Goal: Task Accomplishment & Management: Manage account settings

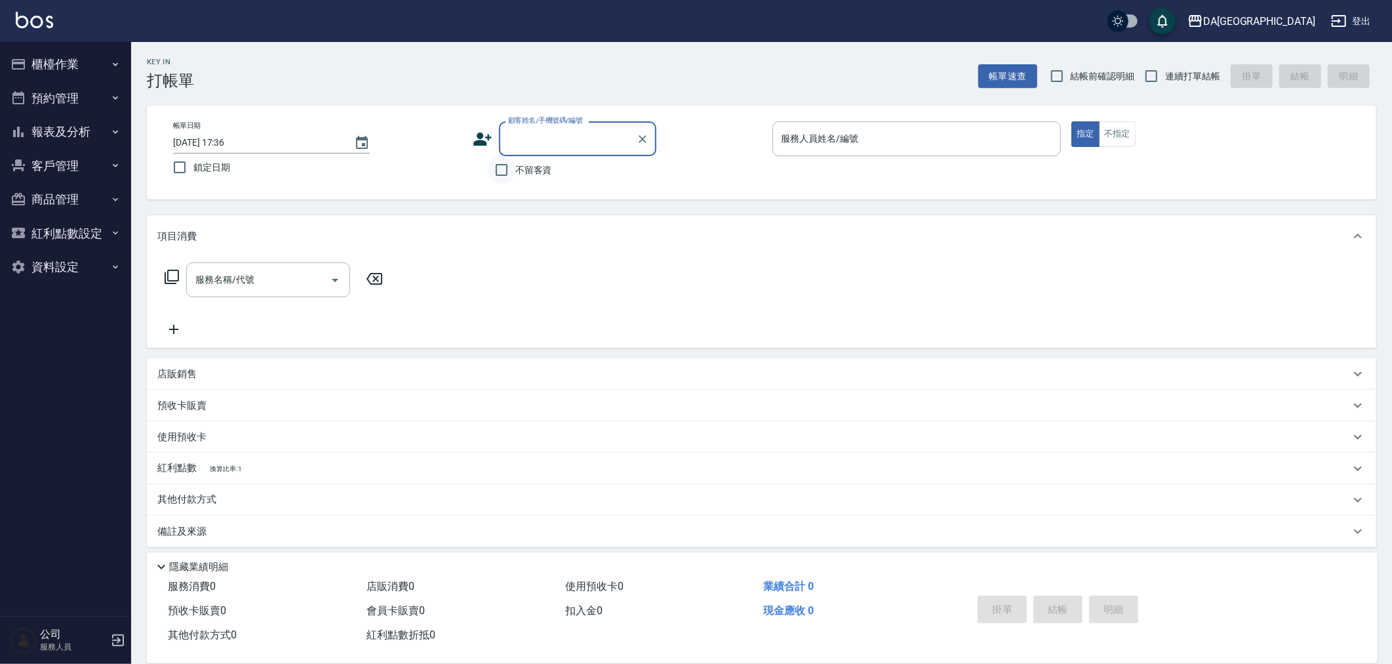
click at [500, 168] on input "不留客資" at bounding box center [502, 170] width 28 height 28
checkbox input "true"
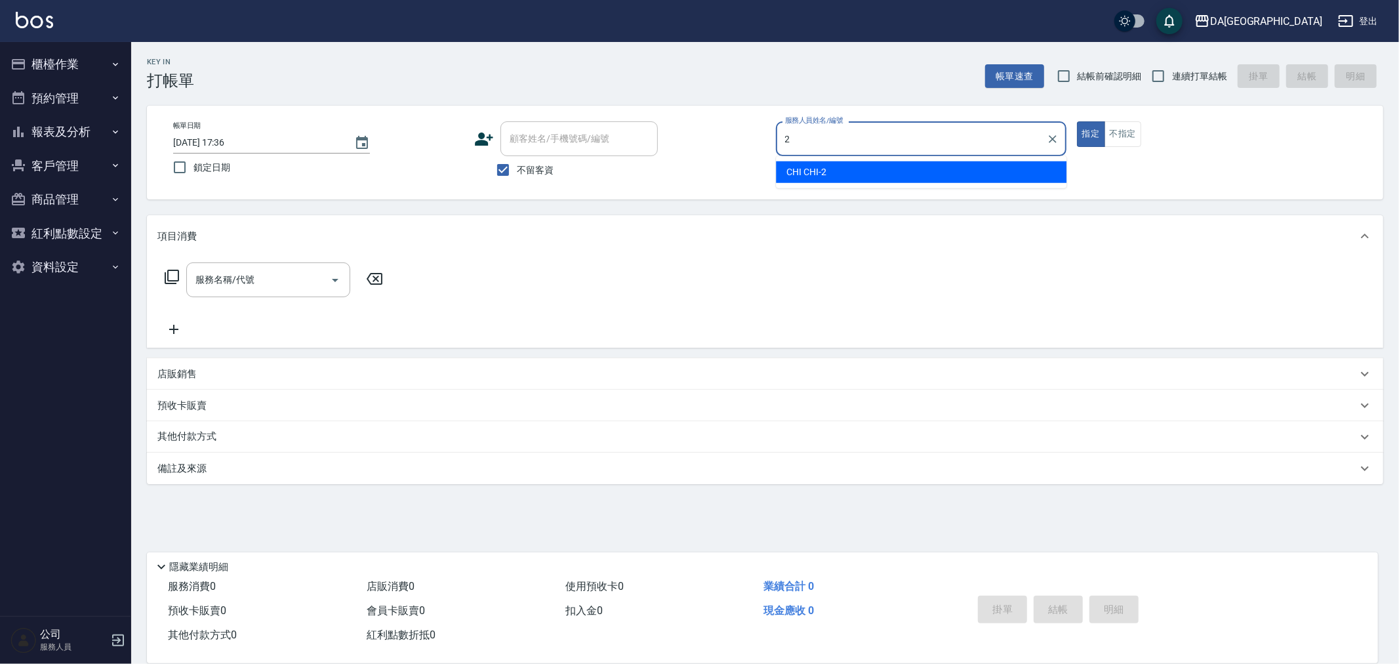
type input "CHI CHI-2"
type button "true"
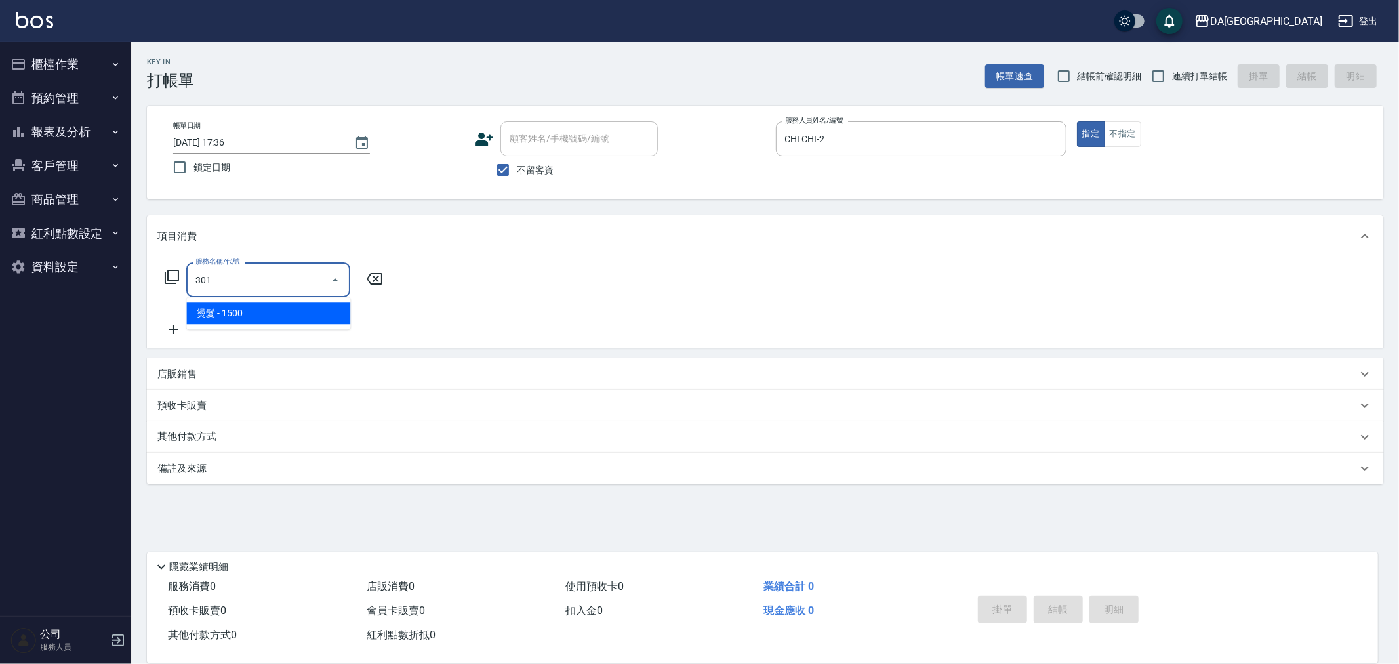
type input "燙髮(301)"
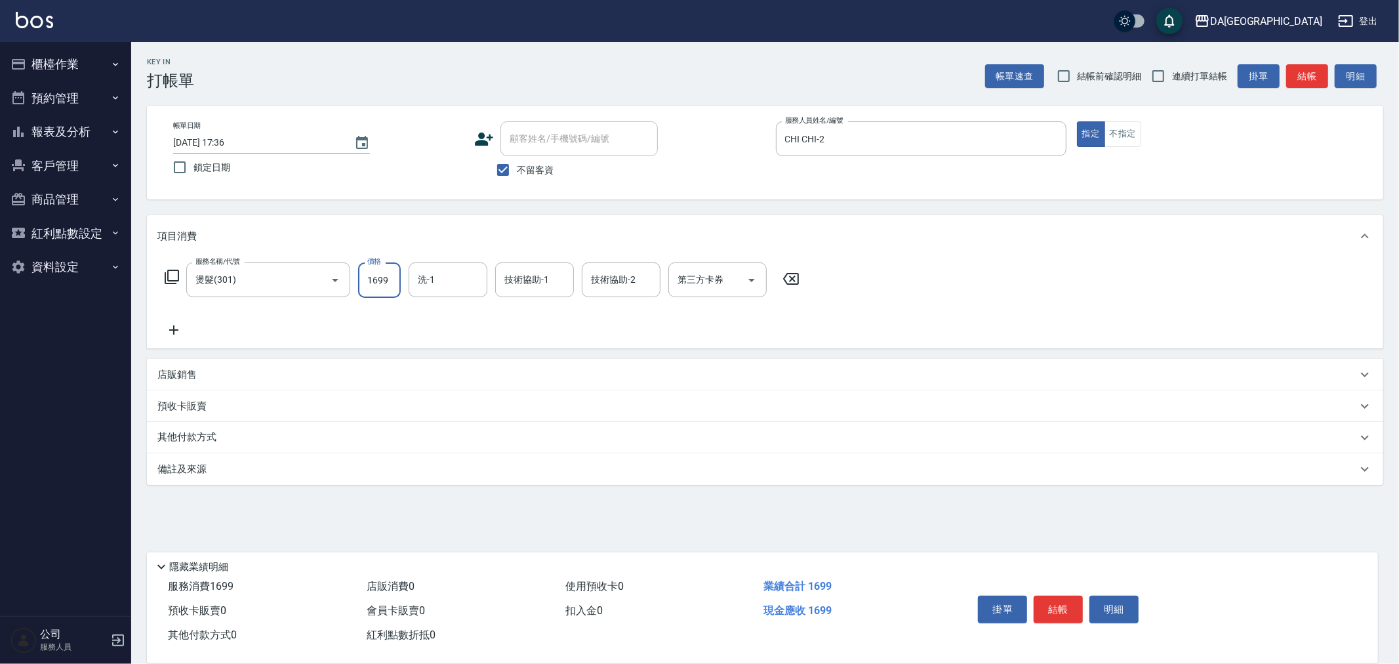
type input "1699"
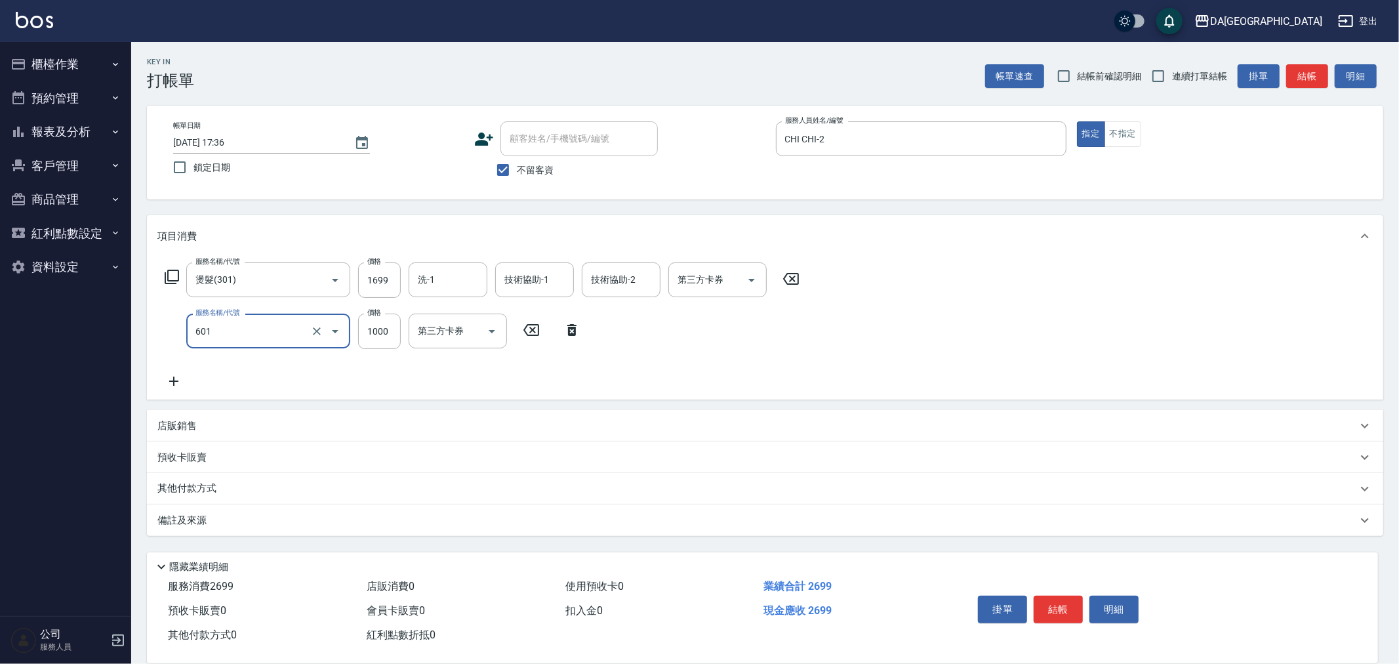
type input "自備護髮(1000上)(601)"
type input "1300"
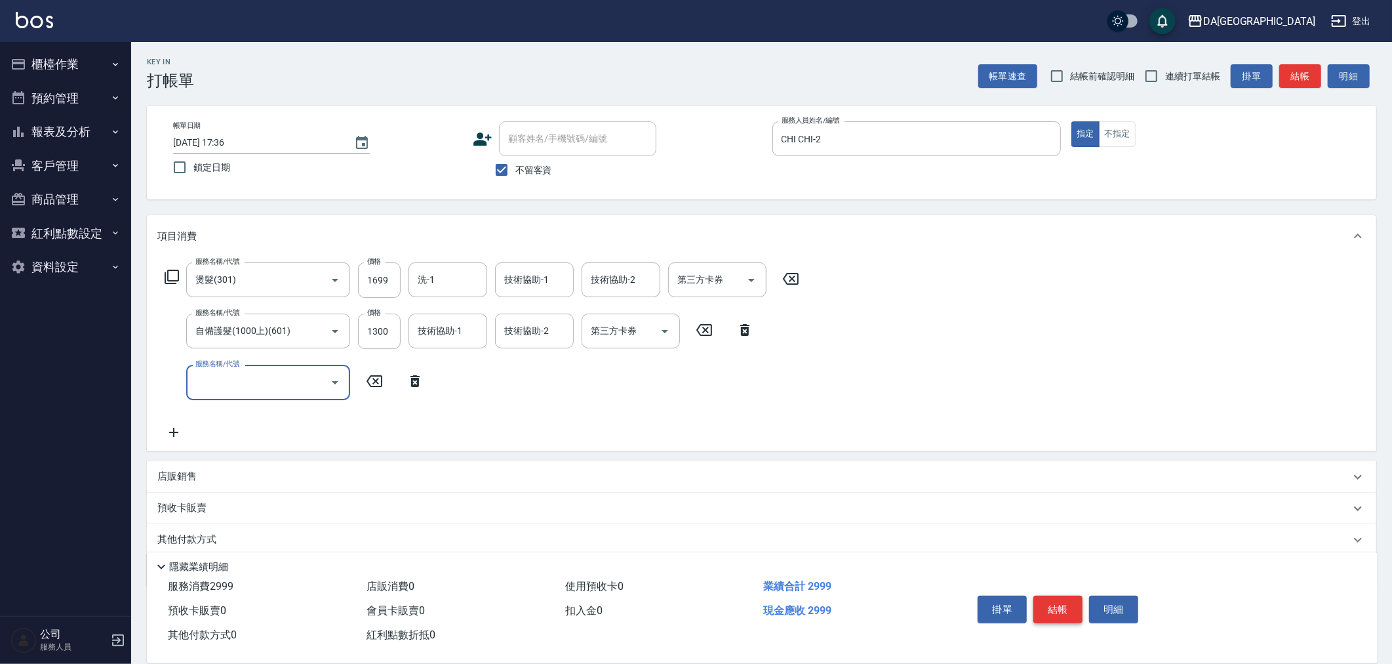
click at [1064, 601] on button "結帳" at bounding box center [1058, 610] width 49 height 28
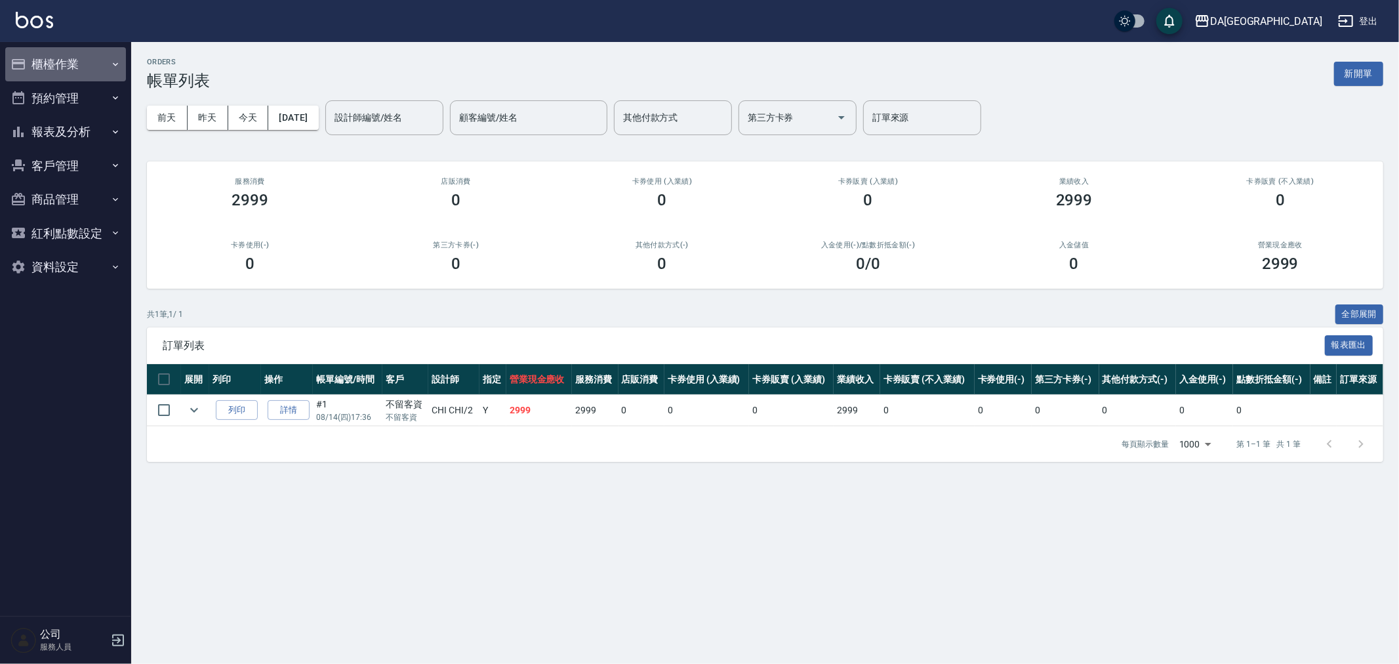
click at [40, 71] on button "櫃檯作業" at bounding box center [65, 64] width 121 height 34
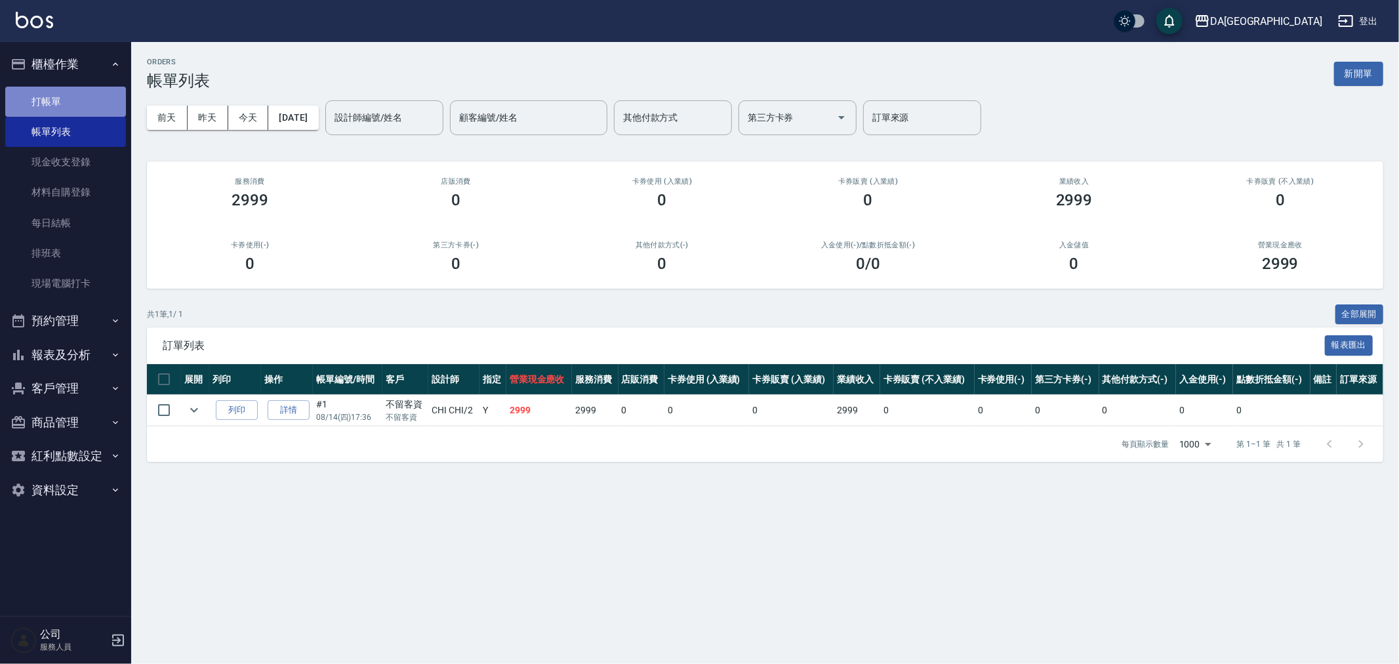
click at [91, 92] on link "打帳單" at bounding box center [65, 102] width 121 height 30
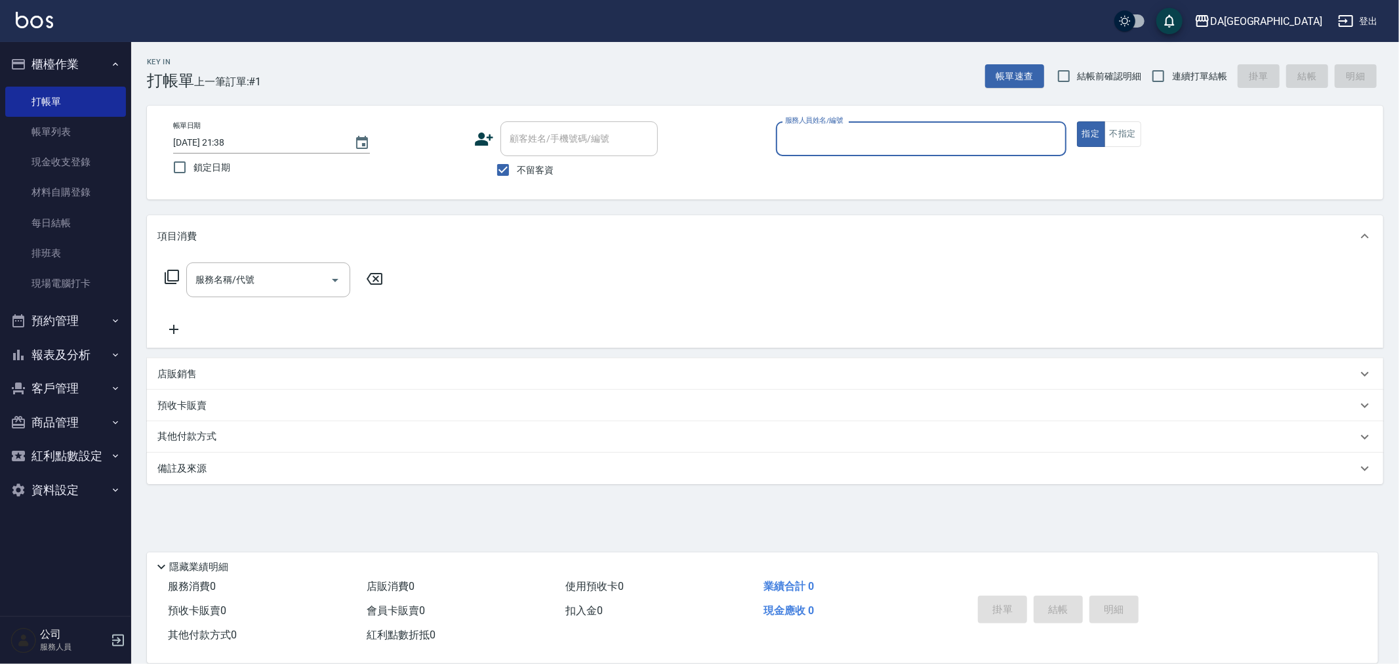
click at [1188, 76] on span "連續打單結帳" at bounding box center [1199, 77] width 55 height 14
click at [1172, 76] on input "連續打單結帳" at bounding box center [1158, 76] width 28 height 28
checkbox input "true"
click at [879, 120] on div "帳單日期 [DATE] 21:38 鎖定日期 顧客姓名/手機號碼/編號 顧客姓名/手機號碼/編號 不留客資 服務人員姓名/編號 服務人員姓名/編號 指定 不指定" at bounding box center [765, 153] width 1236 height 94
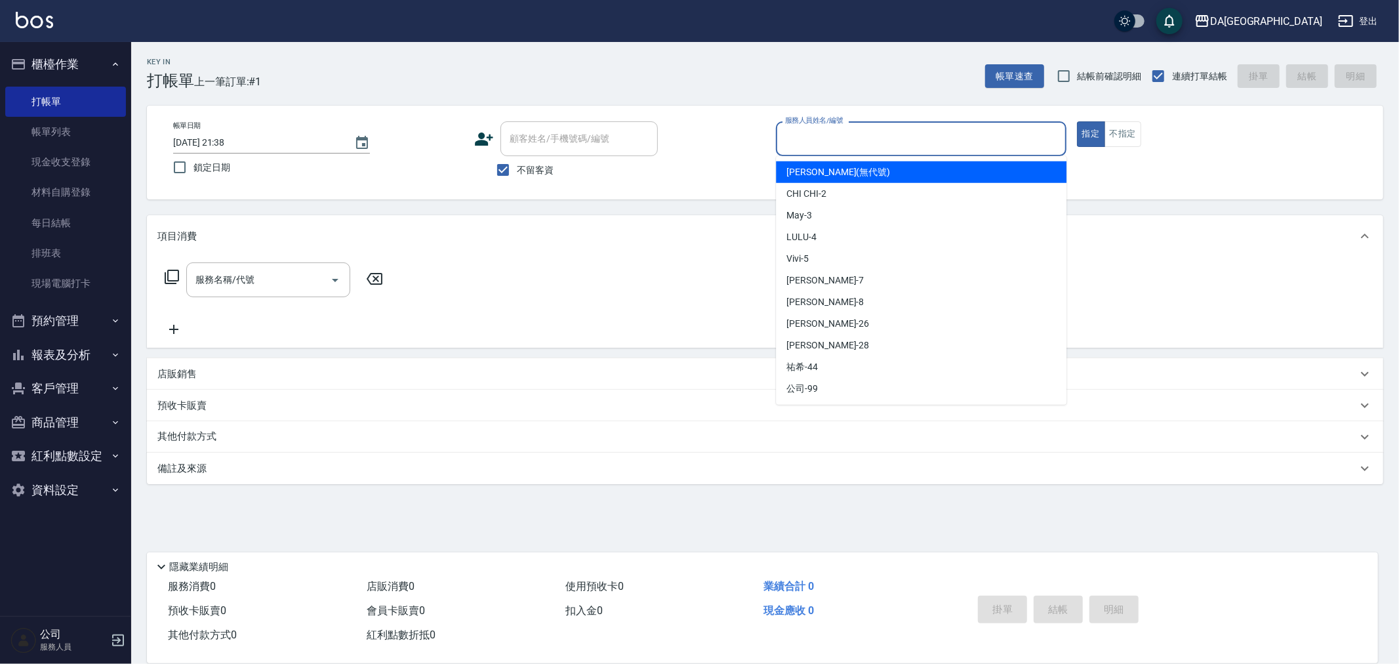
click at [857, 130] on input "服務人員姓名/編號" at bounding box center [921, 138] width 279 height 23
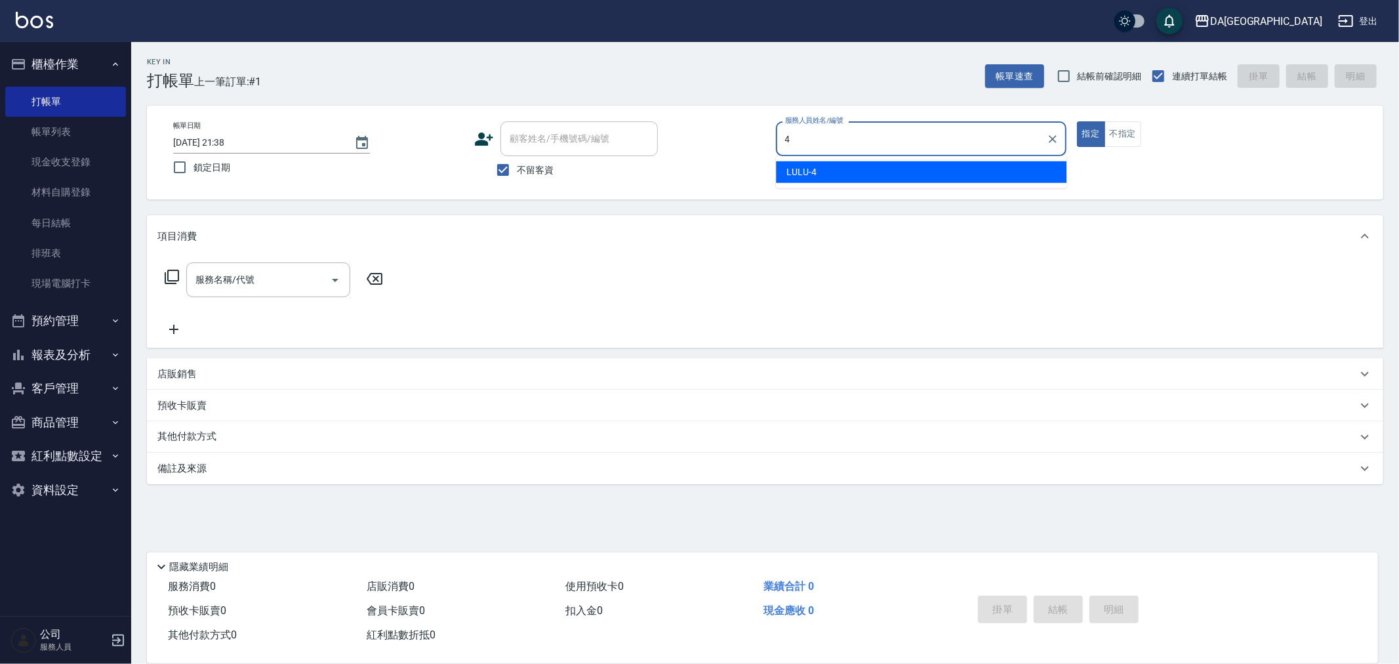
type input "LULU-4"
type button "true"
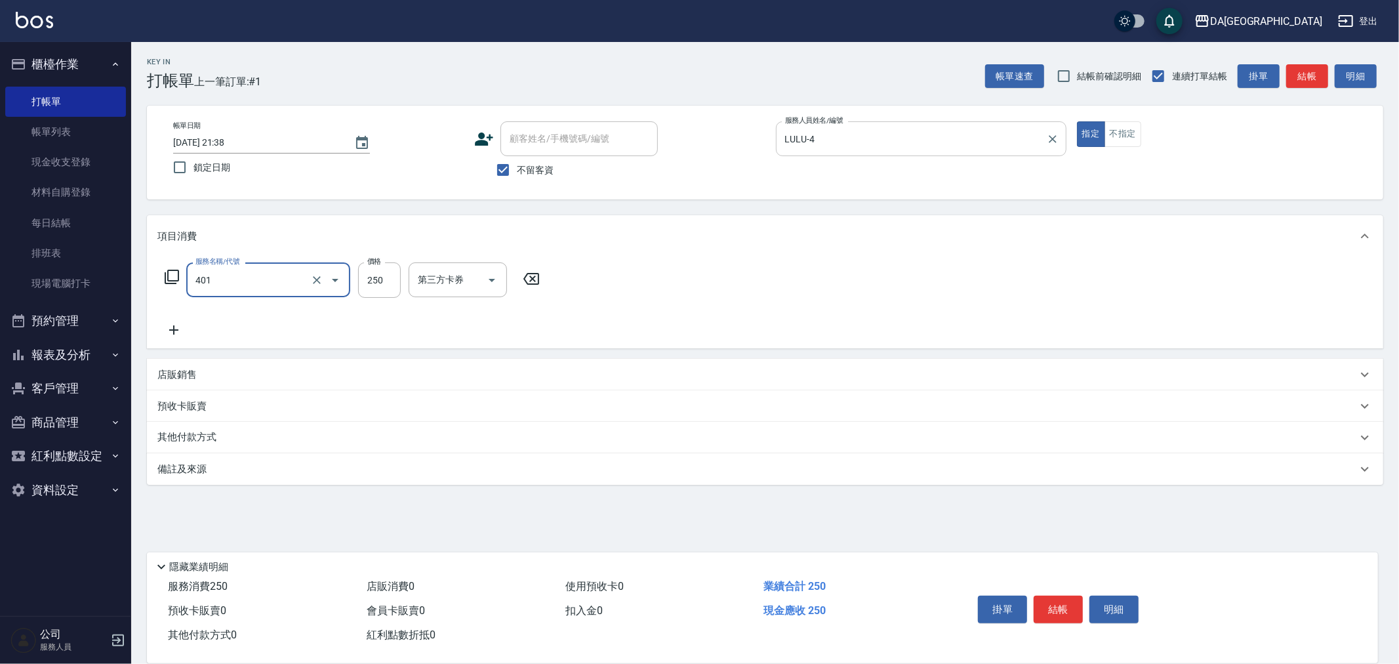
type input "剪髮(401)"
type input "400"
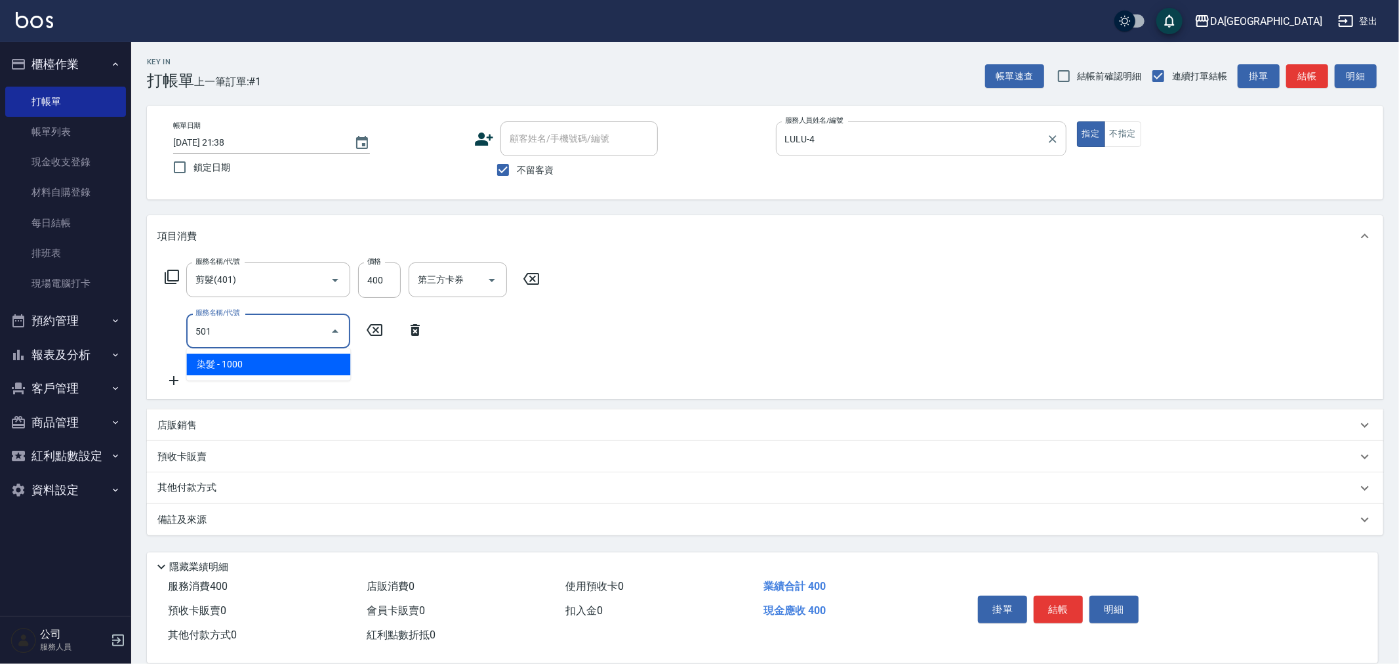
type input "染髮(501)"
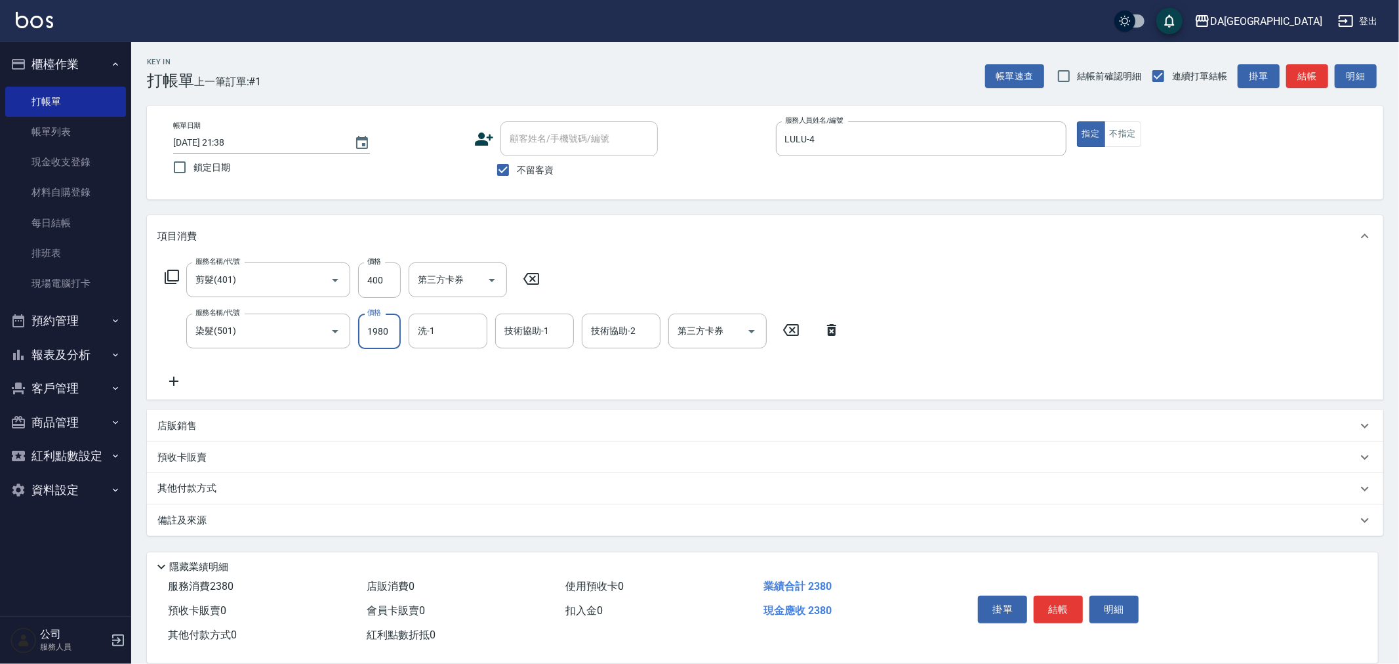
type input "1980"
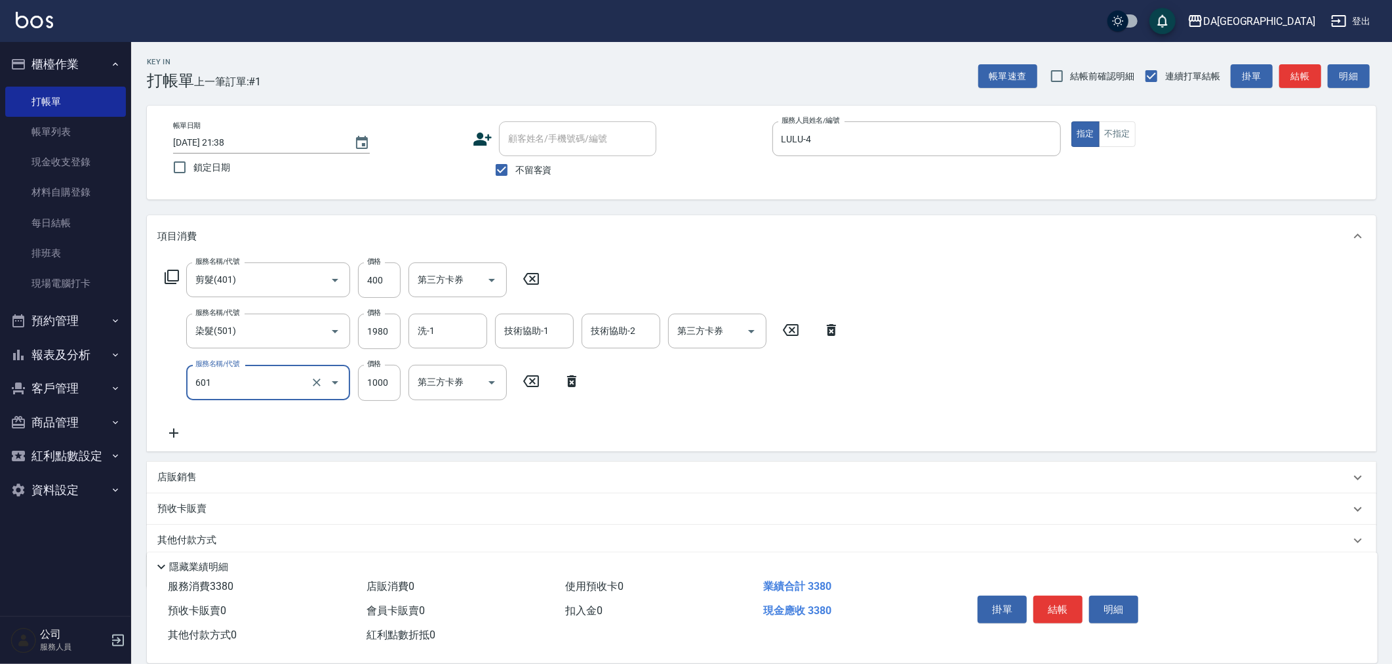
type input "自備護髮(1000上)(601)"
type input "1260"
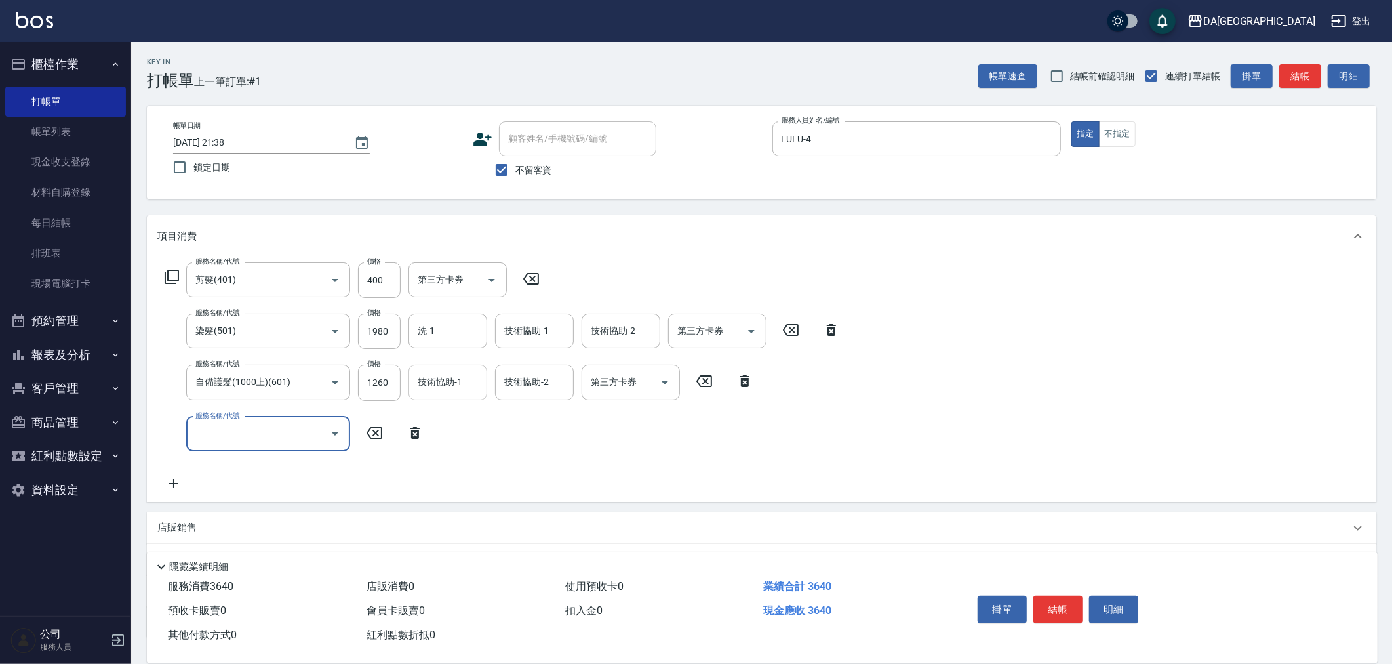
click at [423, 395] on div "技術協助-1" at bounding box center [448, 382] width 79 height 35
type input "[PERSON_NAME]-28"
click at [438, 331] on input "洗-1" at bounding box center [447, 330] width 67 height 23
type input "[PERSON_NAME]-28"
click at [1045, 612] on button "結帳" at bounding box center [1058, 610] width 49 height 28
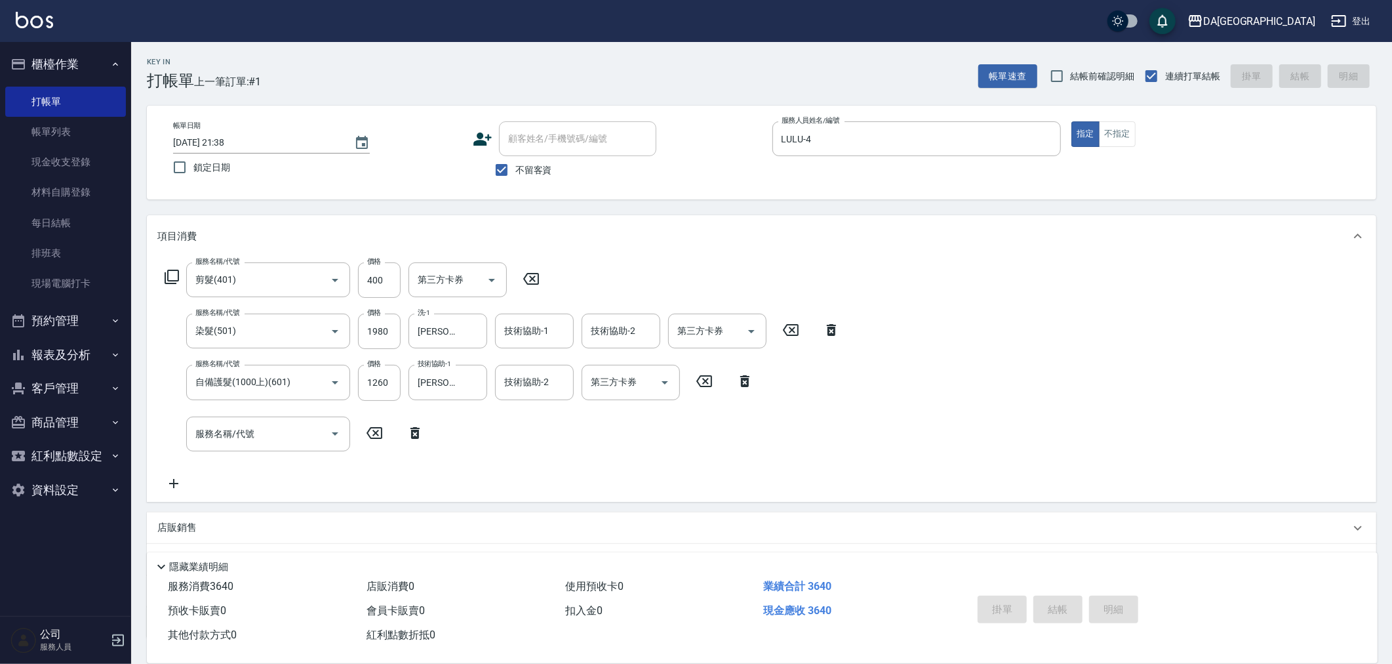
type input "[DATE] 21:39"
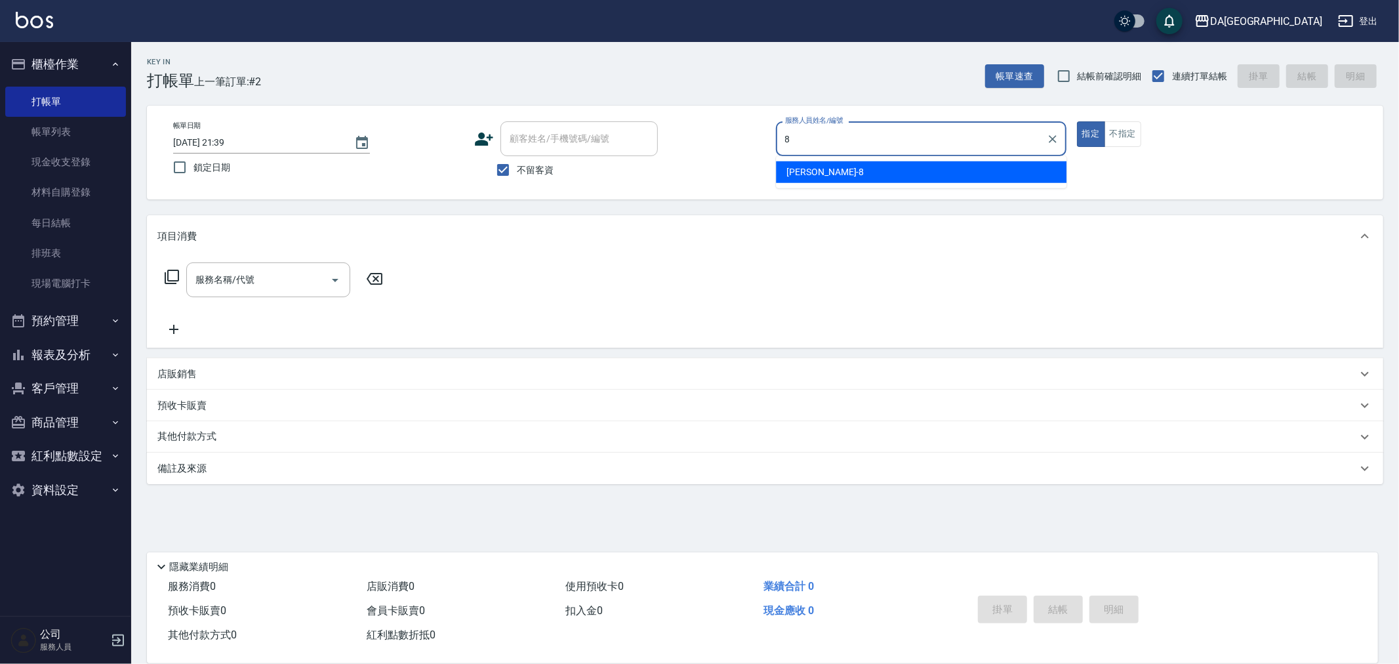
type input "[PERSON_NAME]-8"
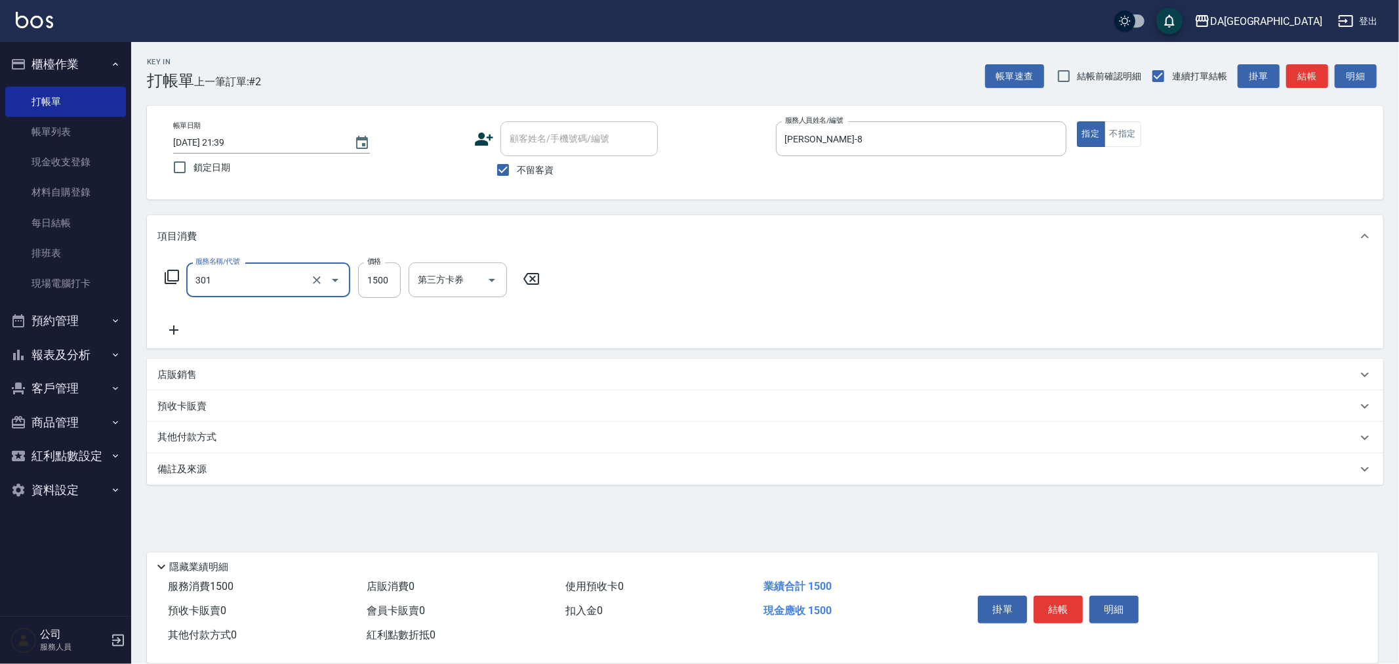
type input "燙髮(301)"
type input "1200"
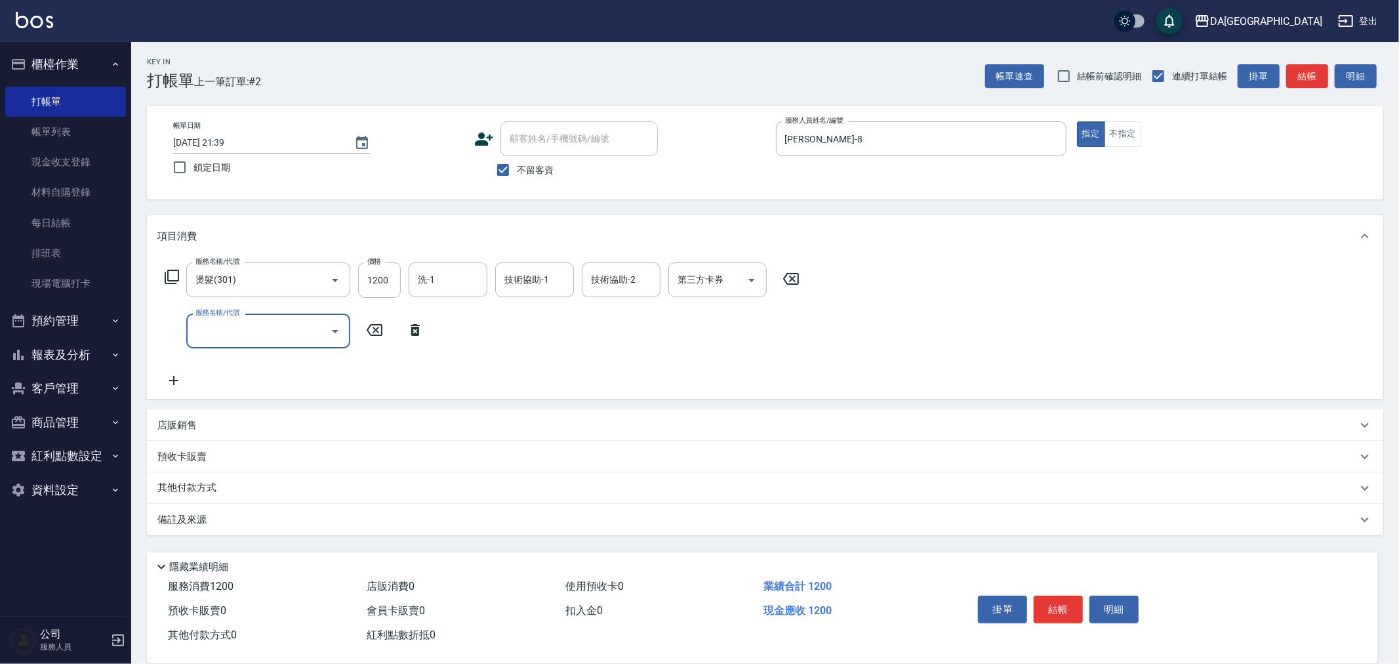
click at [185, 430] on p "店販銷售" at bounding box center [176, 425] width 39 height 14
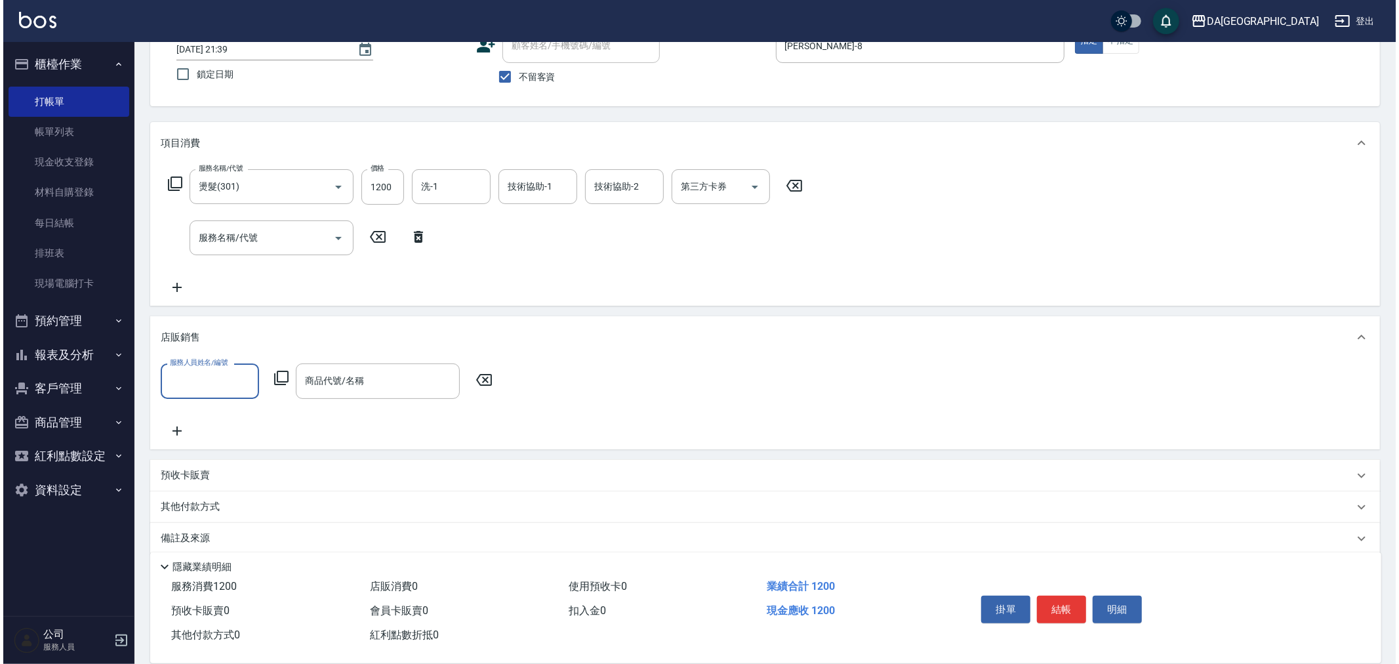
scroll to position [102, 0]
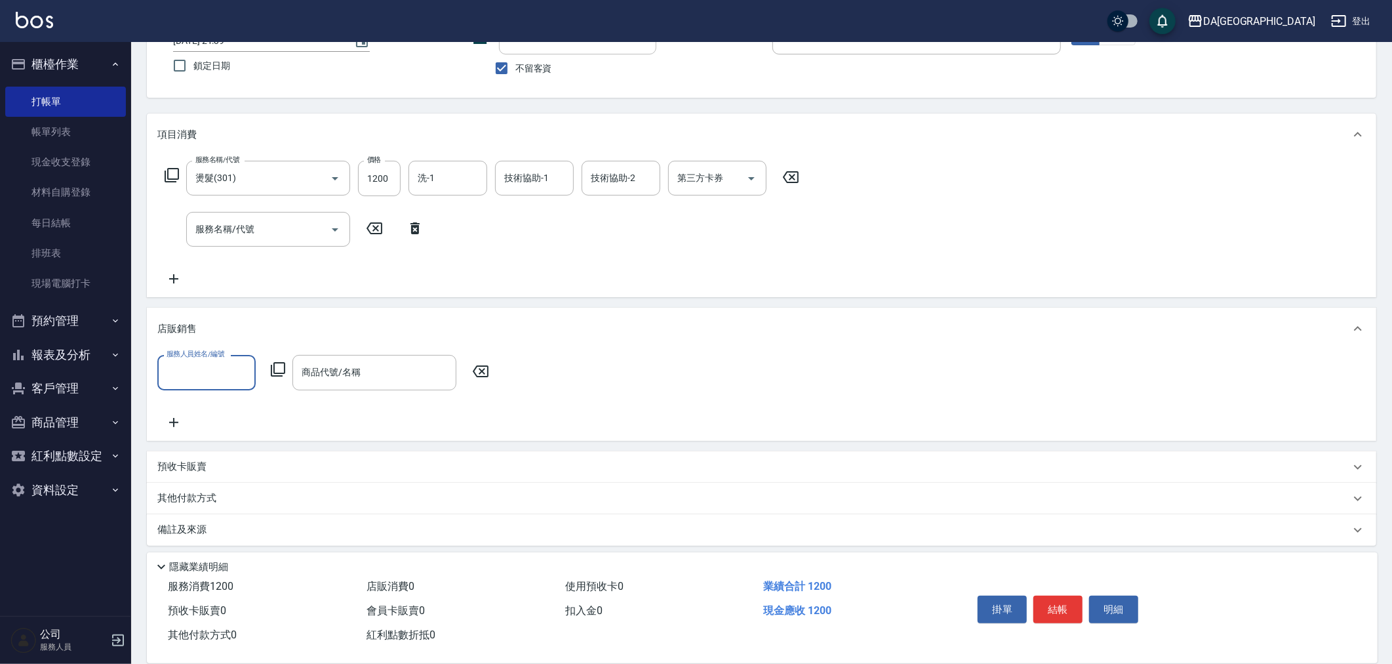
click at [207, 372] on input "服務人員姓名/編號" at bounding box center [206, 372] width 87 height 23
click at [198, 474] on div "LULU -4" at bounding box center [206, 485] width 98 height 22
type input "LULU-4"
click at [293, 363] on div "商品代號/名稱" at bounding box center [375, 372] width 164 height 35
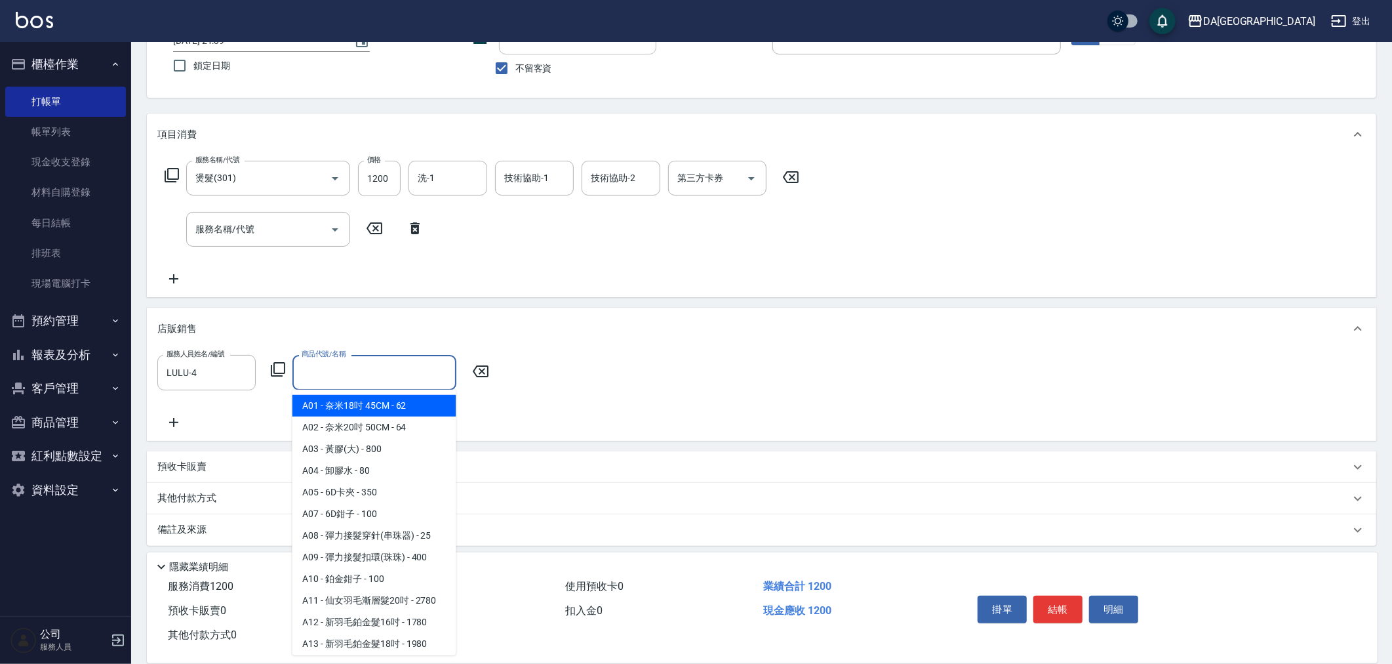
click at [280, 371] on icon at bounding box center [278, 369] width 16 height 16
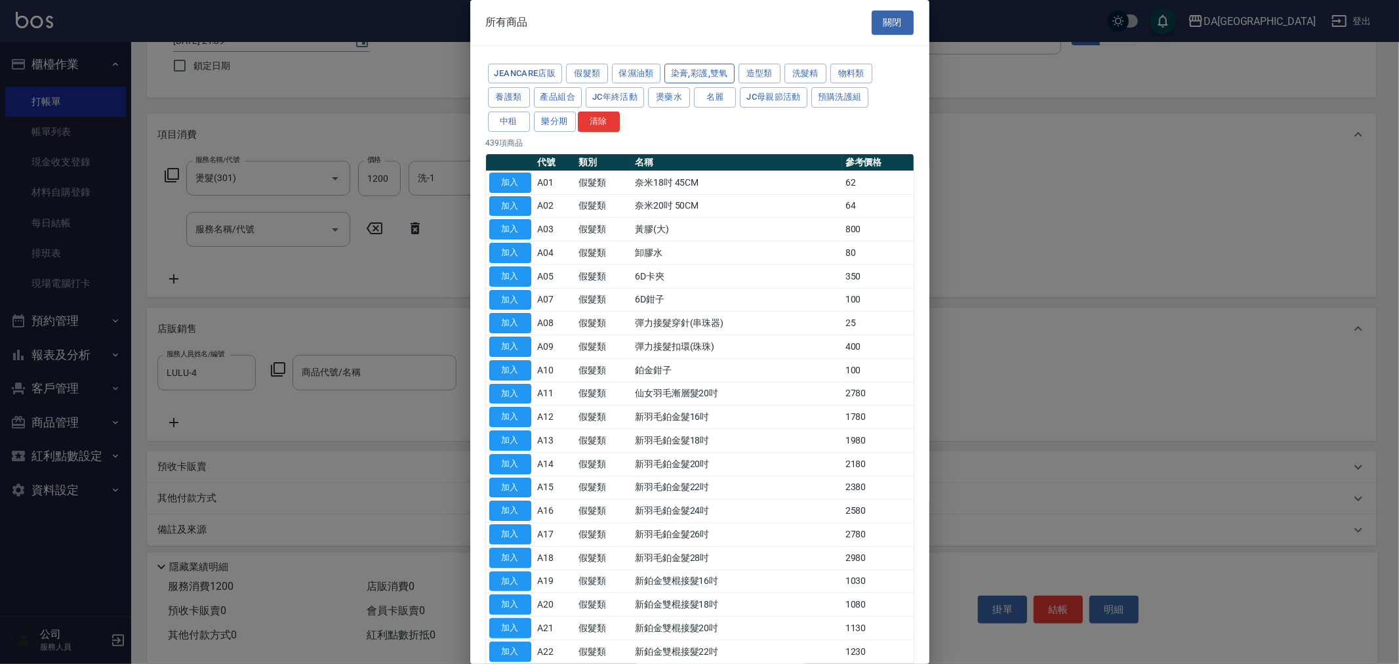
click at [711, 75] on button "染膏,彩護,雙氧" at bounding box center [699, 74] width 70 height 20
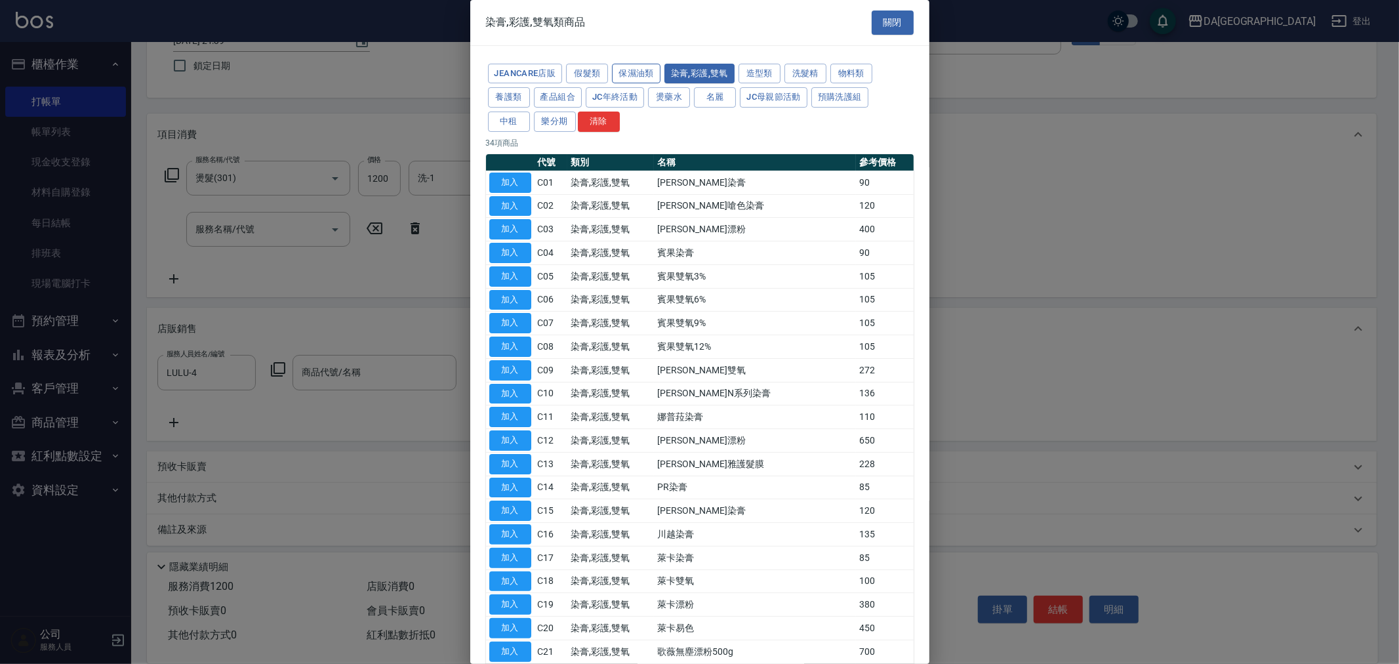
click at [640, 77] on button "保濕油類" at bounding box center [636, 74] width 49 height 20
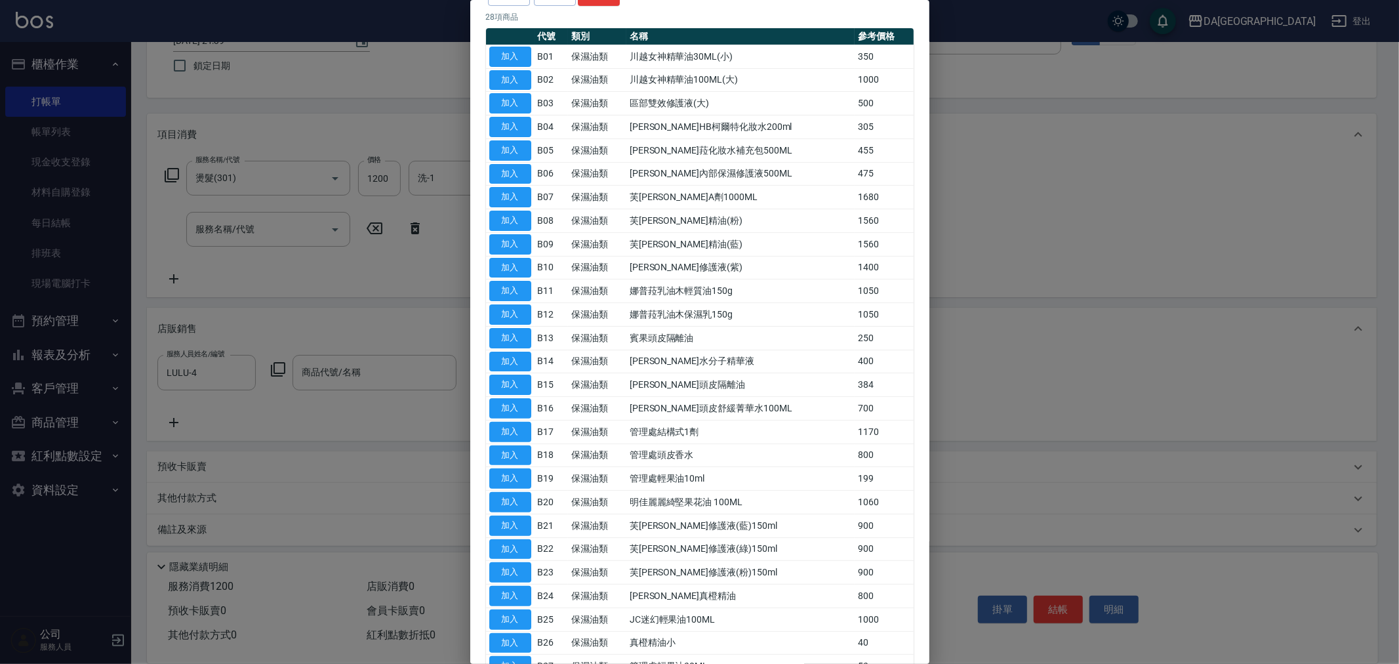
scroll to position [0, 0]
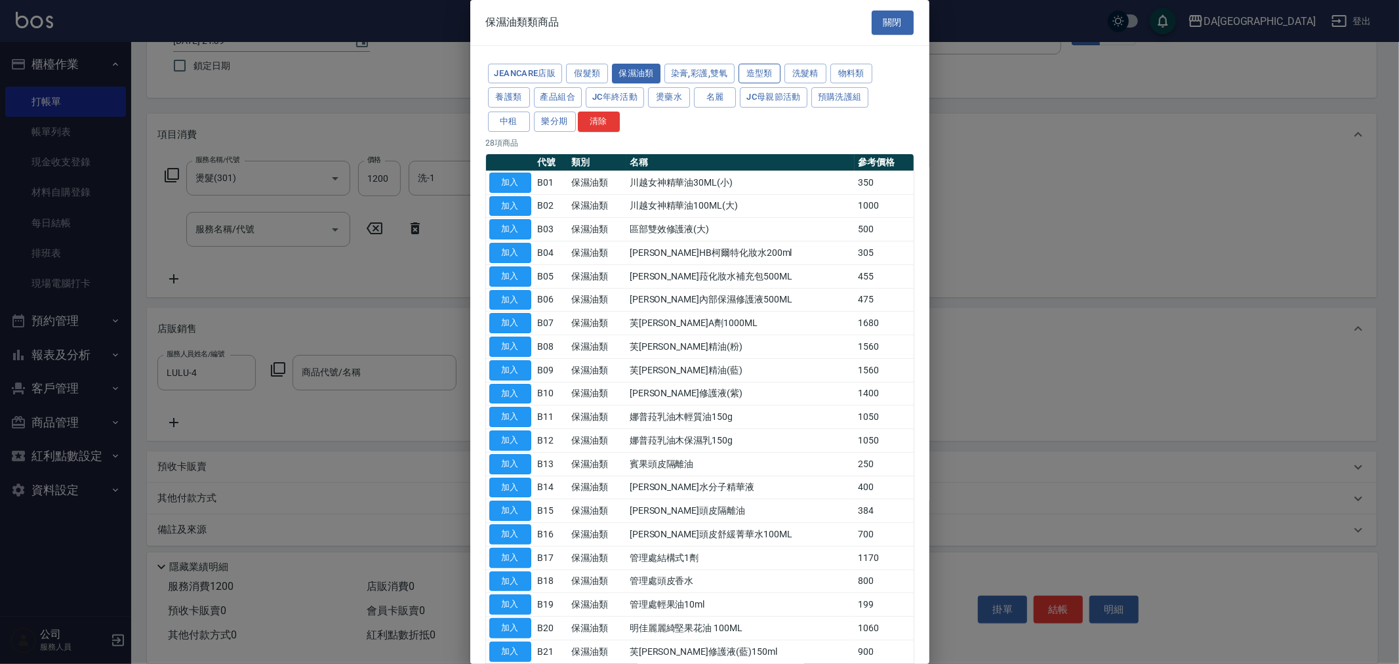
click at [753, 72] on button "造型類" at bounding box center [759, 74] width 42 height 20
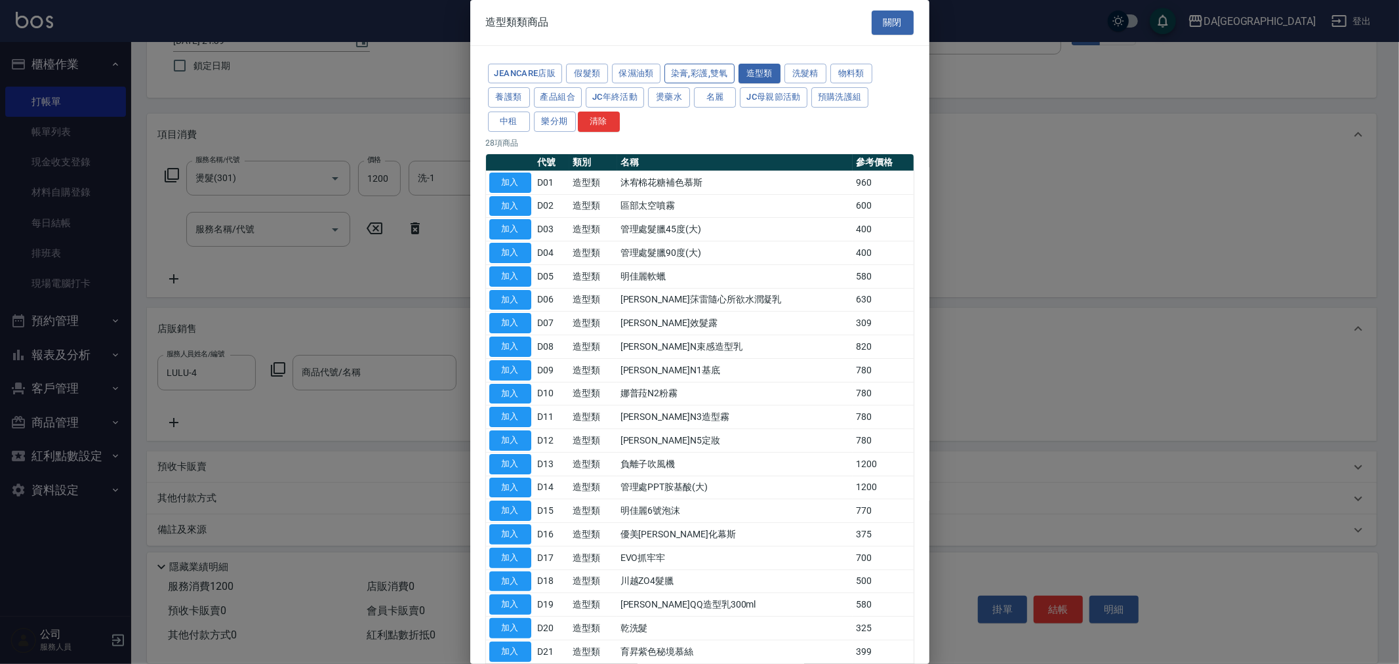
click at [727, 66] on button "染膏,彩護,雙氧" at bounding box center [699, 74] width 70 height 20
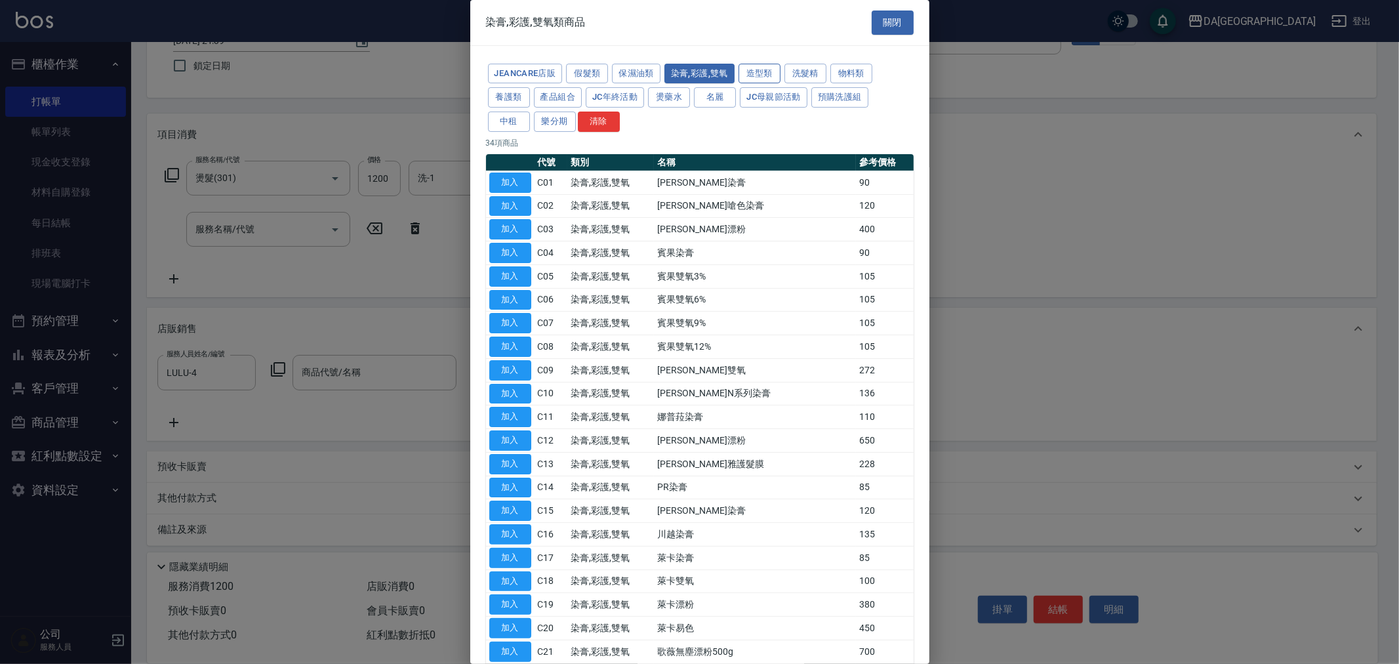
click at [772, 76] on button "造型類" at bounding box center [759, 74] width 42 height 20
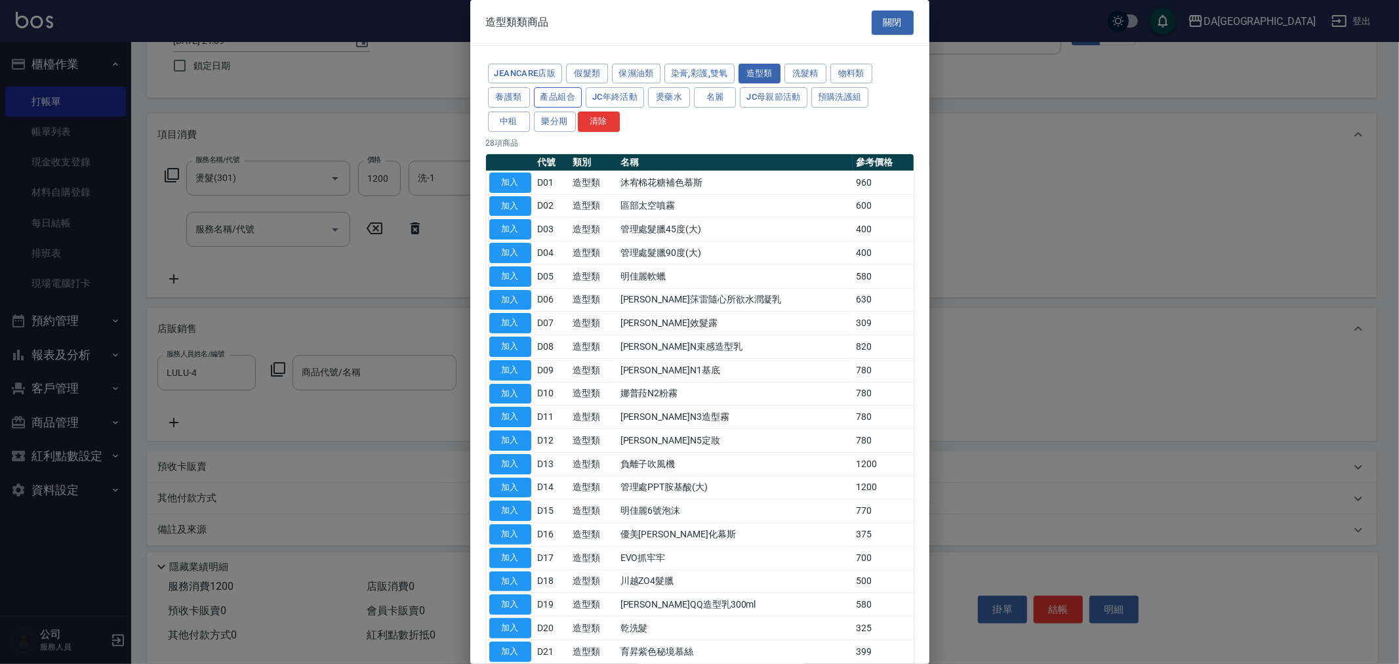
click at [571, 96] on button "產品組合" at bounding box center [558, 97] width 49 height 20
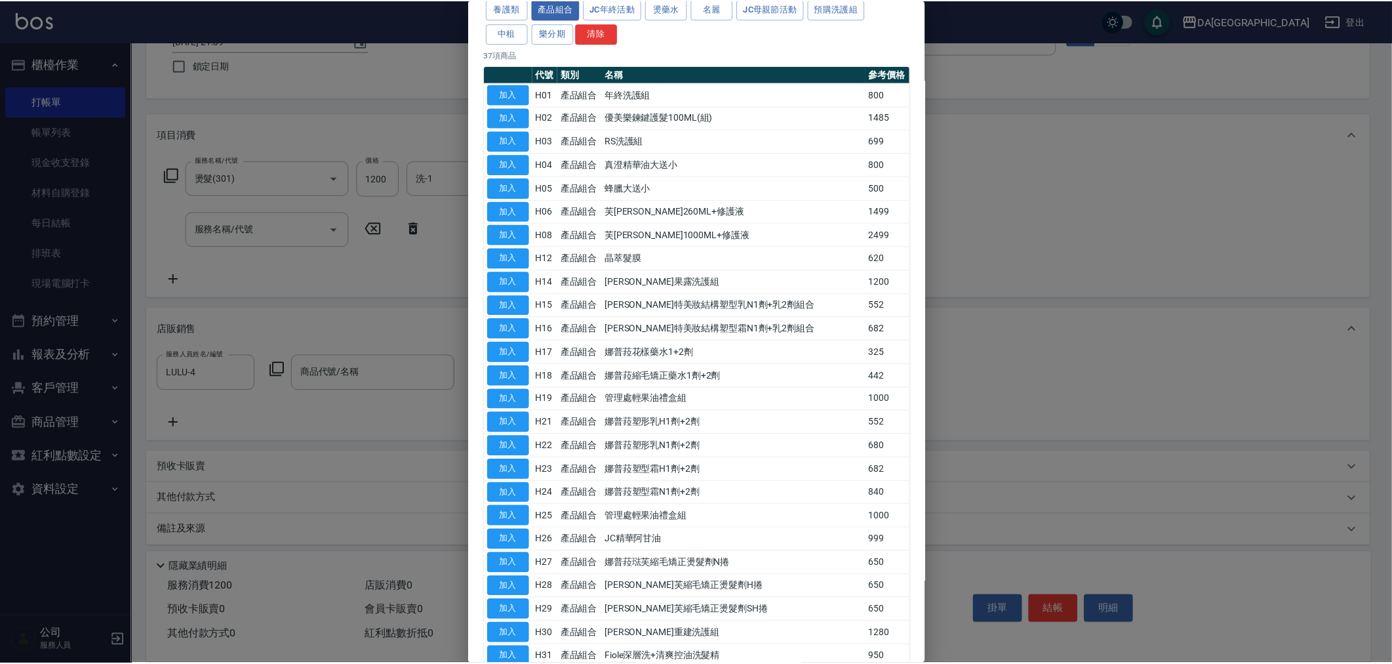
scroll to position [449, 0]
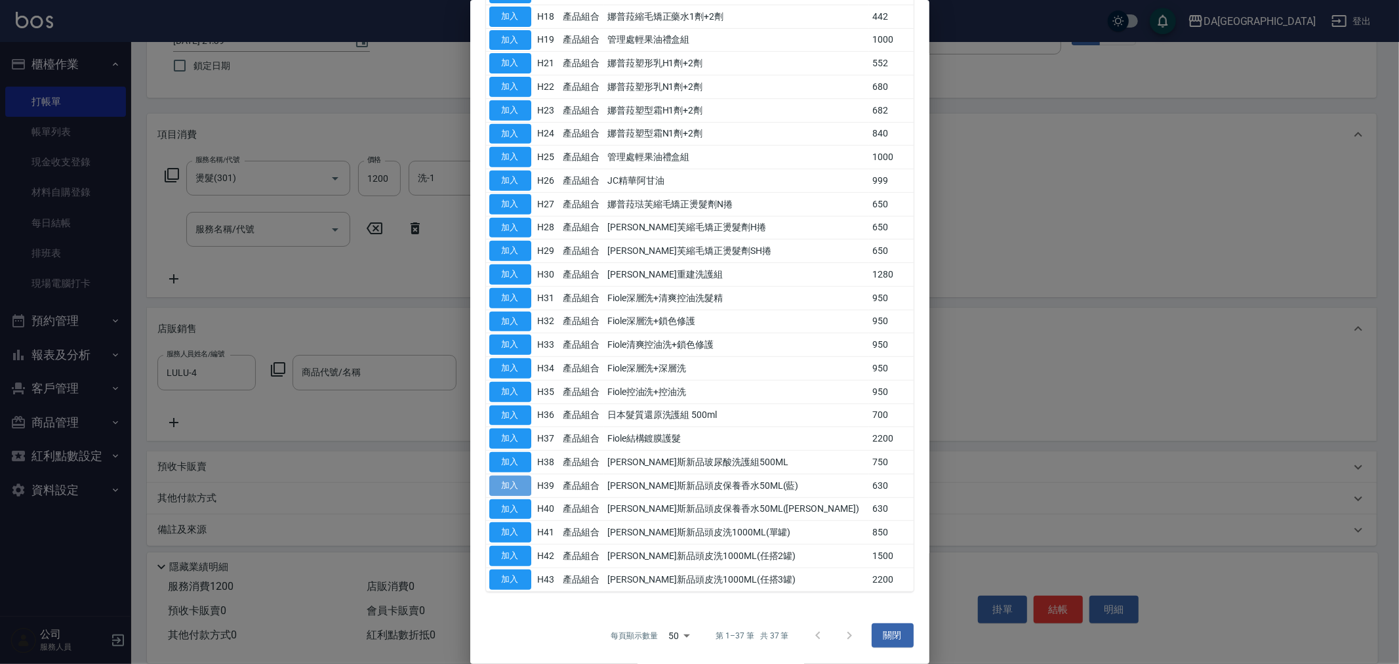
click at [517, 483] on button "加入" at bounding box center [510, 485] width 42 height 20
type input "[PERSON_NAME]斯新品頭皮保養香水50ML(藍)"
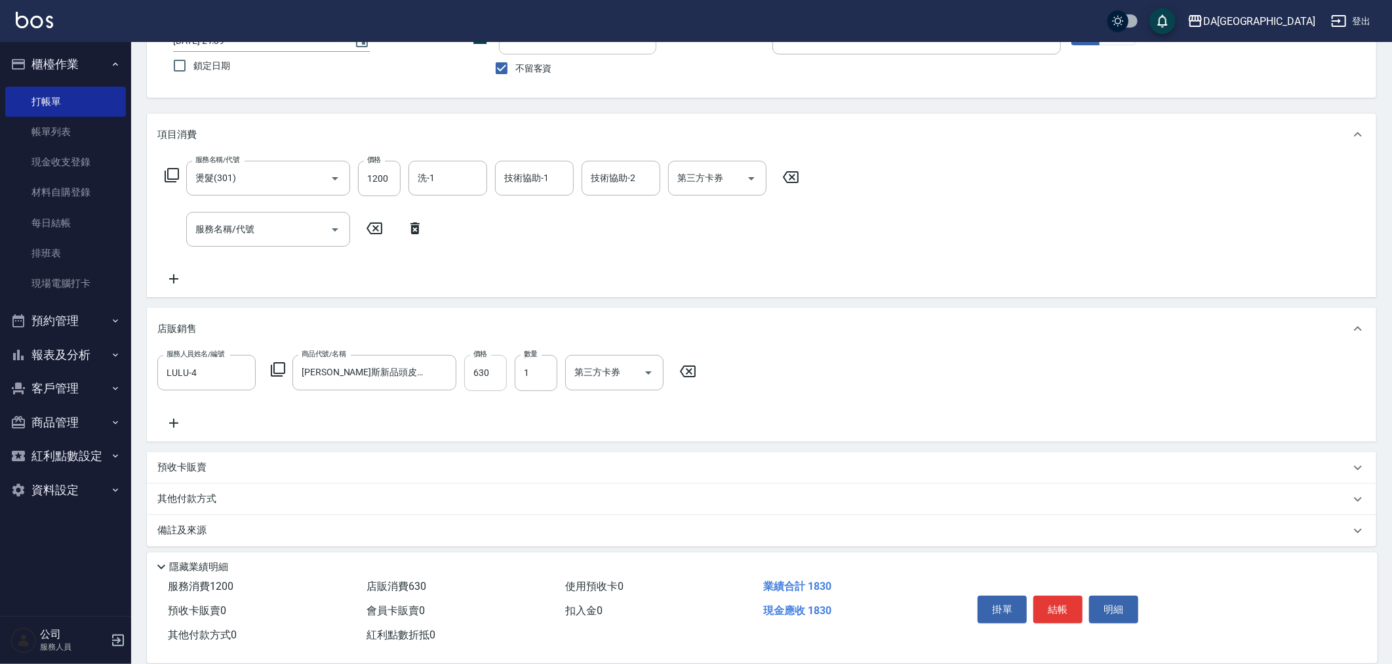
click at [492, 369] on input "630" at bounding box center [485, 372] width 43 height 35
type input "500"
click at [1078, 604] on button "結帳" at bounding box center [1058, 610] width 49 height 28
type input "[DATE] 21:42"
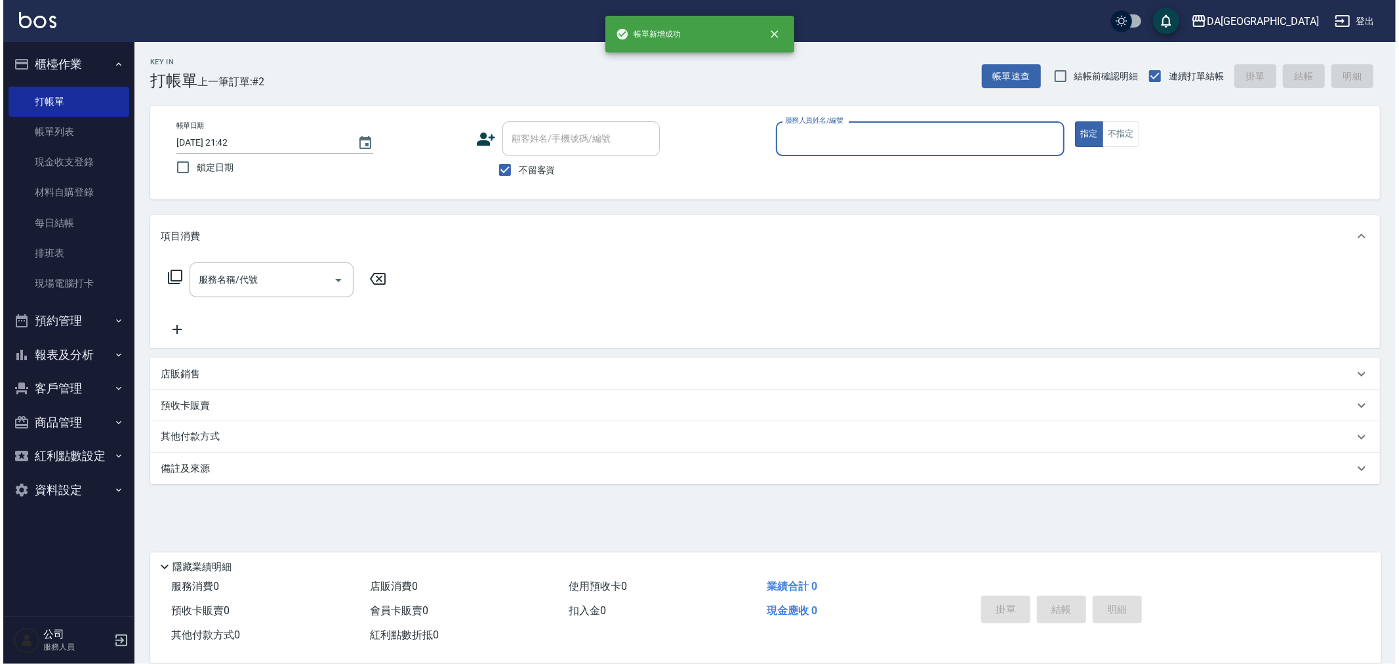
scroll to position [0, 0]
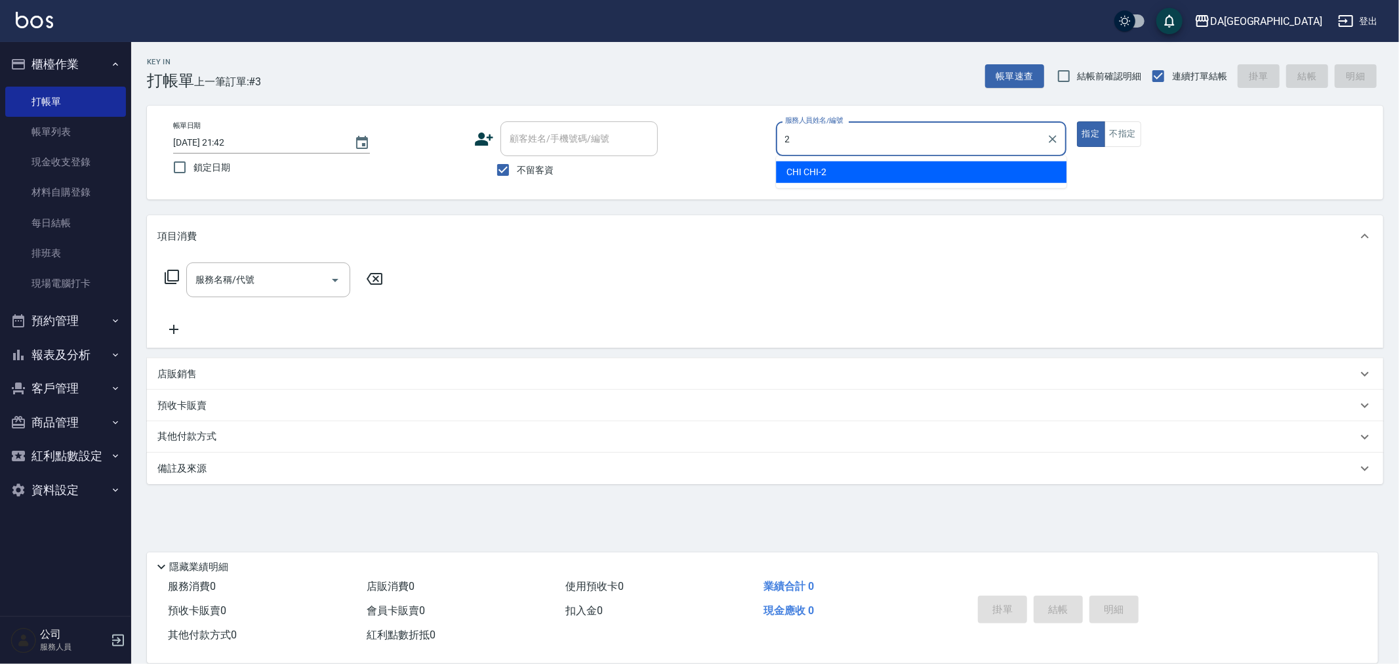
type input "CHI CHI-2"
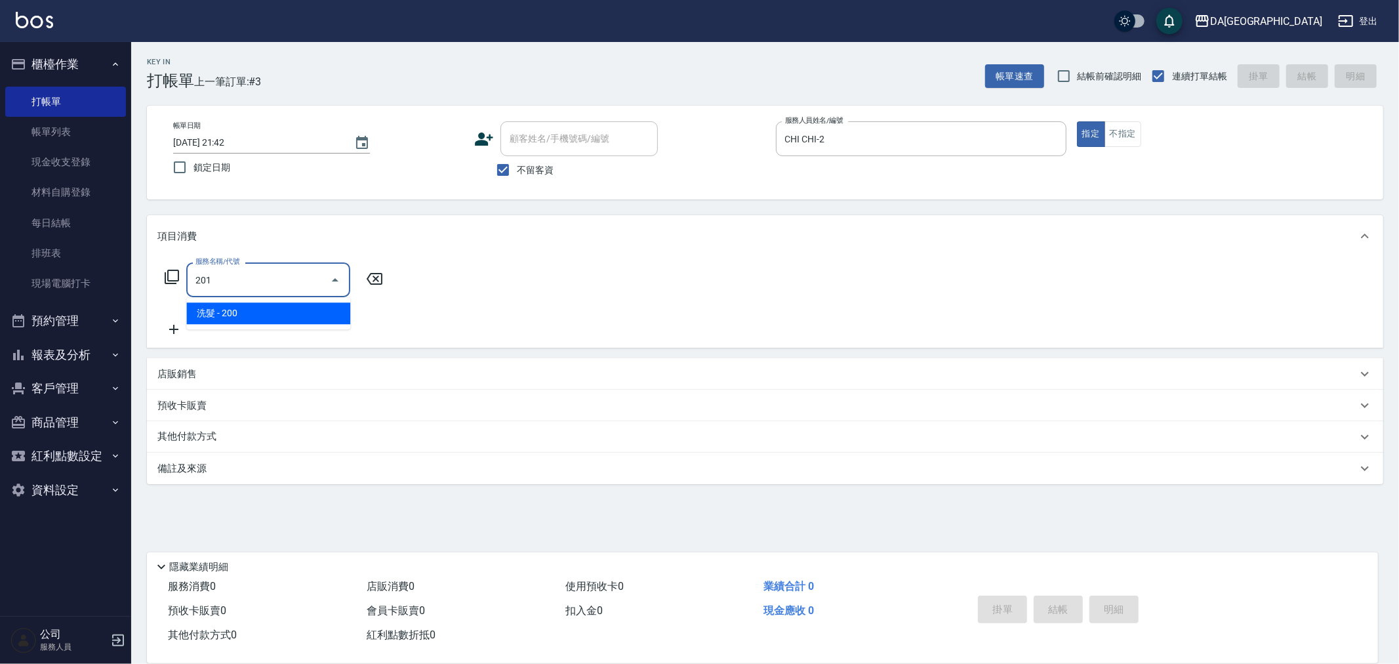
type input "洗髮(201)"
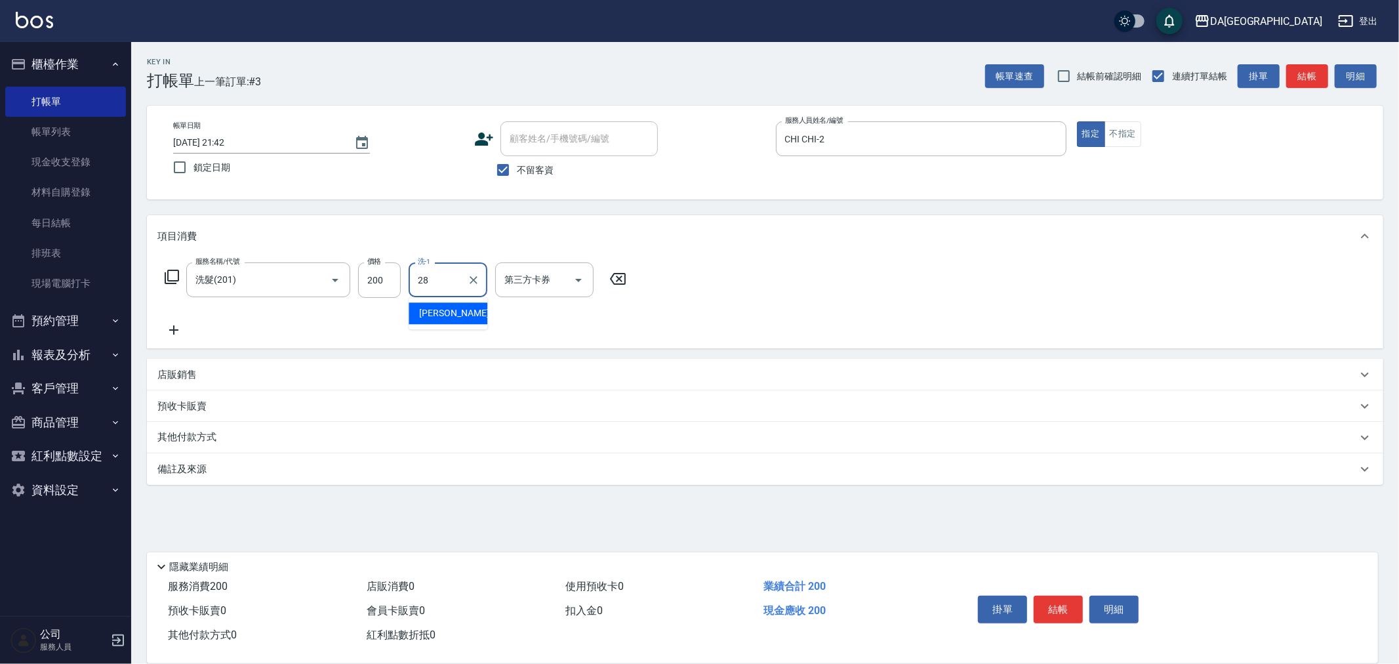
type input "[PERSON_NAME]-28"
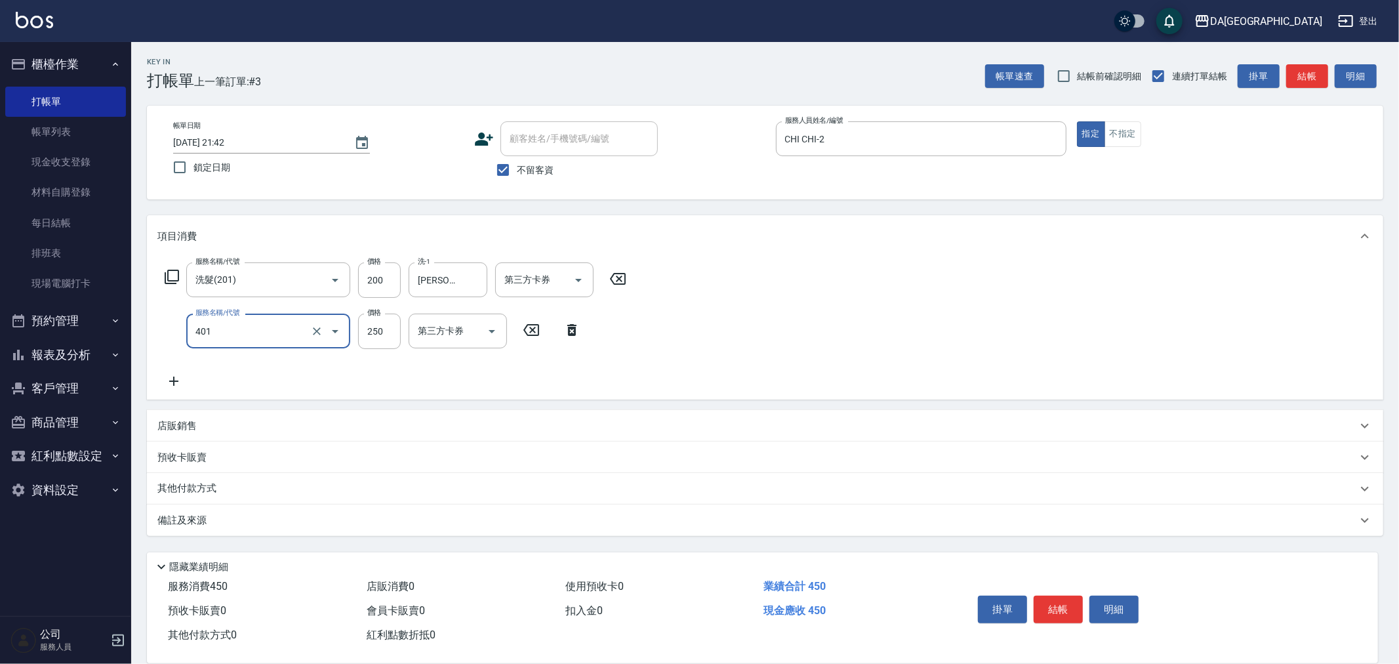
type input "剪髮(401)"
type input "400"
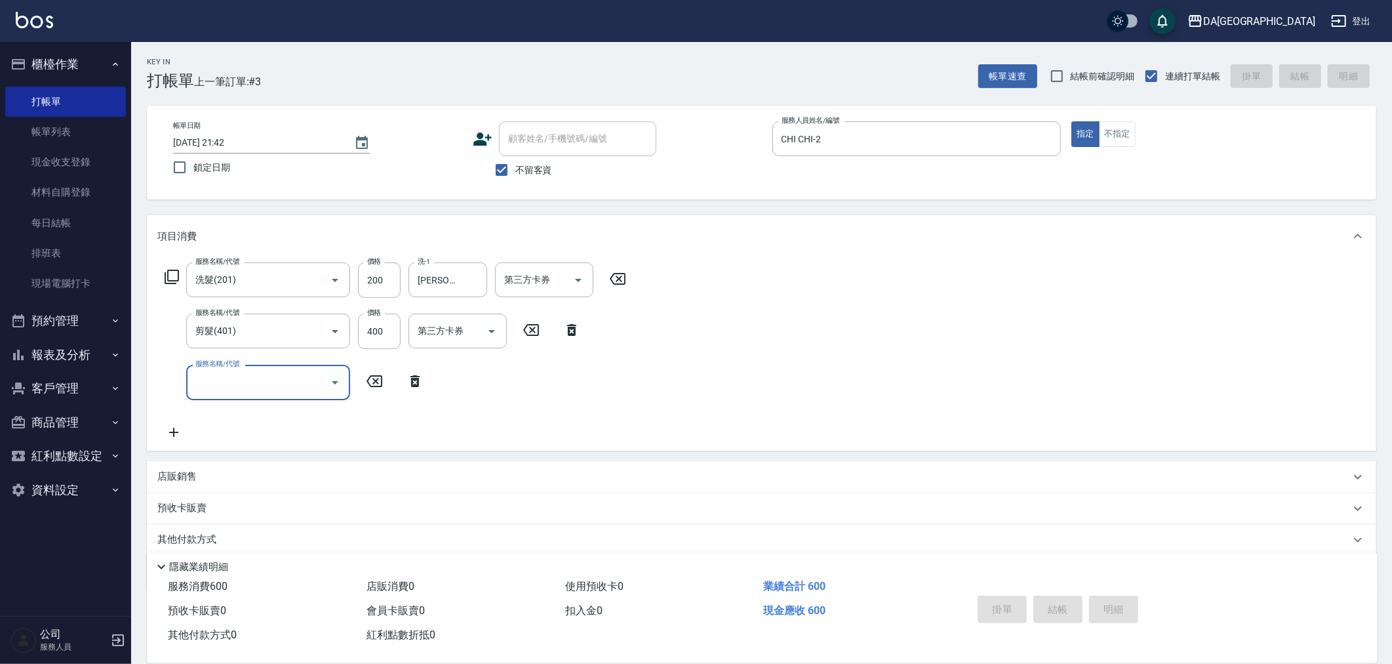
type input "[DATE] 21:43"
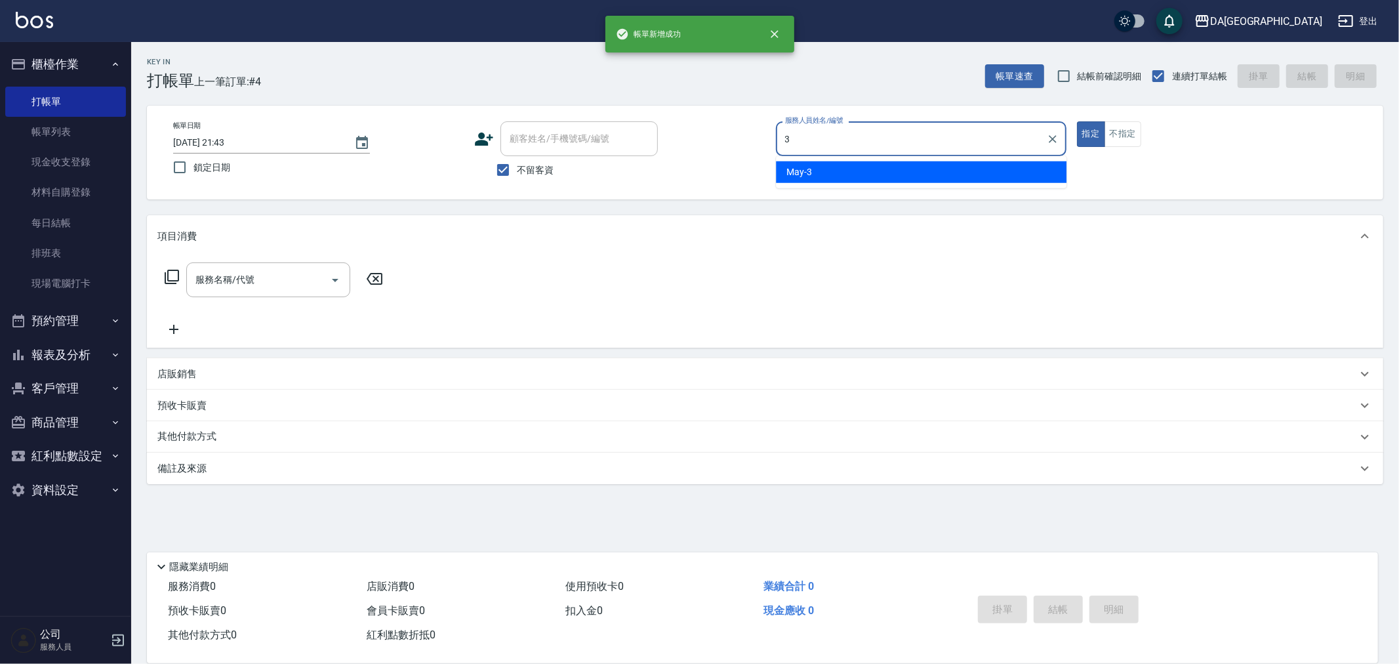
type input "May-3"
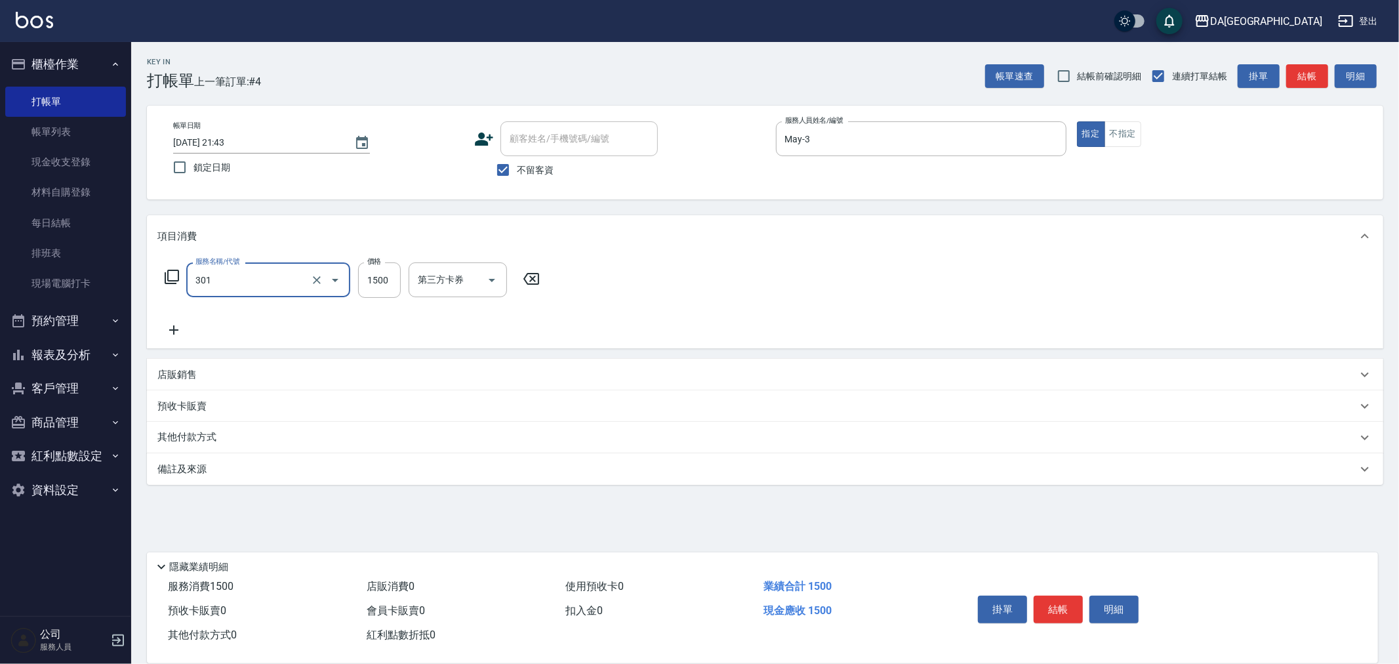
type input "燙髮(301)"
type input "1398"
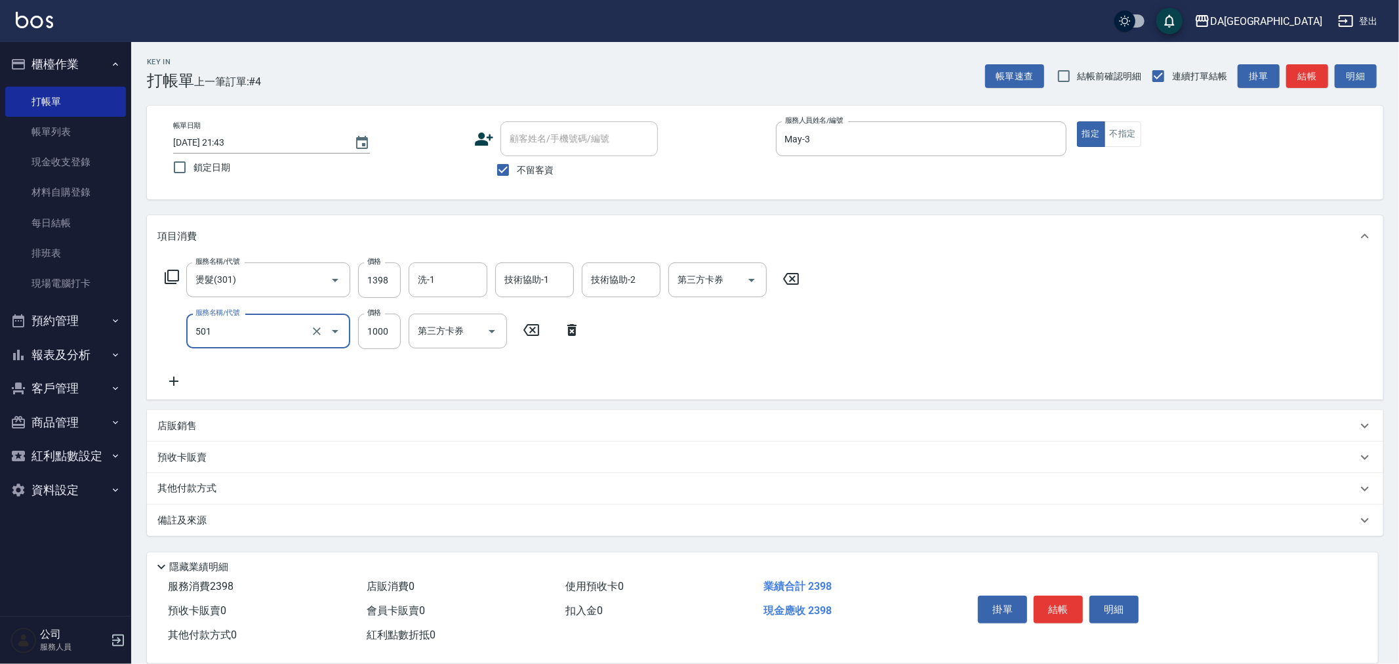
type input "染髮(501)"
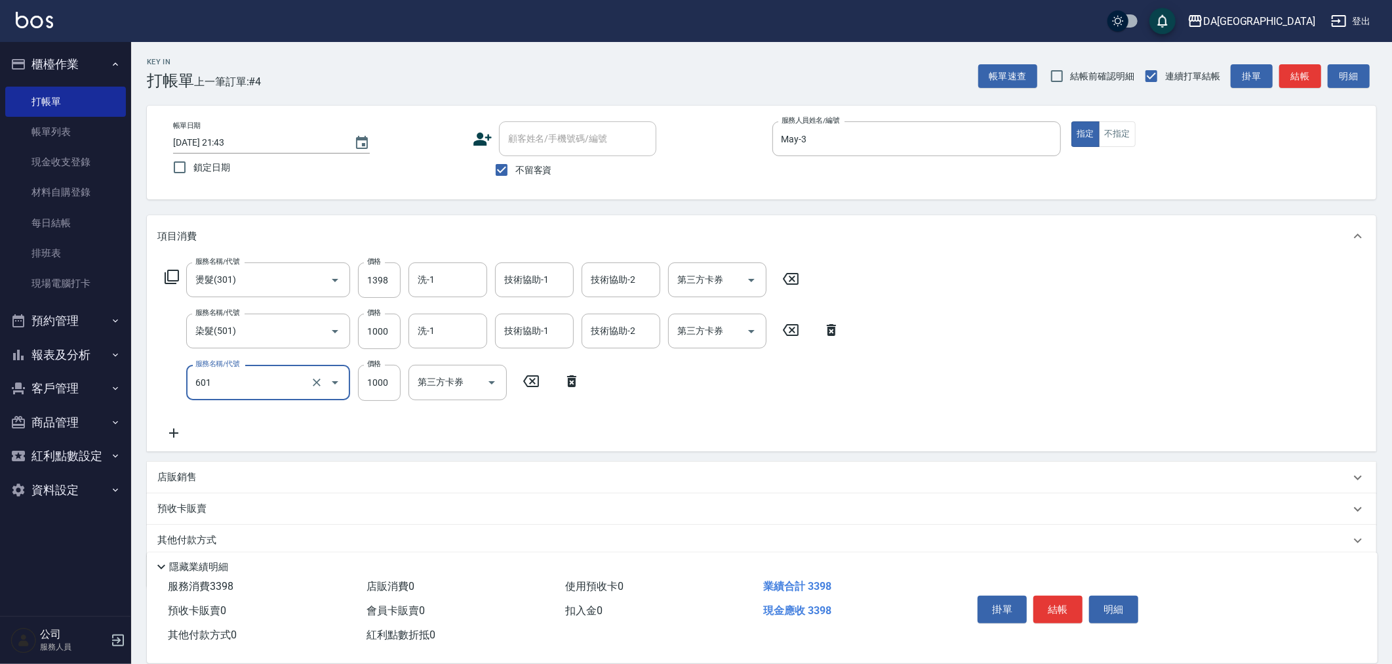
type input "自備護髮(1000上)(601)"
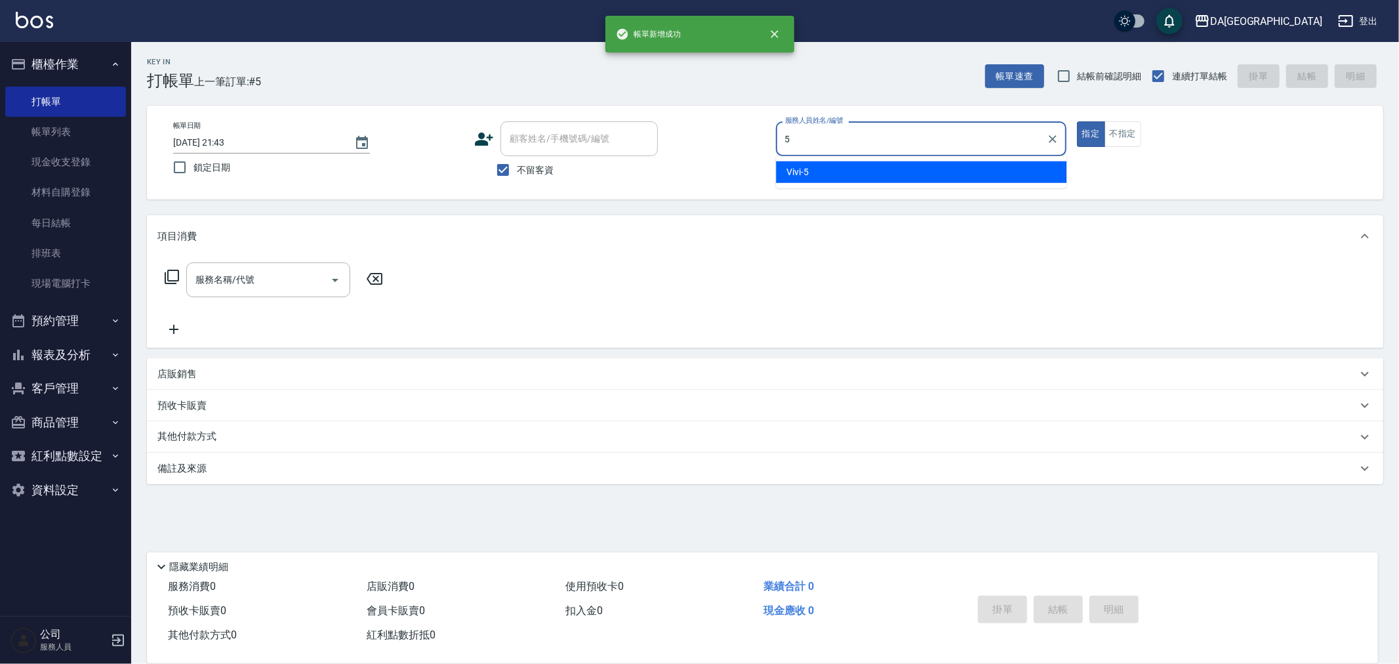
type input "Vivi-5"
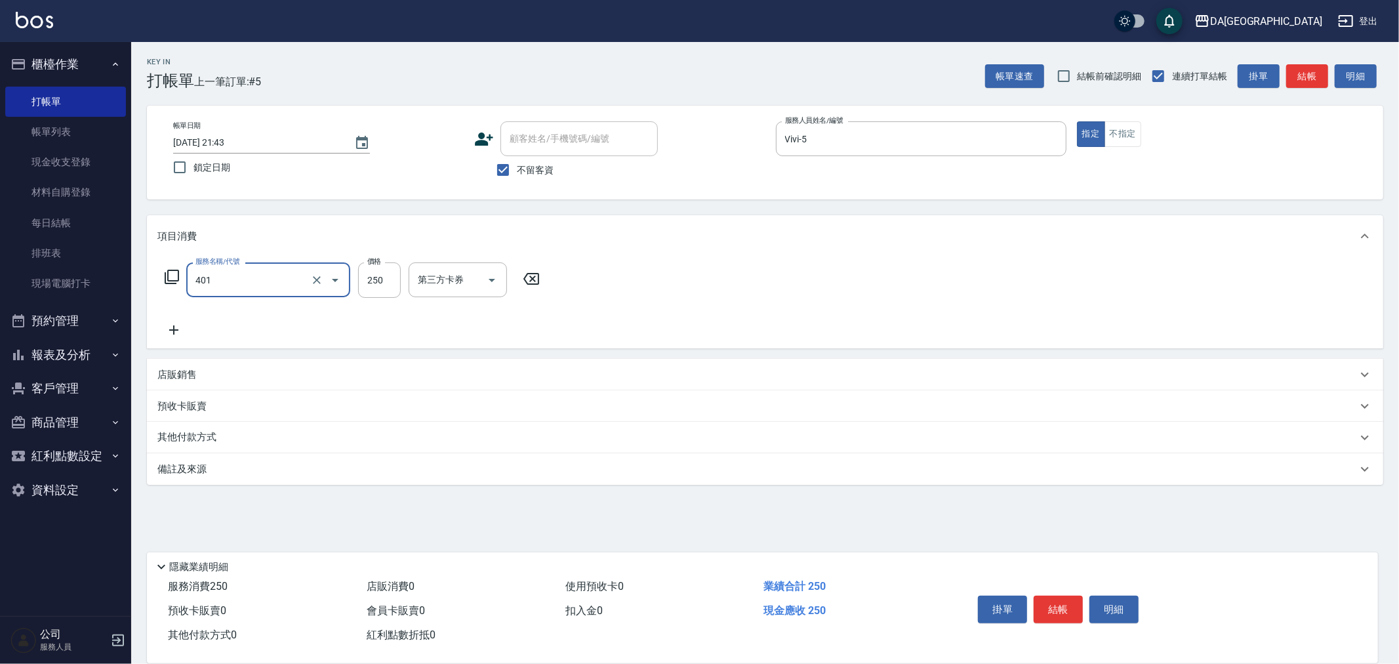
type input "剪髮(401)"
type input "200"
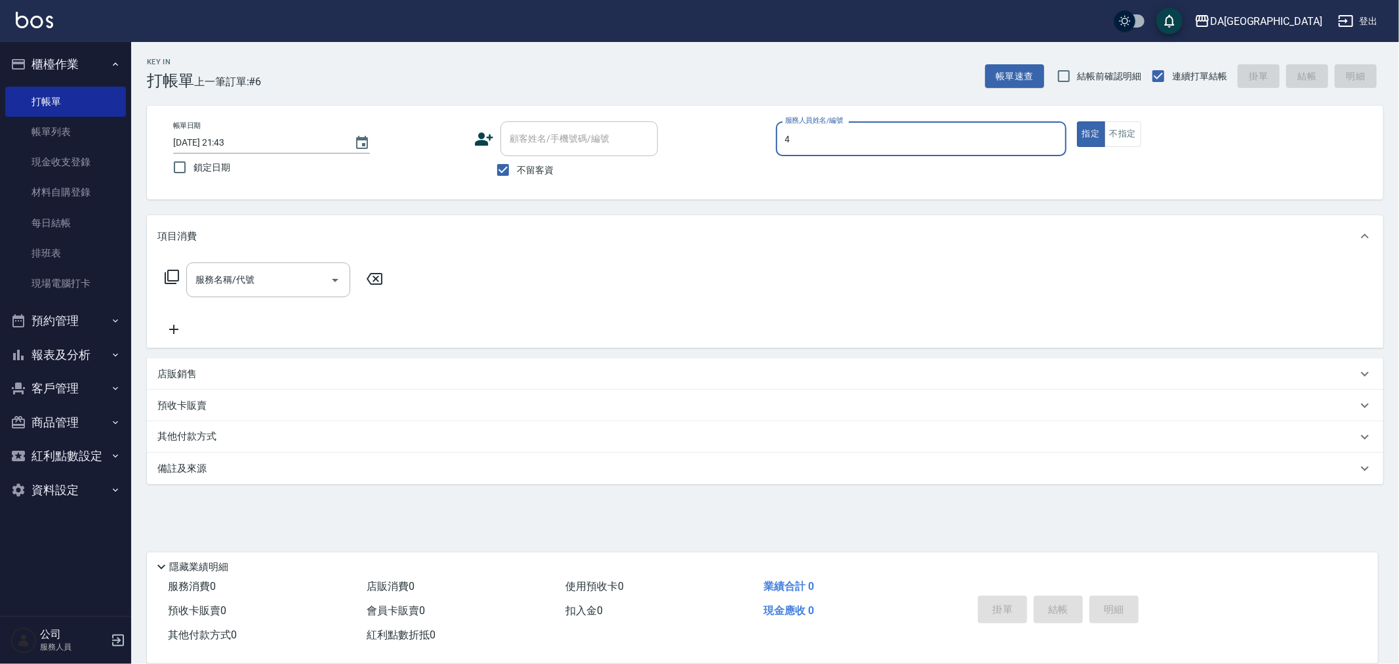
type input "LULU-4"
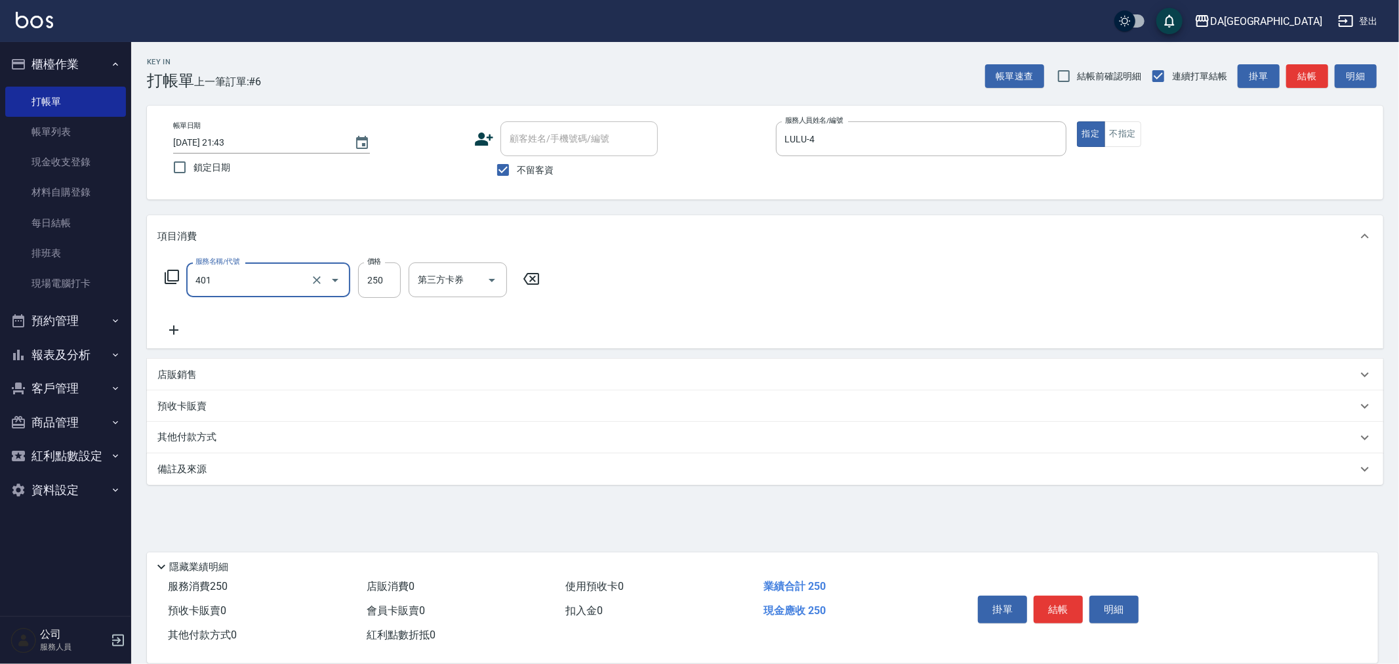
type input "剪髮(401)"
type input "400"
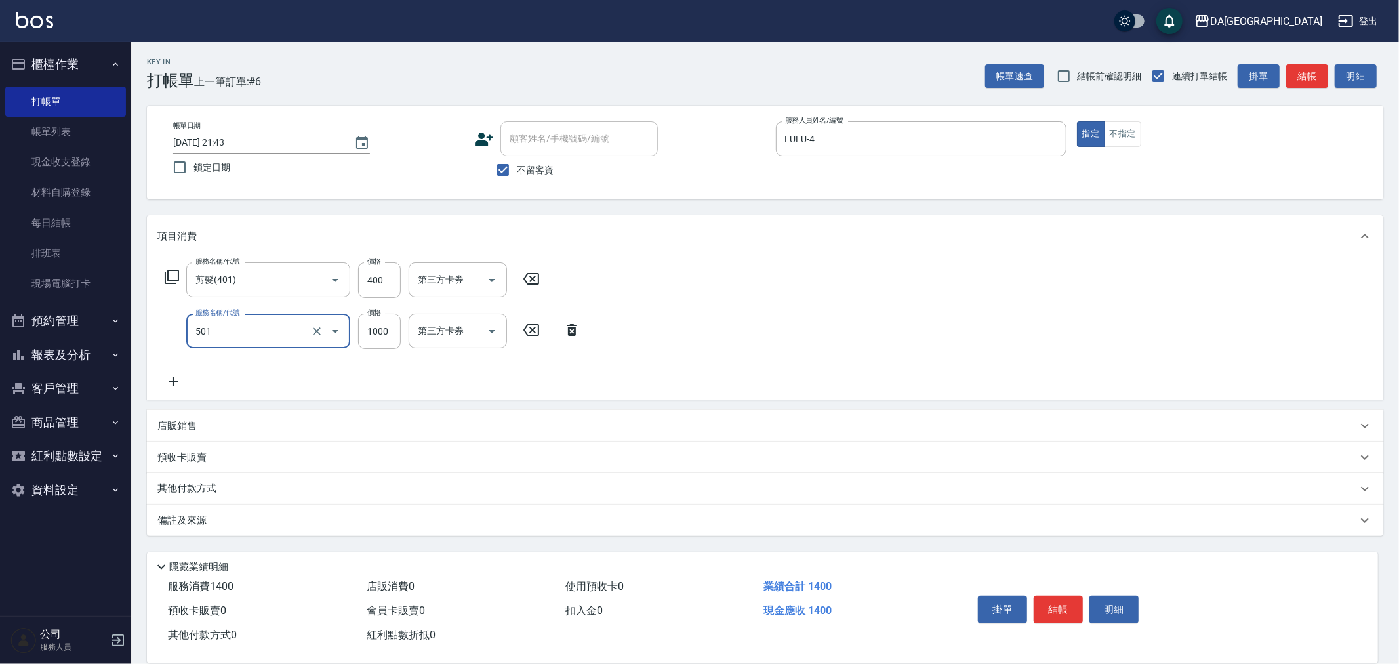
type input "染髮(501)"
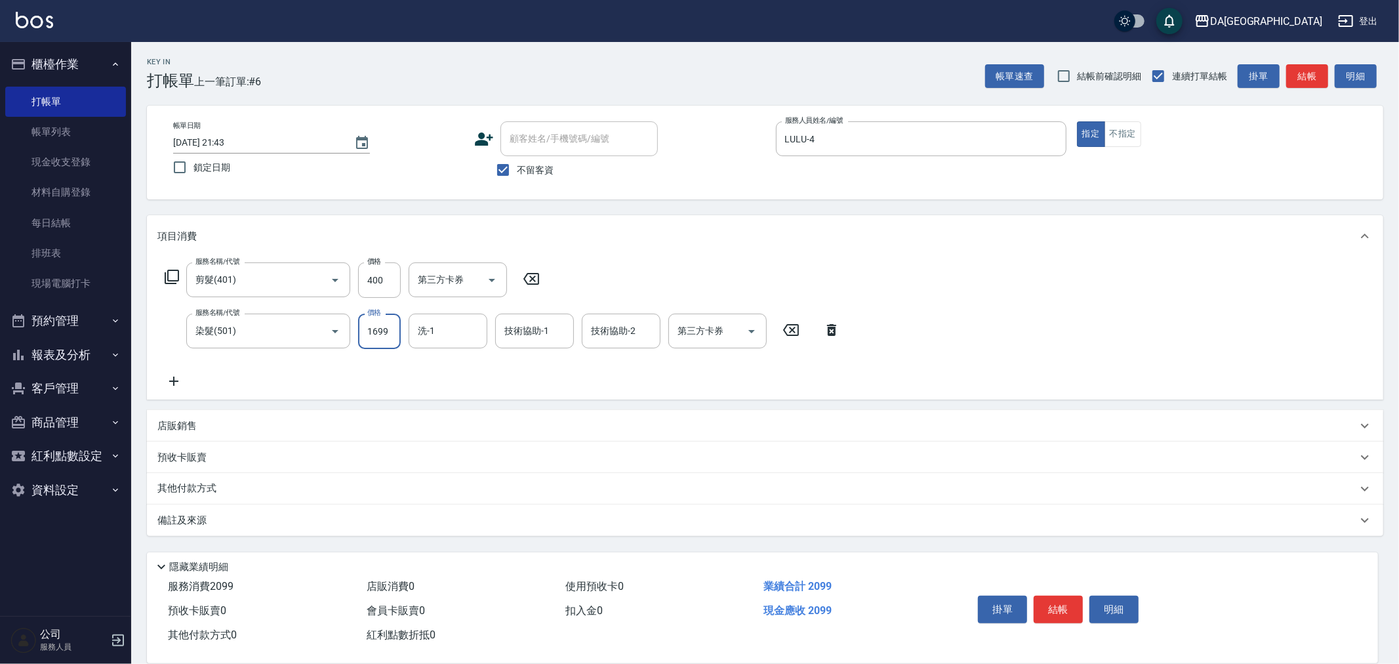
type input "1699"
type input "[PERSON_NAME]-26"
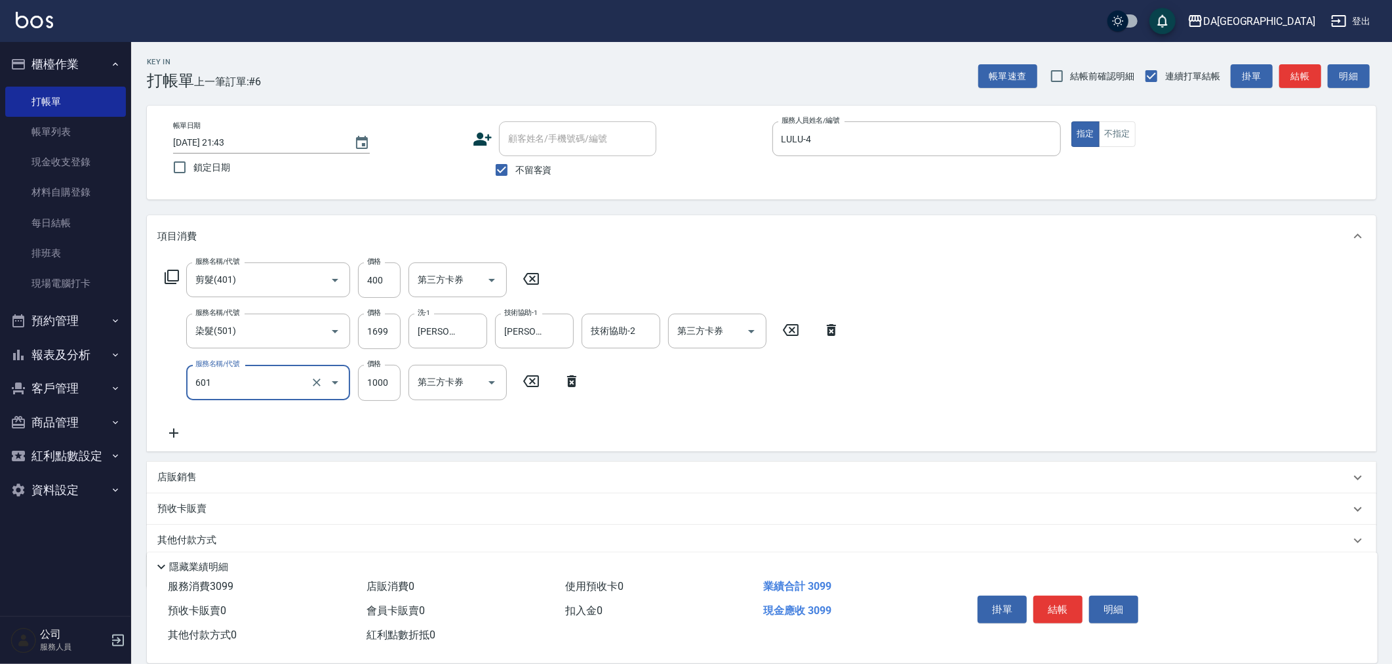
type input "自備護髮(1000上)(601)"
type input "0"
type input "[PERSON_NAME]-26"
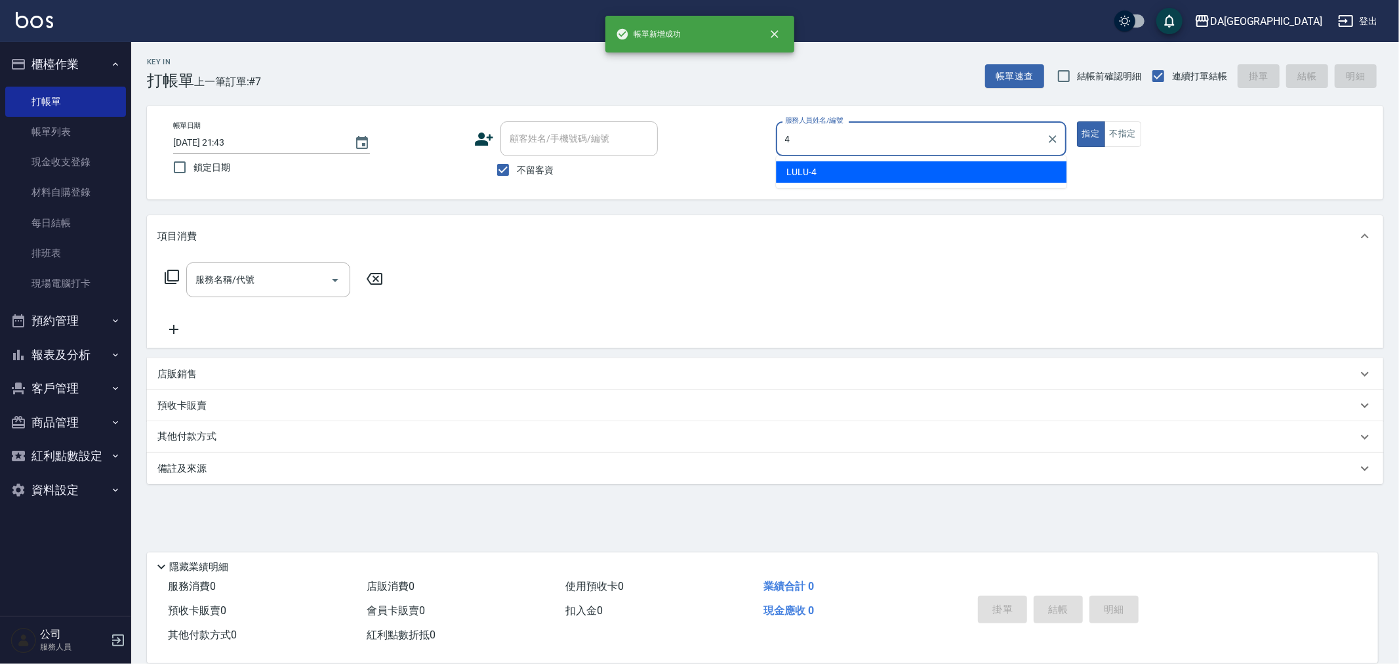
type input "LULU-4"
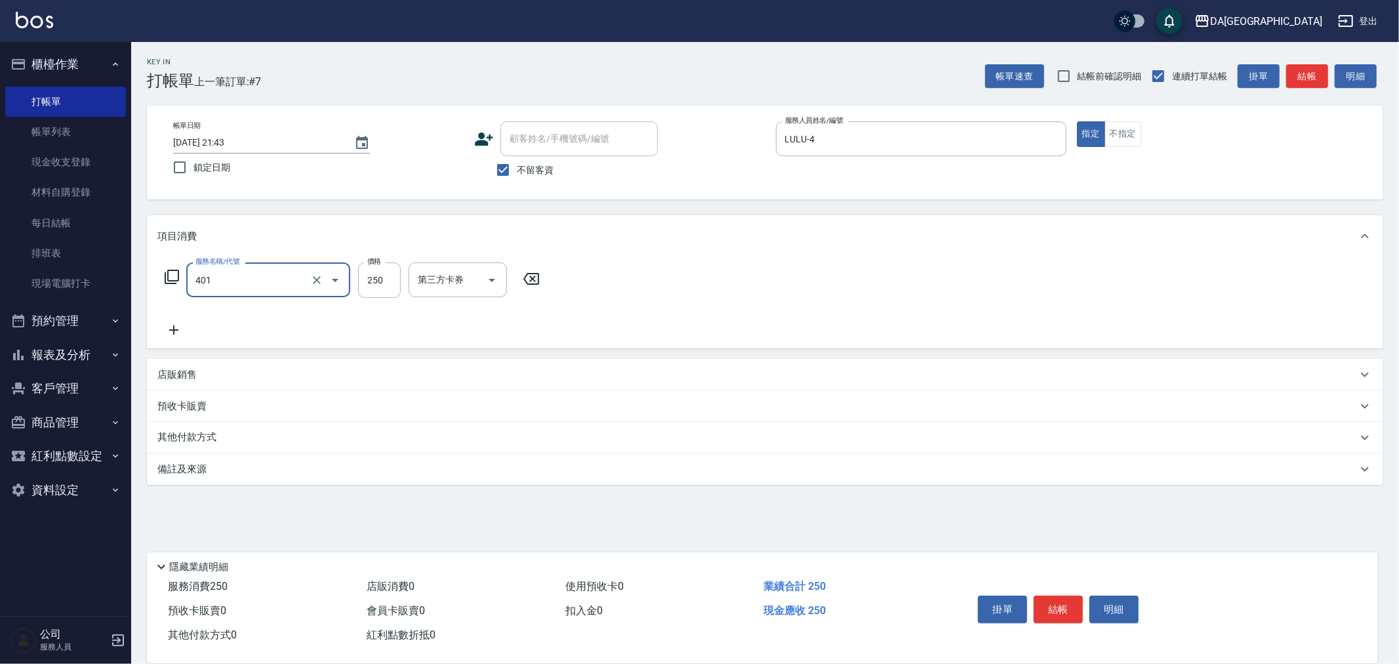
type input "剪髮(401)"
type input "400"
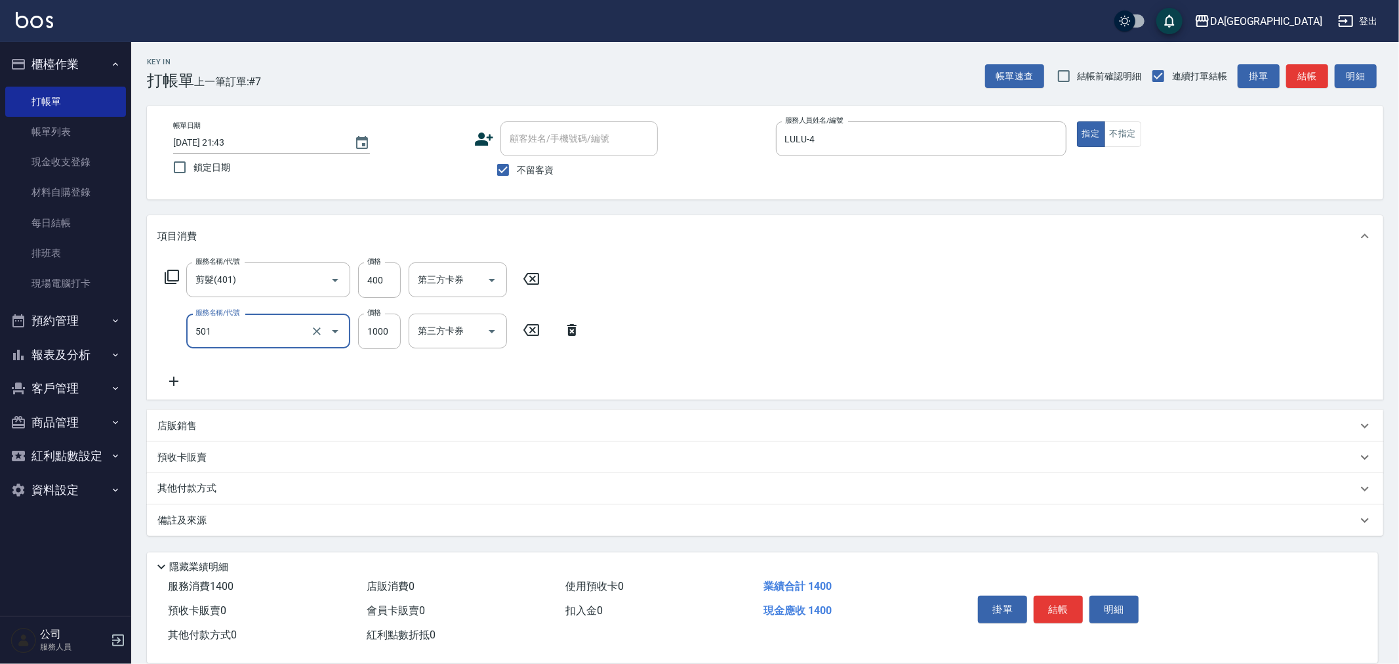
type input "染髮(501)"
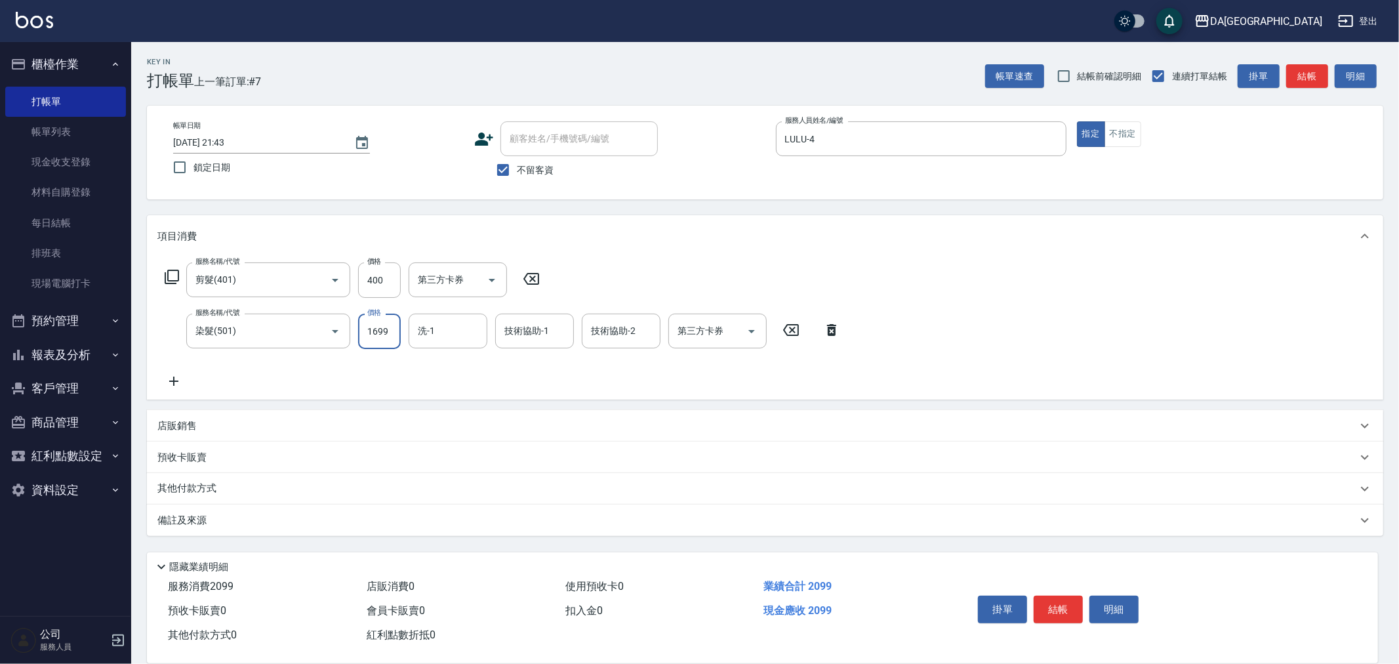
type input "1699"
type input "[PERSON_NAME]-26"
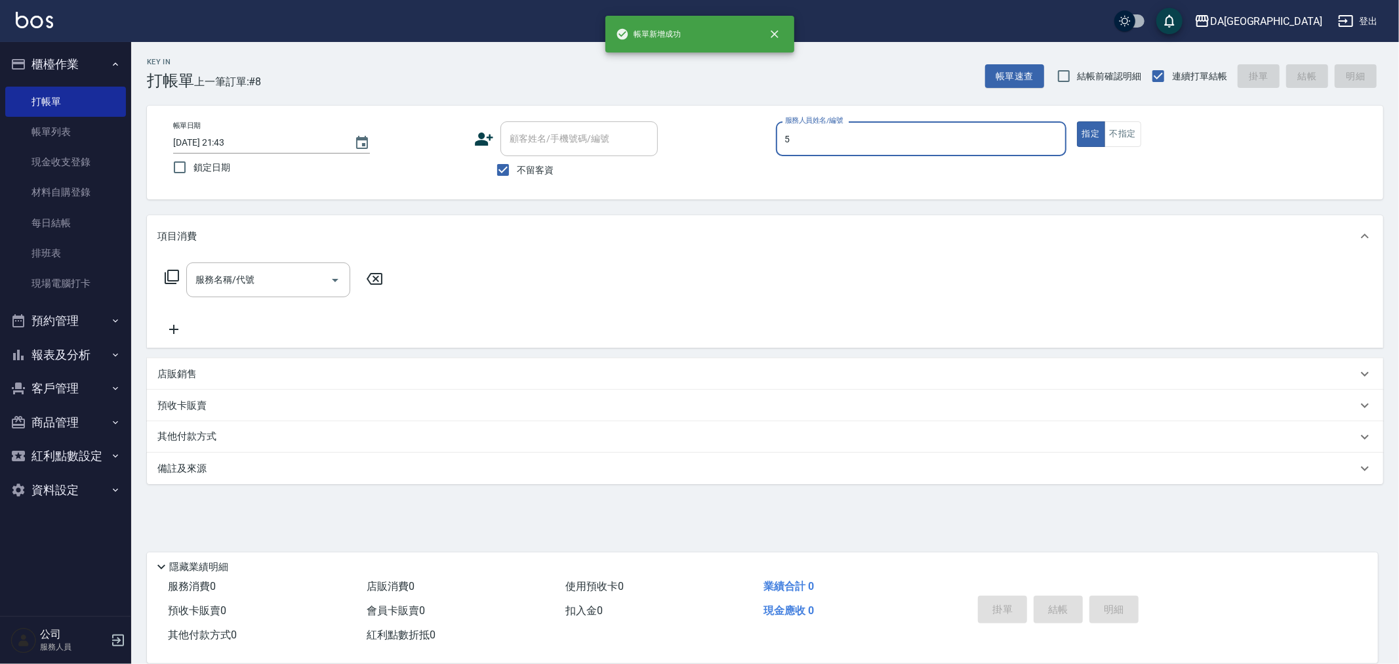
type input "Vivi-5"
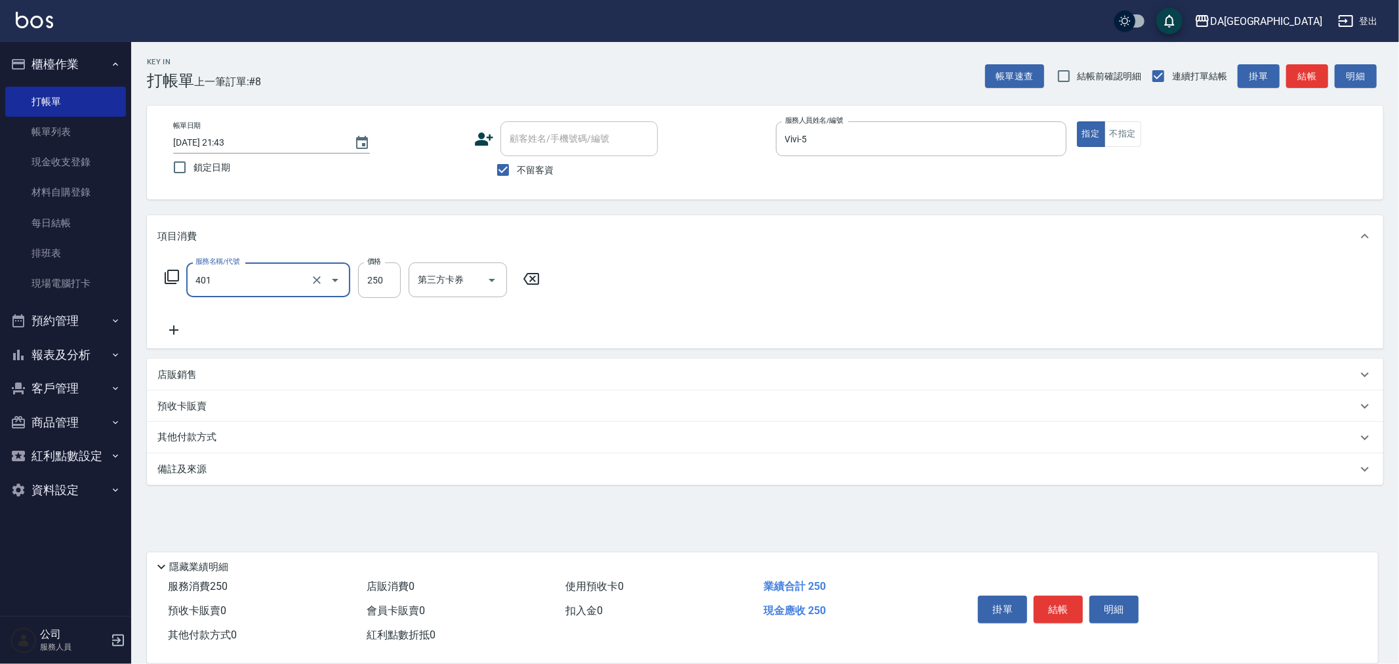
type input "剪髮(401)"
type input "300"
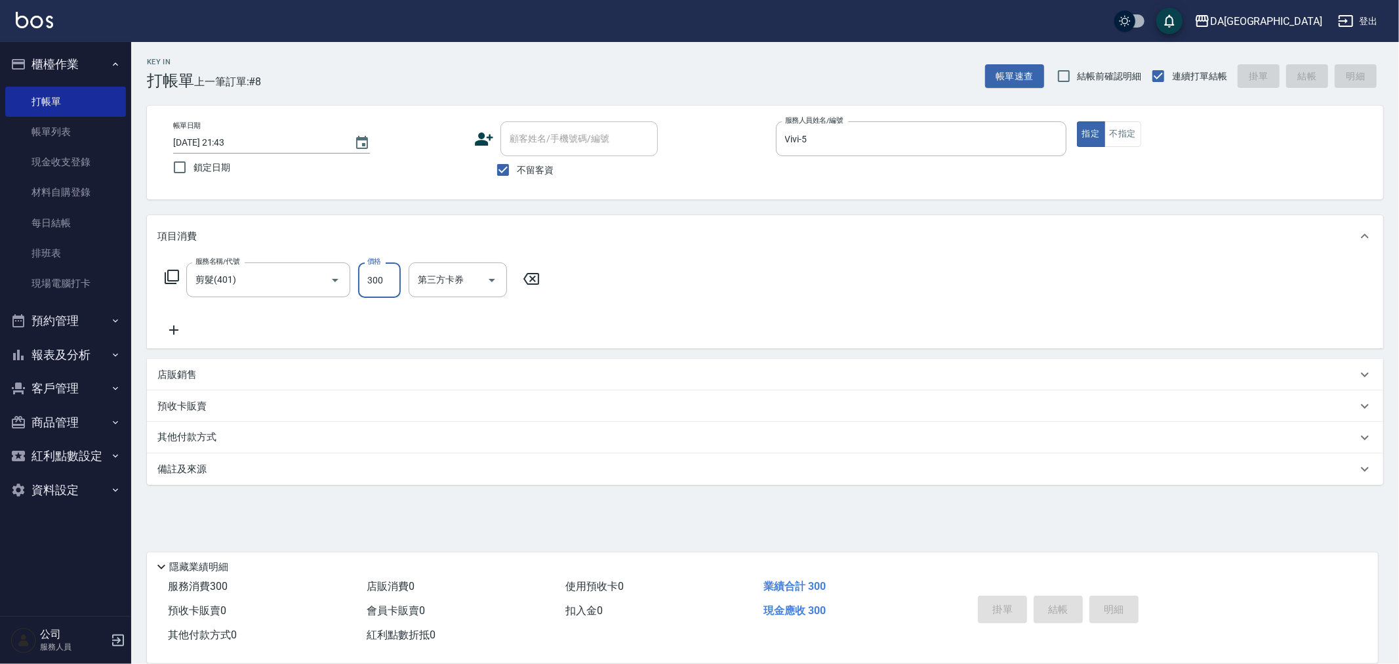
type input "[DATE] 21:44"
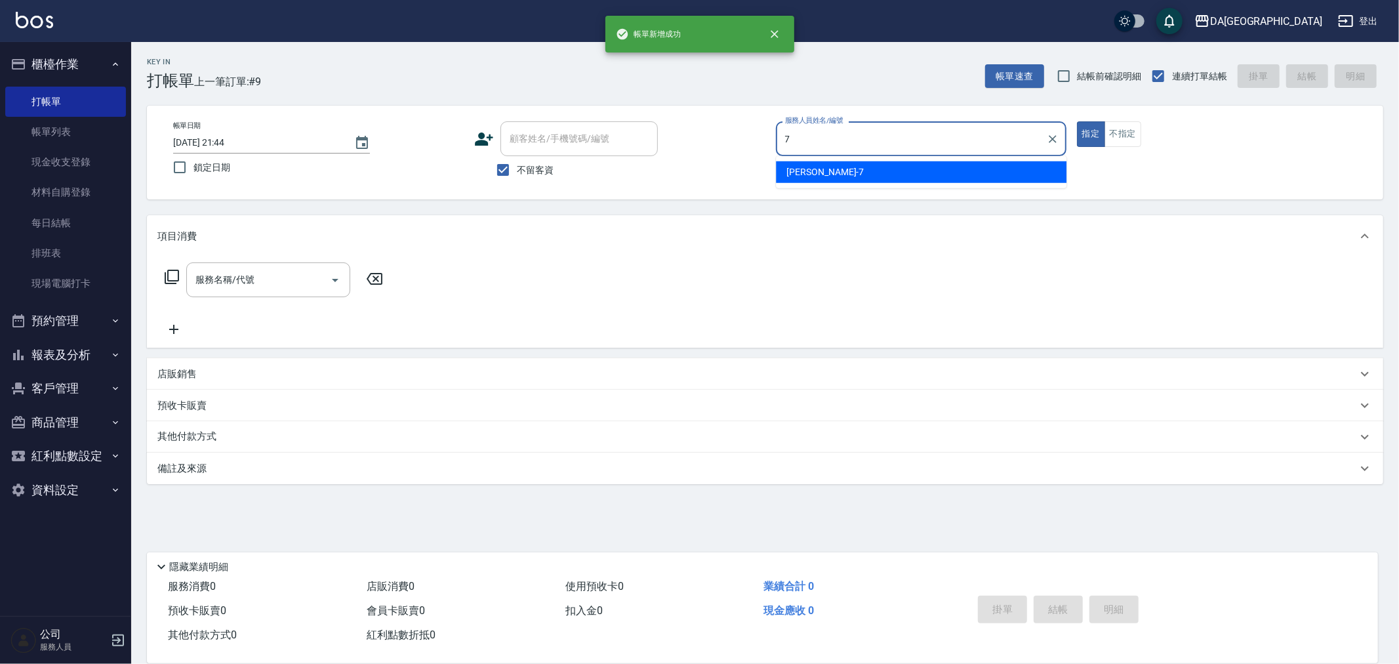
type input "Mimi-7"
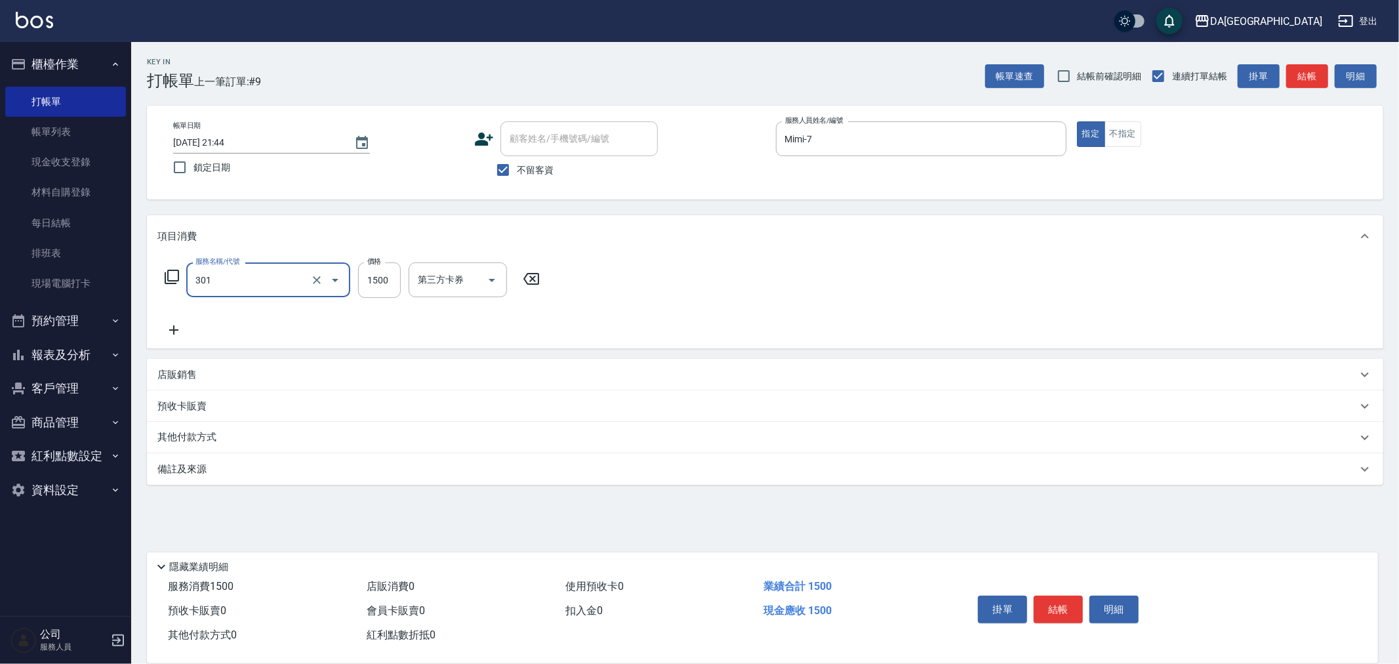
type input "燙髮(301)"
type input "2380"
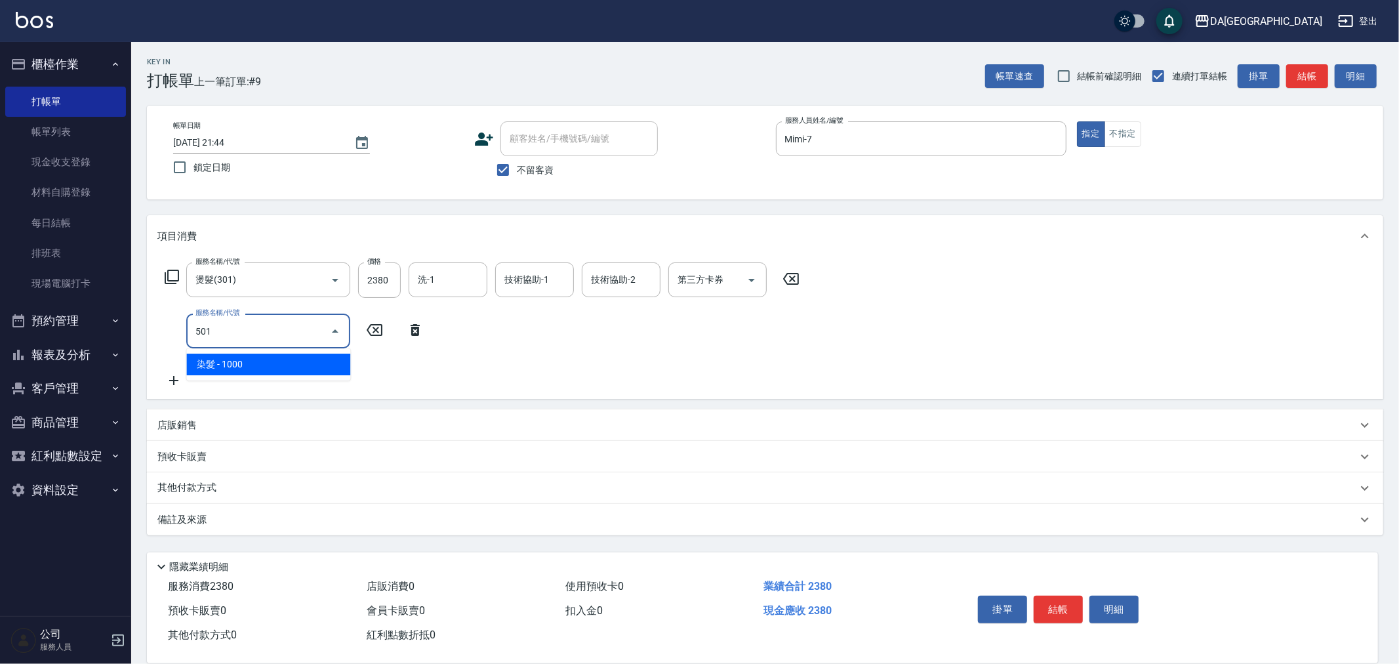
type input "染髮(501)"
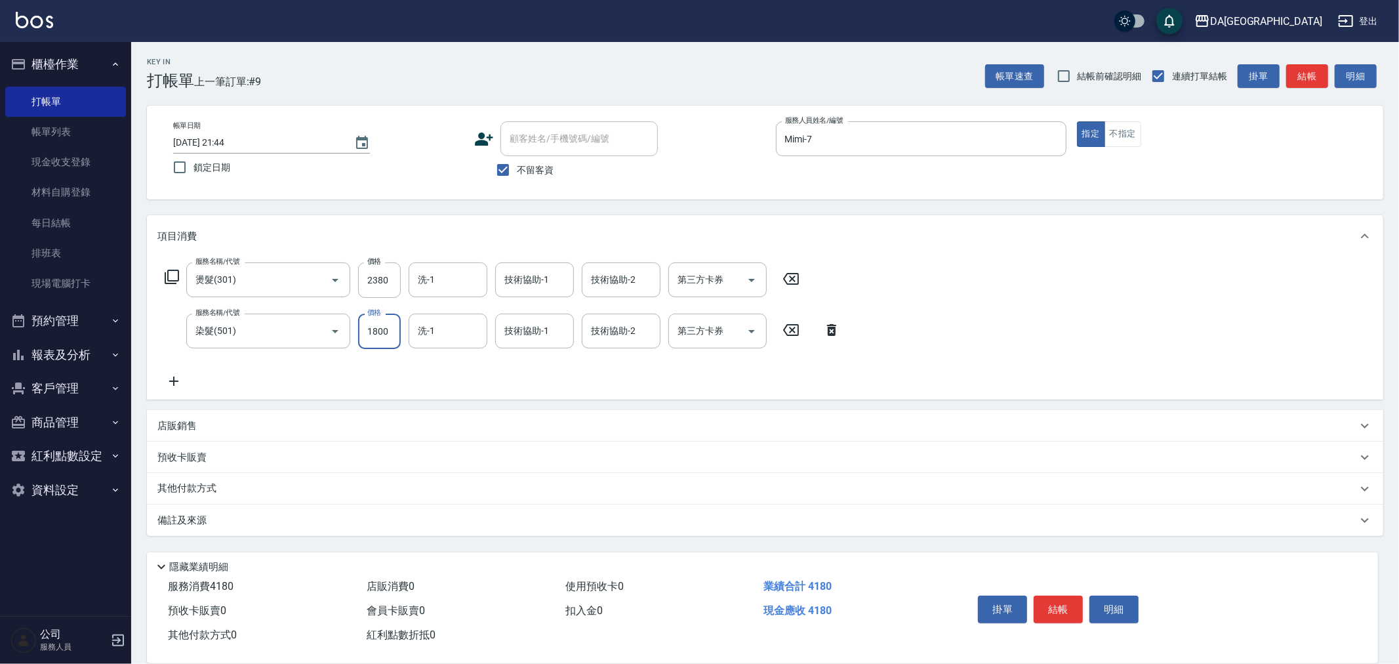
type input "1800"
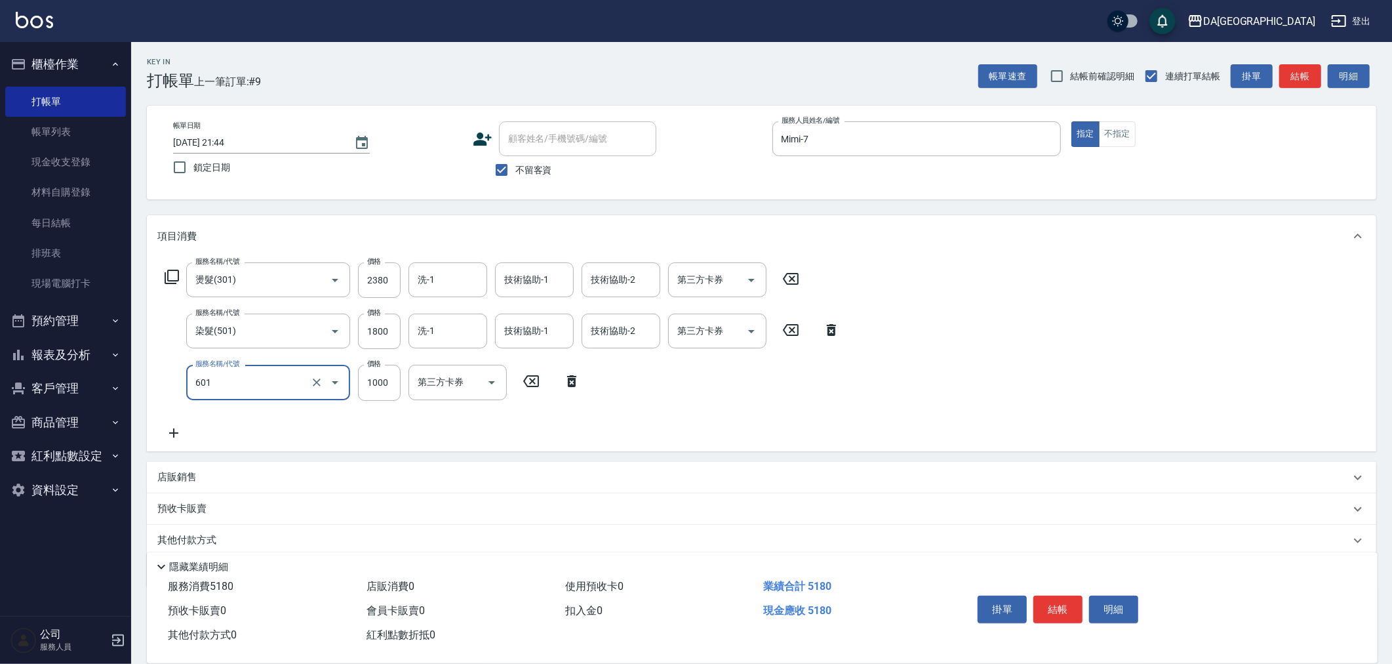
type input "自備護髮(1000上)(601)"
type input "1300"
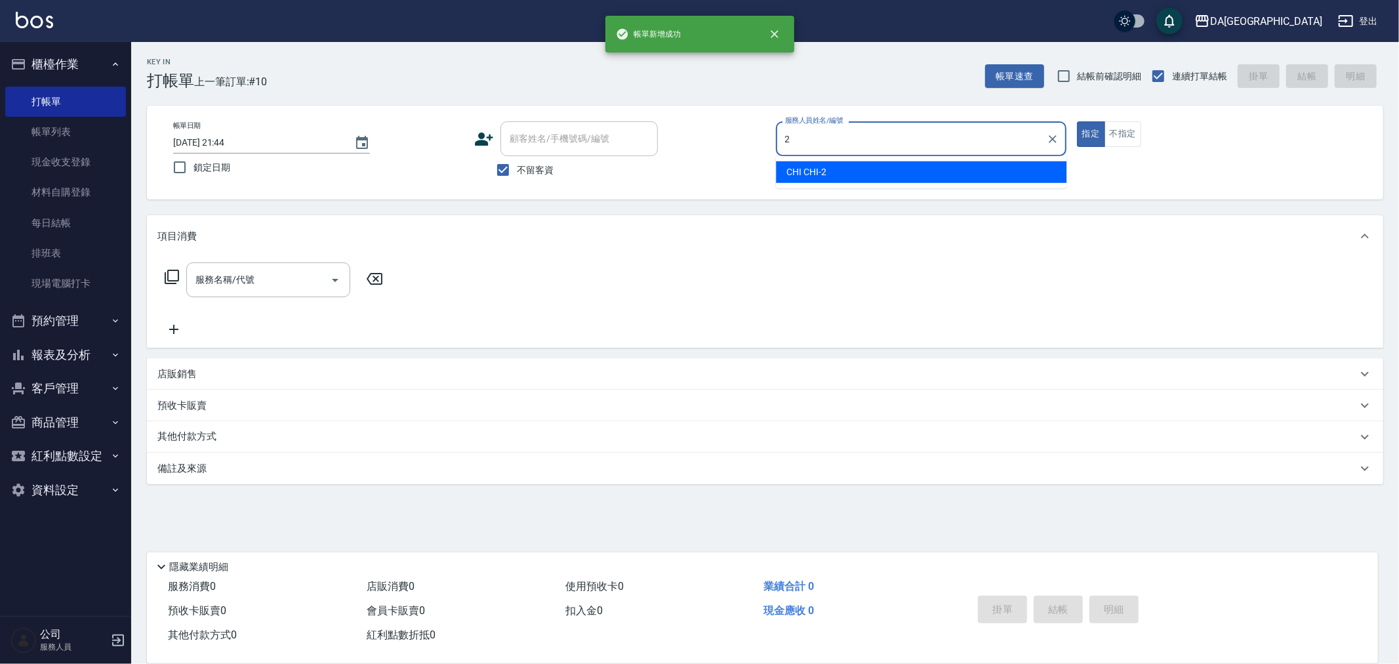
type input "CHI CHI-2"
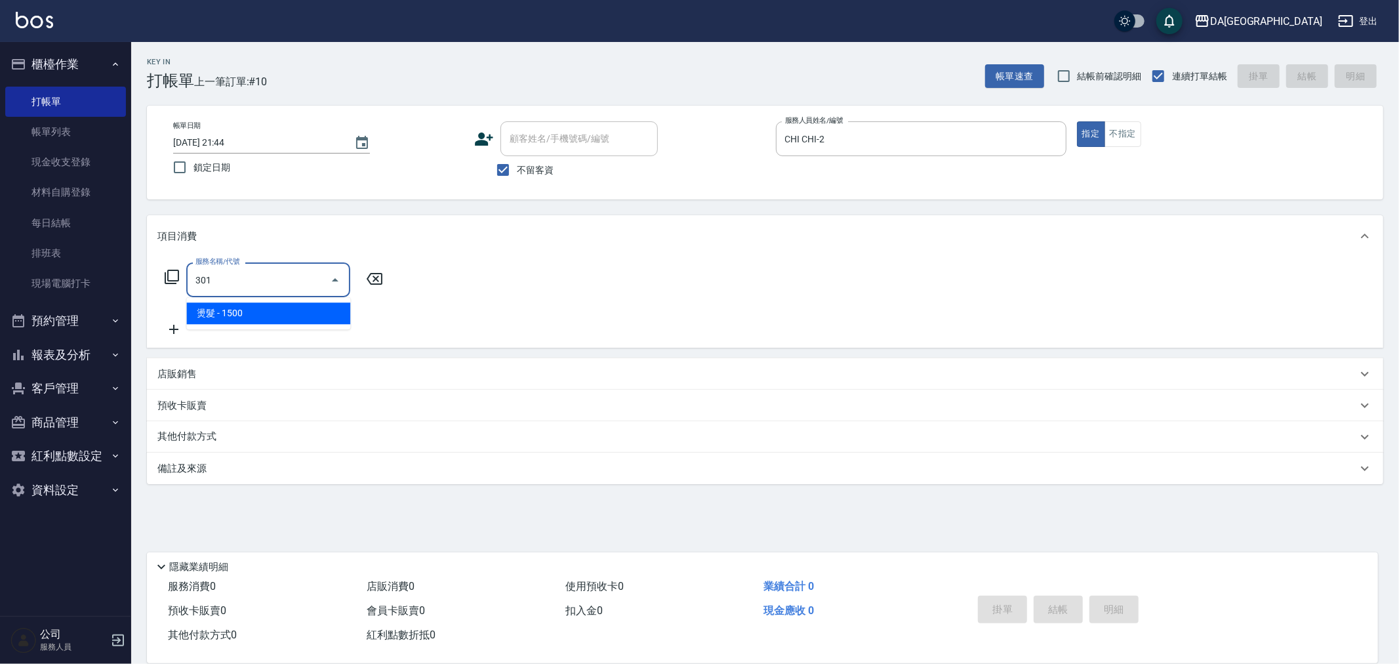
type input "燙髮(301)"
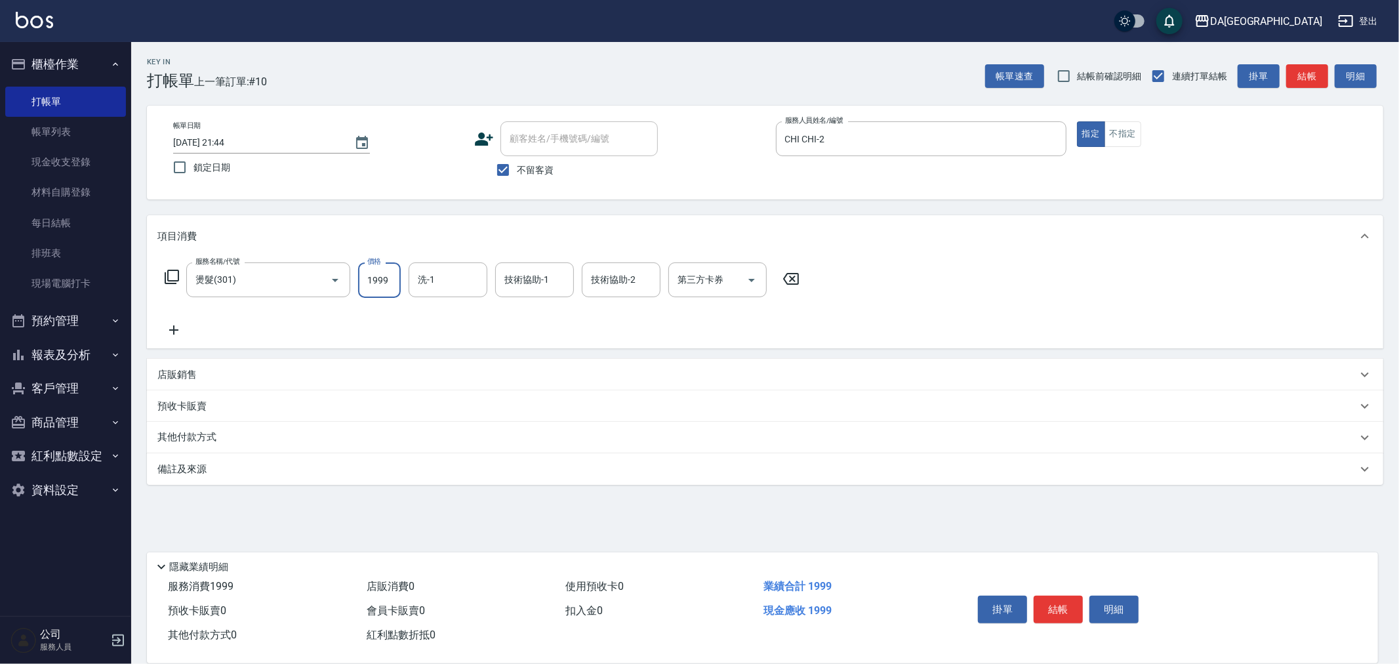
type input "1999"
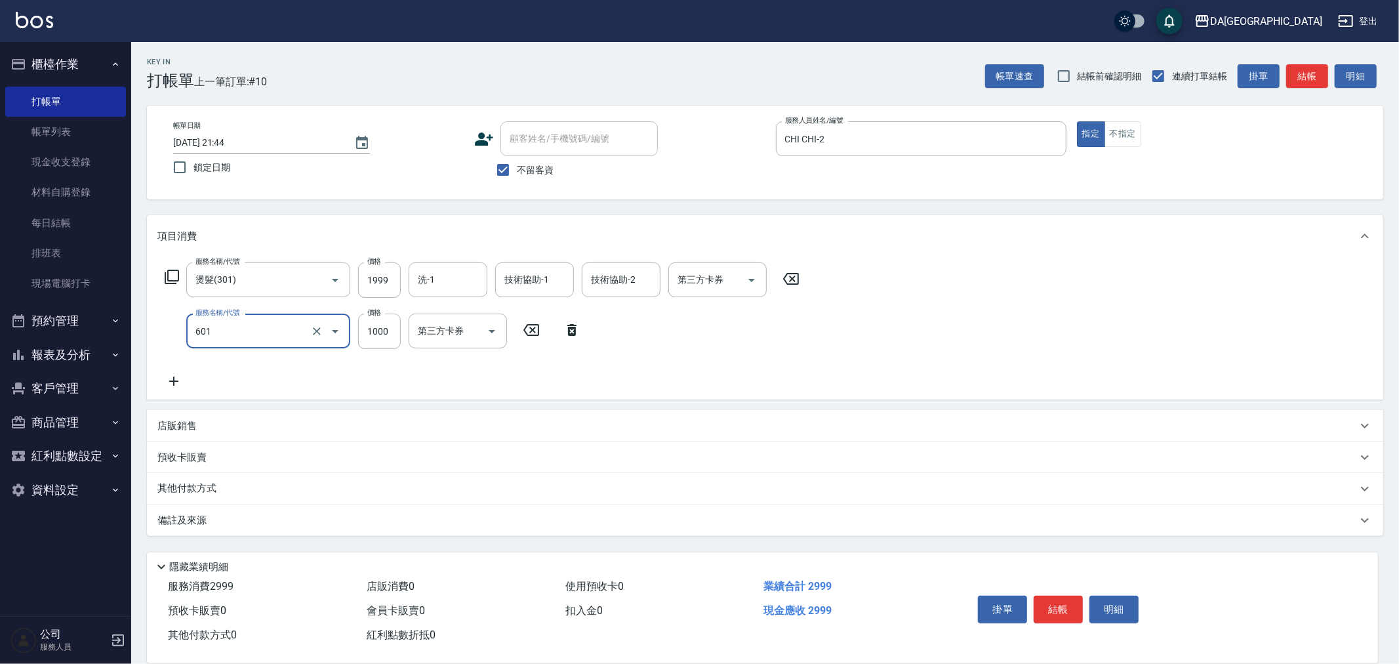
type input "自備護髮(1000上)(601)"
type input "1300"
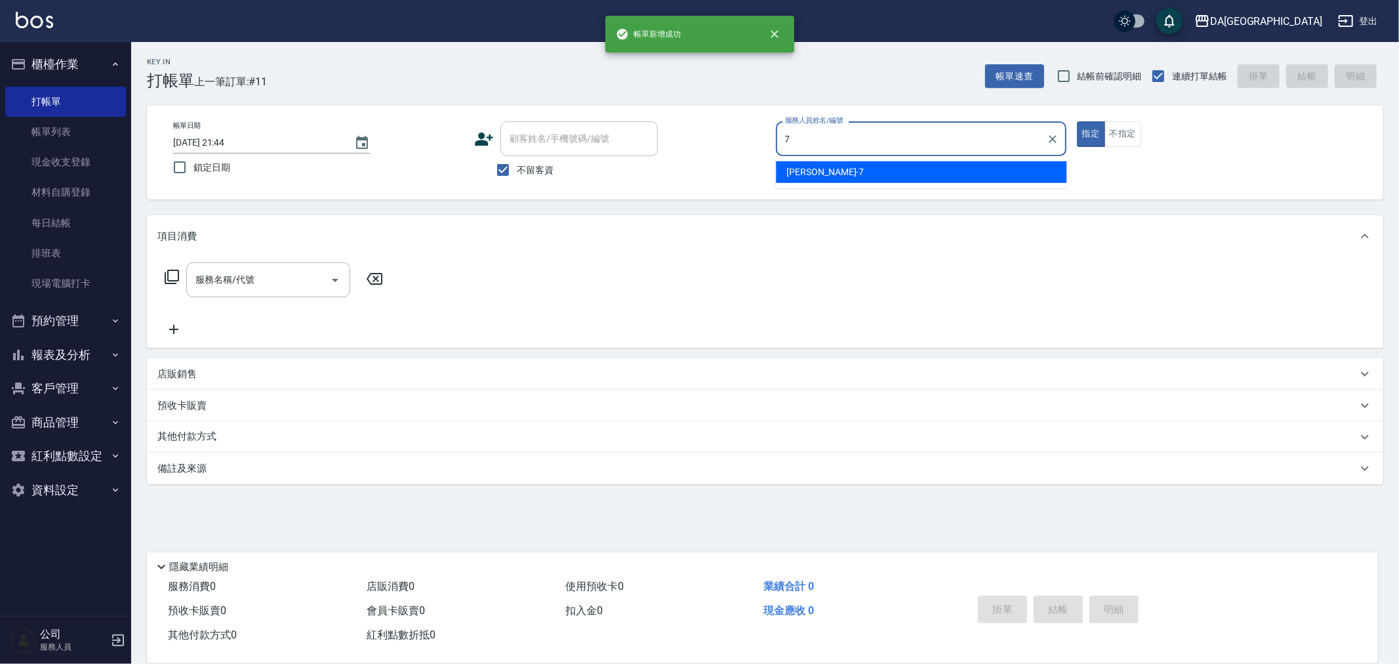
type input "Mimi-7"
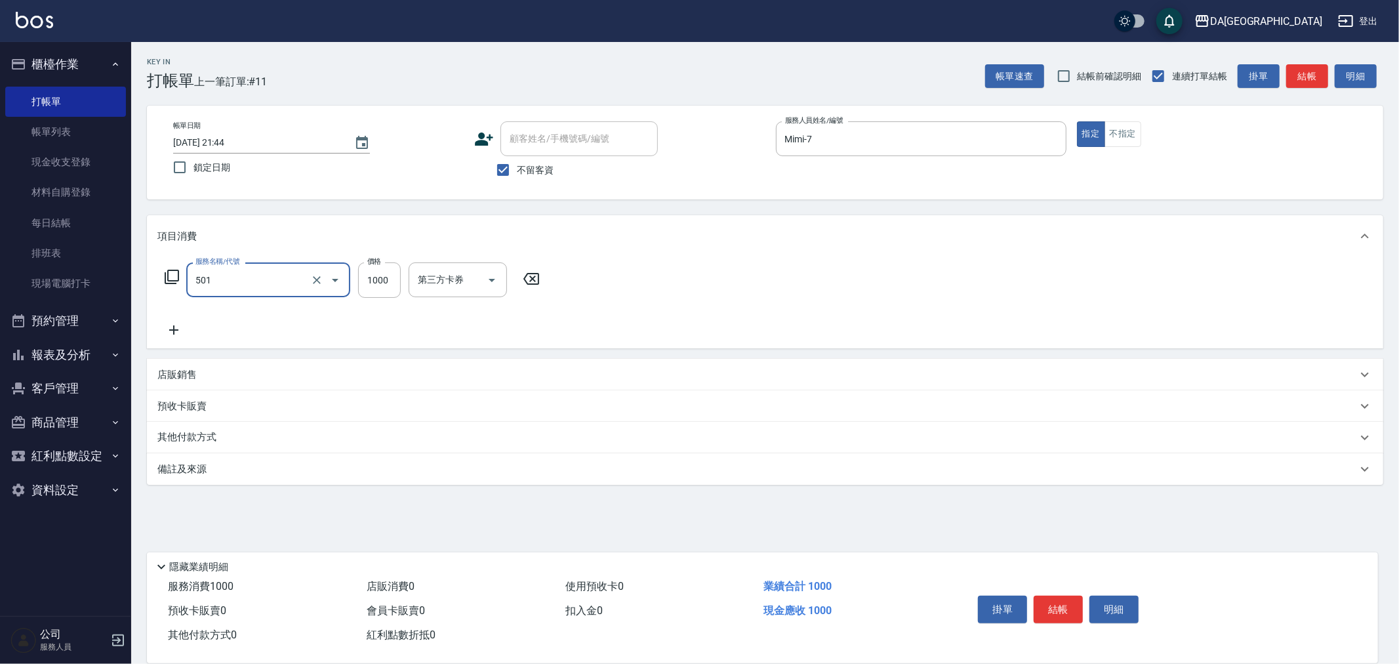
type input "染髮(501)"
type input "2280"
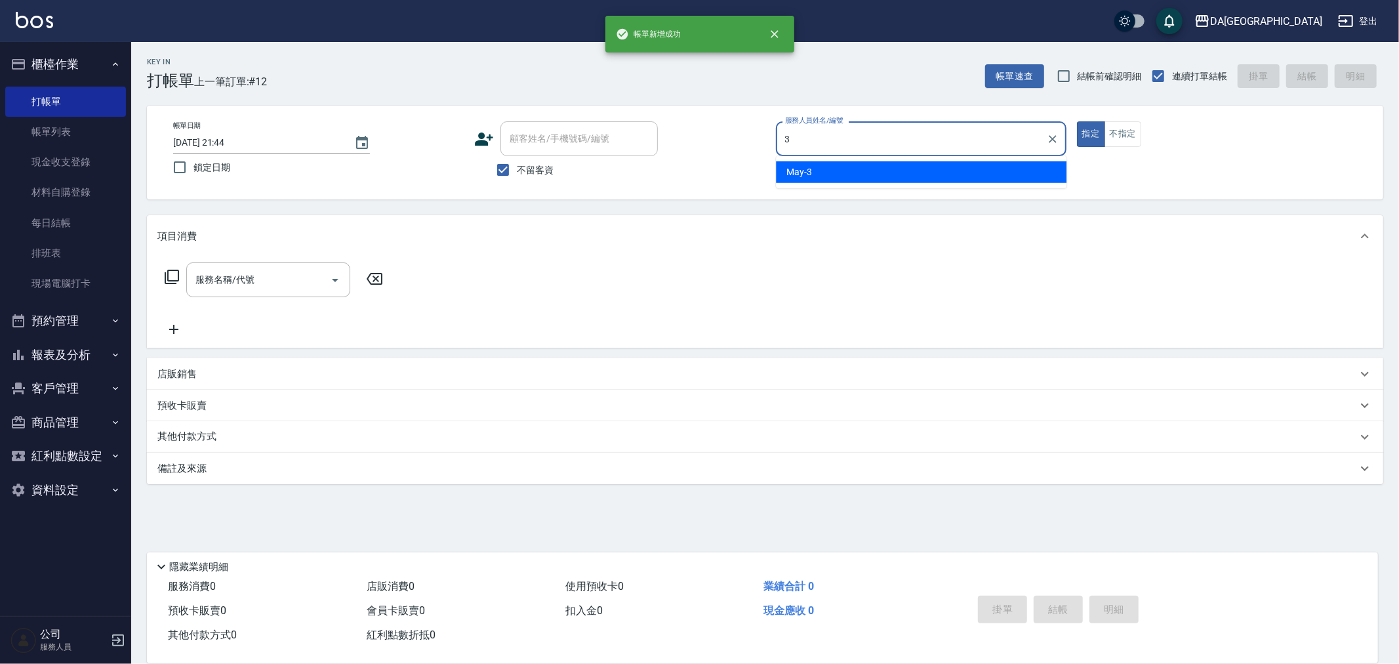
type input "May-3"
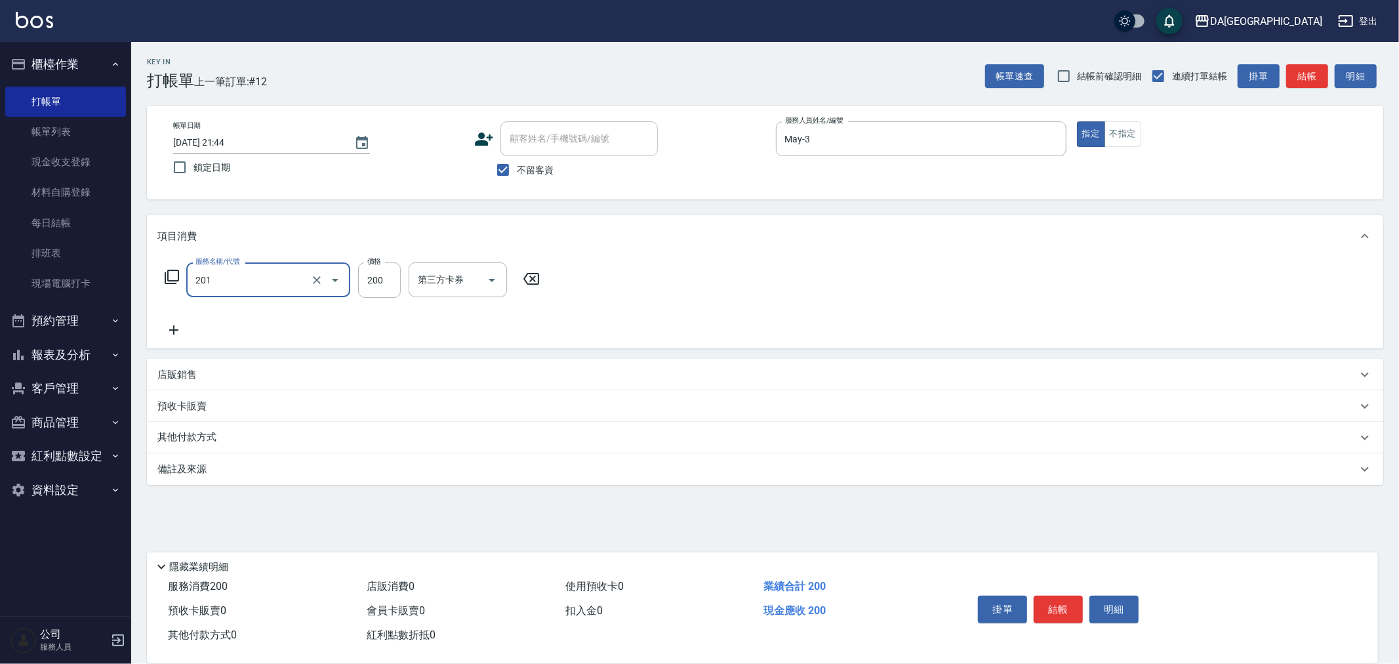
type input "洗髮(201)"
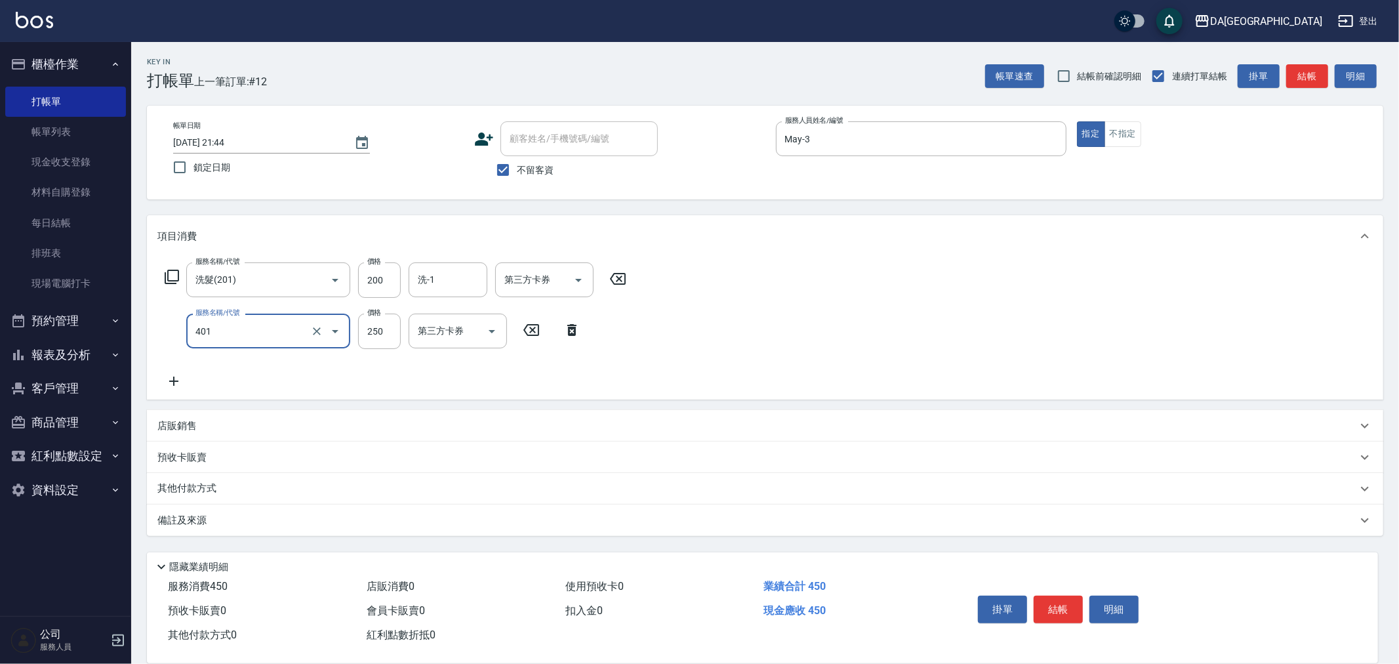
type input "剪髮(401)"
type input "400"
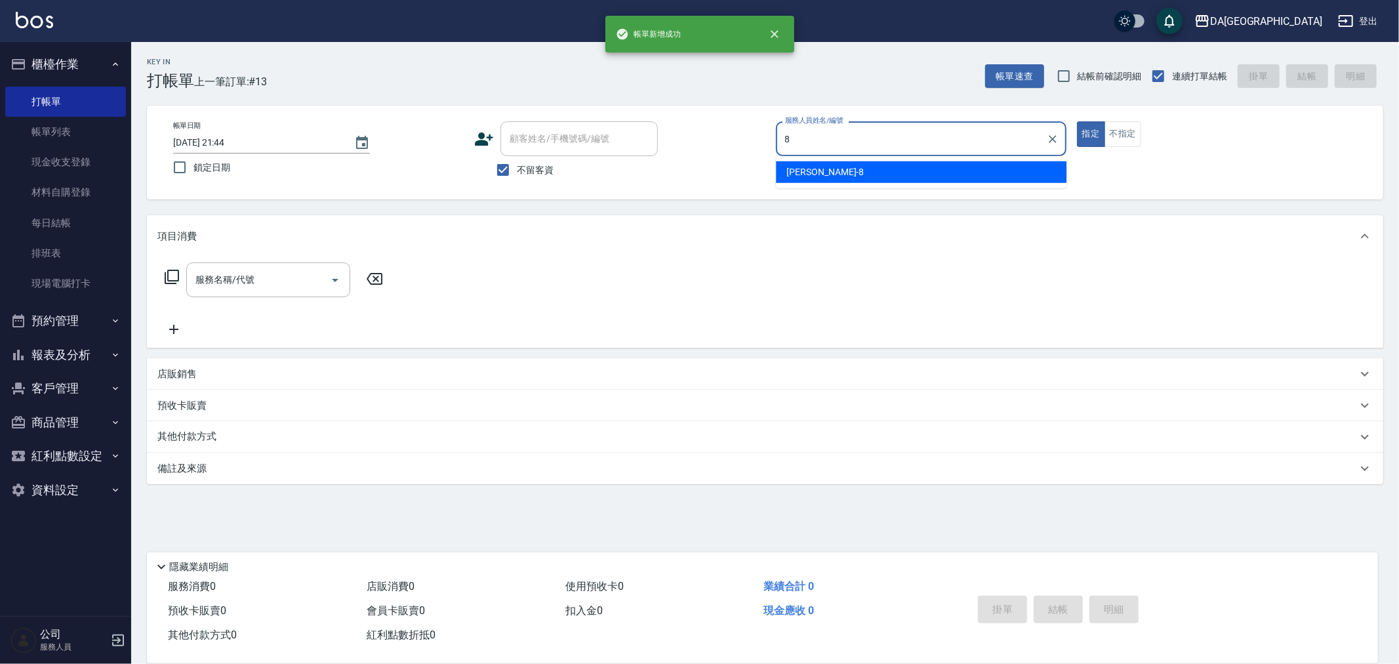
type input "[PERSON_NAME]-8"
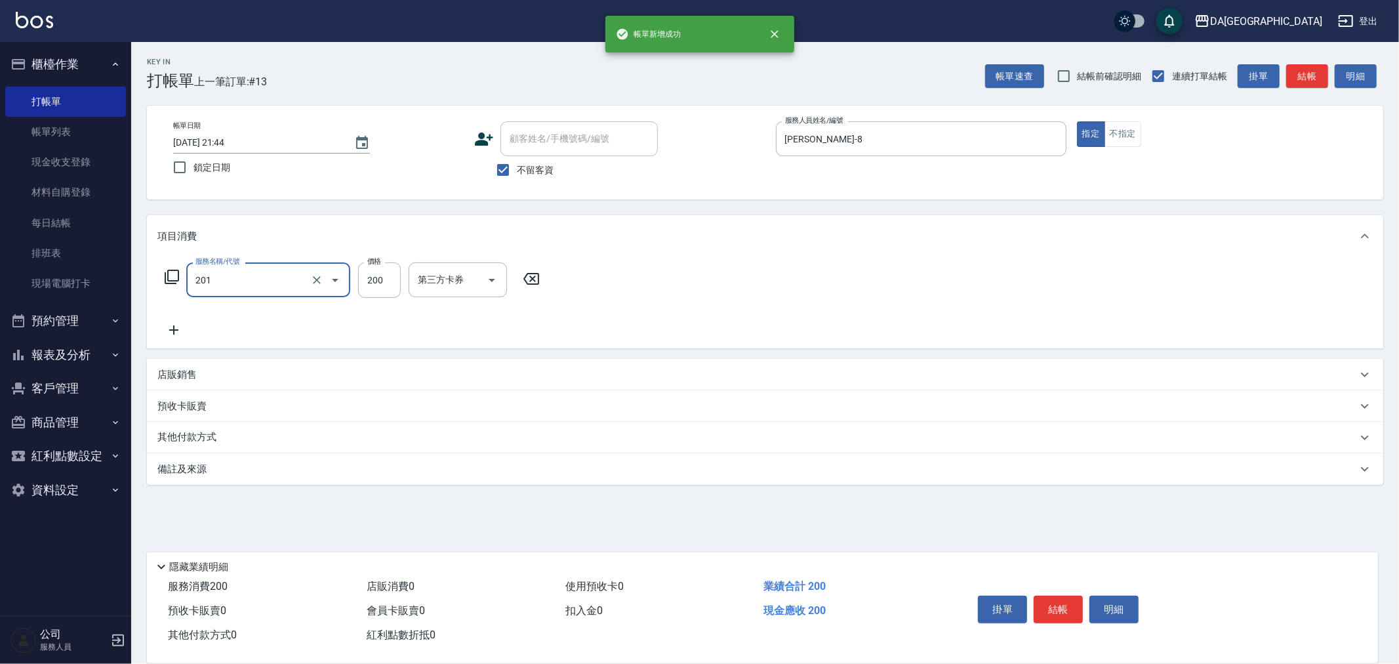
type input "洗髮(201)"
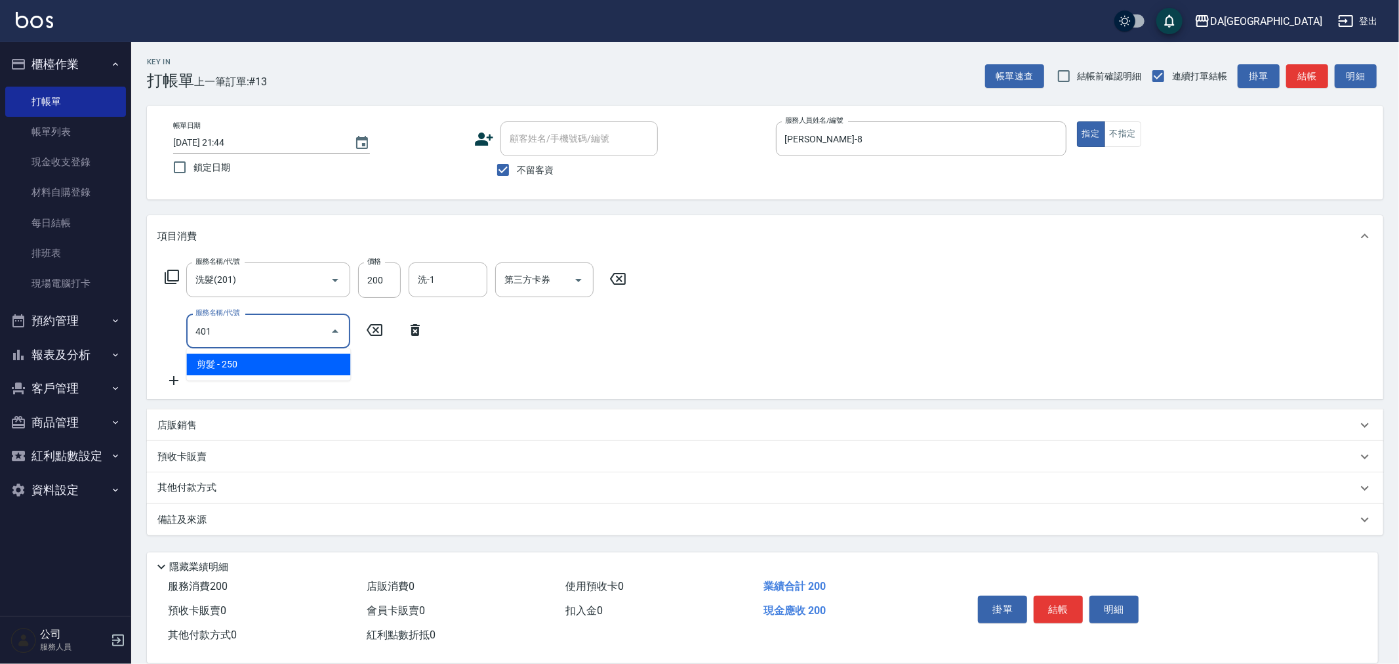
type input "剪髮(401)"
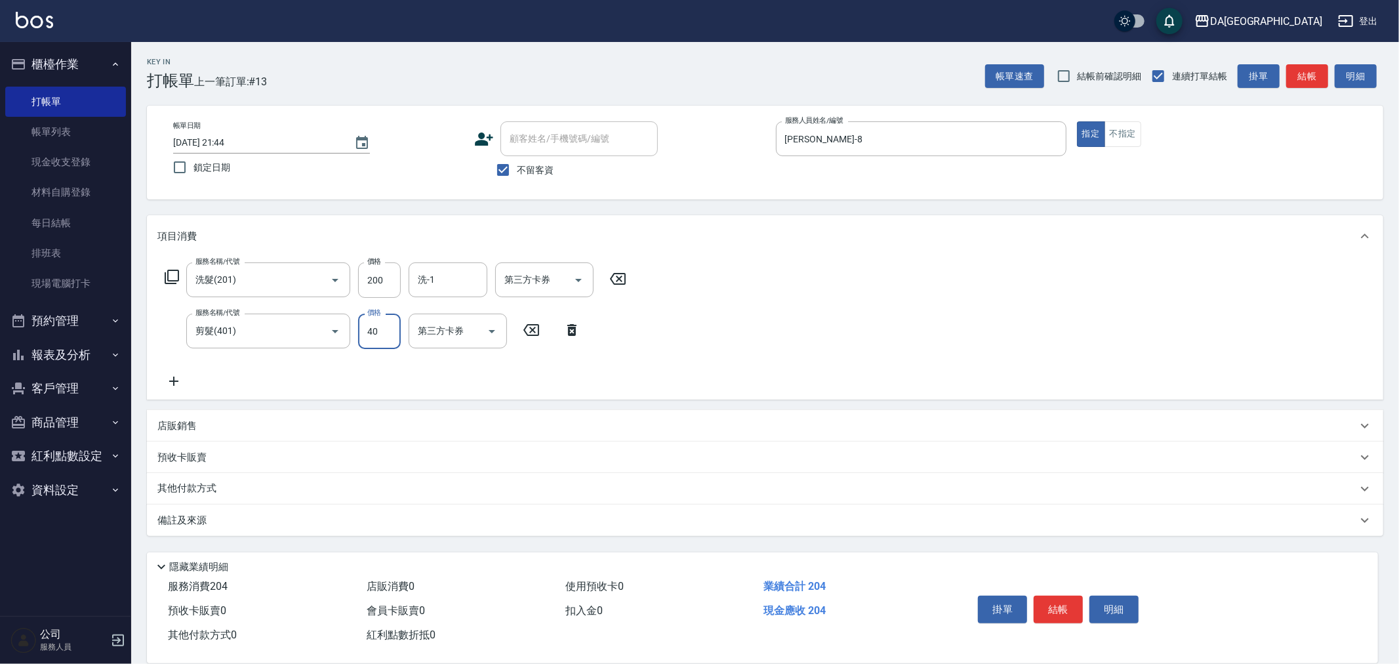
type input "400"
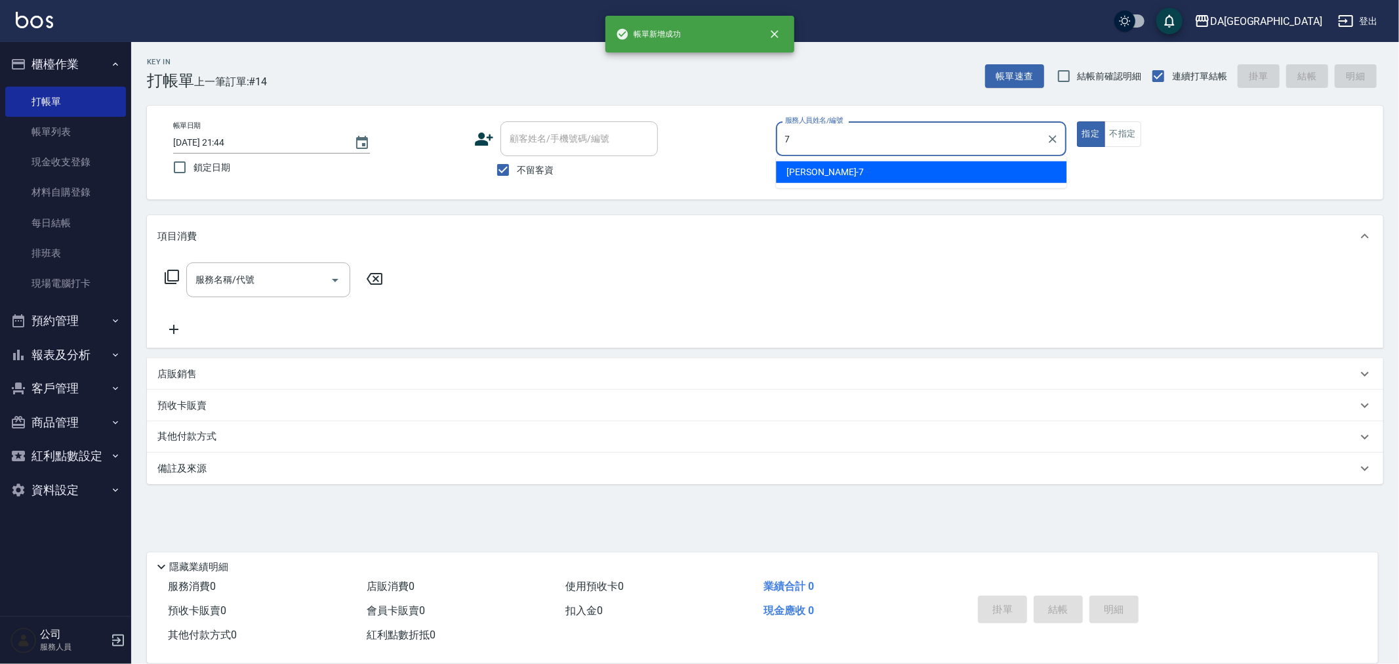
type input "Mimi-7"
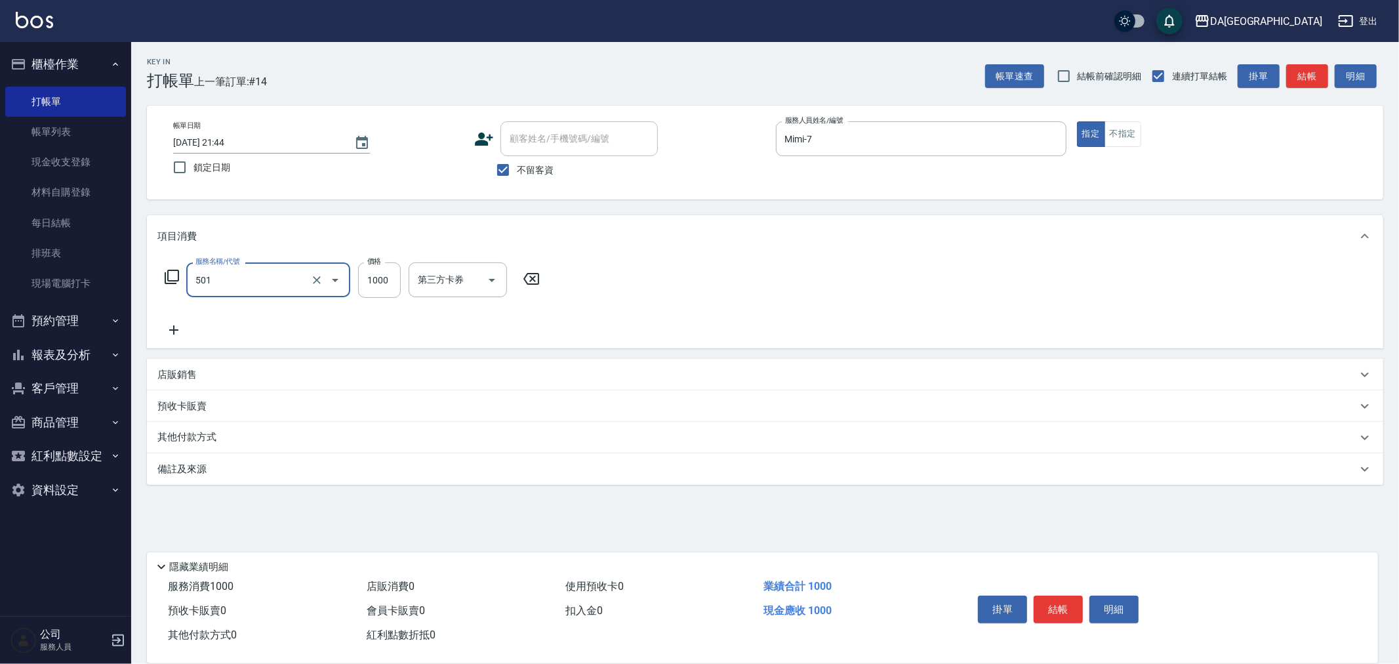
type input "染髮(501)"
type input "2380"
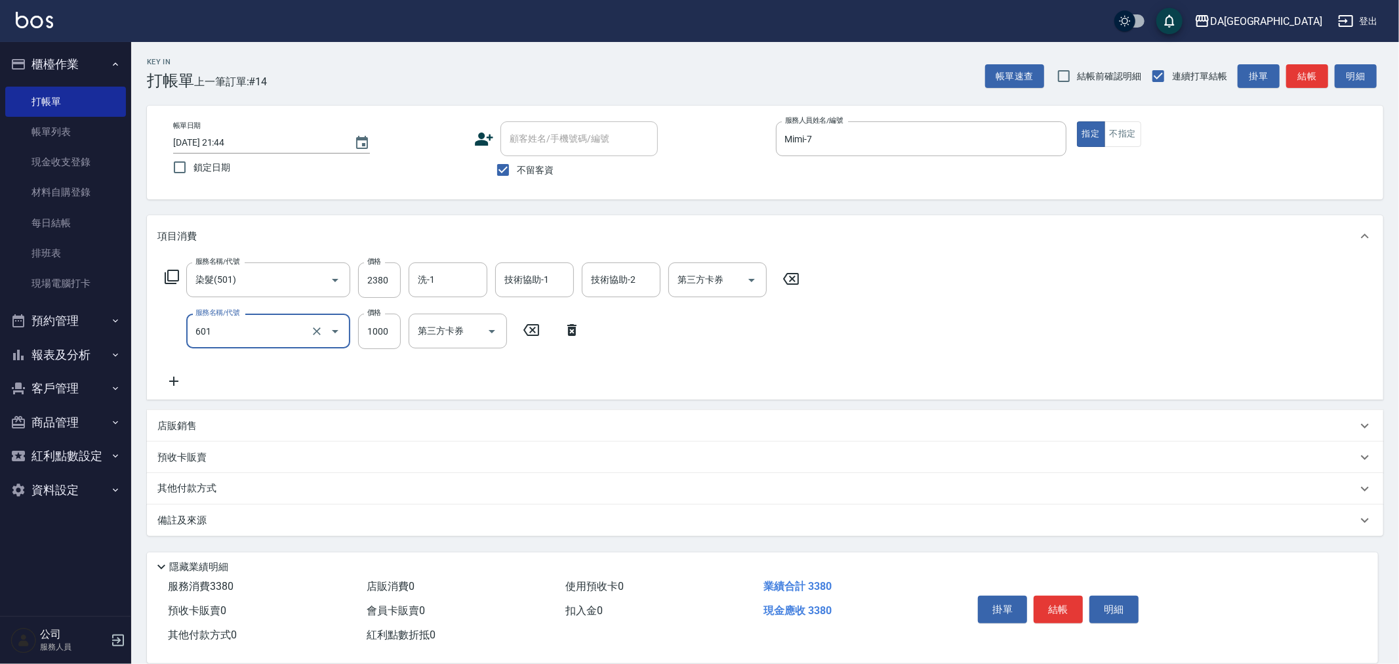
type input "自備護髮(1000上)(601)"
type input "1300"
click at [195, 449] on div "預收卡販賣" at bounding box center [765, 456] width 1236 height 31
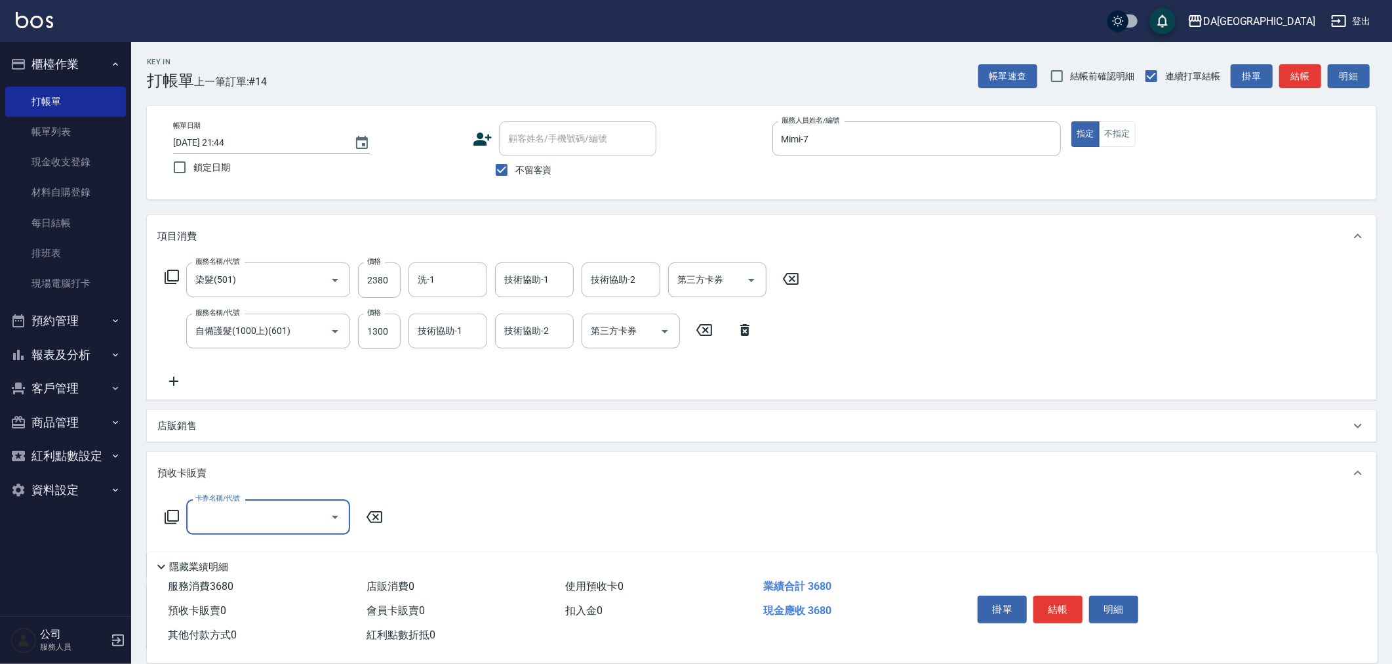
click at [200, 430] on div "店販銷售" at bounding box center [753, 426] width 1193 height 14
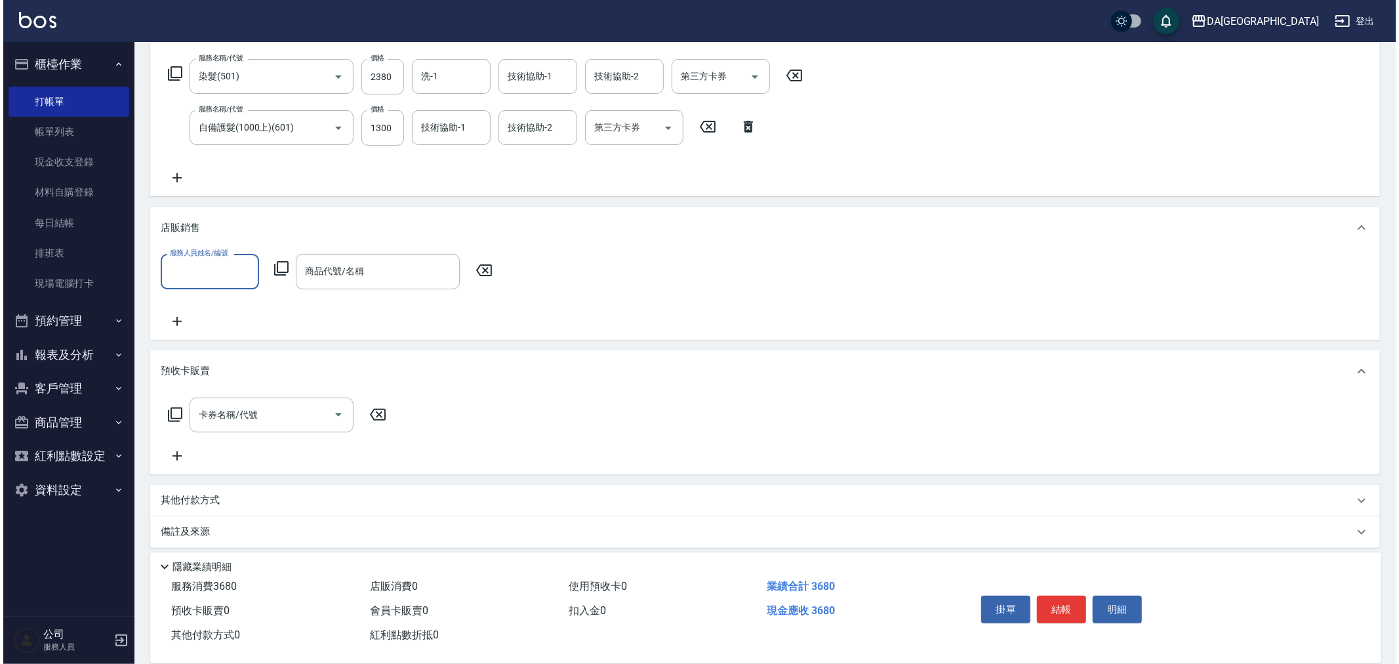
scroll to position [211, 0]
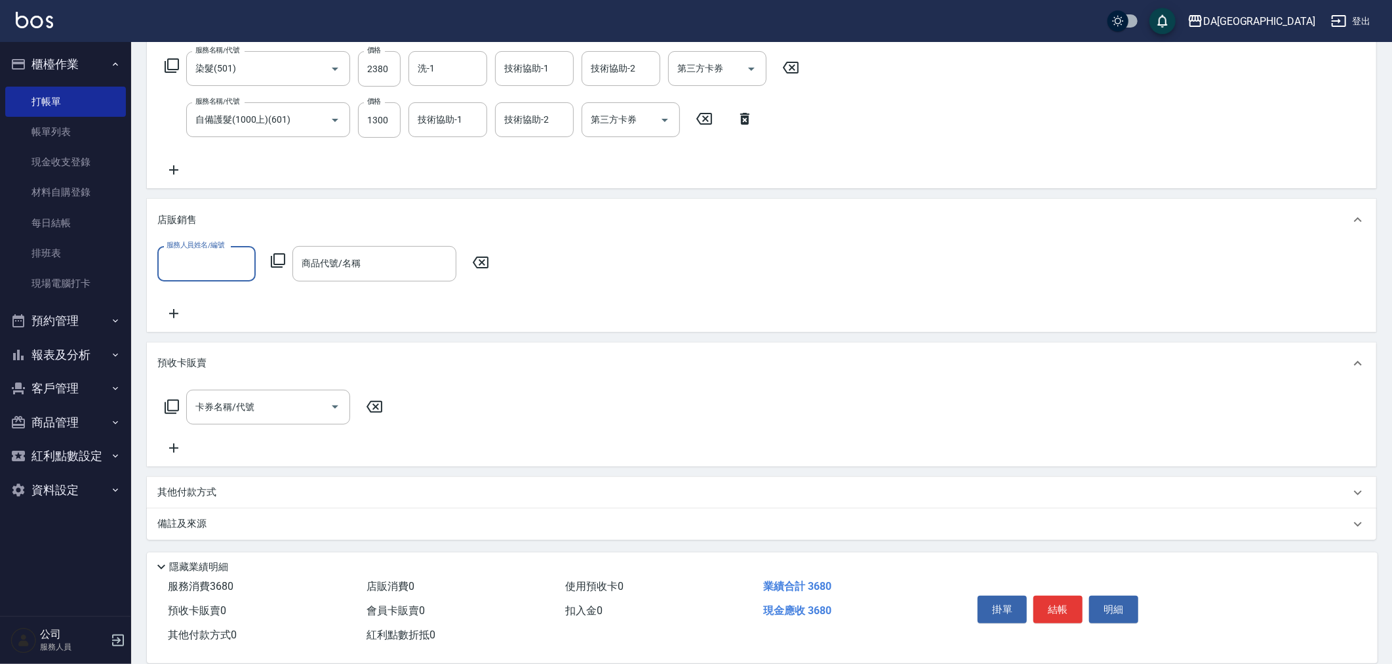
click at [193, 270] on input "服務人員姓名/編號" at bounding box center [206, 263] width 87 height 23
click at [207, 408] on div "Mimi -7" at bounding box center [206, 419] width 98 height 22
type input "Mimi-7"
click at [275, 261] on icon at bounding box center [278, 261] width 16 height 16
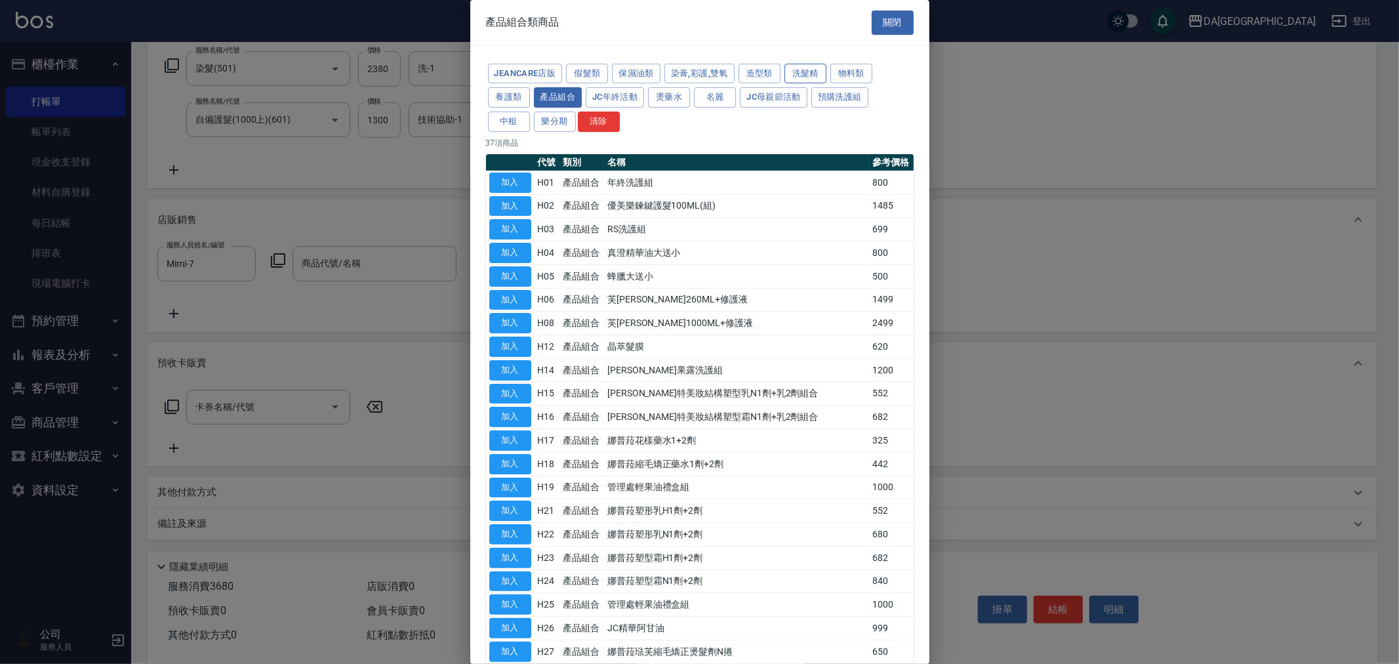
click at [798, 70] on button "洗髮精" at bounding box center [805, 74] width 42 height 20
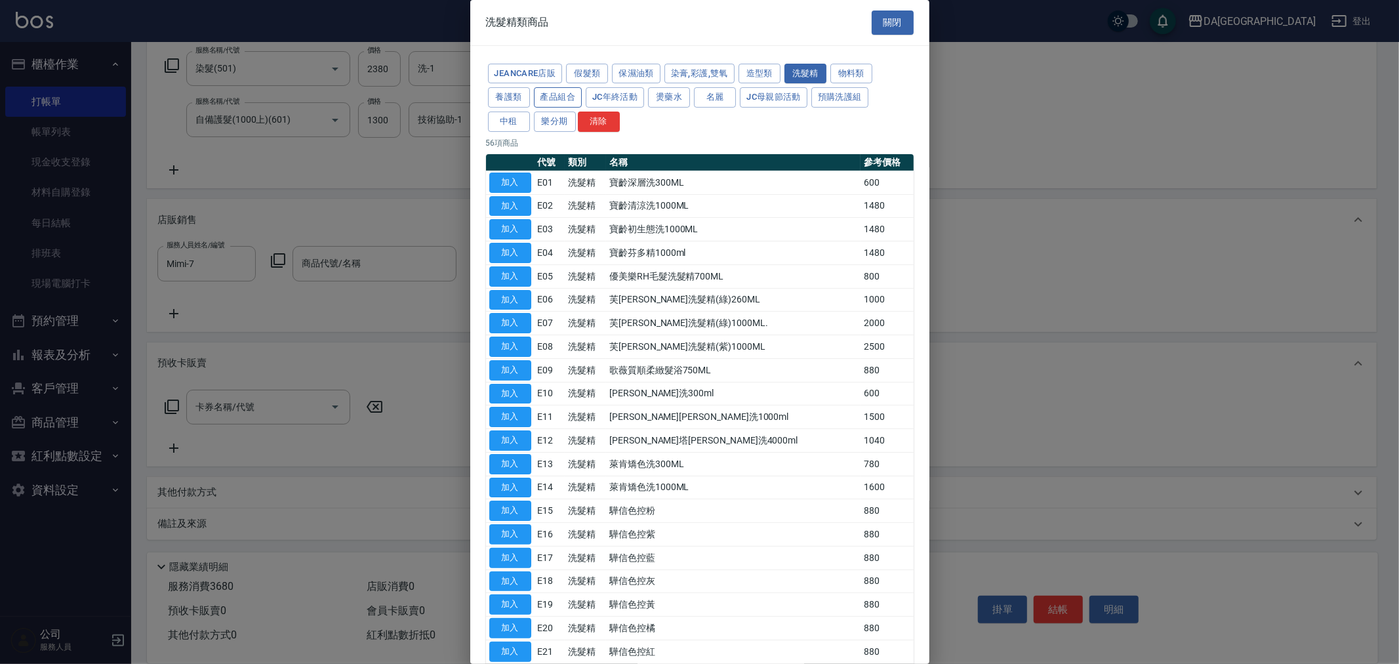
click at [561, 97] on button "產品組合" at bounding box center [558, 97] width 49 height 20
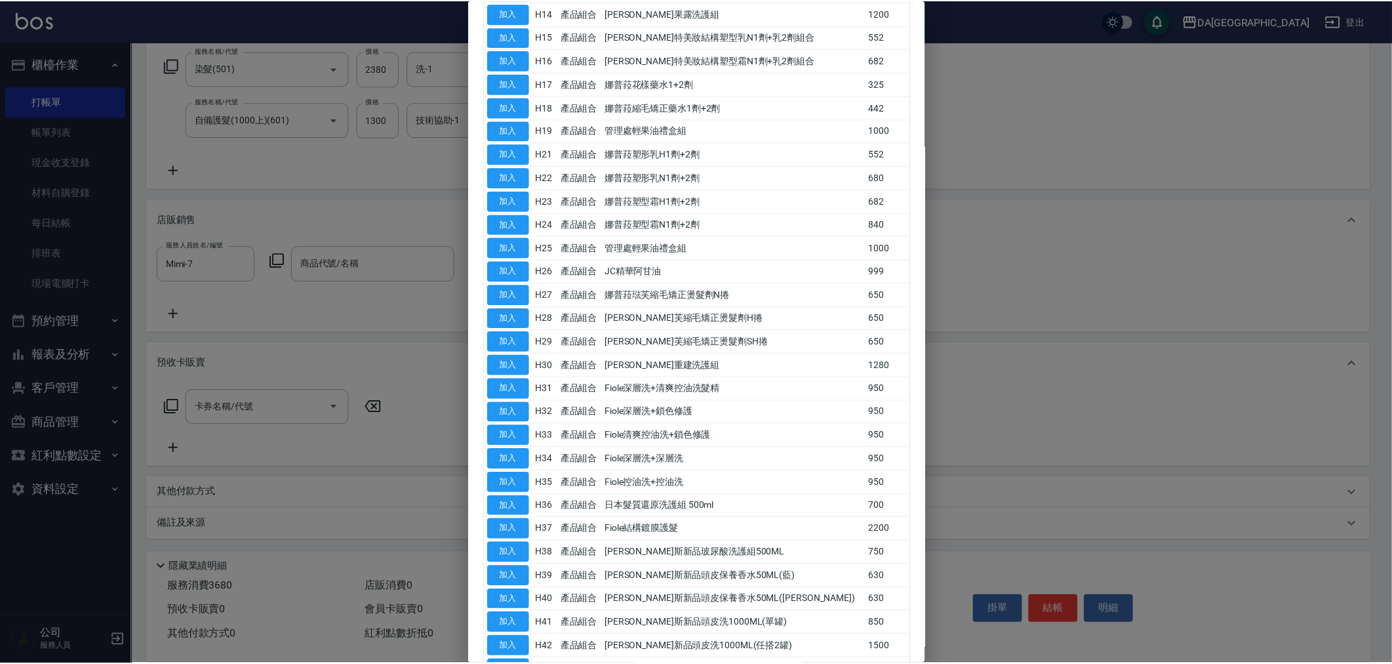
scroll to position [449, 0]
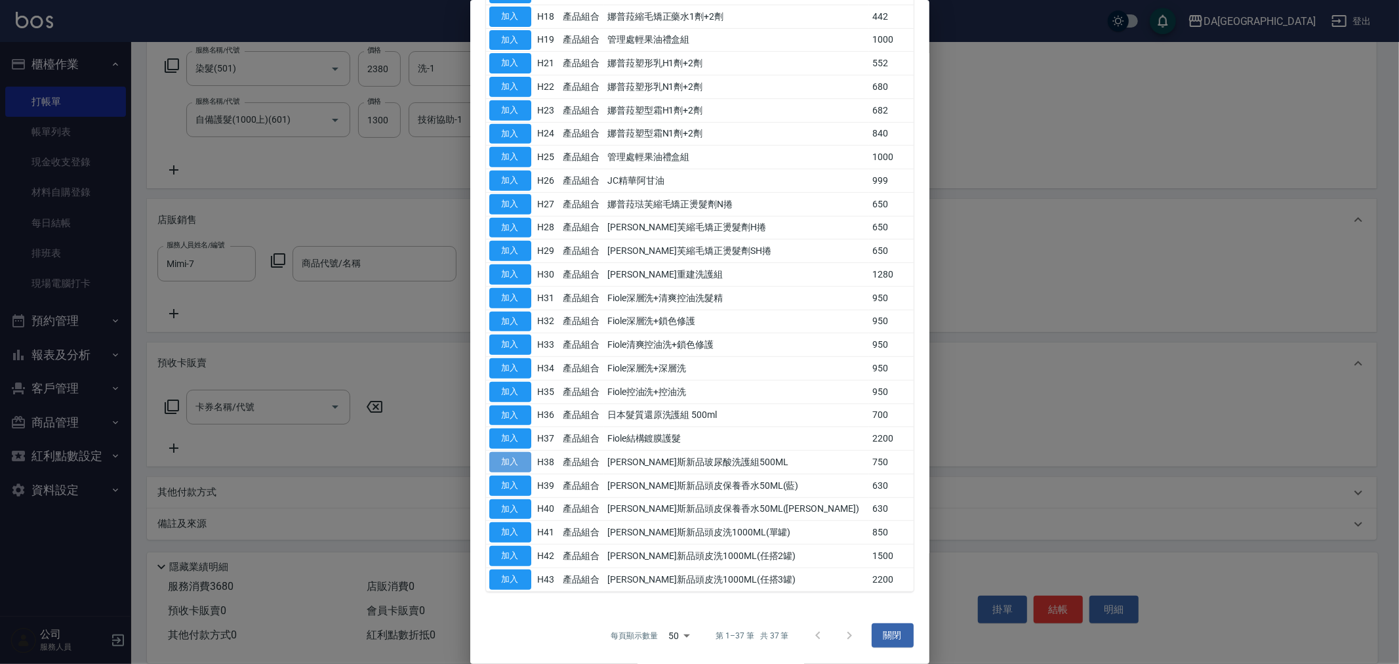
click at [496, 460] on button "加入" at bounding box center [510, 462] width 42 height 20
type input "[PERSON_NAME]斯新品玻尿酸洗護組500ML"
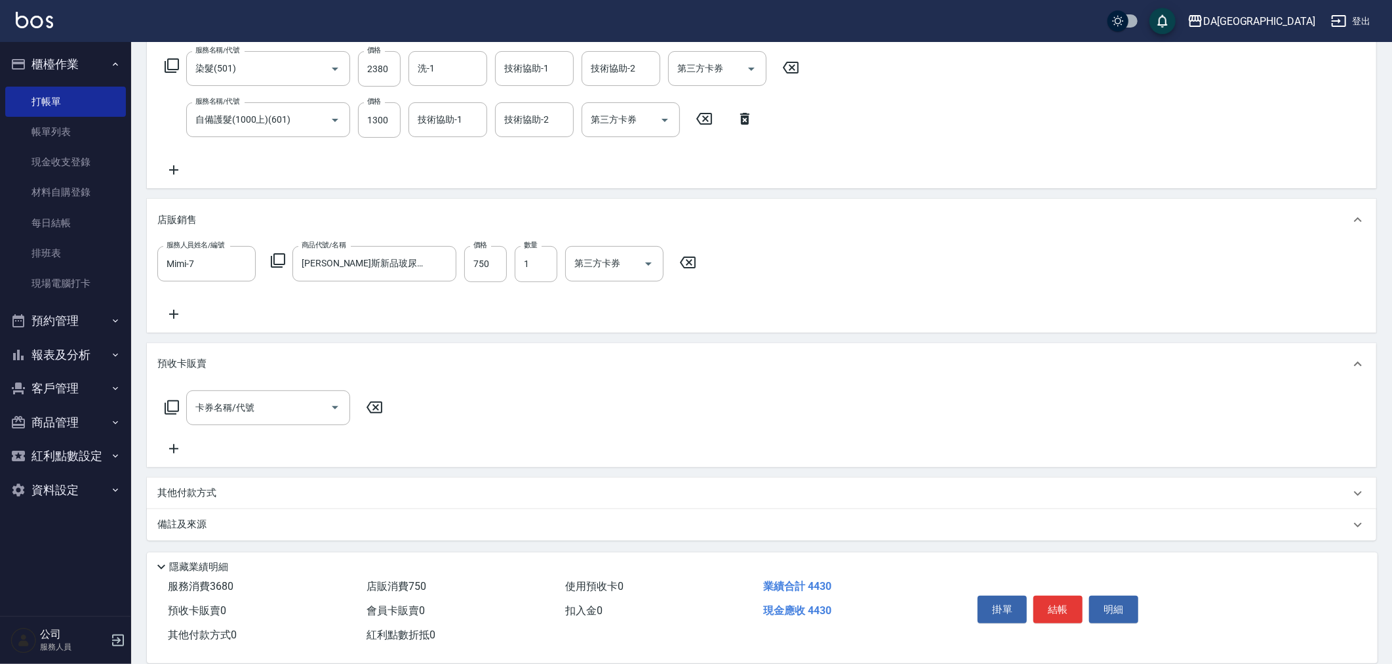
drag, startPoint x: 1066, startPoint y: 605, endPoint x: 322, endPoint y: 449, distance: 760.7
click at [436, 439] on div "Key In 打帳單 上一筆訂單:#14 帳單速查 結帳前確認明細 連續打單結帳 掛單 結帳 明細 帳單日期 [DATE] 21:44 鎖定日期 顧客姓名/手…" at bounding box center [761, 248] width 1261 height 834
click at [209, 492] on p "其他付款方式" at bounding box center [190, 492] width 66 height 14
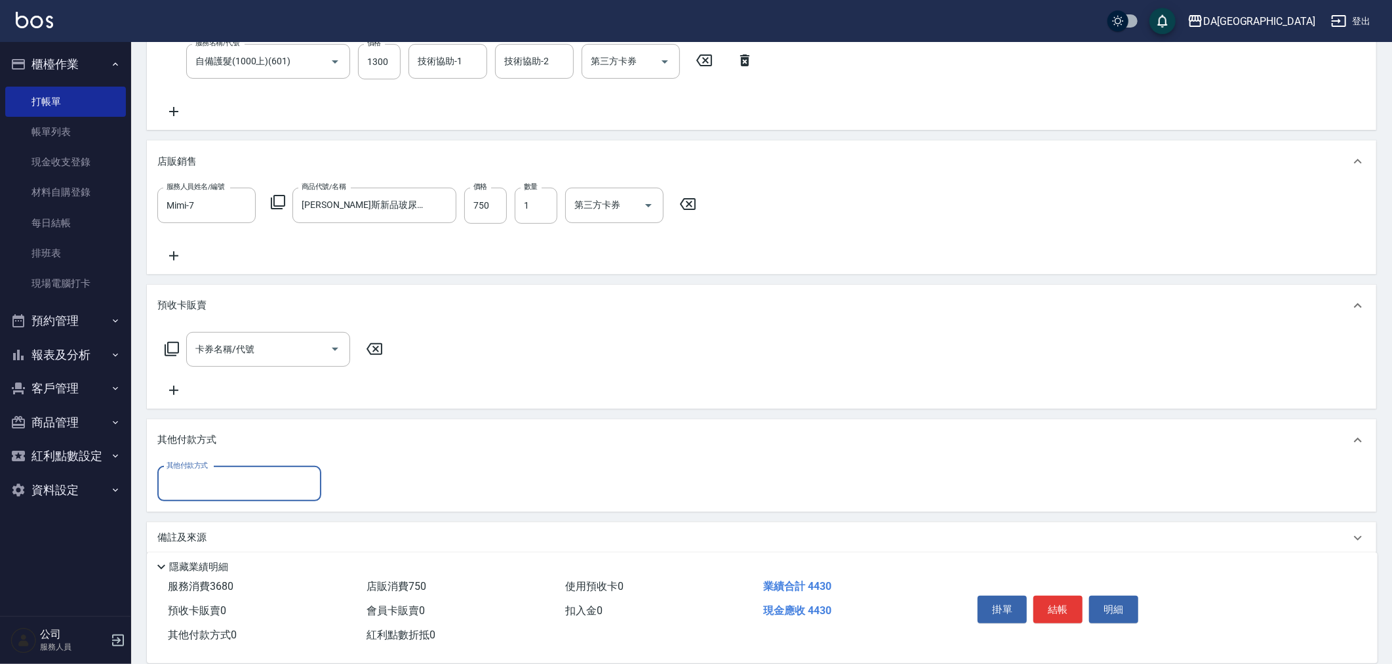
scroll to position [277, 0]
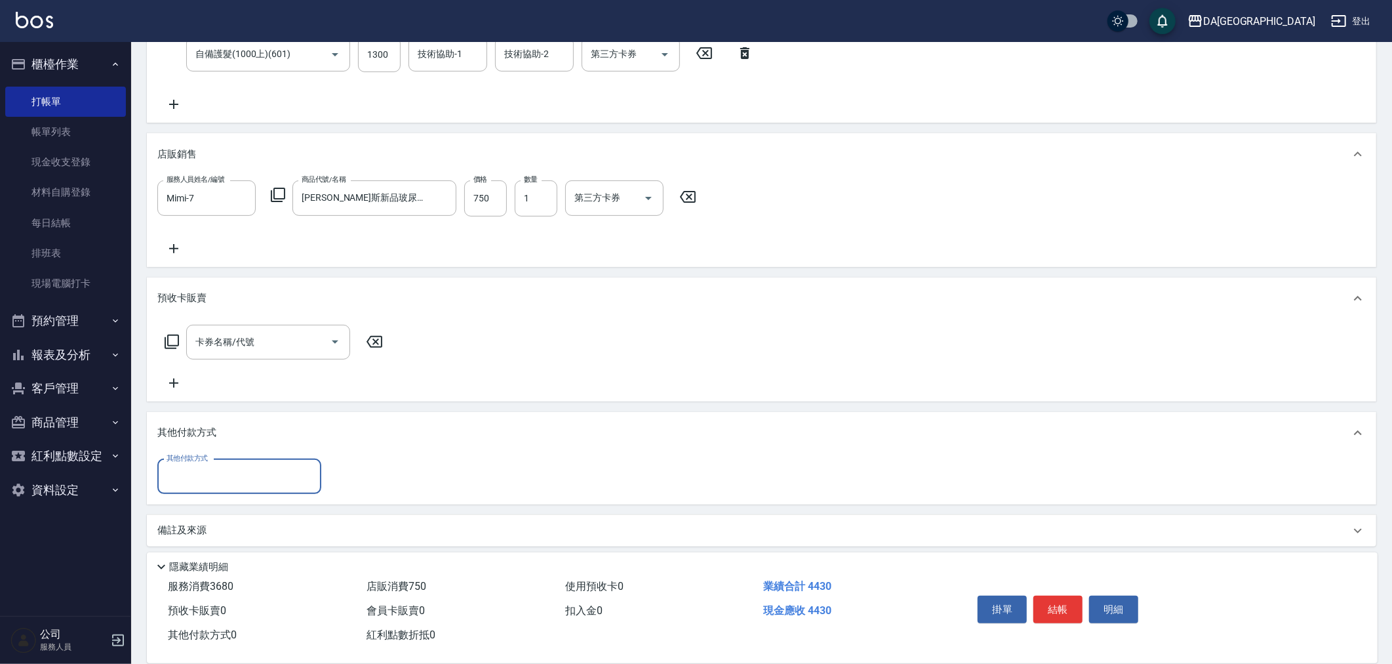
click at [212, 468] on input "其他付款方式" at bounding box center [239, 476] width 152 height 23
click at [205, 590] on span "信用卡" at bounding box center [239, 596] width 164 height 22
type input "信用卡"
click at [283, 484] on div "其他付款方式 信用卡 其他付款方式 信用卡金額 0 信用卡金額" at bounding box center [296, 476] width 278 height 35
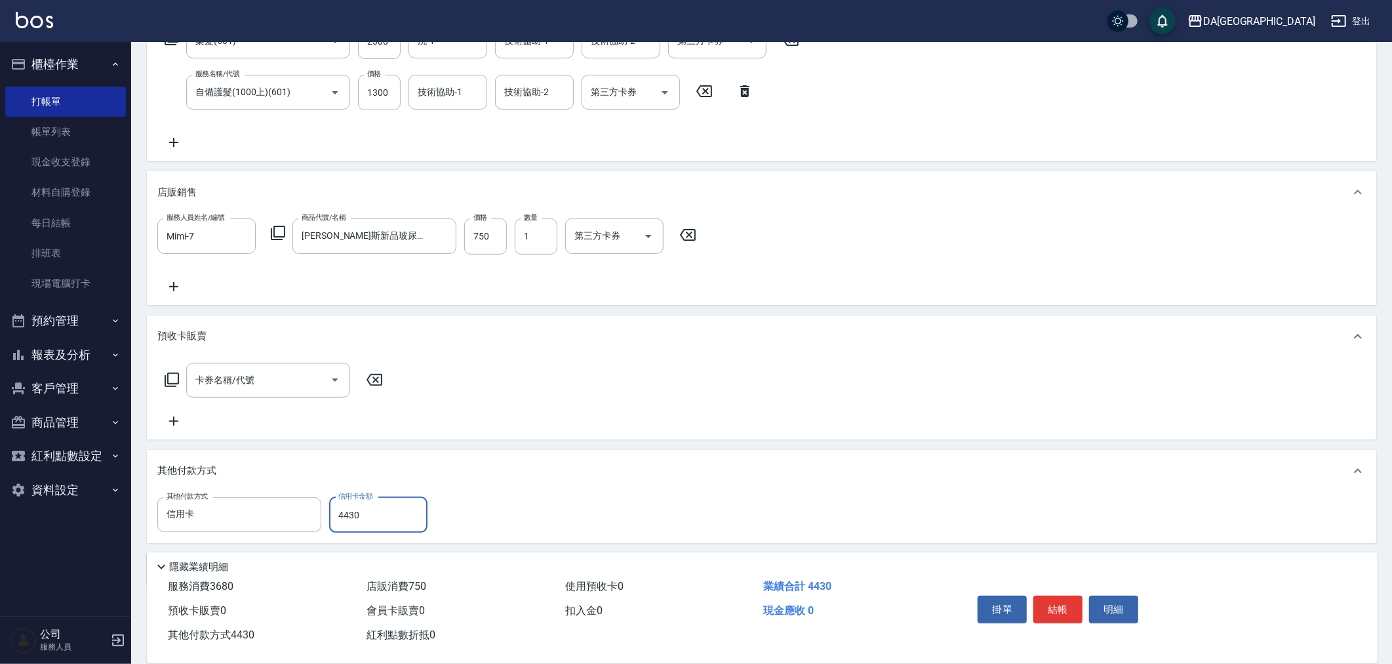
scroll to position [204, 0]
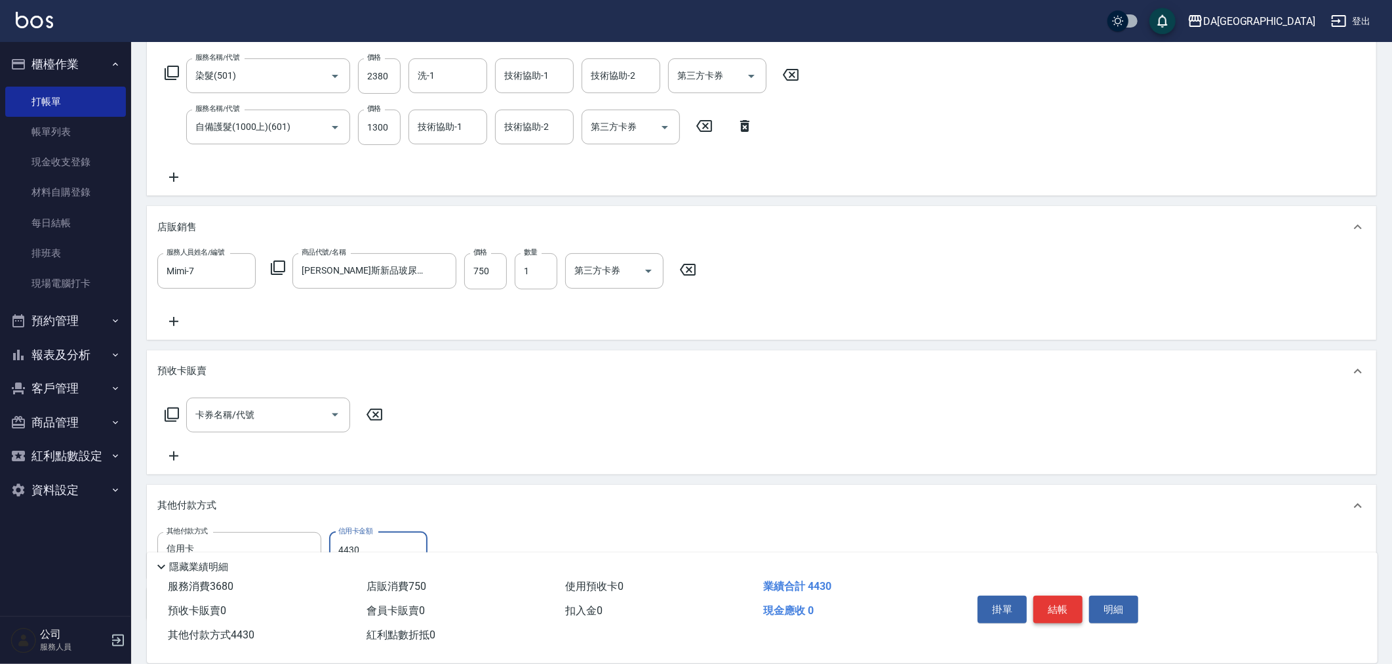
type input "4430"
click at [1046, 612] on button "結帳" at bounding box center [1058, 610] width 49 height 28
type input "[DATE] 21:45"
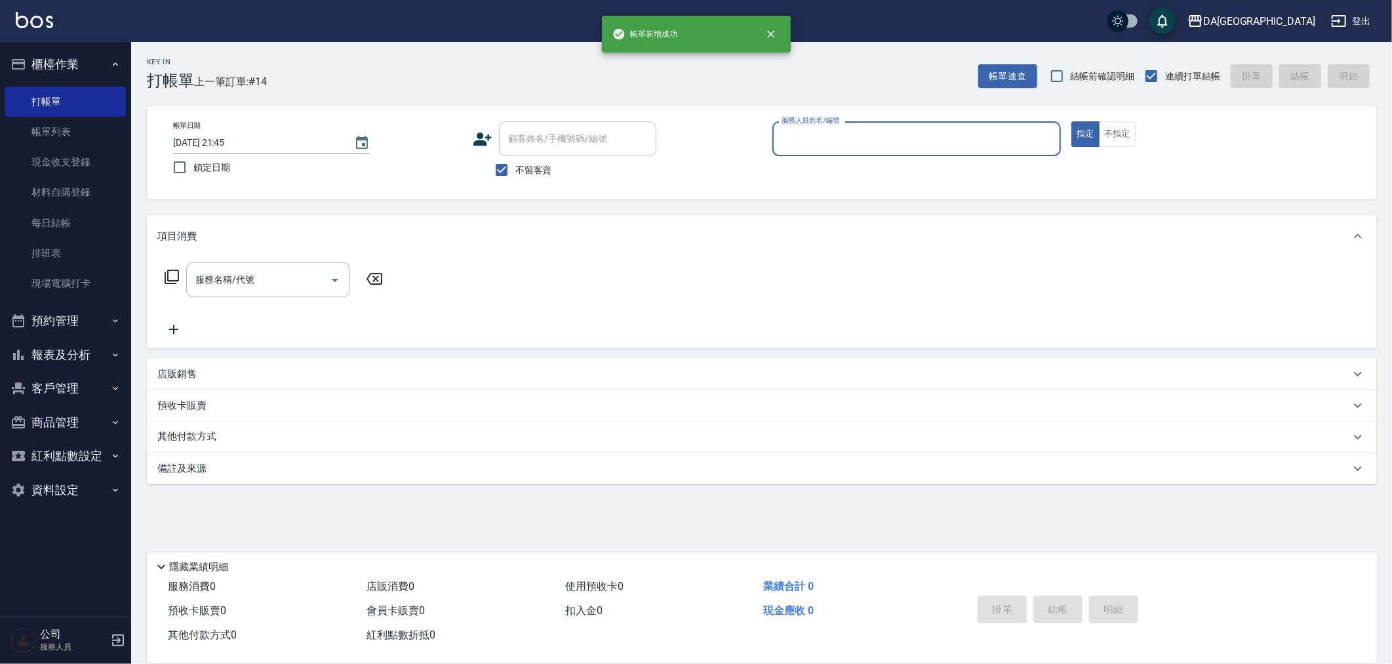
scroll to position [0, 0]
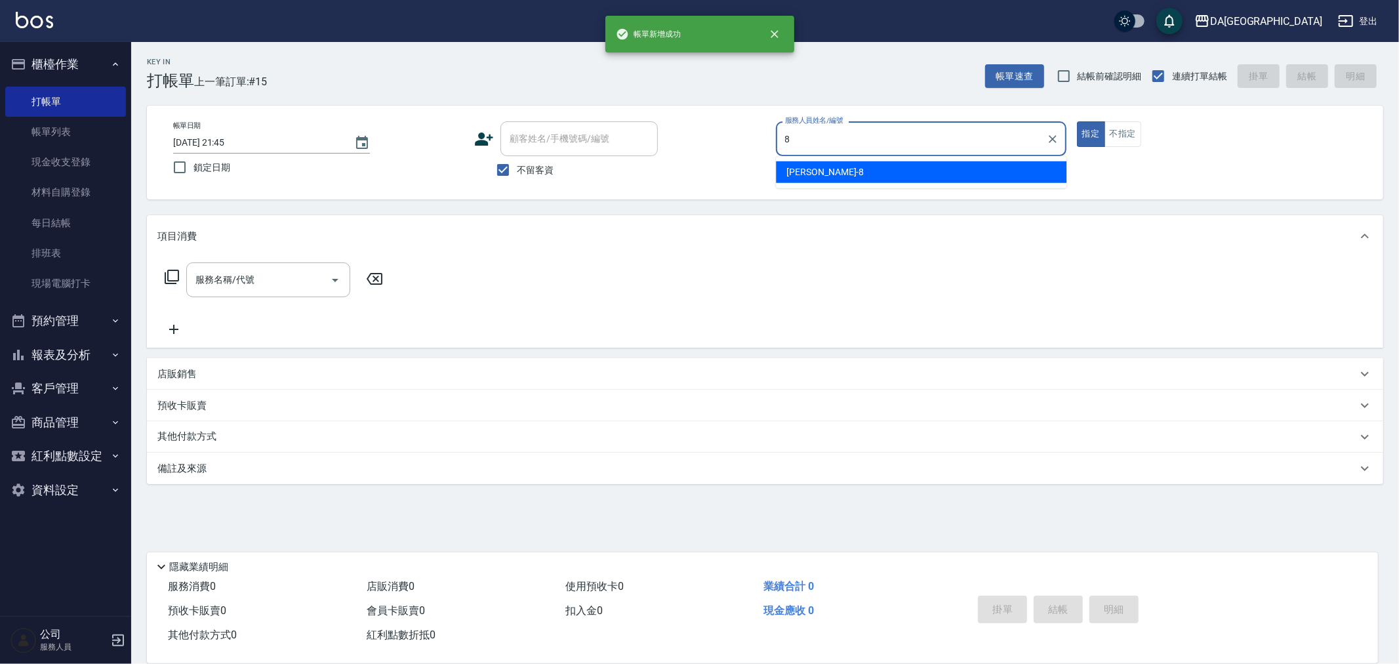
type input "[PERSON_NAME]-8"
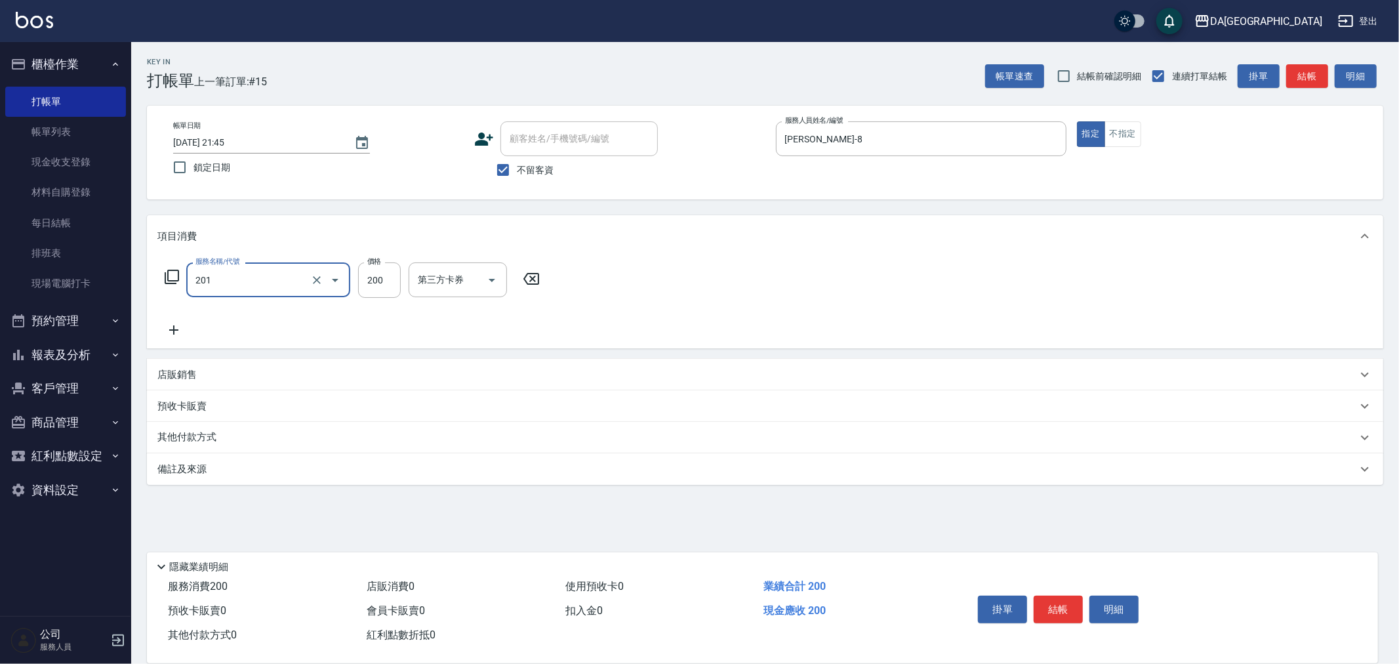
type input "洗髮(201)"
type input "[PERSON_NAME]-28"
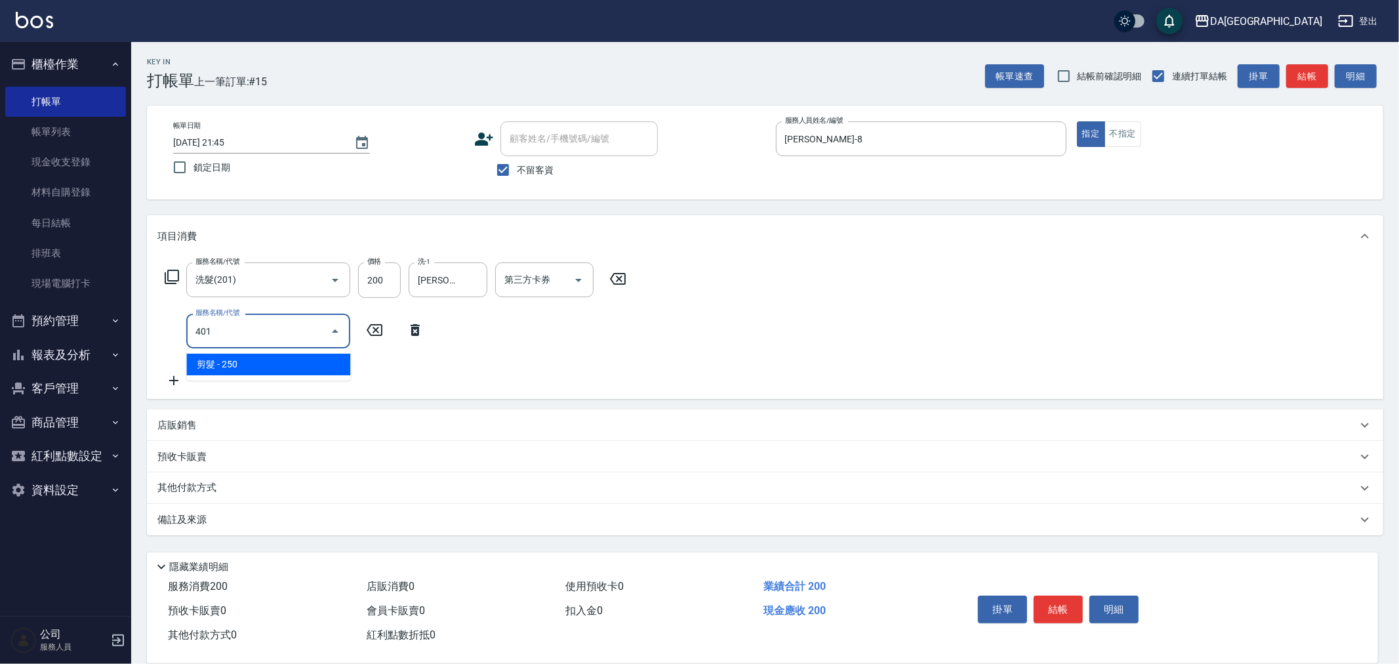
type input "剪髮(401)"
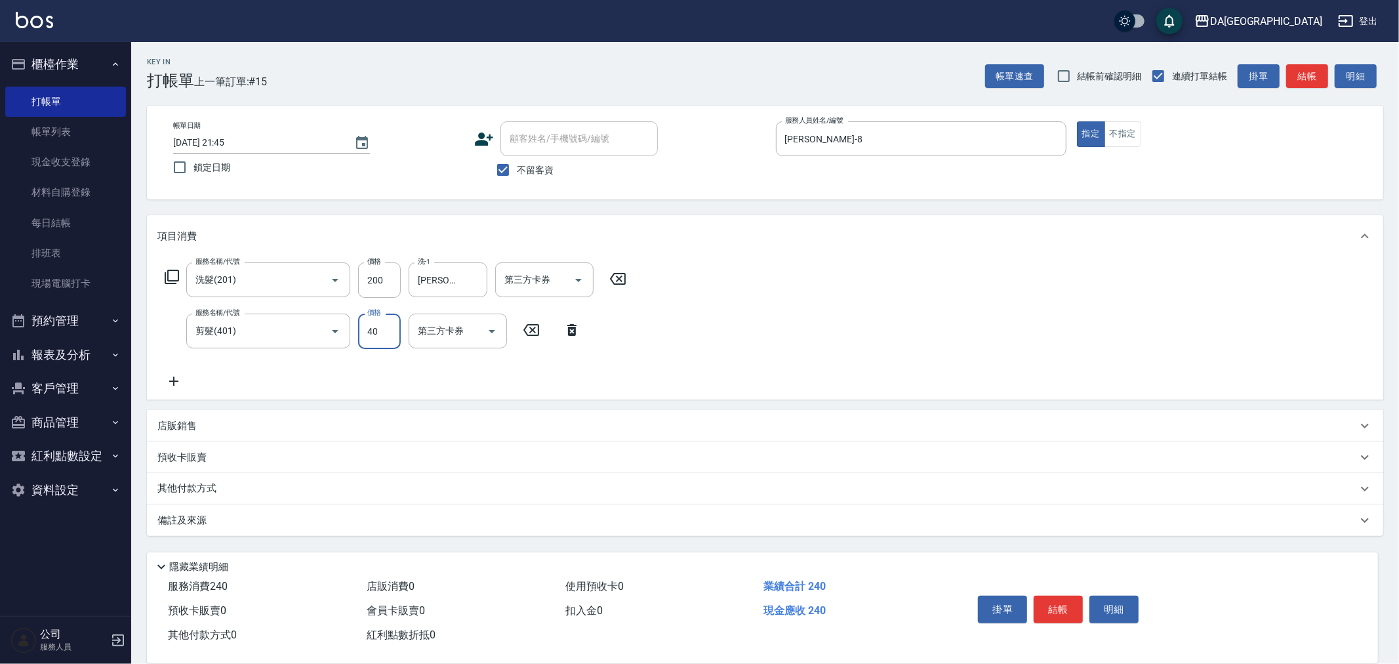
type input "400"
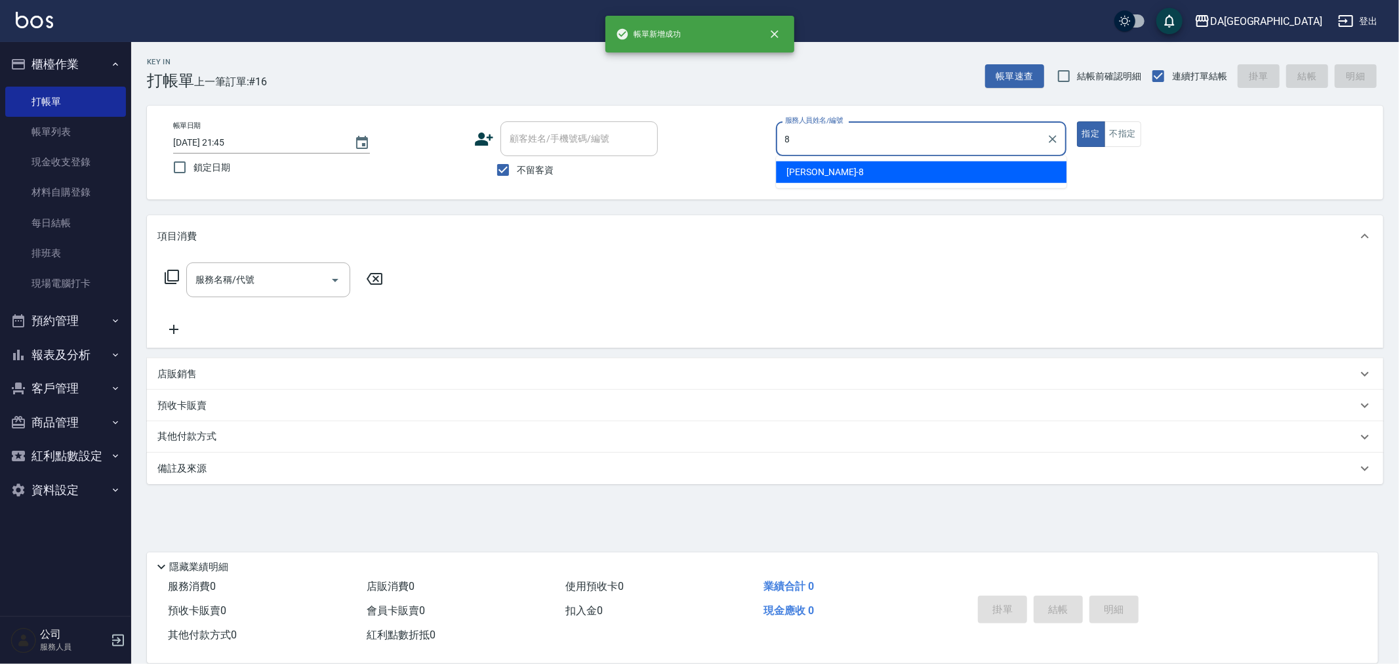
type input "[PERSON_NAME]-8"
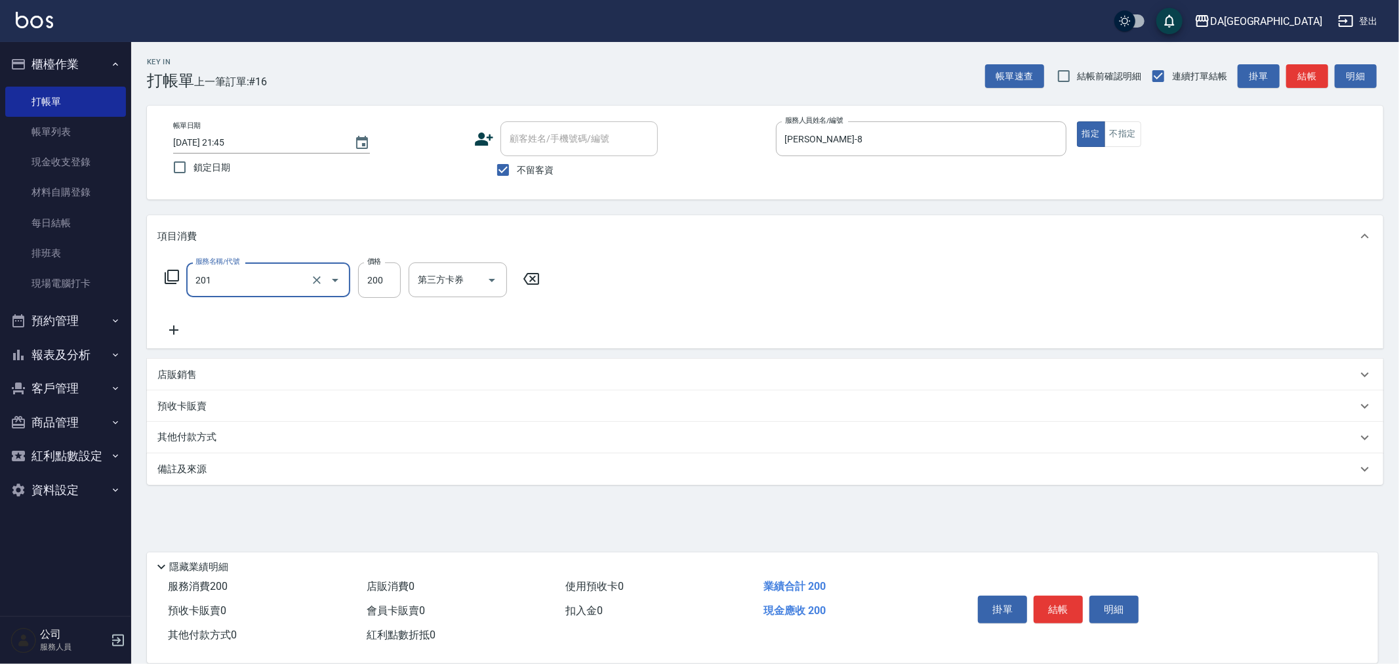
type input "洗髮(201)"
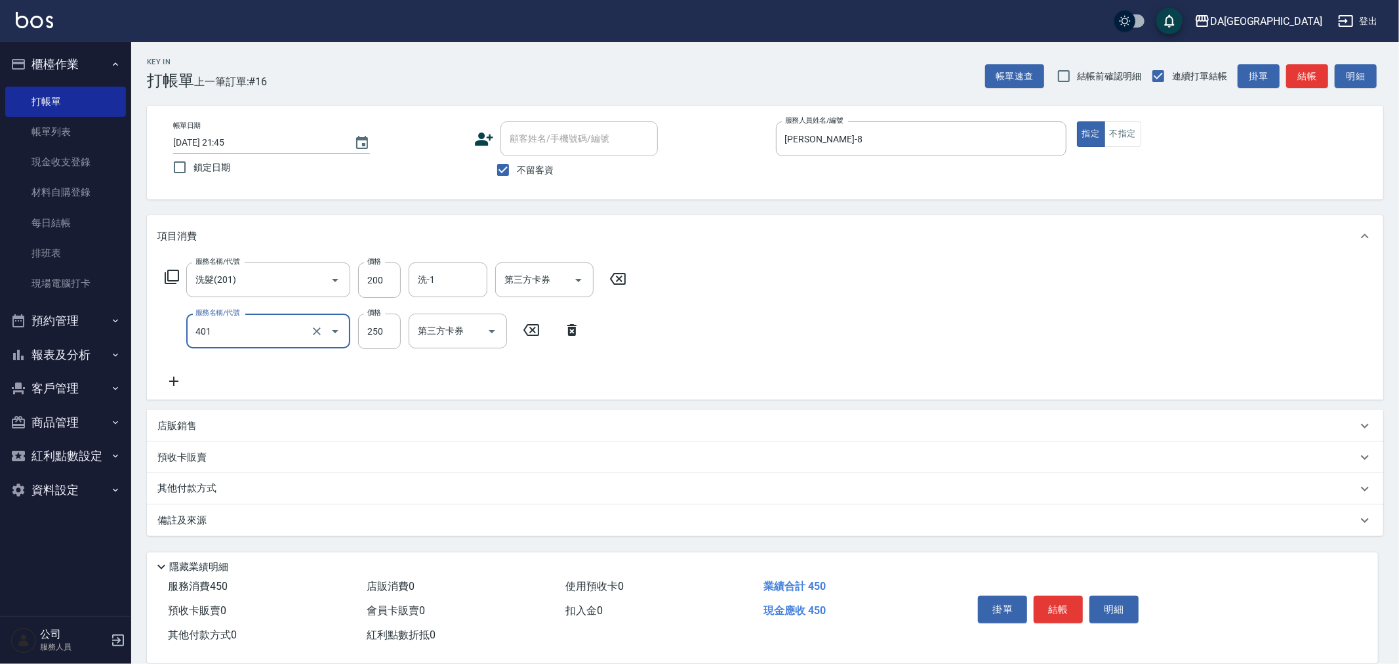
type input "剪髮(401)"
type input "400"
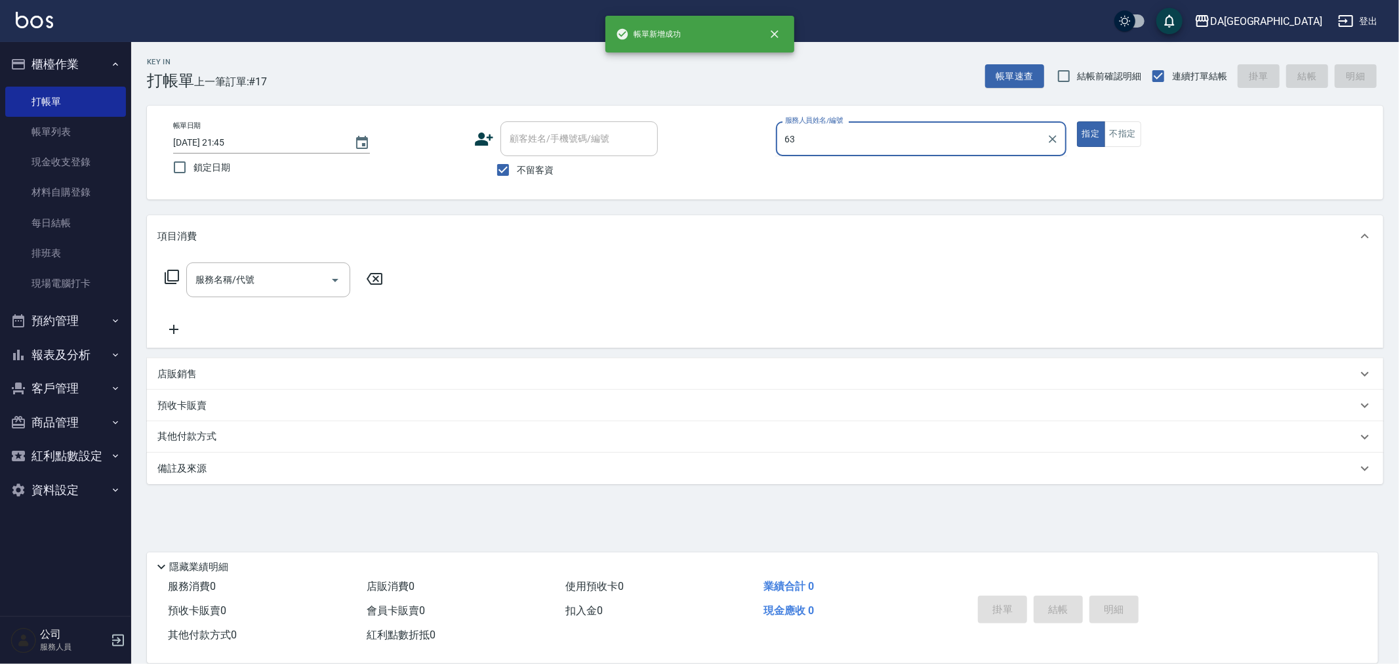
type input "63"
click at [1077, 121] on button "指定" at bounding box center [1091, 134] width 28 height 26
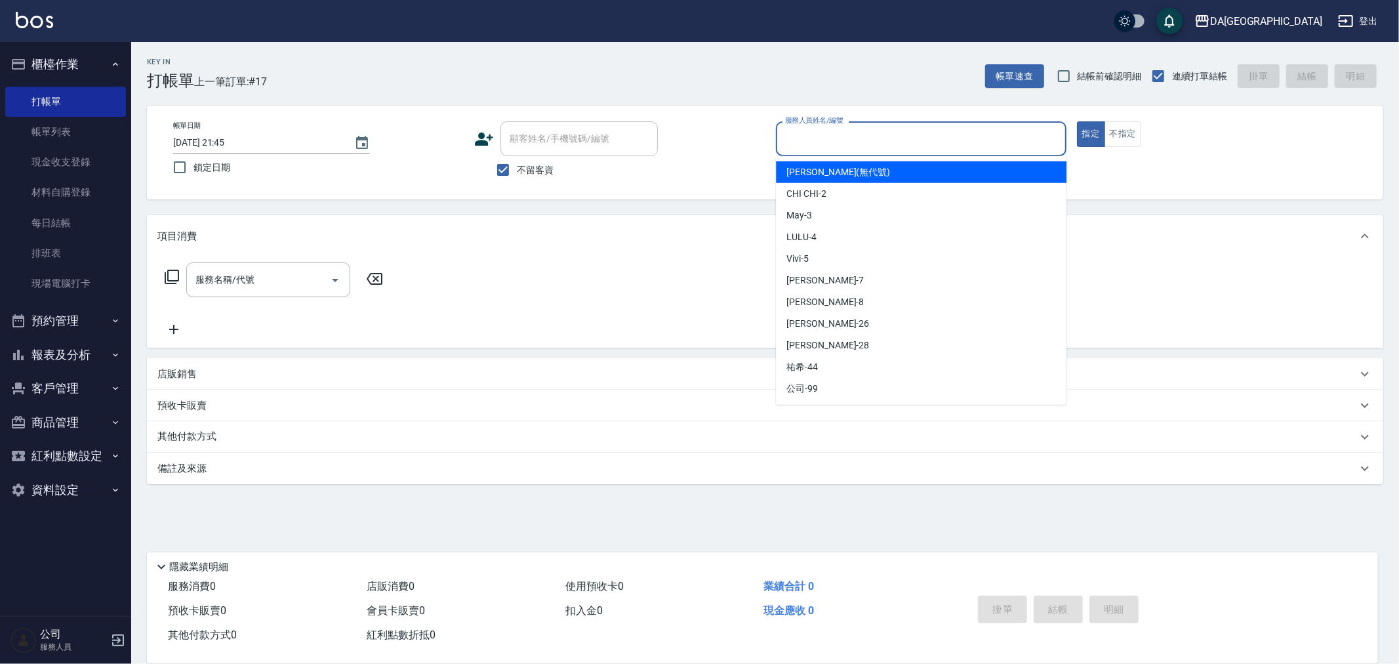
click at [836, 145] on input "服務人員姓名/編號" at bounding box center [921, 138] width 279 height 23
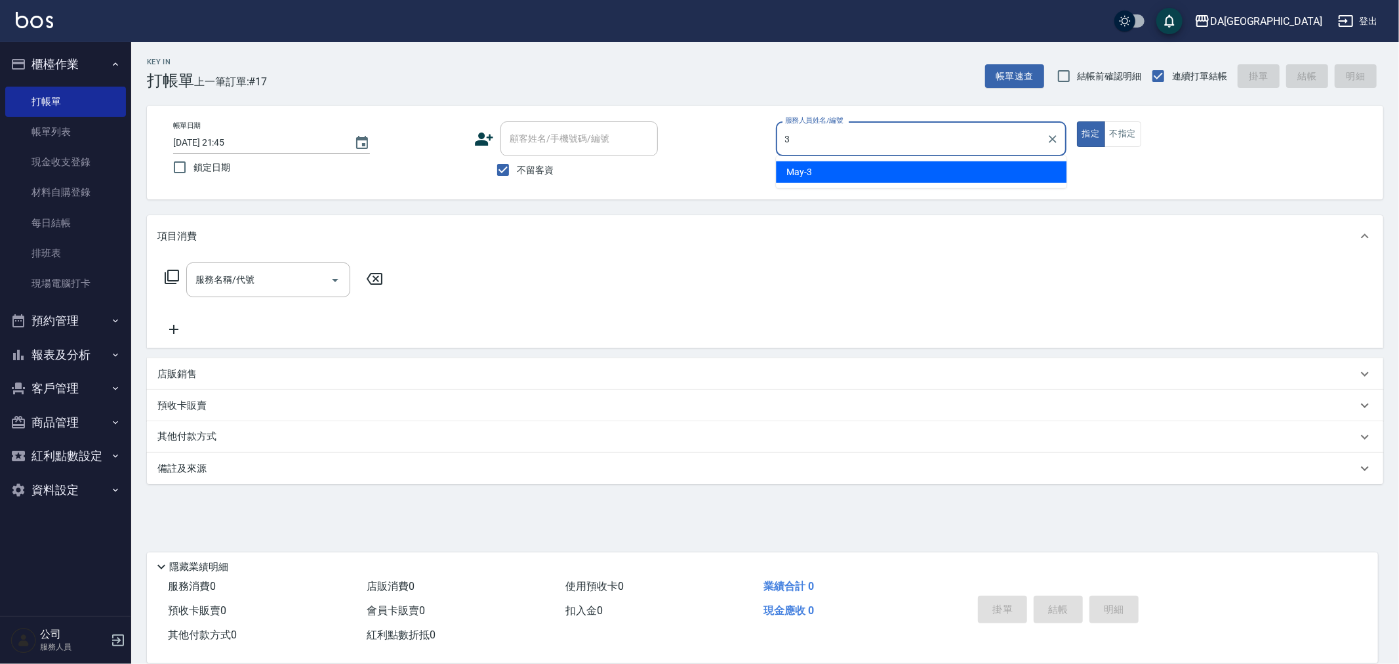
type input "May-3"
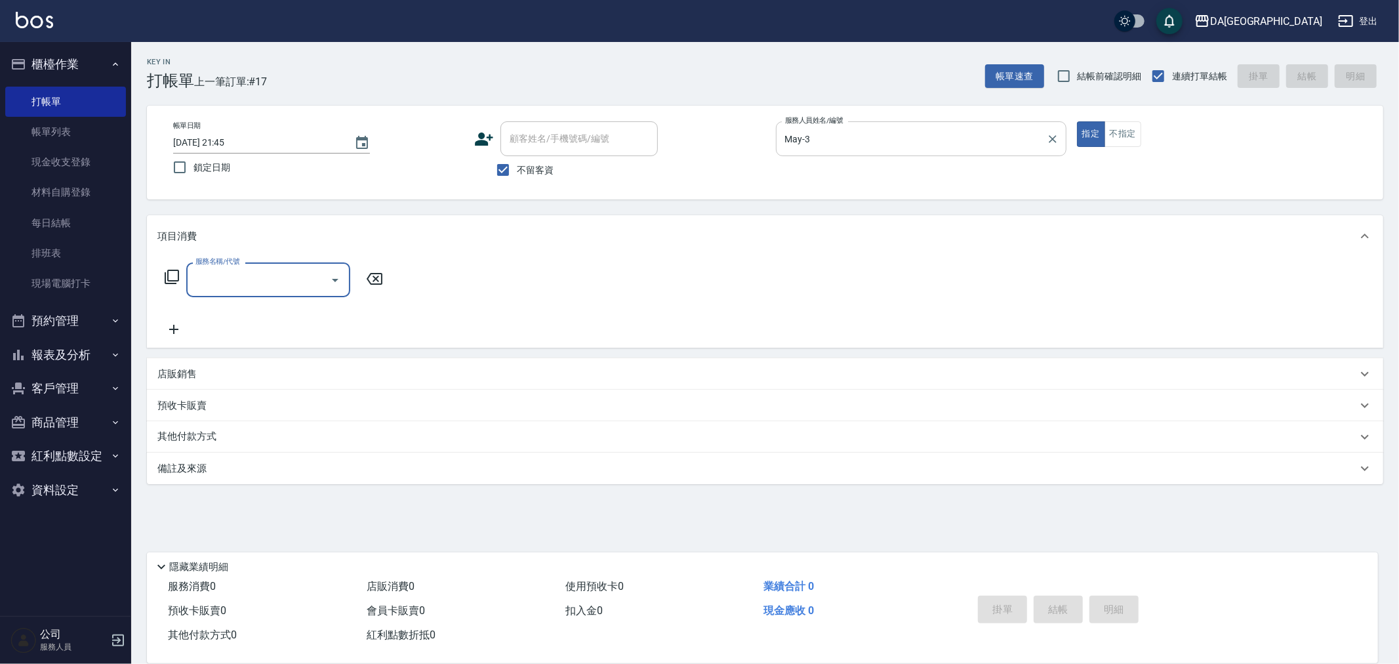
type input "2"
type input "剪髮(401)"
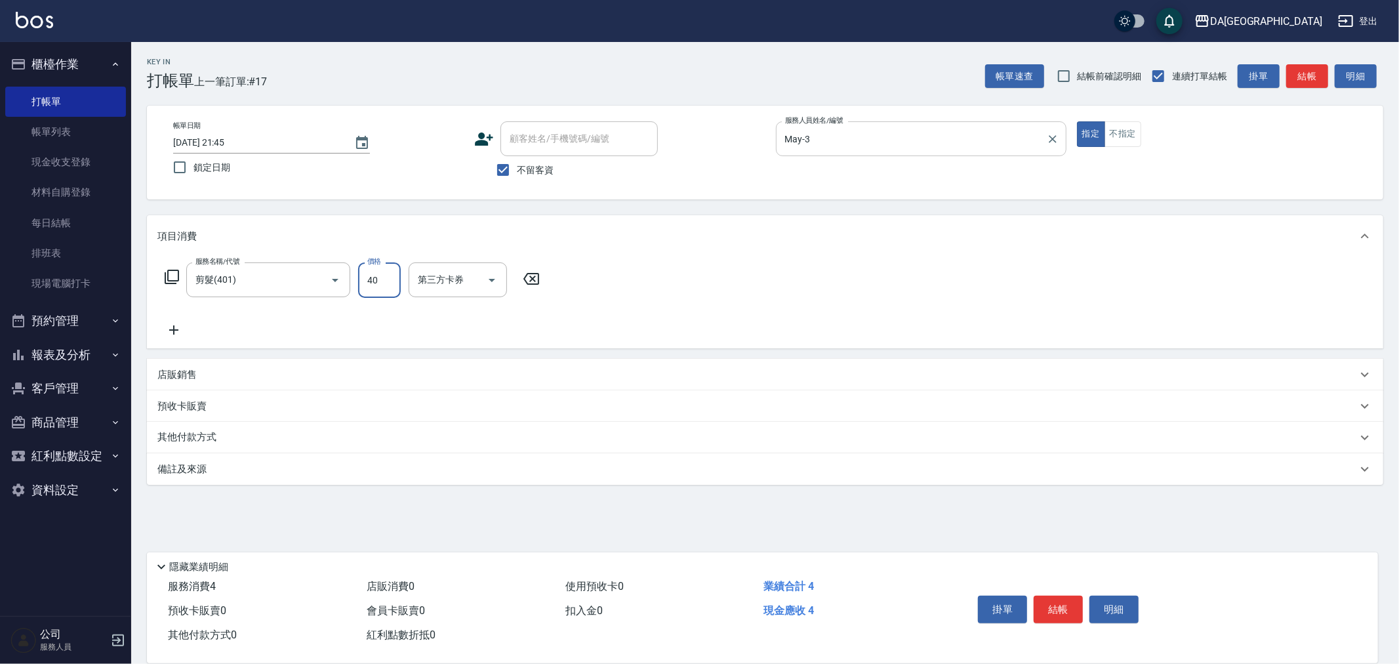
type input "400"
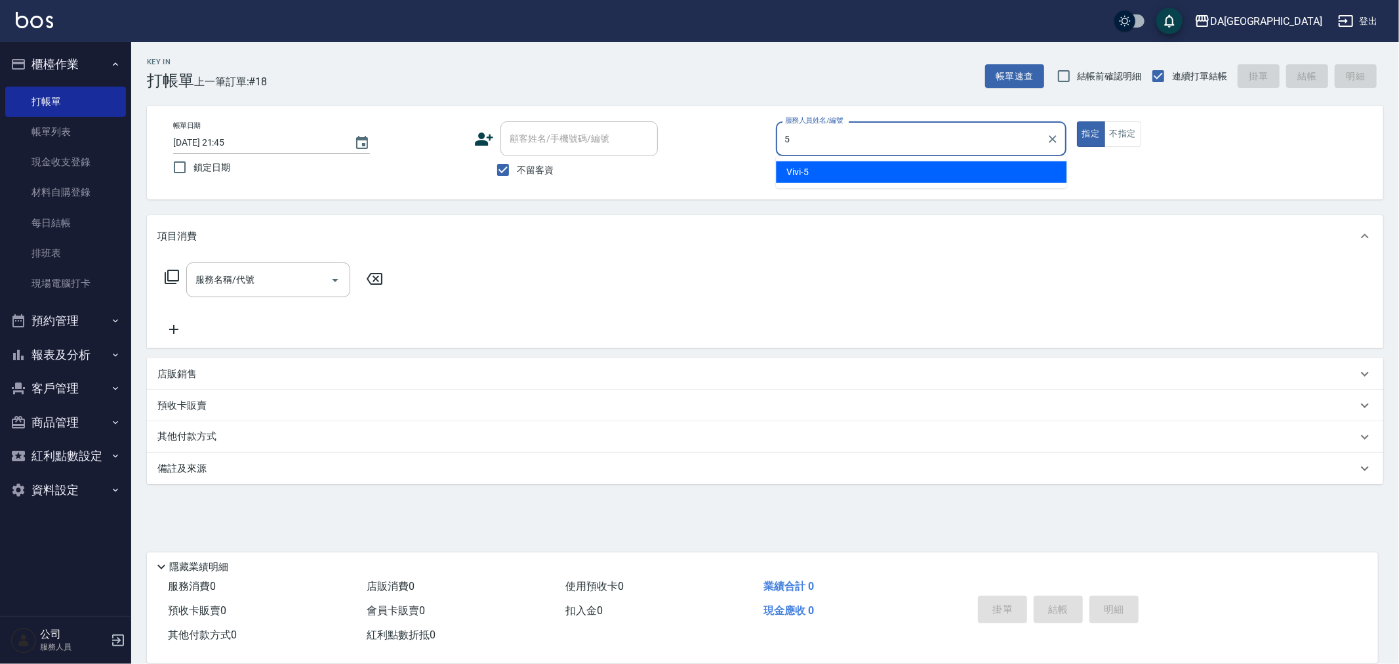
type input "Vivi-5"
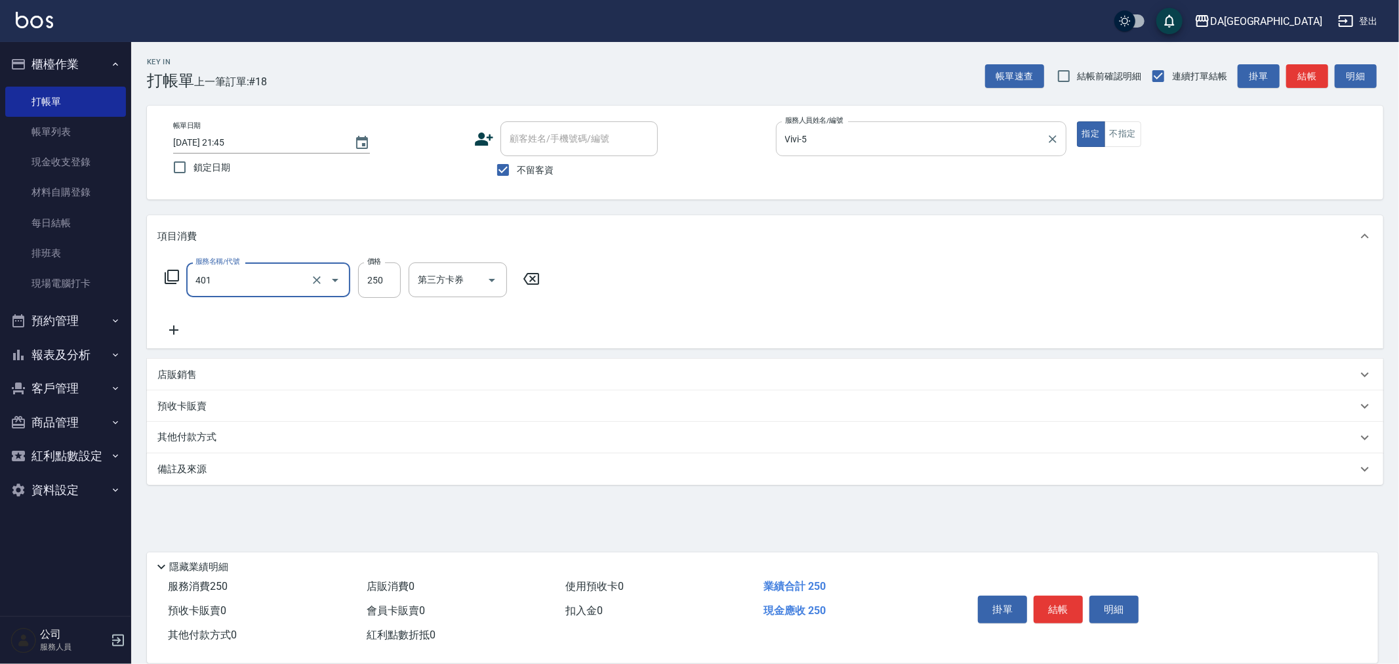
type input "剪髮(401)"
type input "200"
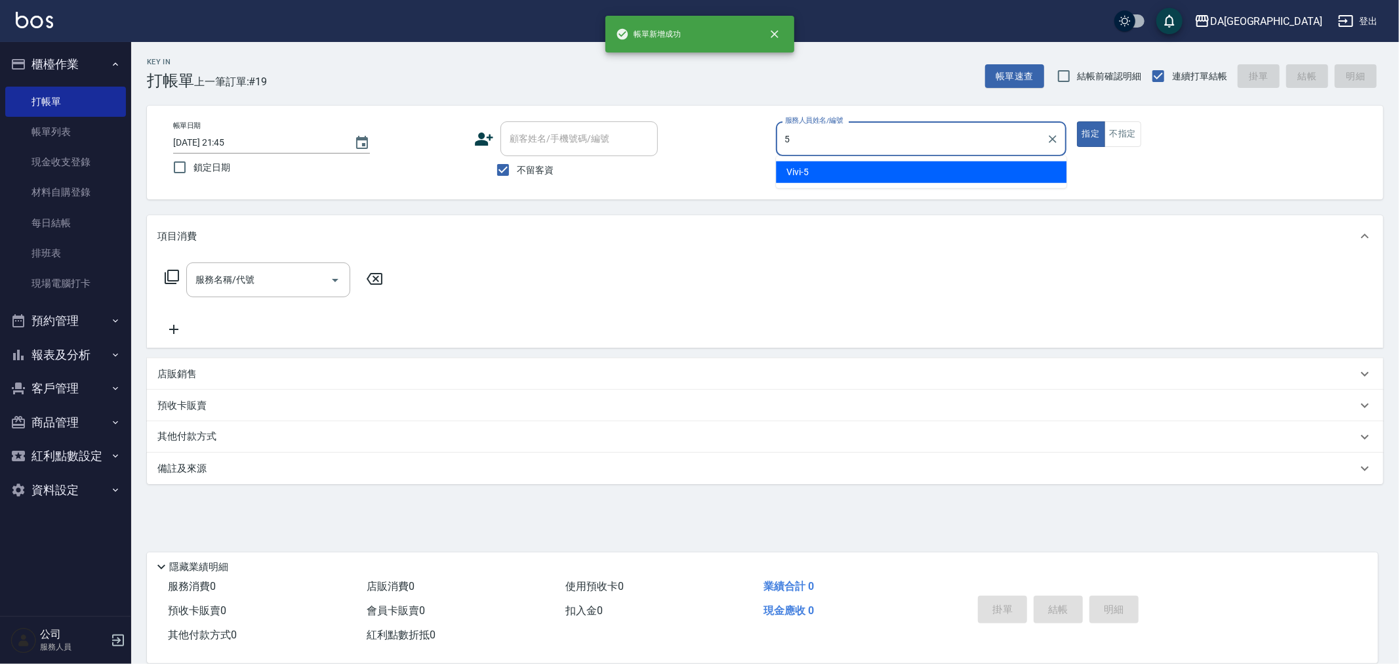
type input "Vivi-5"
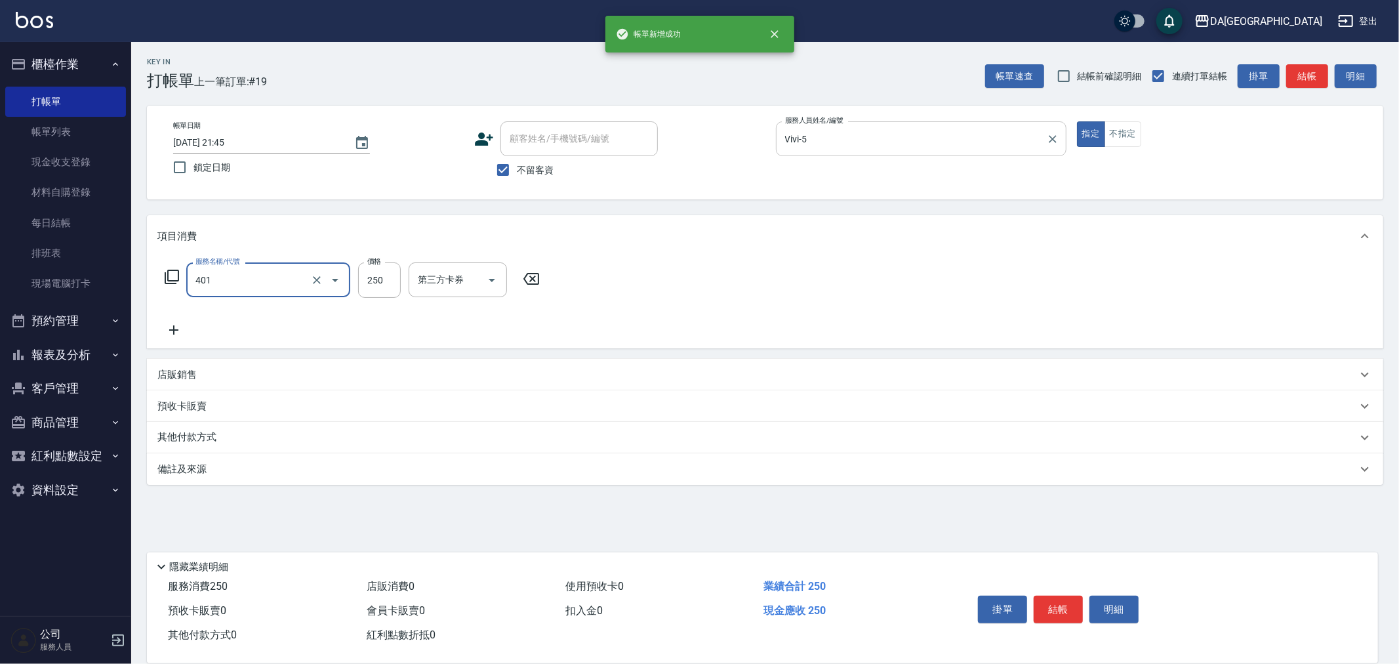
type input "剪髮(401)"
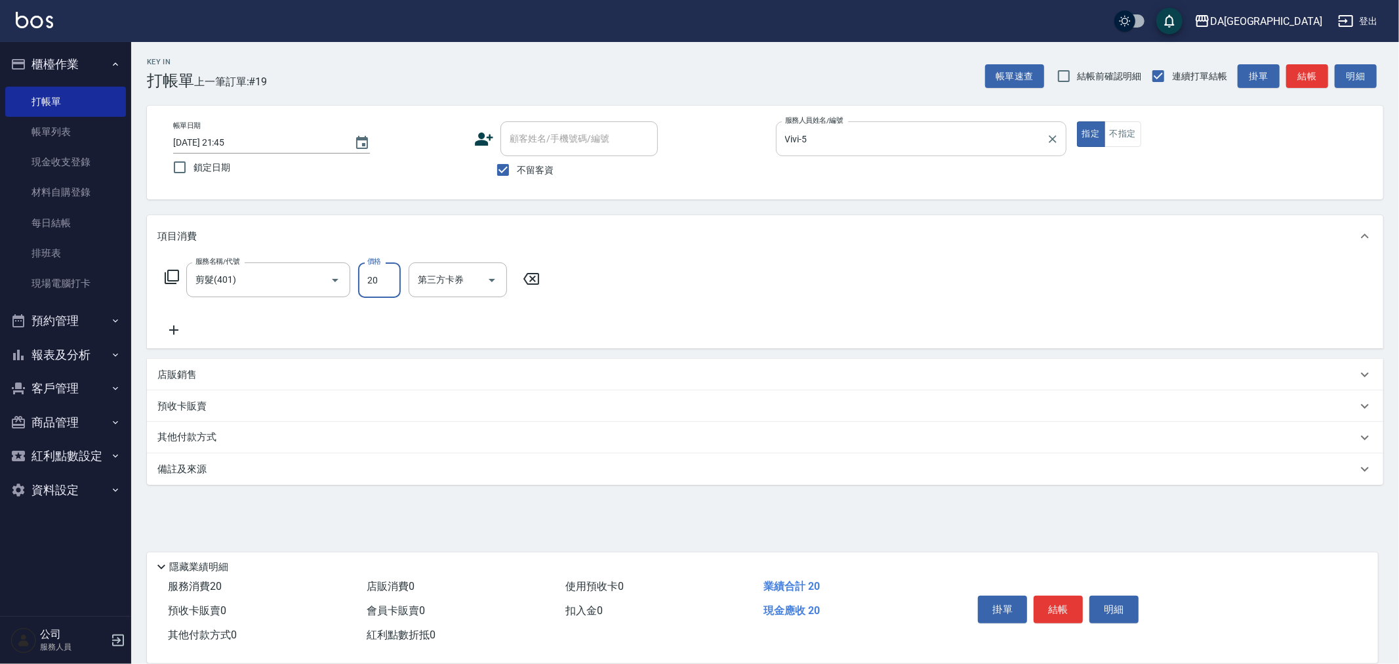
type input "200"
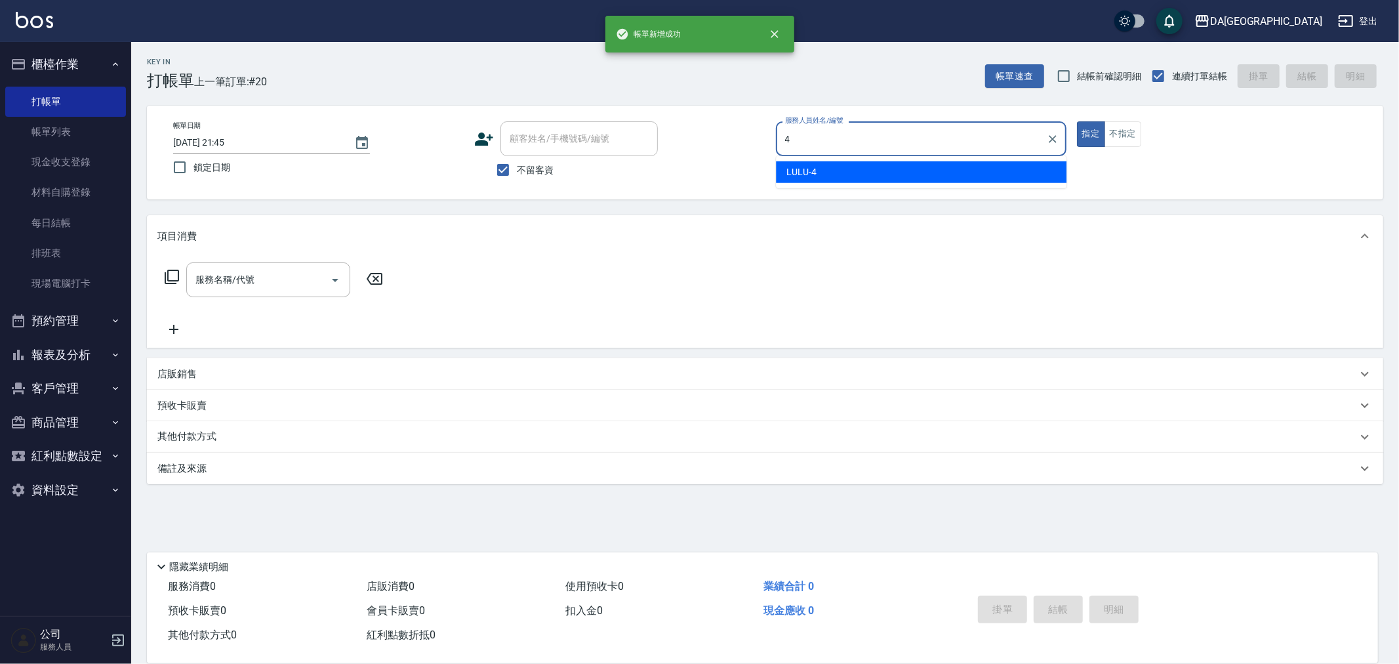
type input "LULU-4"
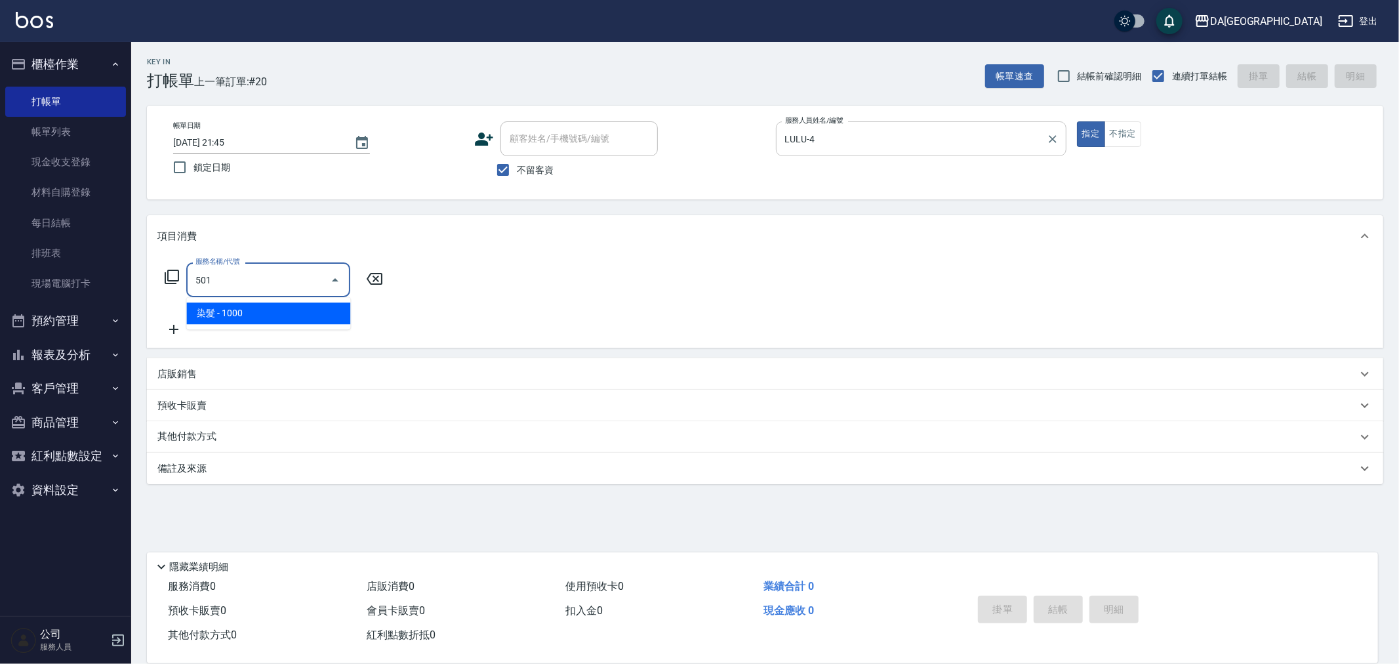
type input "染髮(501)"
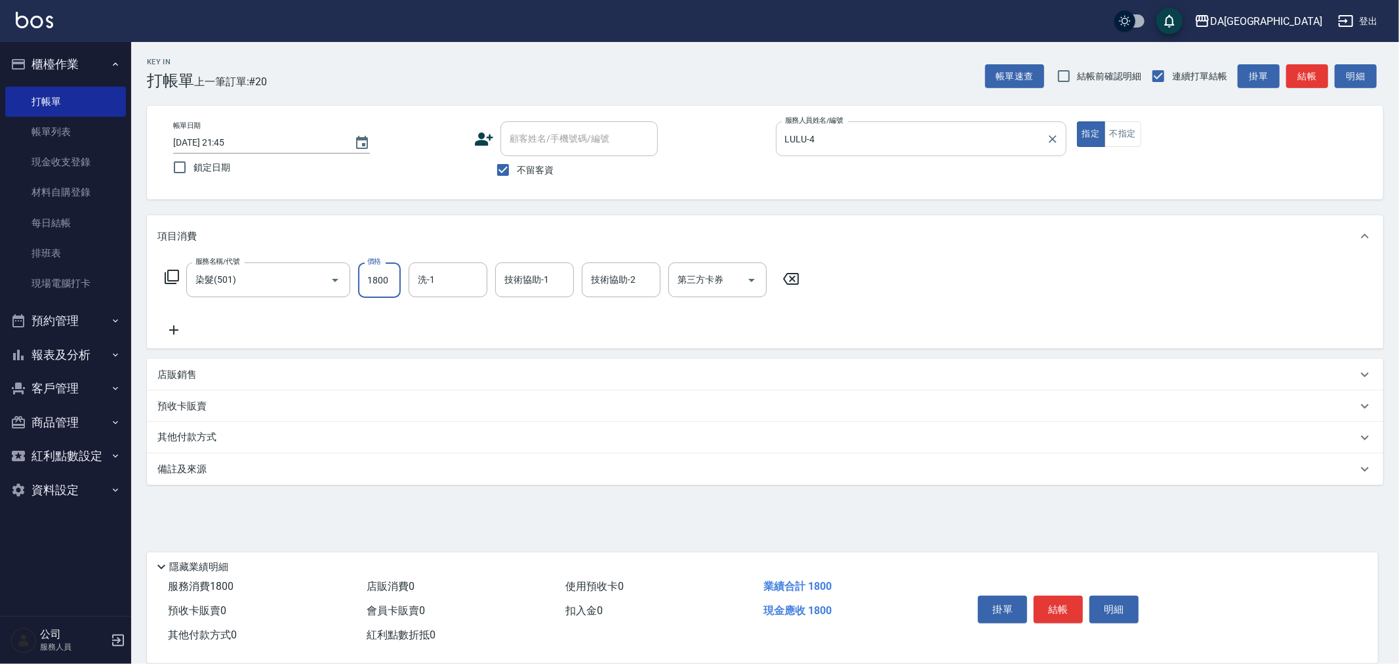
type input "1800"
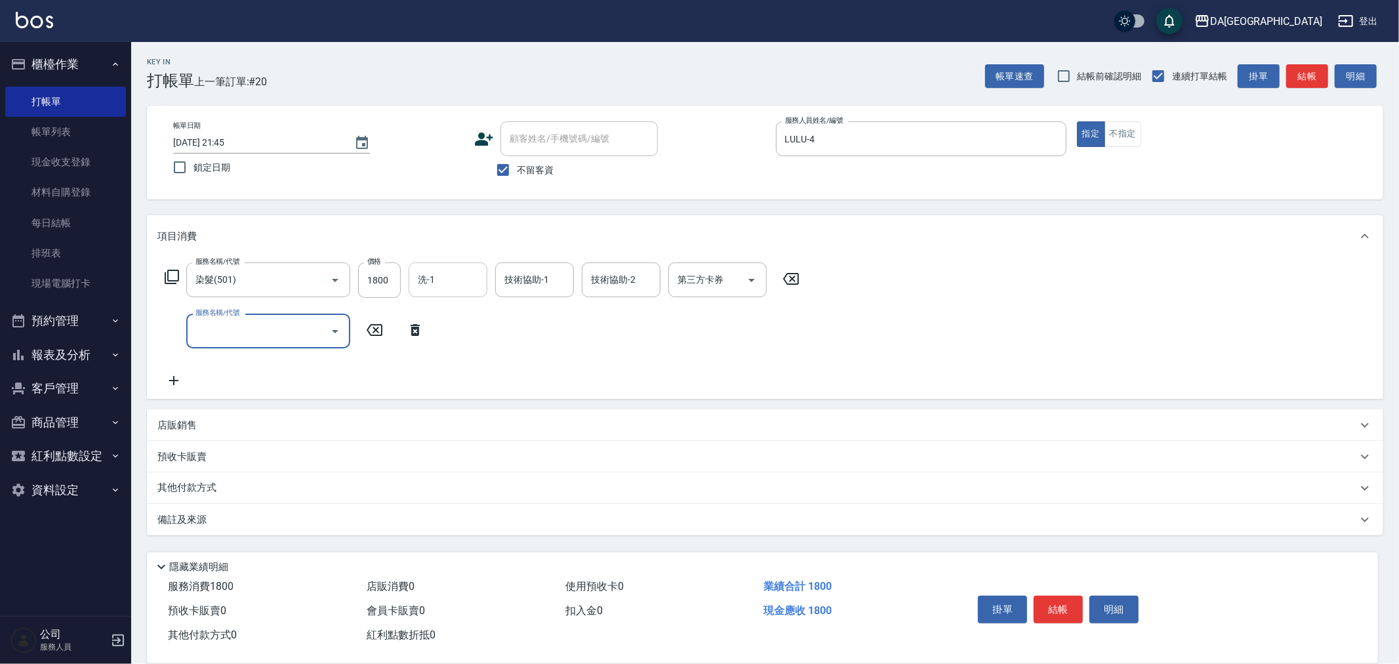
click at [442, 270] on input "洗-1" at bounding box center [447, 279] width 67 height 23
type input "[PERSON_NAME]-28"
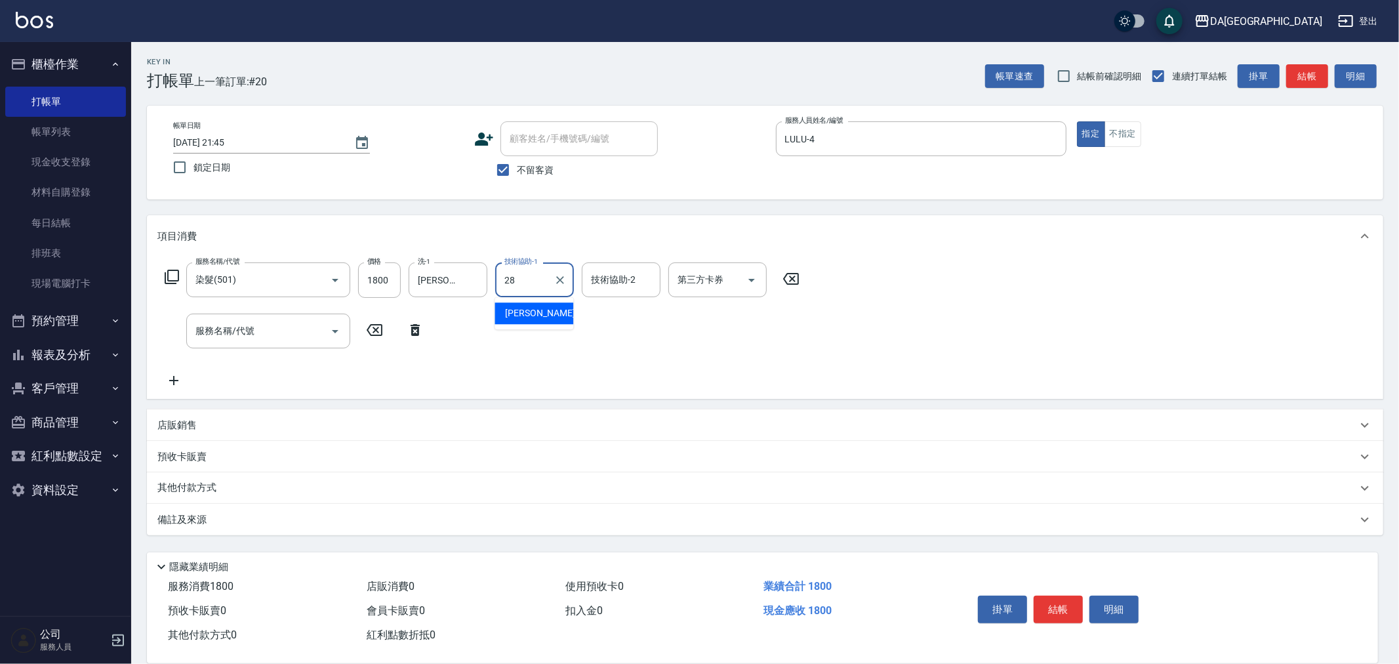
type input "[PERSON_NAME]-28"
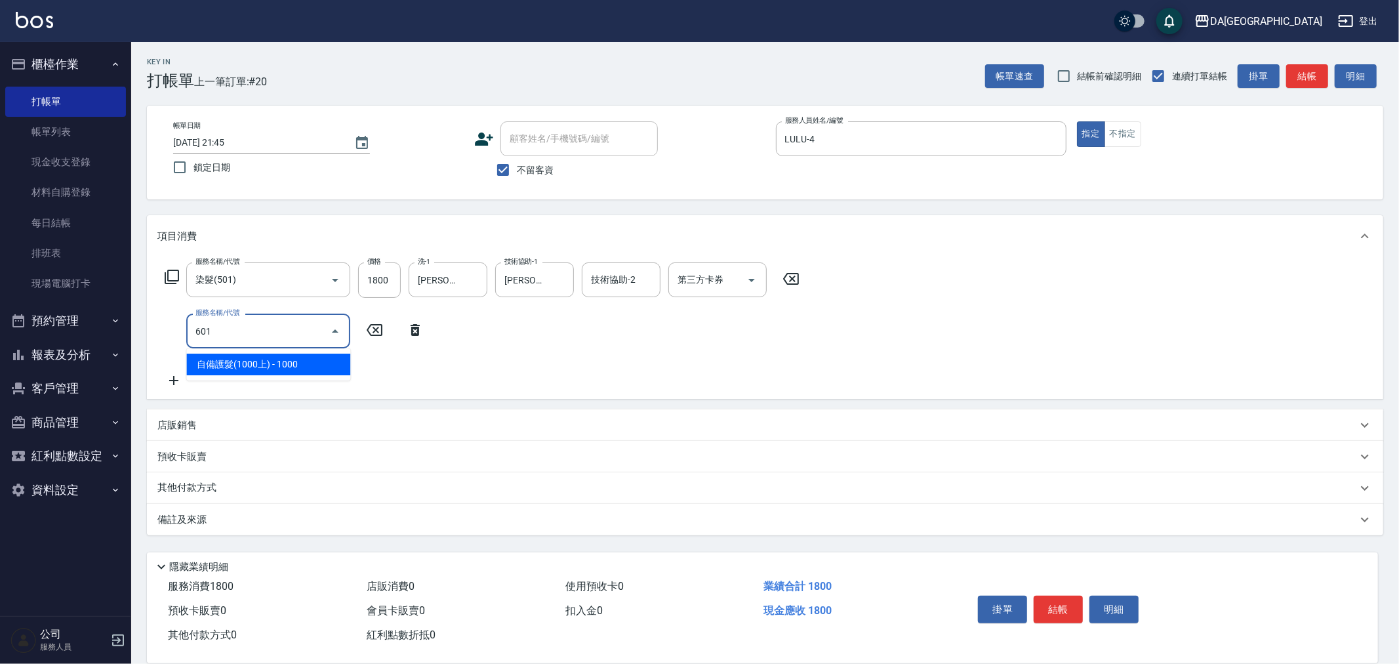
type input "自備護髮(1000上)(601)"
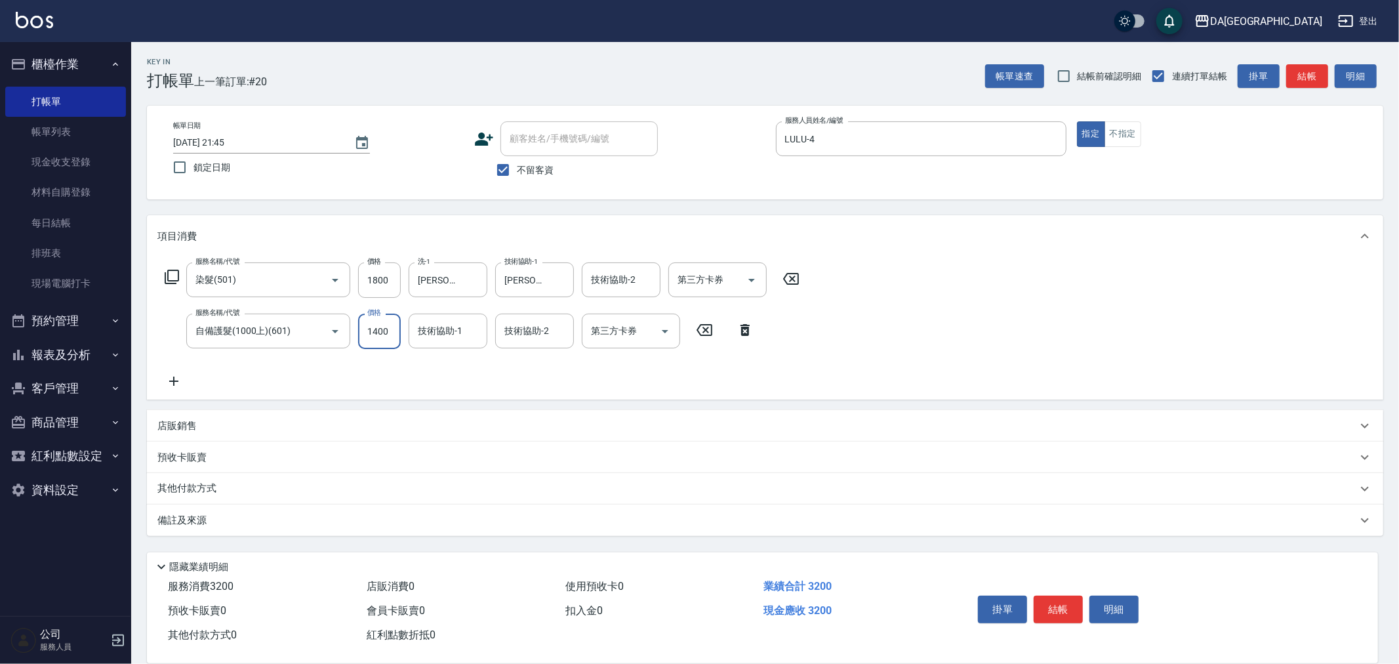
type input "1400"
type input "285"
type input "."
type input ".28"
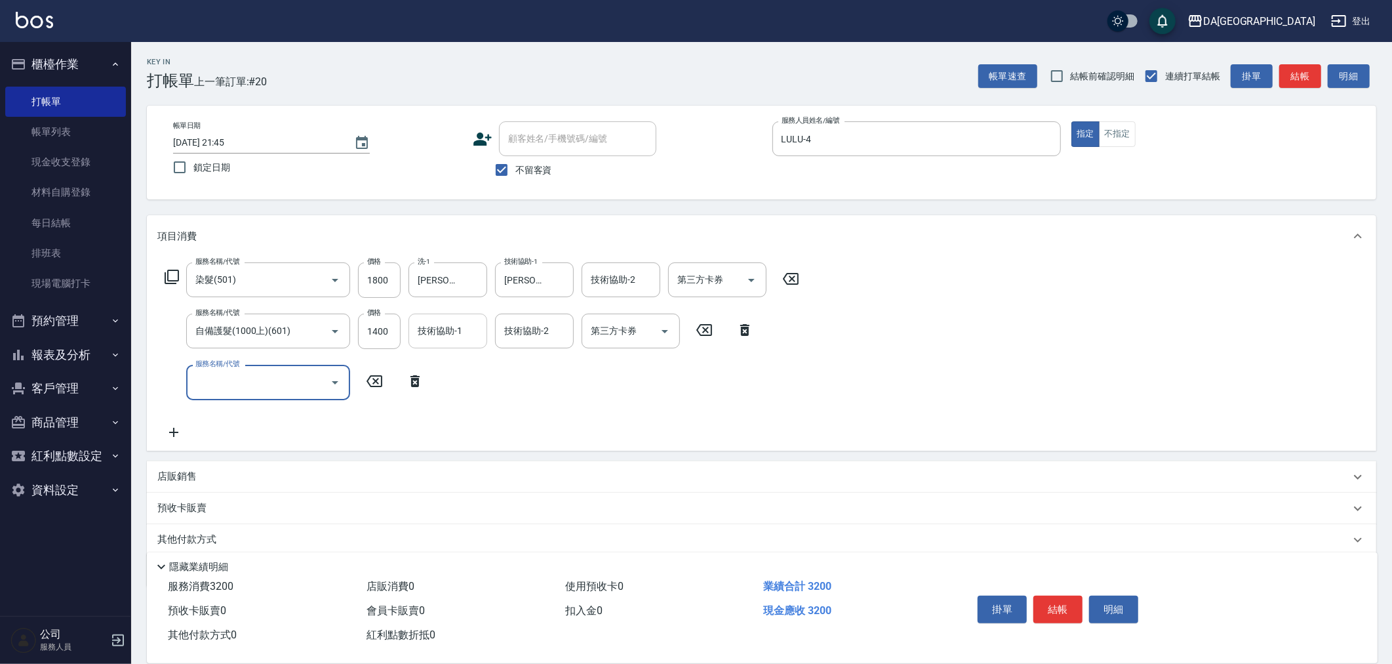
click at [449, 333] on input "技術協助-1" at bounding box center [447, 330] width 67 height 23
type input "[PERSON_NAME]-28"
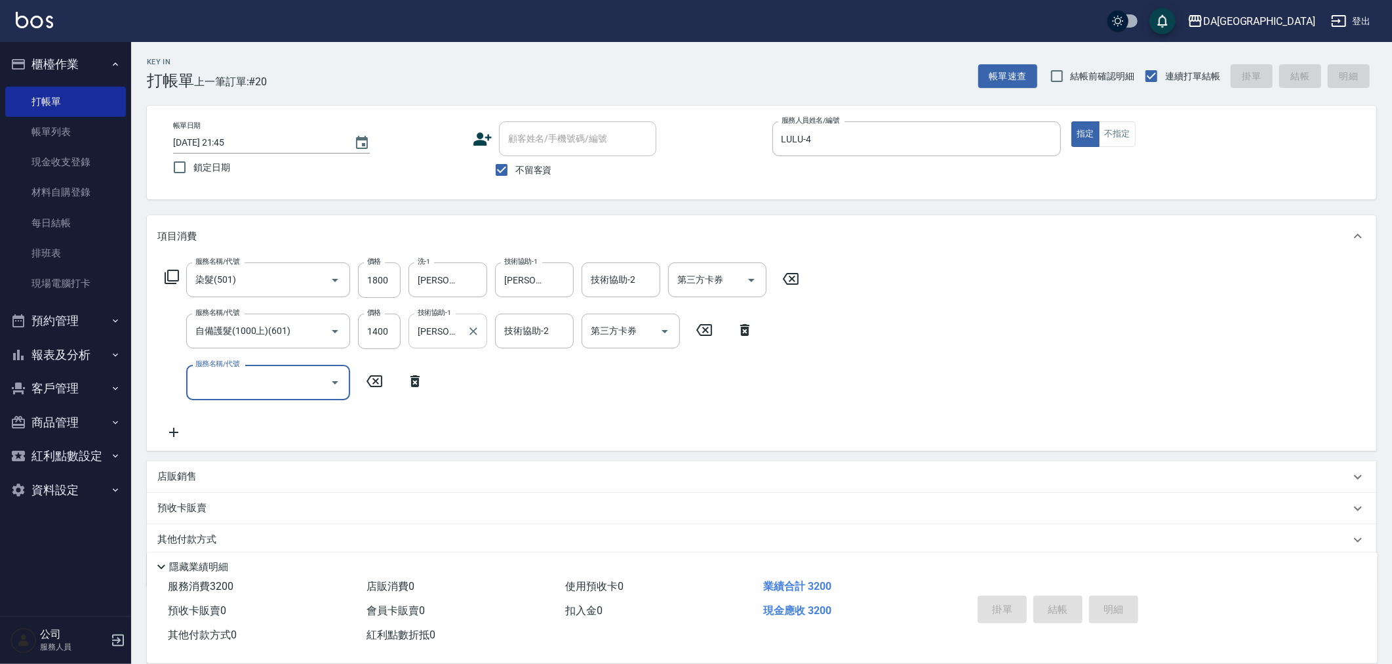
type input "[DATE] 21:46"
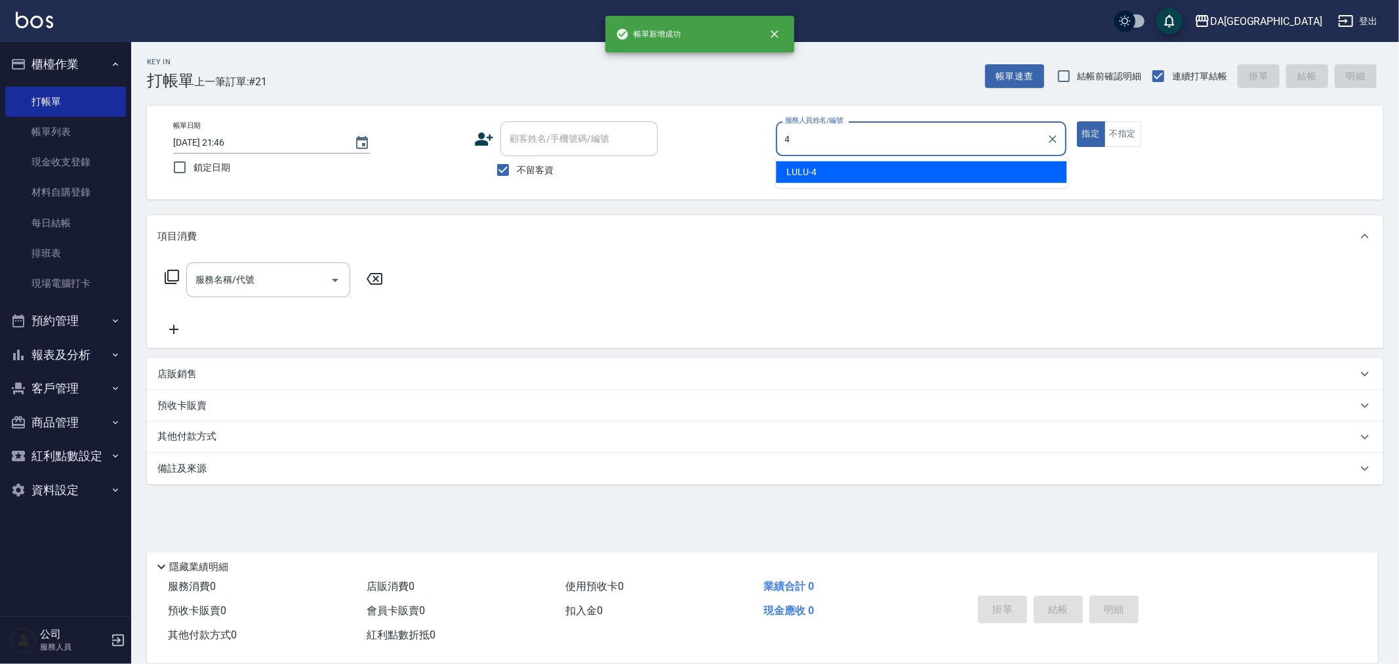
type input "LULU-4"
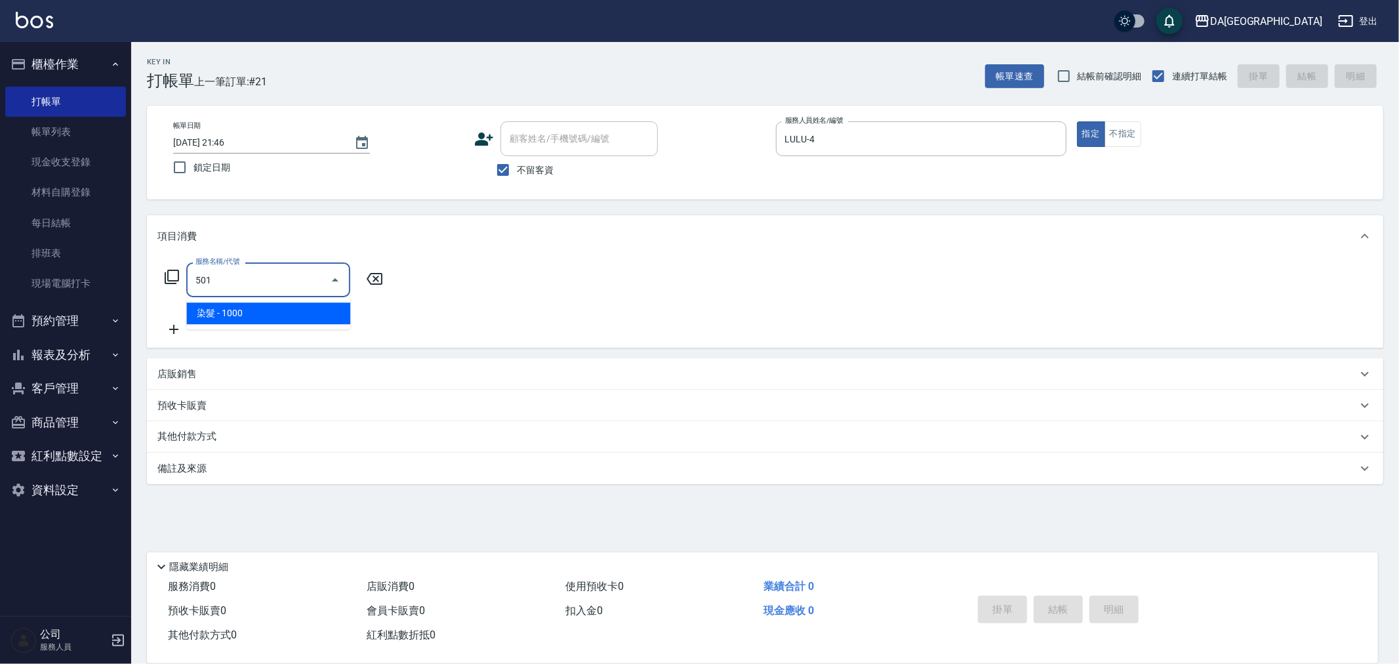
type input "染髮(501)"
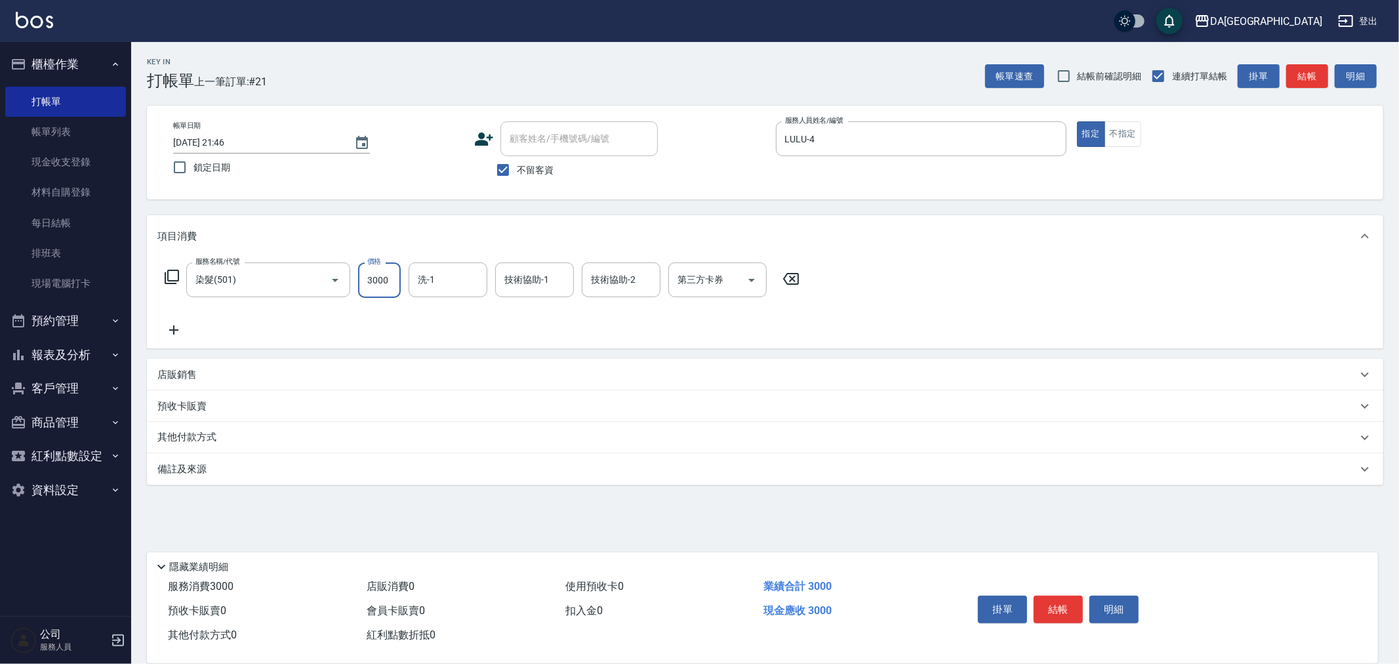
type input "3000"
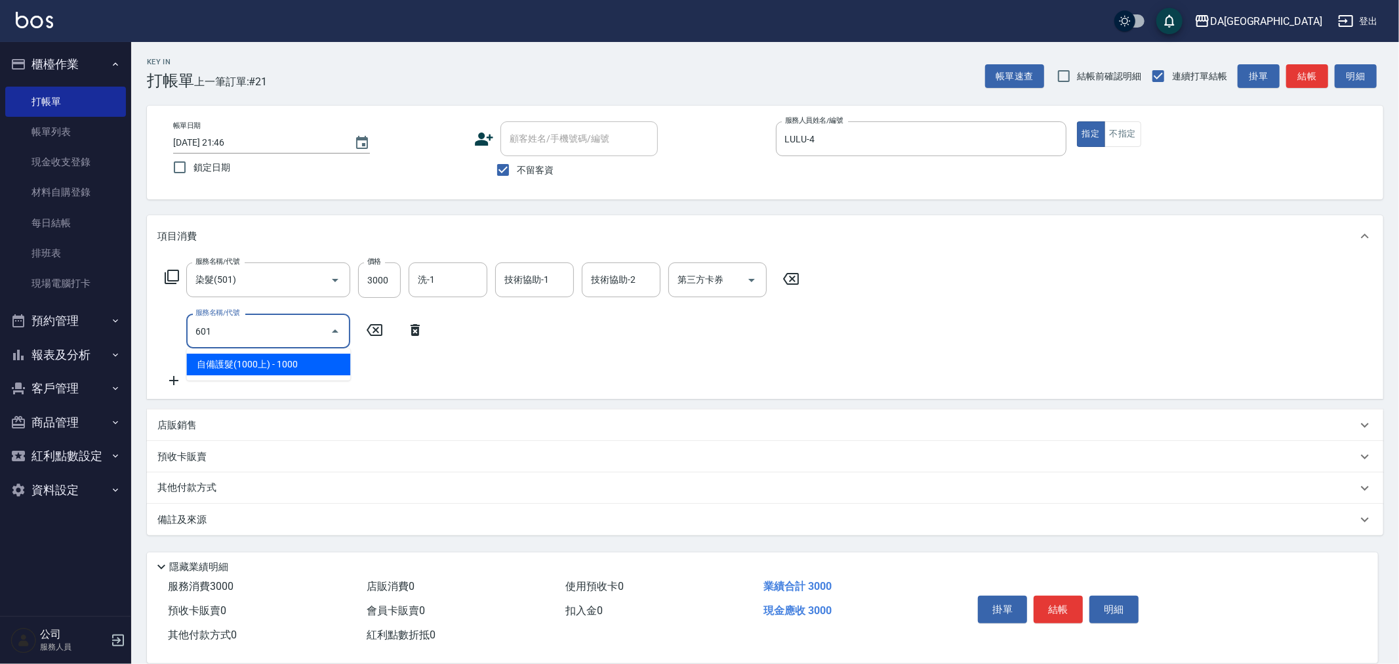
type input "自備護髮(1000上)(601)"
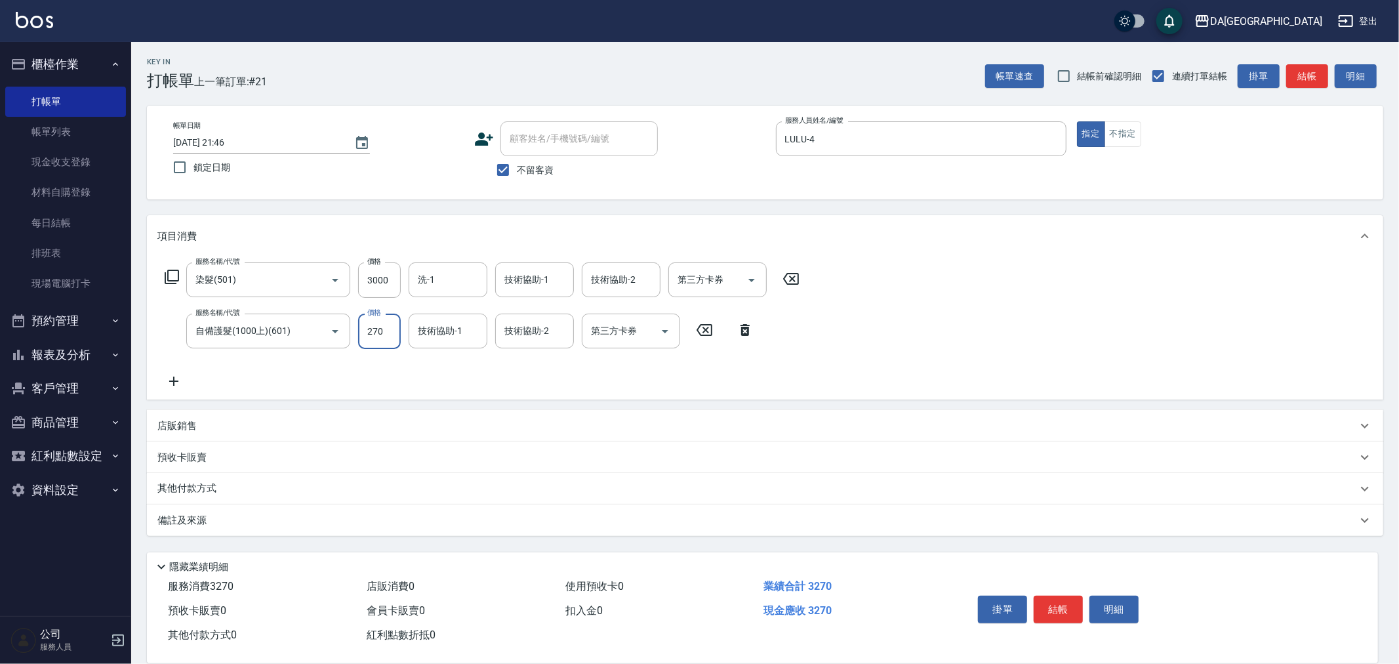
type input "2700"
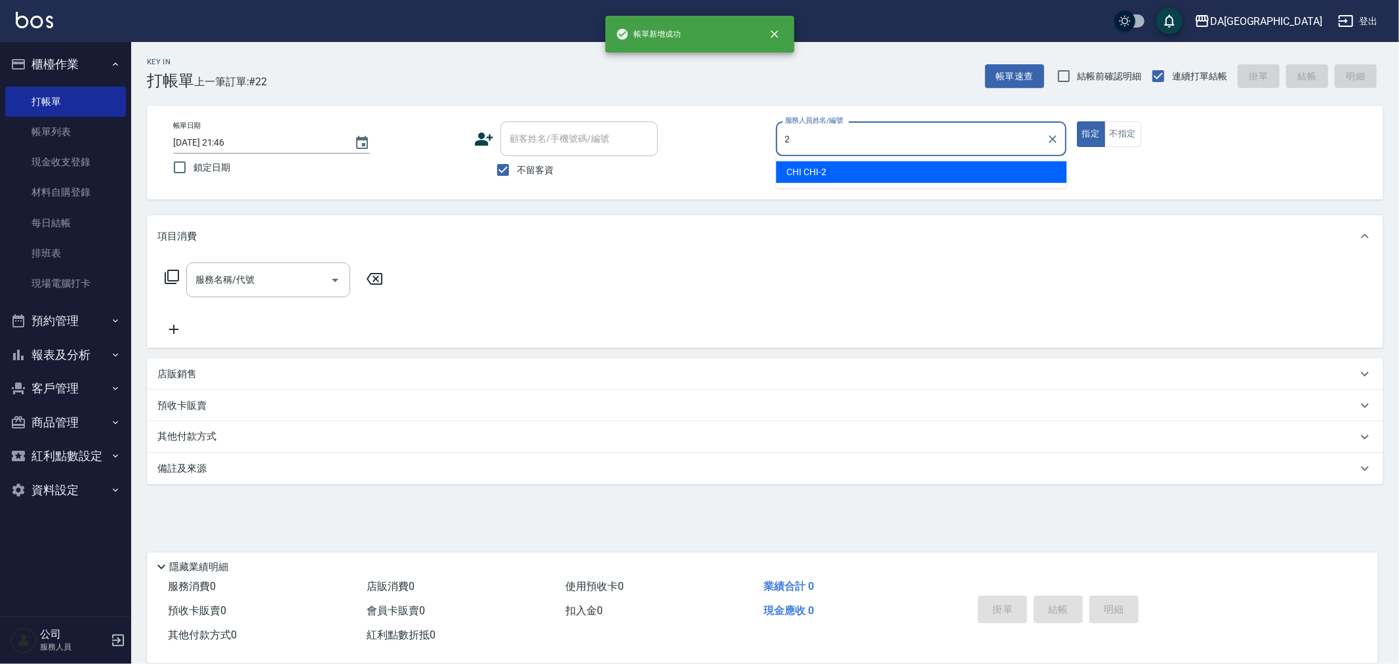
type input "CHI CHI-2"
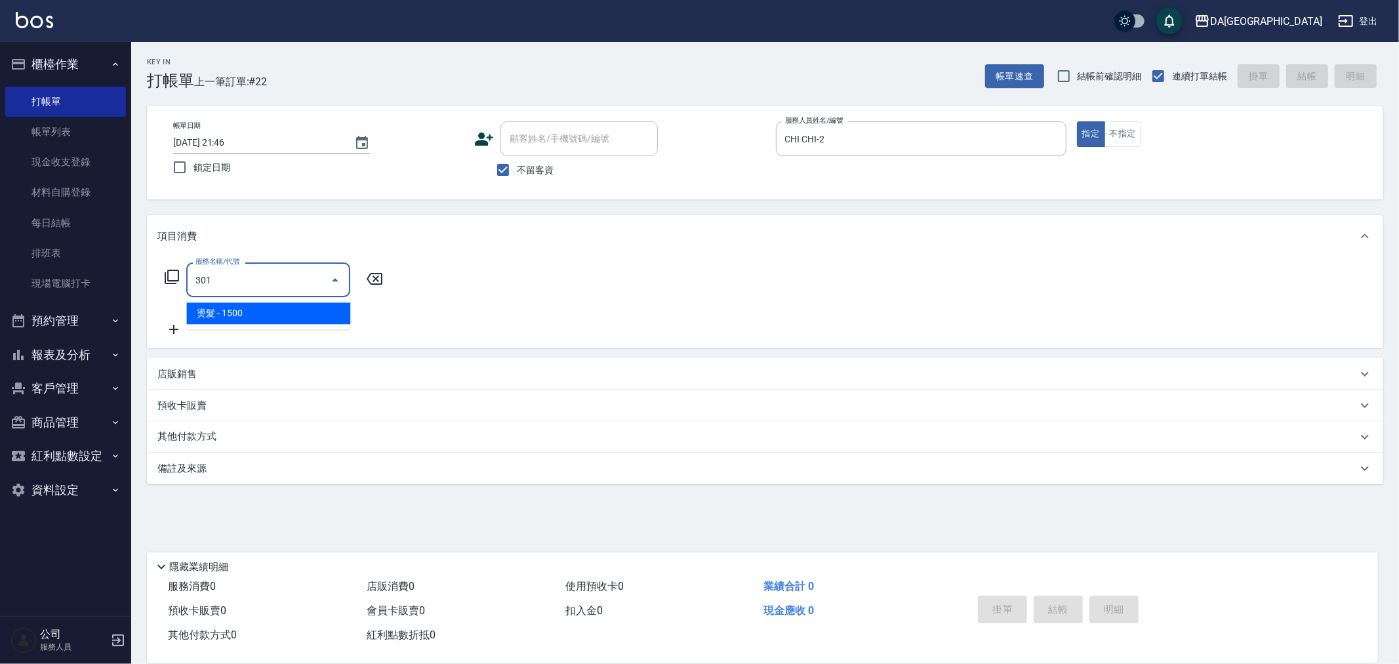
type input "燙髮(301)"
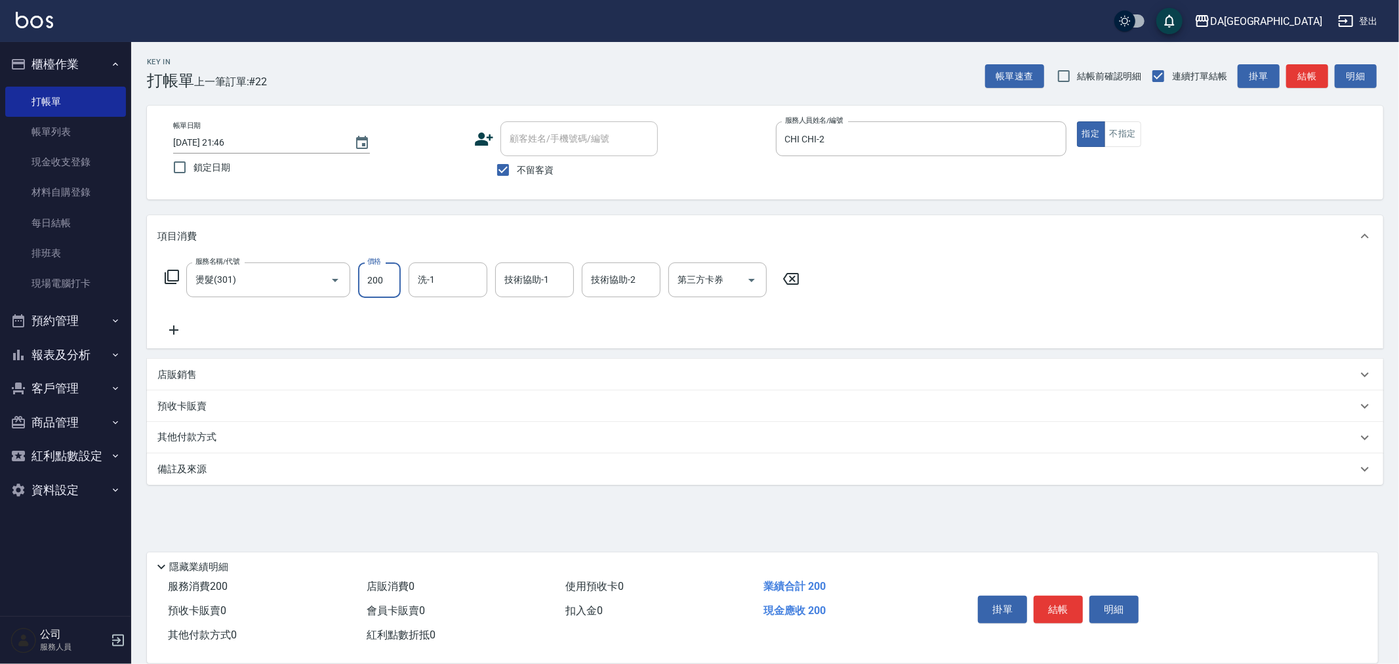
type input "2000"
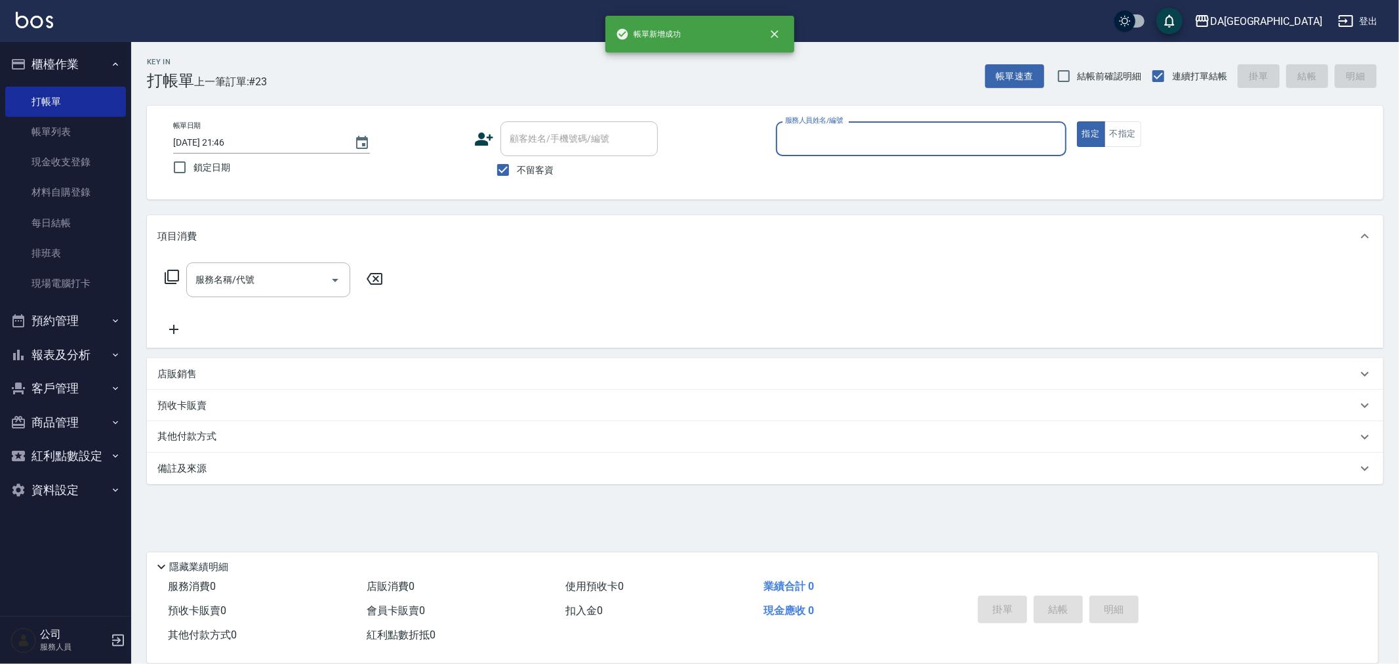
click at [49, 349] on button "報表及分析" at bounding box center [65, 355] width 121 height 34
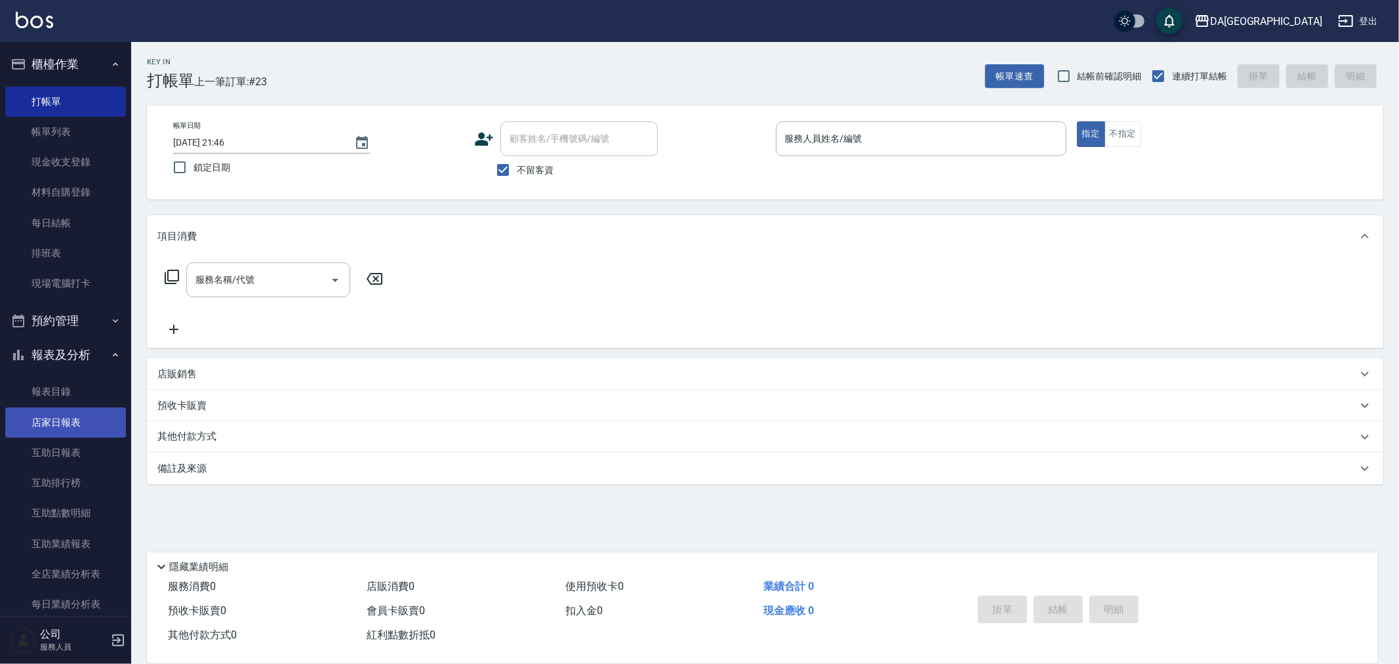
click at [97, 417] on link "店家日報表" at bounding box center [65, 422] width 121 height 30
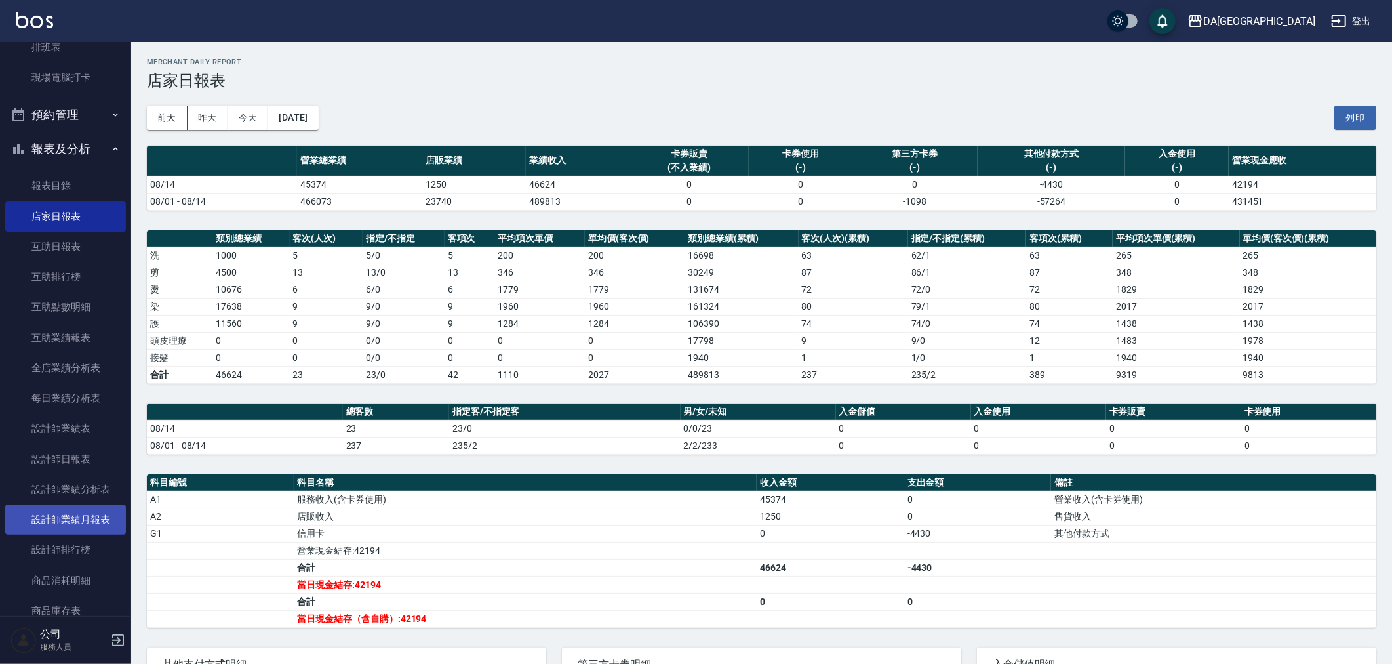
scroll to position [218, 0]
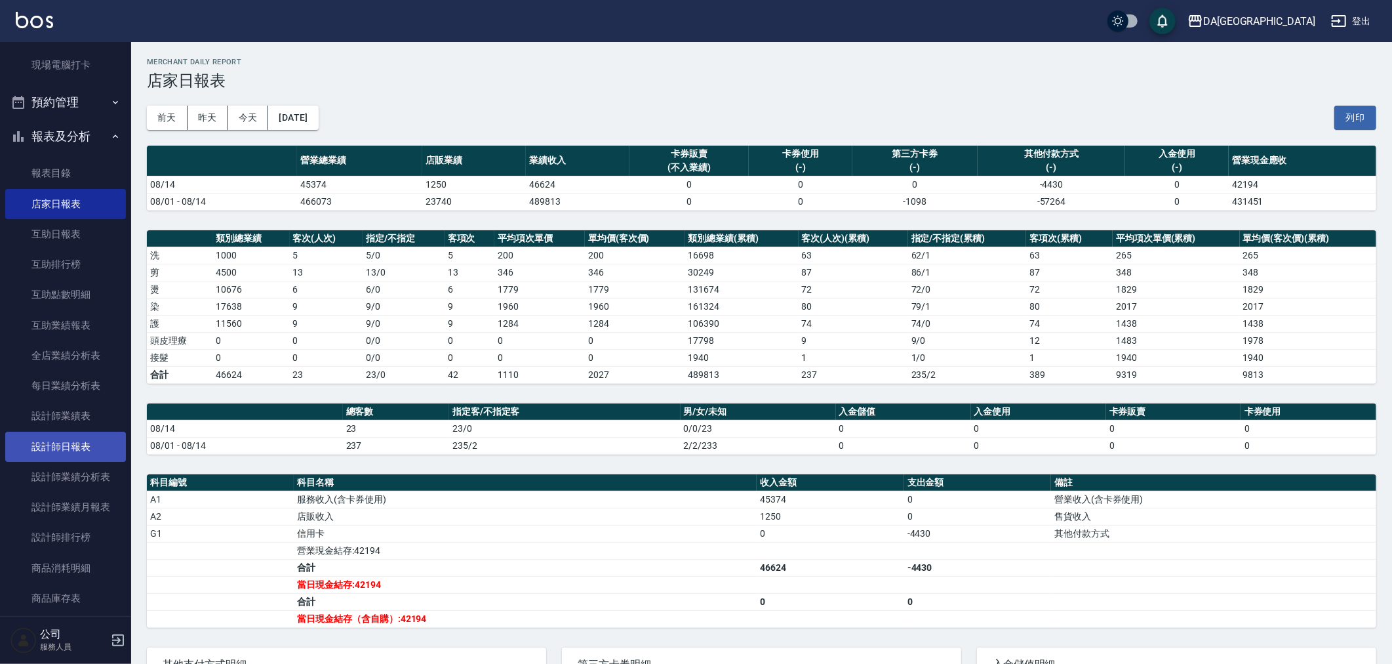
click at [83, 446] on link "設計師日報表" at bounding box center [65, 447] width 121 height 30
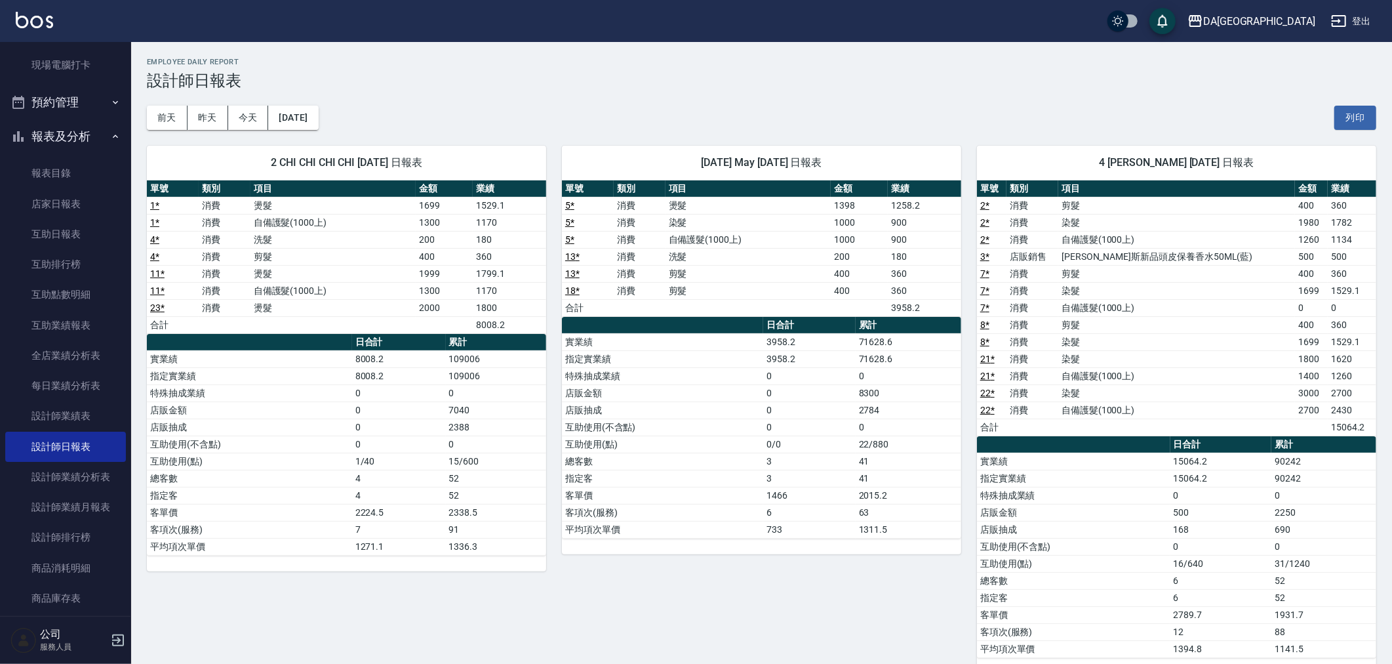
drag, startPoint x: 1383, startPoint y: 118, endPoint x: 1354, endPoint y: 158, distance: 48.9
click at [1380, 123] on div "DA[GEOGRAPHIC_DATA] [DATE] 設計師日報表 列印時間： [DATE][PHONE_NUMBER]:46 Employee Daily …" at bounding box center [761, 612] width 1261 height 1140
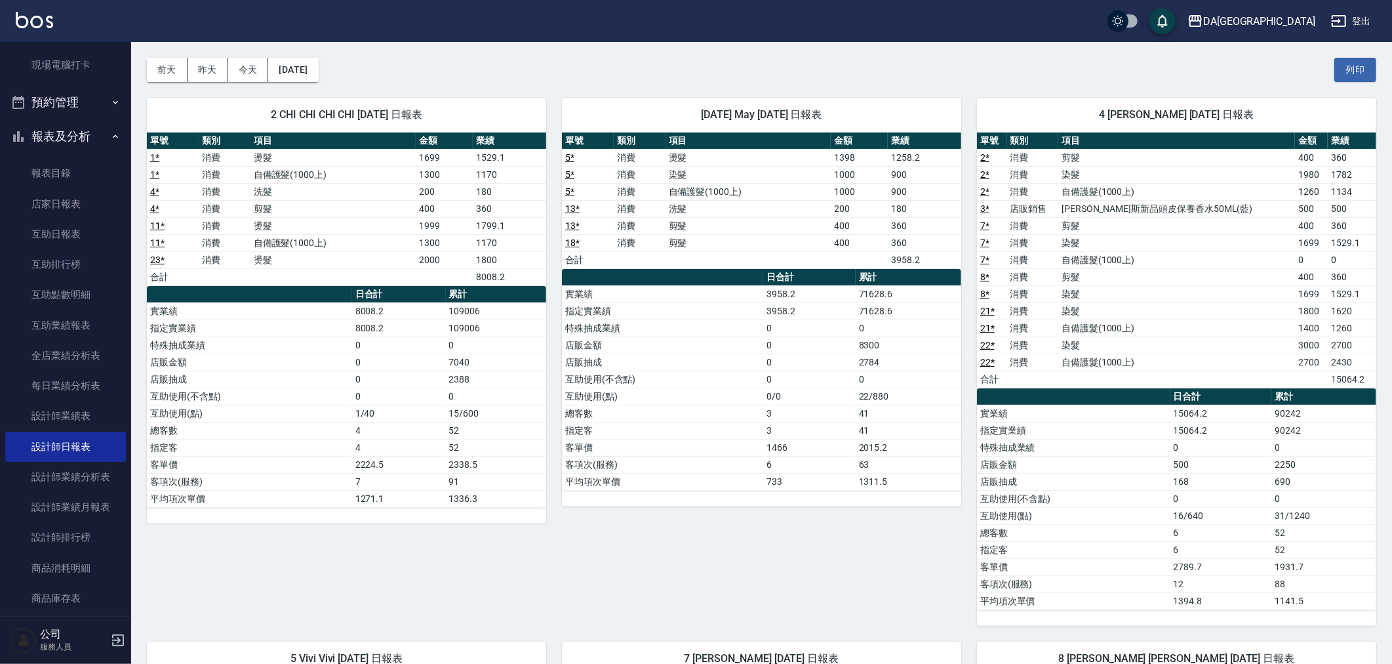
scroll to position [11, 0]
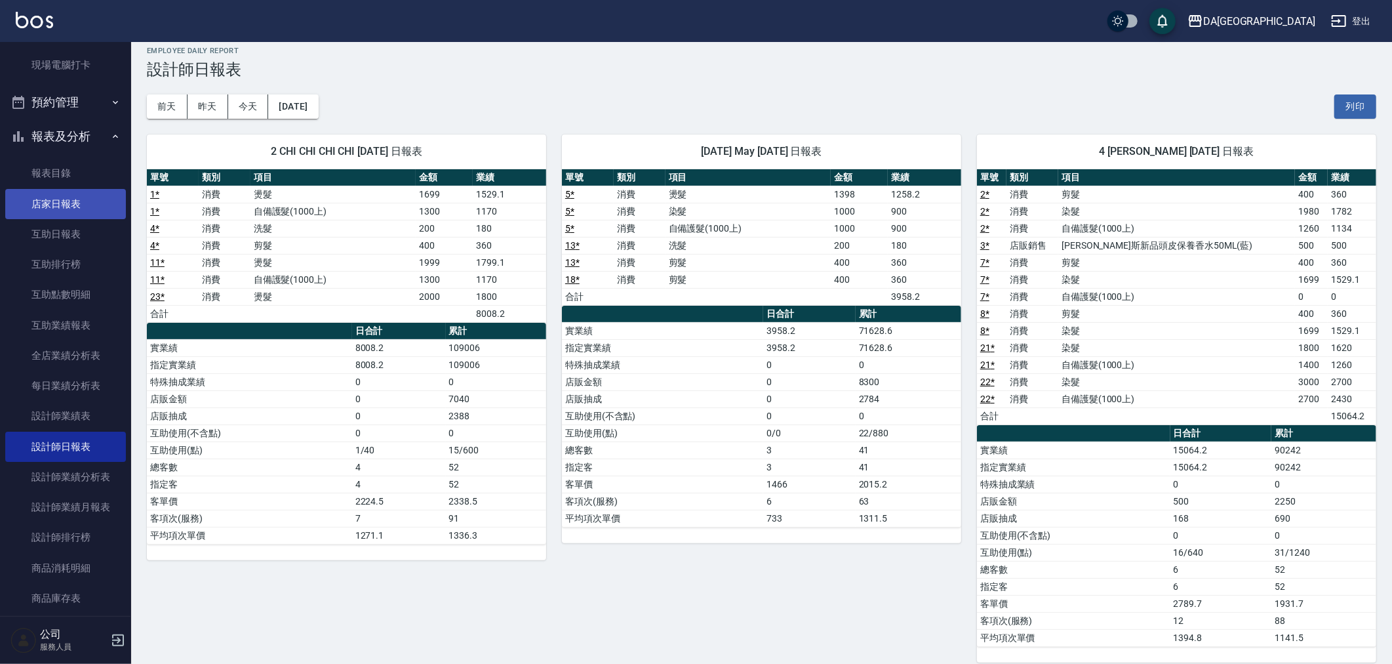
click at [47, 207] on link "店家日報表" at bounding box center [65, 204] width 121 height 30
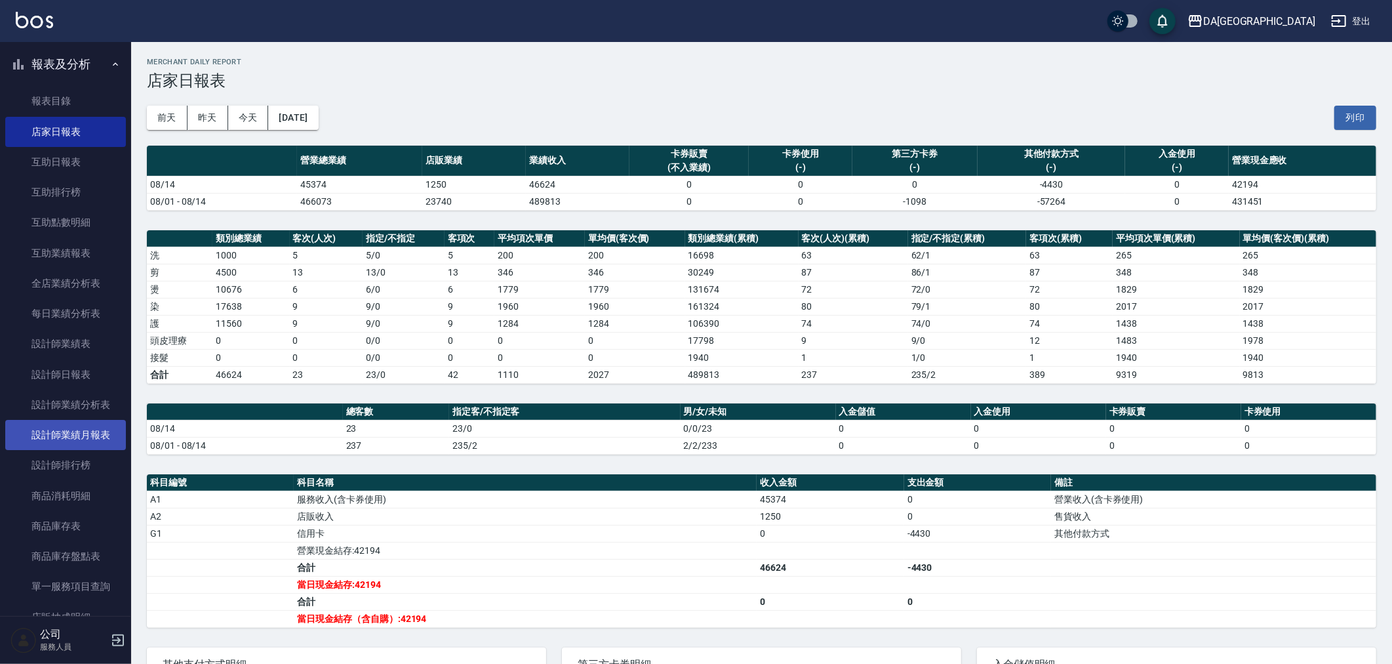
scroll to position [291, 0]
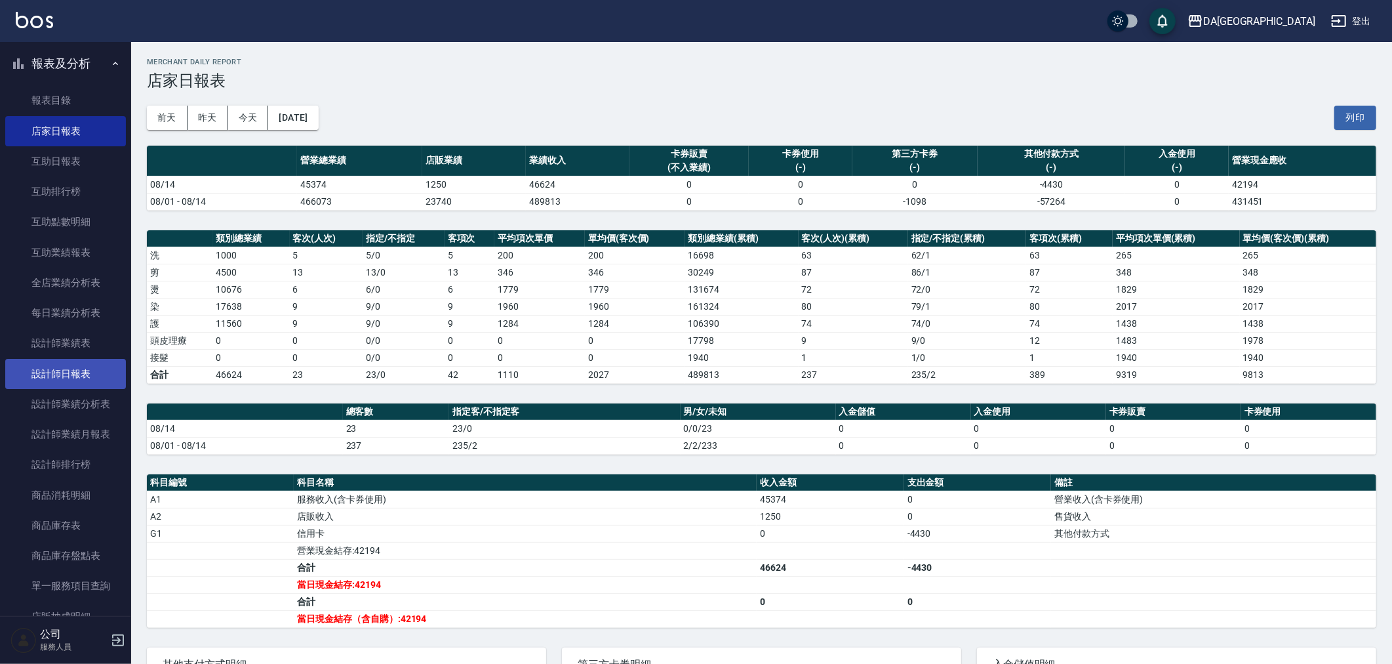
click at [87, 365] on link "設計師日報表" at bounding box center [65, 374] width 121 height 30
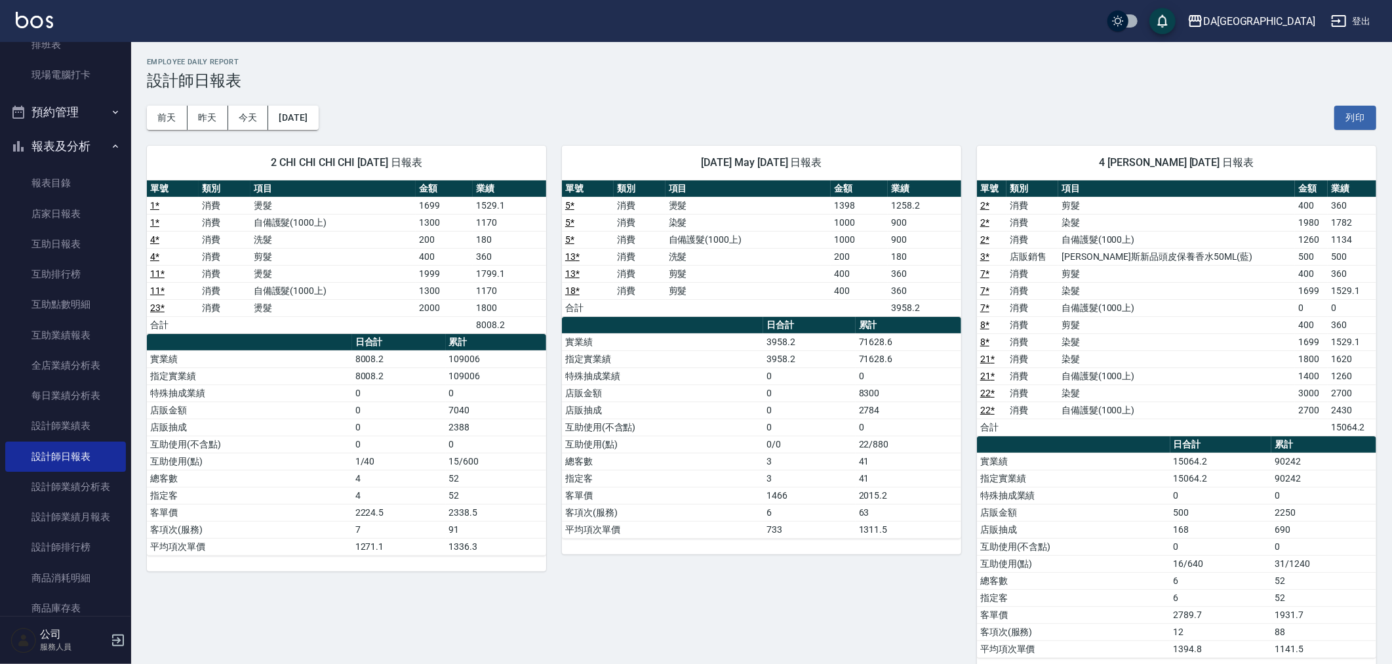
scroll to position [73, 0]
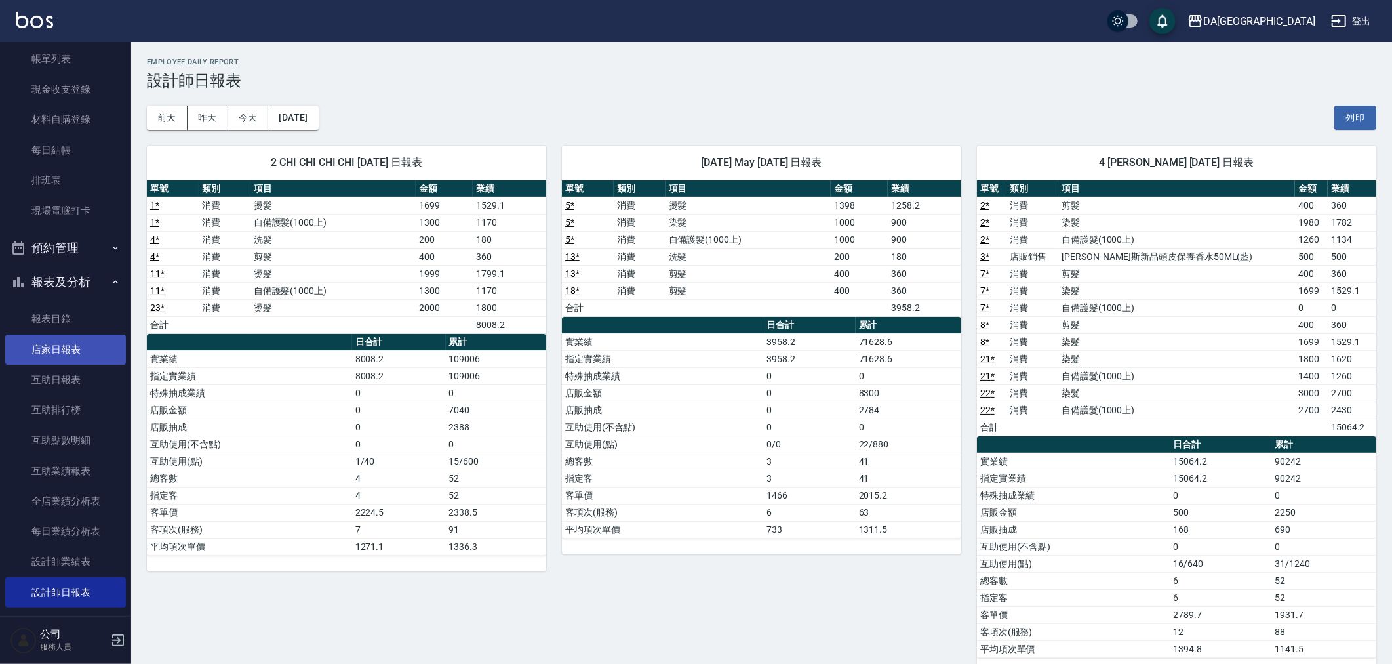
click at [68, 361] on link "店家日報表" at bounding box center [65, 349] width 121 height 30
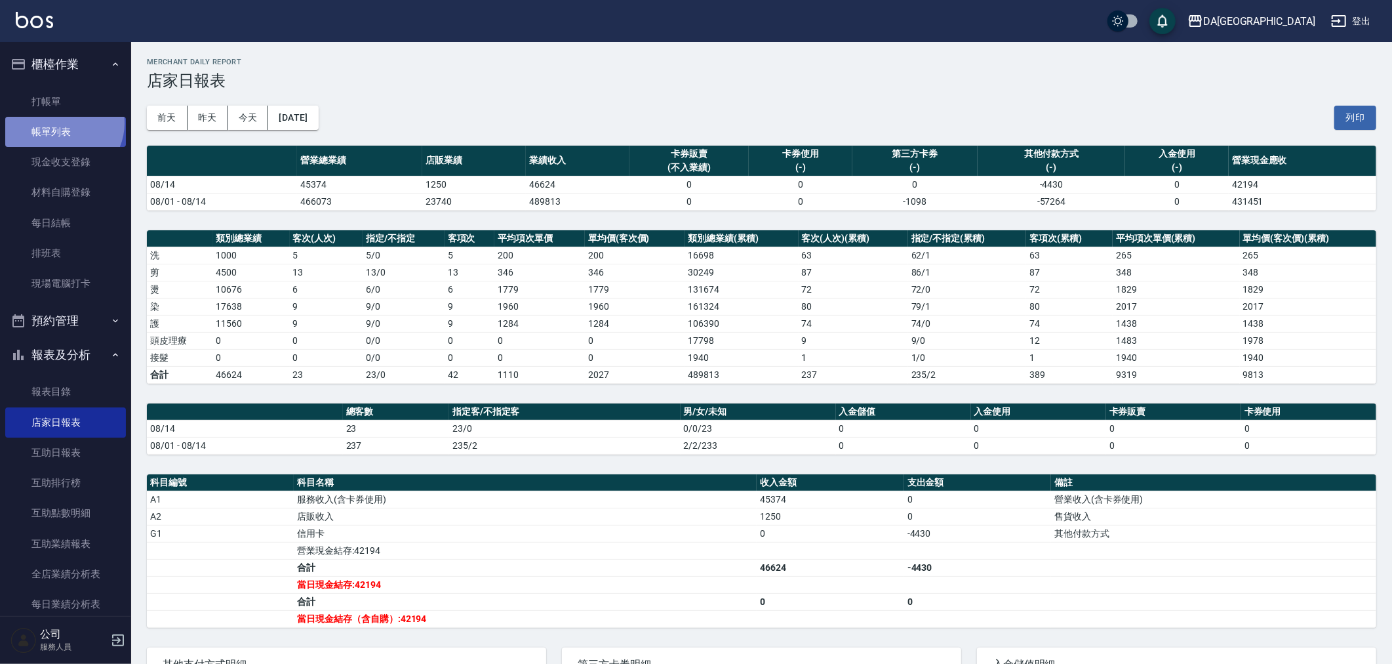
click at [62, 123] on link "帳單列表" at bounding box center [65, 132] width 121 height 30
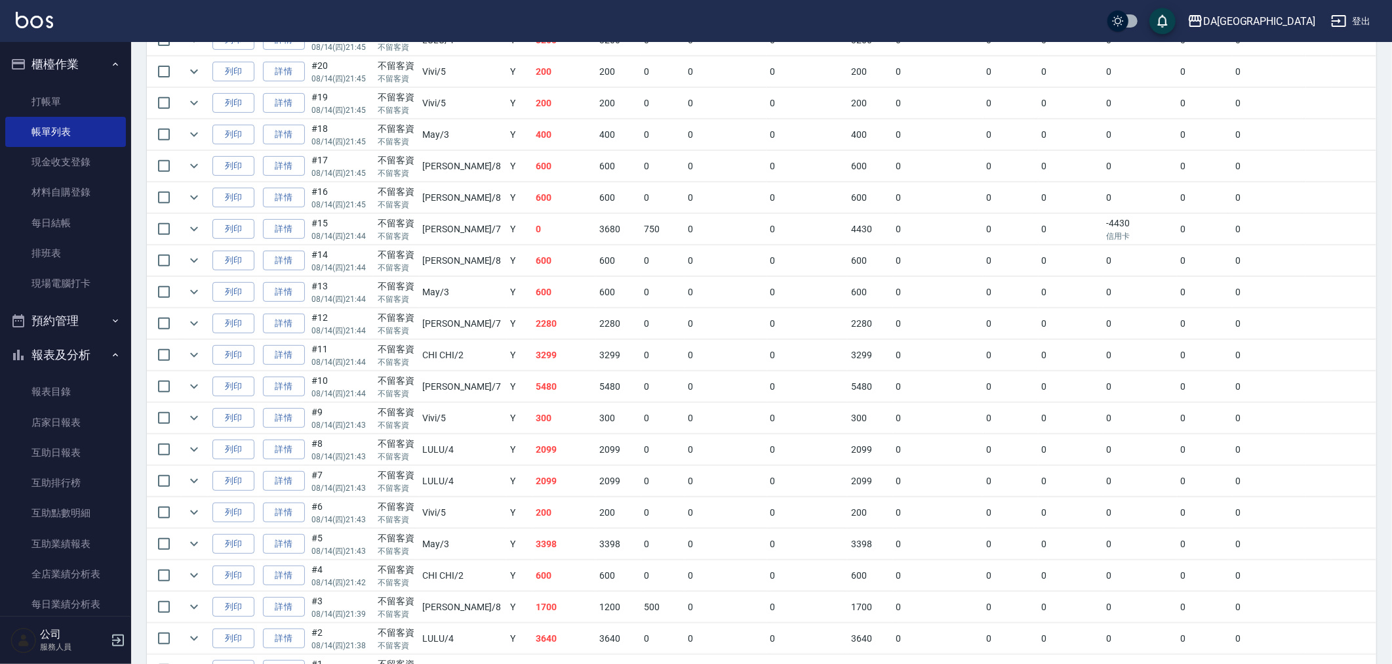
scroll to position [509, 0]
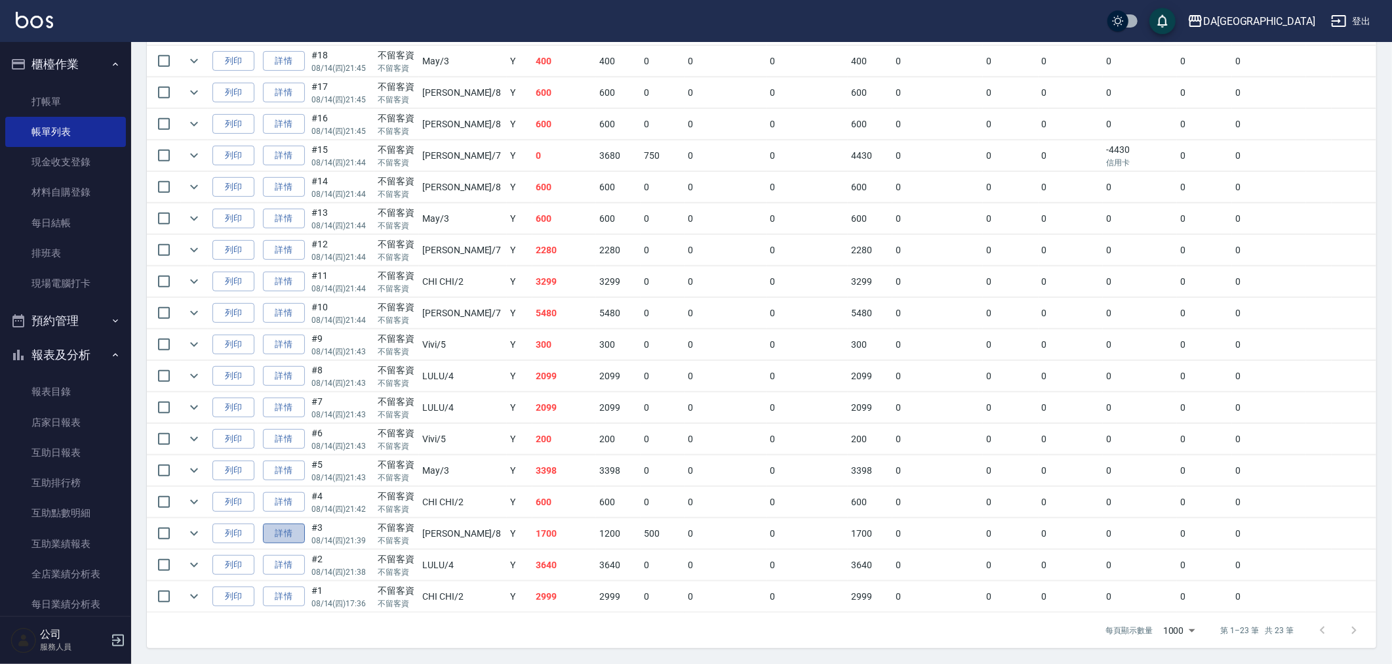
click at [283, 529] on link "詳情" at bounding box center [284, 533] width 42 height 20
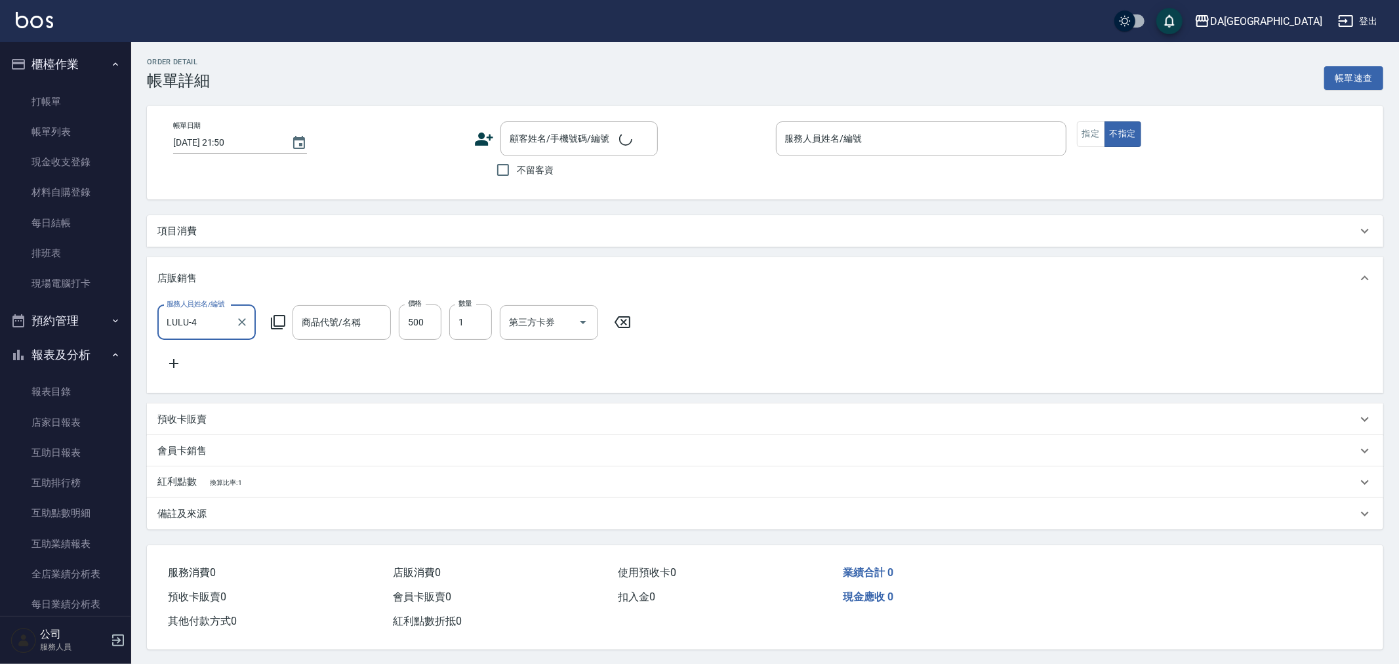
type input "[DATE] 21:39"
checkbox input "true"
type input "[PERSON_NAME]-8"
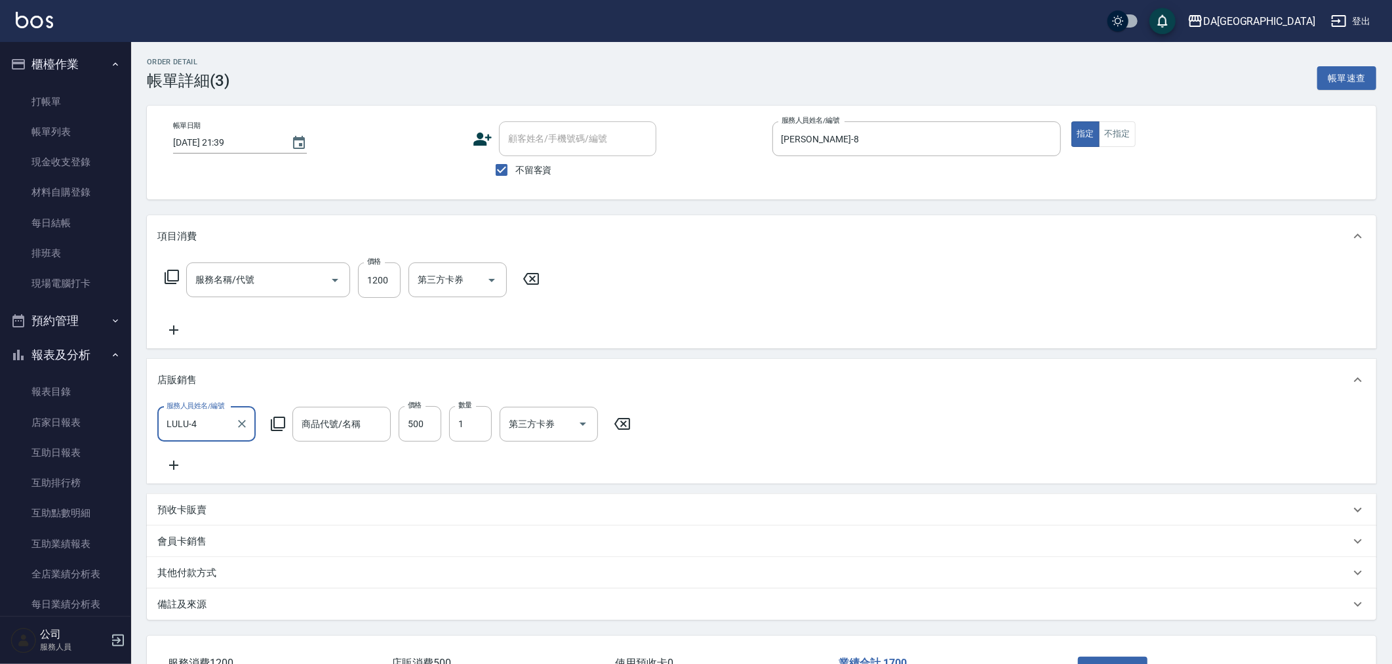
type input "[PERSON_NAME]斯新品頭皮保養香水50ML(藍)"
type input "燙髮(301)"
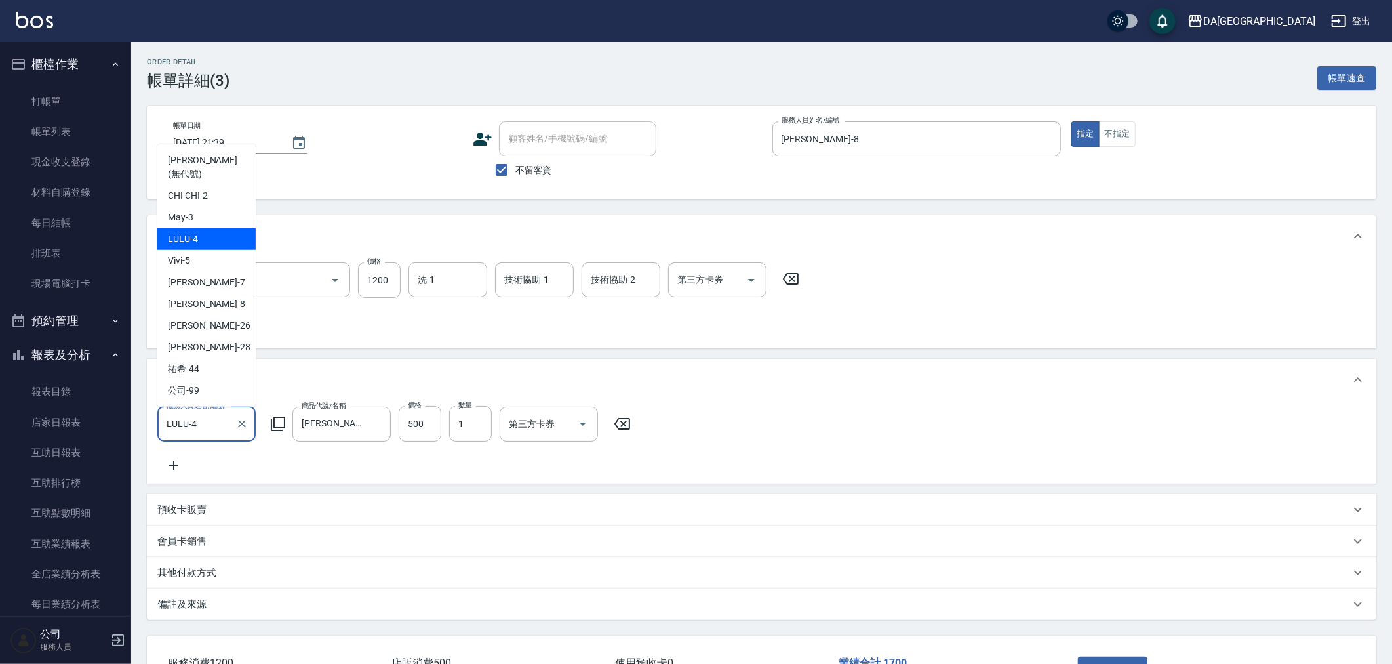
drag, startPoint x: 214, startPoint y: 427, endPoint x: 169, endPoint y: 434, distance: 46.5
click at [169, 434] on input "LULU-4" at bounding box center [196, 424] width 67 height 23
click at [111, 432] on link "店家日報表" at bounding box center [65, 422] width 121 height 30
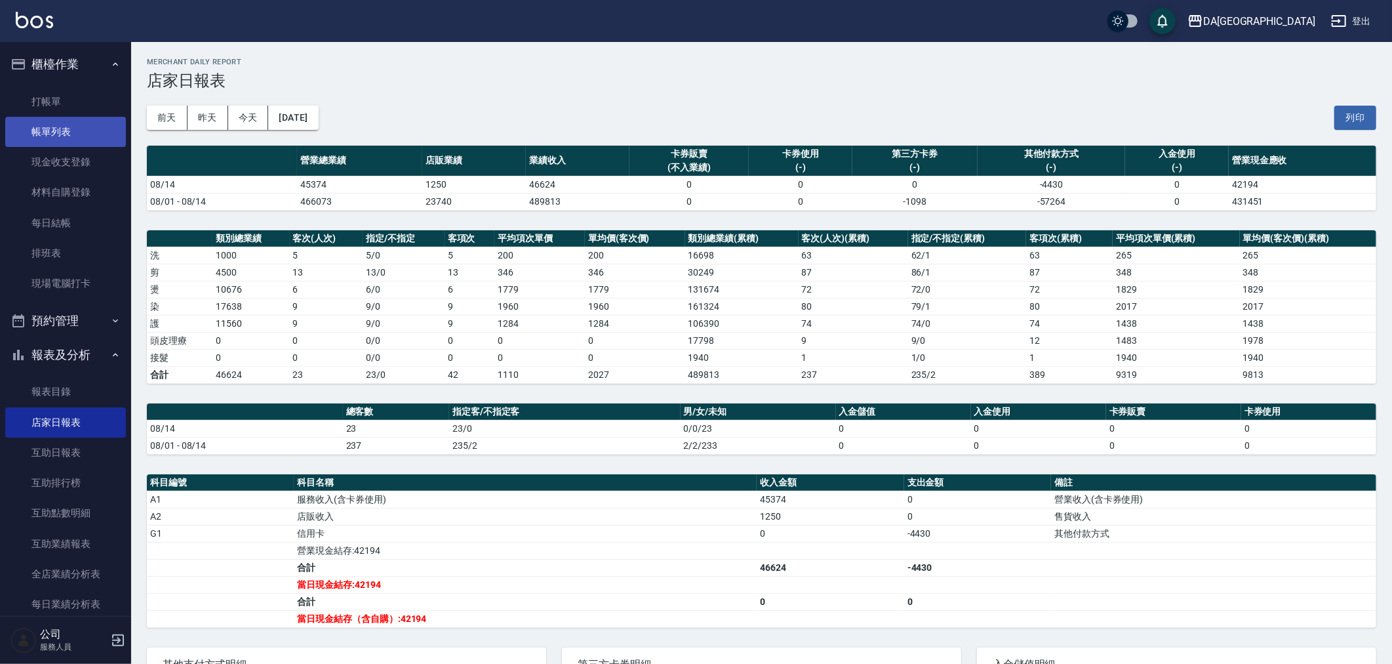
click at [30, 121] on link "帳單列表" at bounding box center [65, 132] width 121 height 30
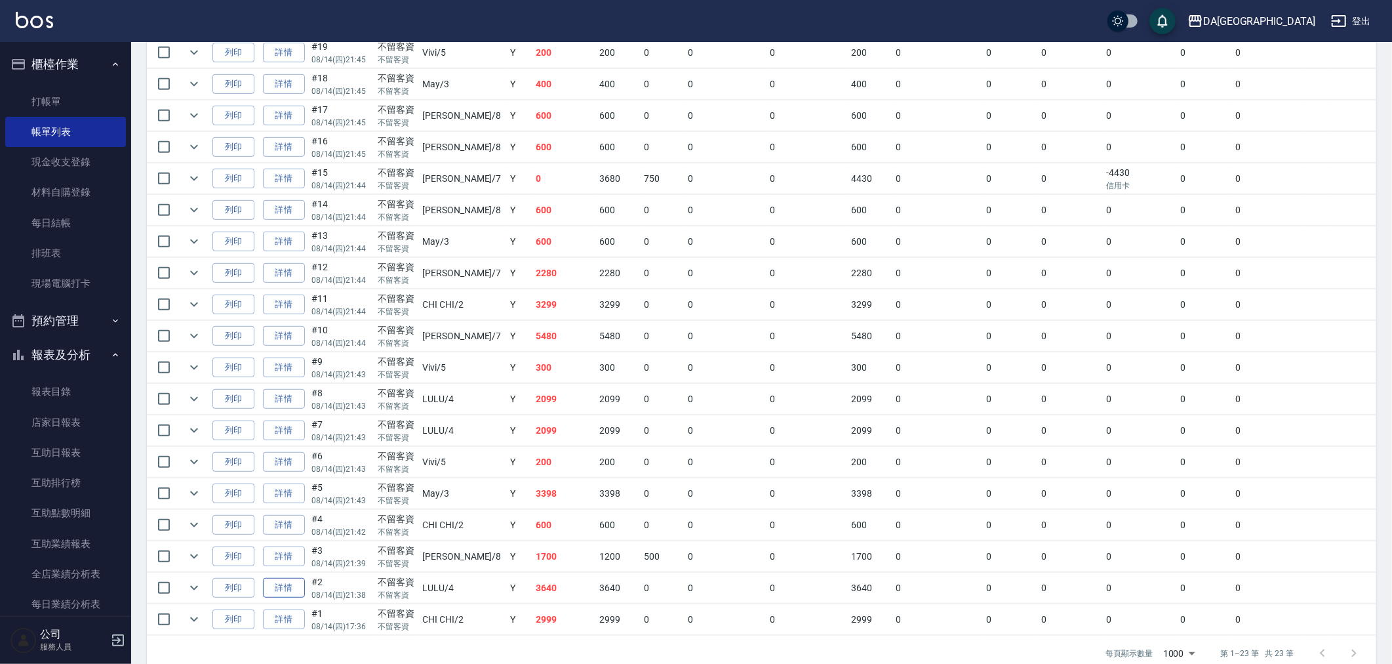
scroll to position [509, 0]
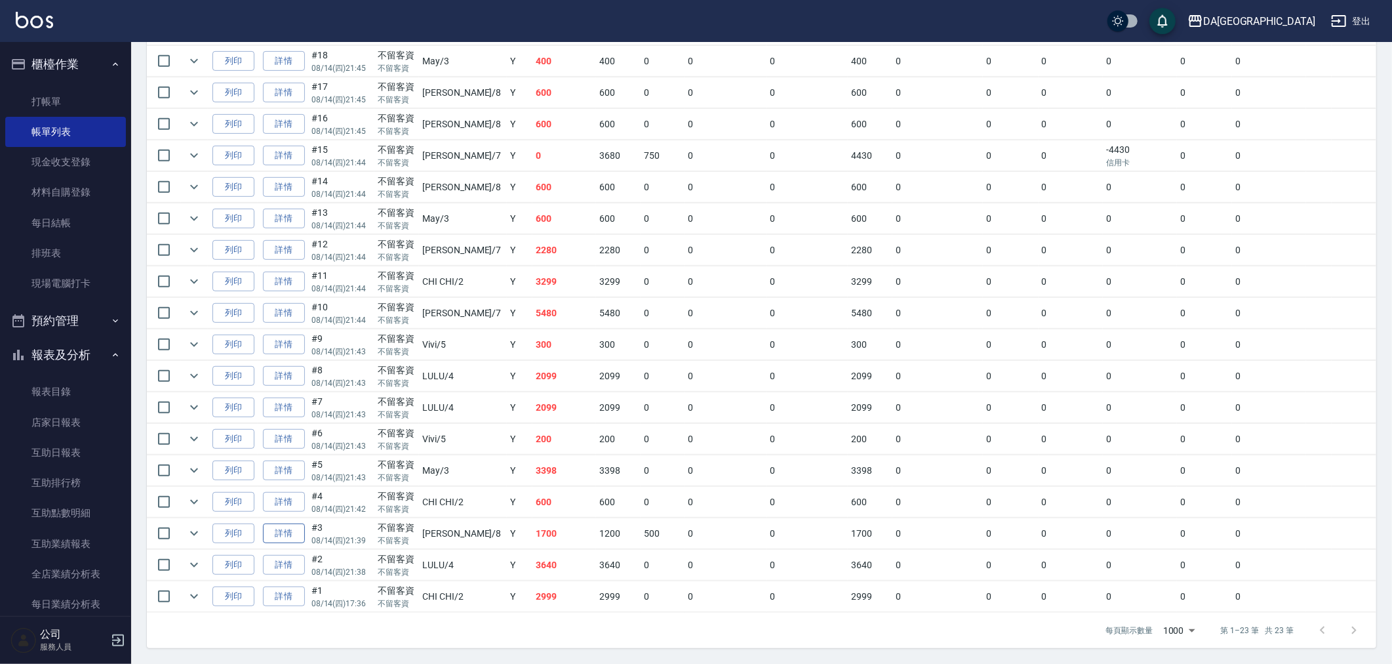
click at [291, 528] on link "詳情" at bounding box center [284, 533] width 42 height 20
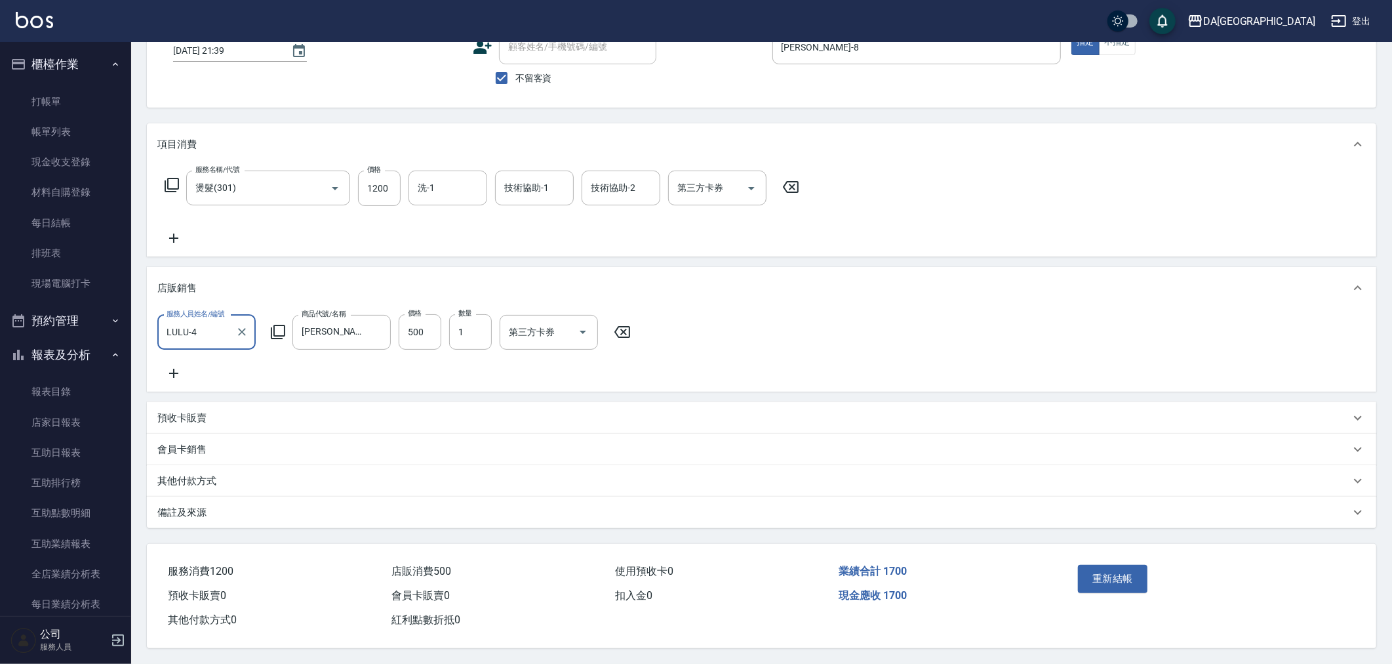
scroll to position [107, 0]
drag, startPoint x: 211, startPoint y: 316, endPoint x: 140, endPoint y: 312, distance: 71.0
click at [140, 312] on div "Order detail 帳單詳細 (3) 帳單速查 帳單日期 [DATE] 21:39 顧客姓名/手機號碼/編號 顧客姓名/手機號碼/編號 不留客資 服務人…" at bounding box center [761, 307] width 1261 height 714
click at [236, 354] on div "[PERSON_NAME] -8" at bounding box center [206, 365] width 98 height 22
type input "[PERSON_NAME]-8"
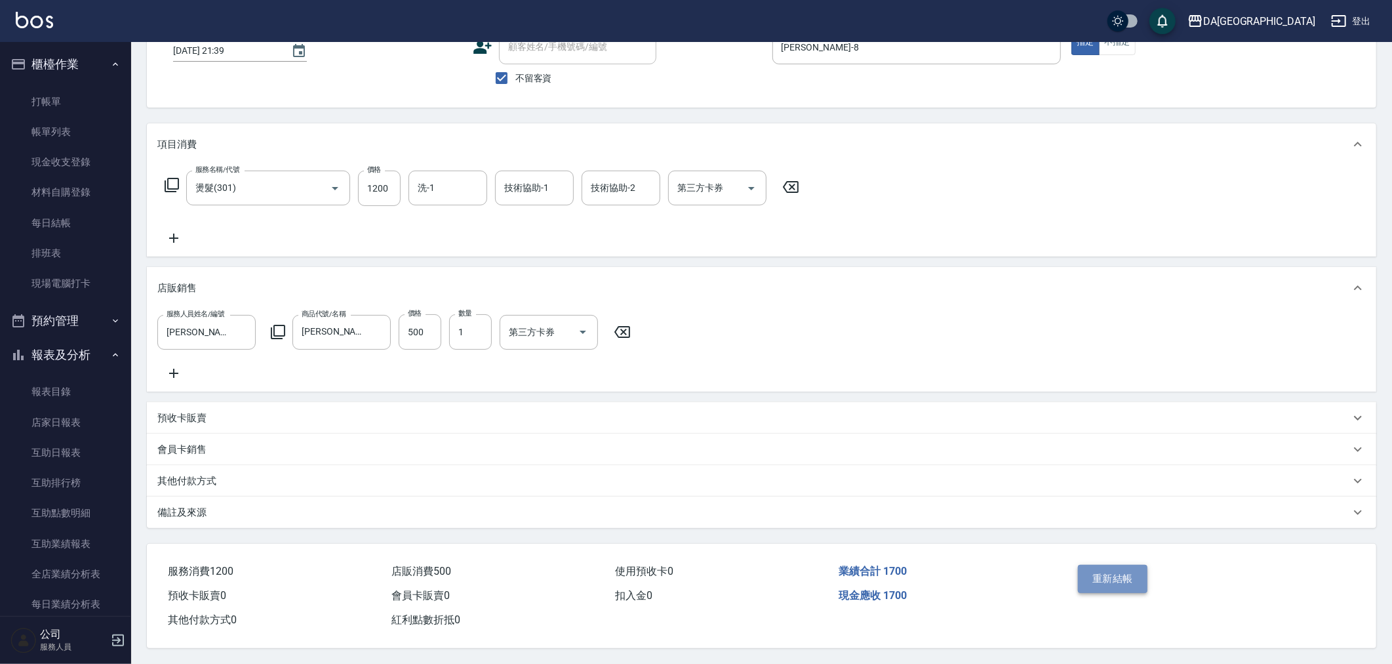
click at [1095, 569] on button "重新結帳" at bounding box center [1113, 579] width 70 height 28
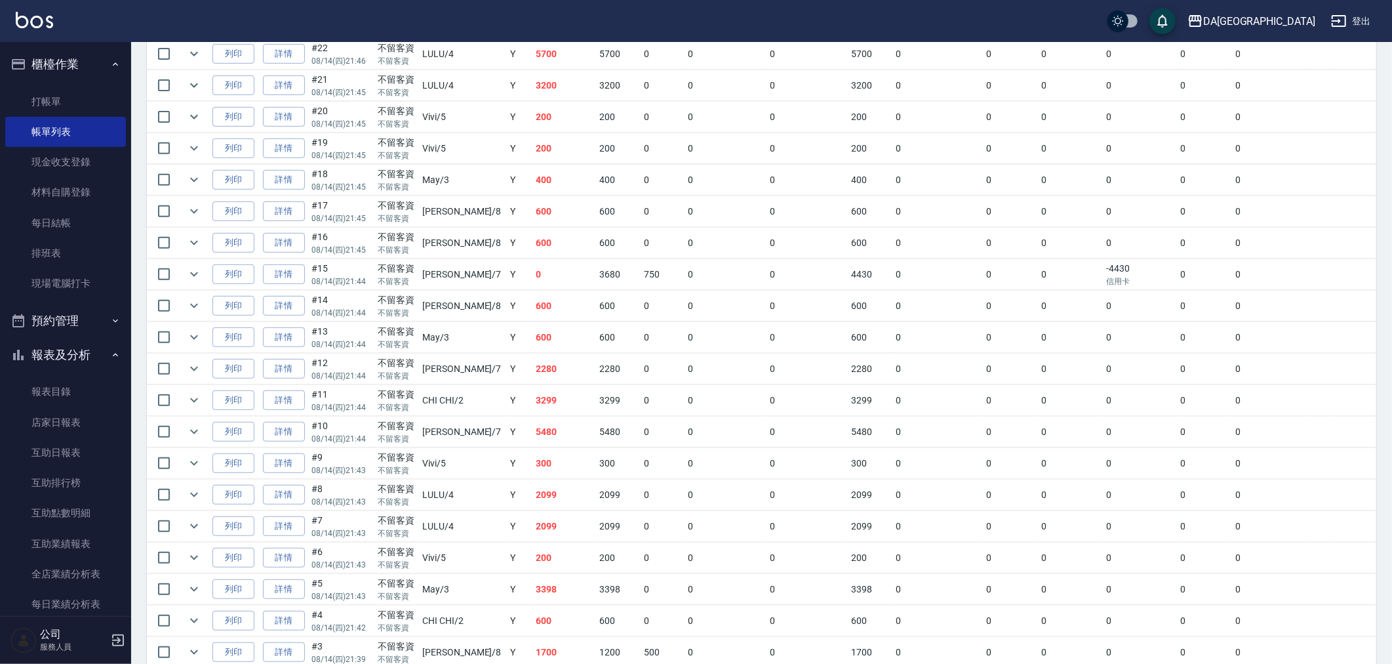
scroll to position [145, 0]
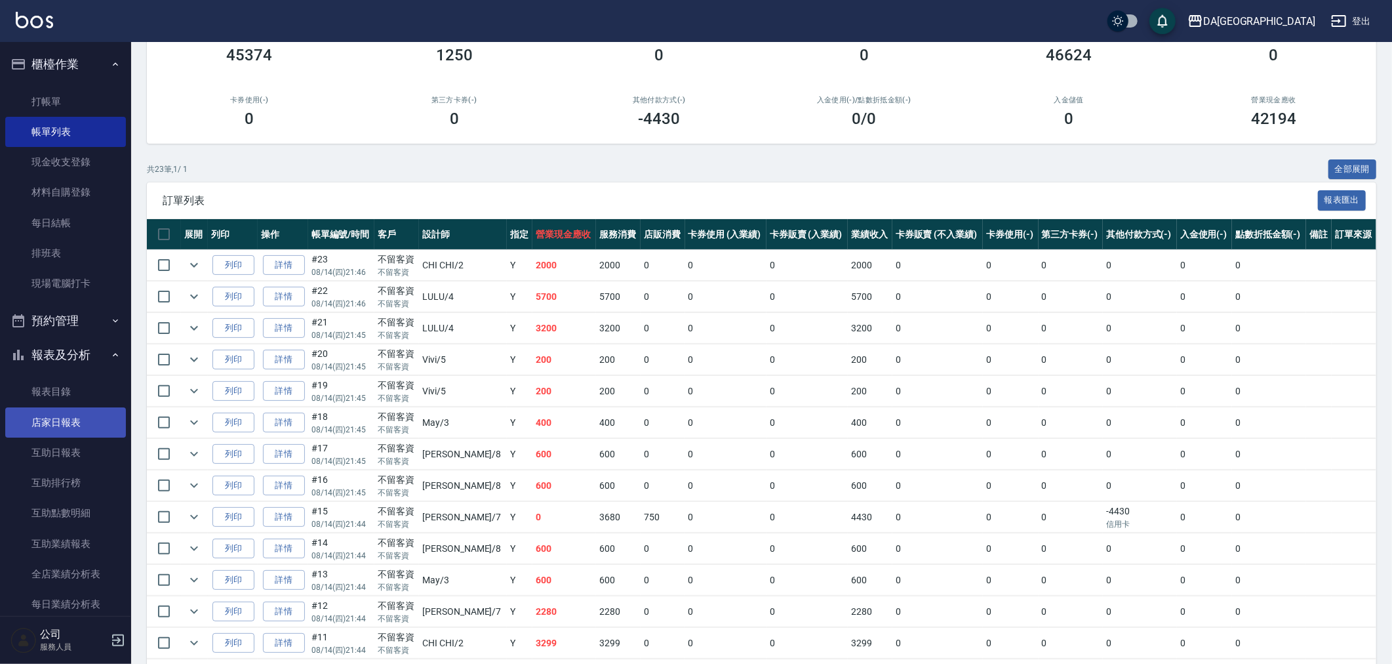
click at [51, 421] on link "店家日報表" at bounding box center [65, 422] width 121 height 30
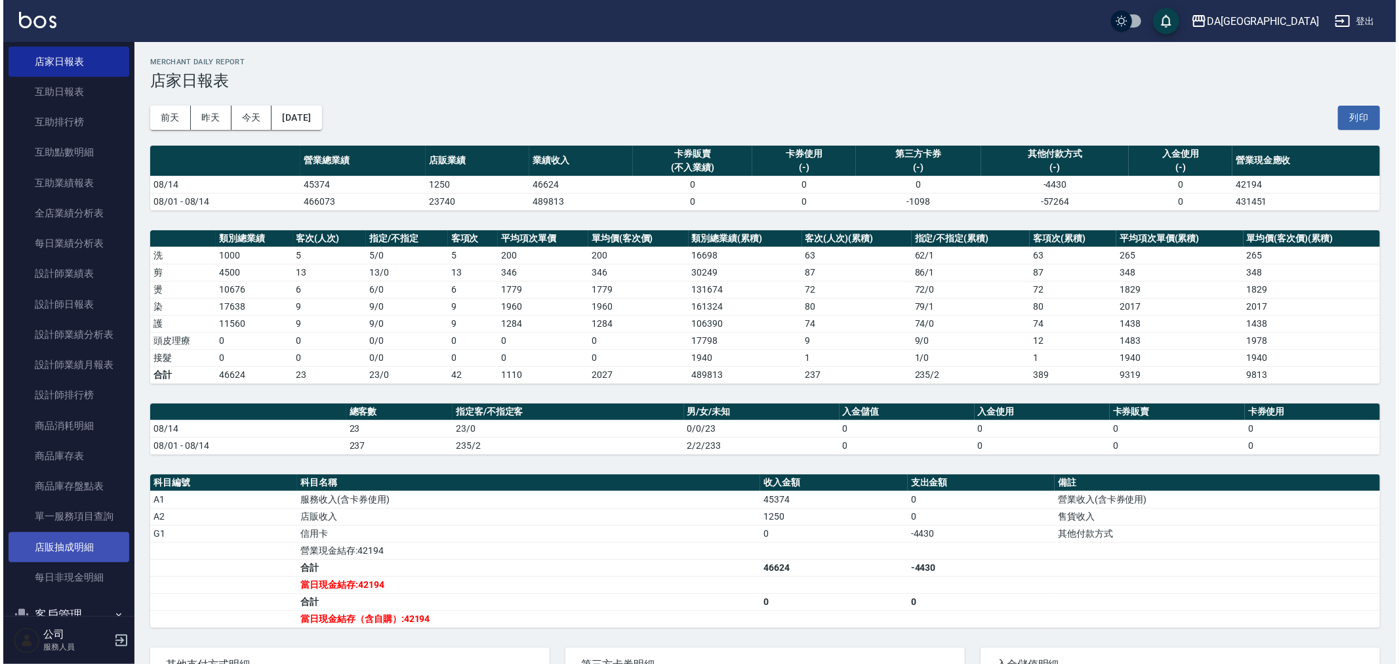
scroll to position [218, 0]
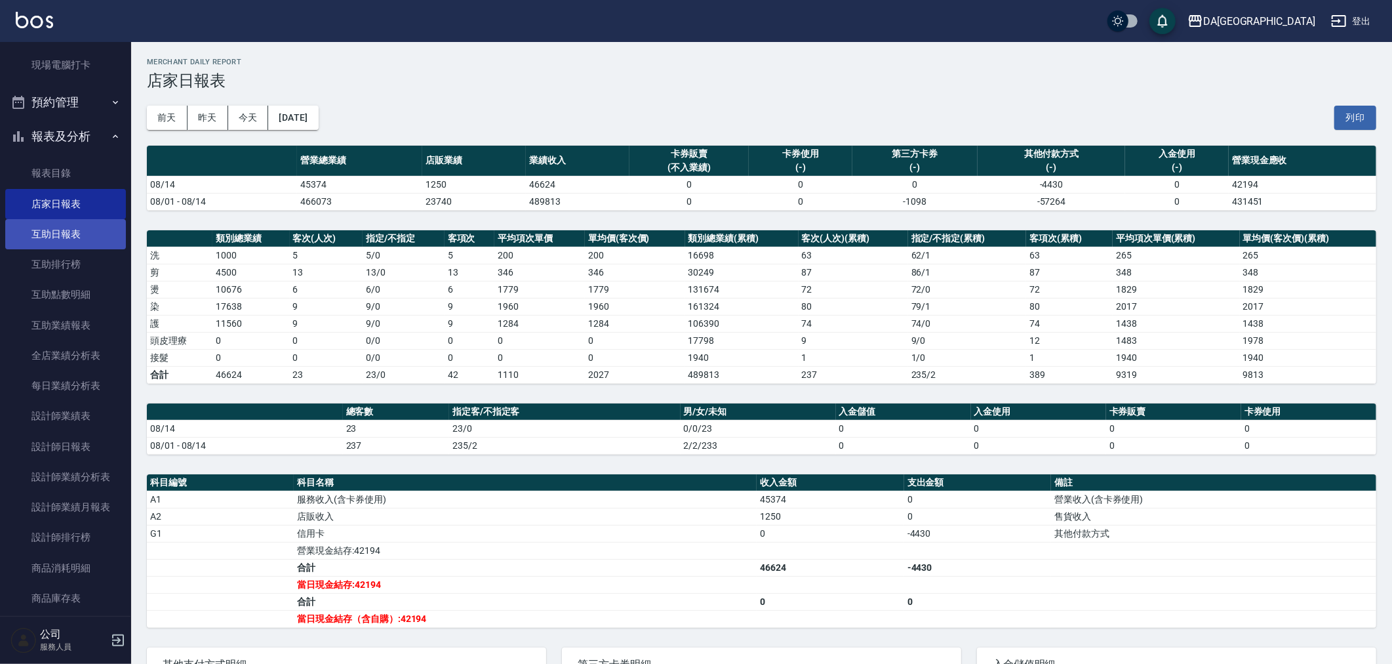
click at [63, 230] on link "互助日報表" at bounding box center [65, 234] width 121 height 30
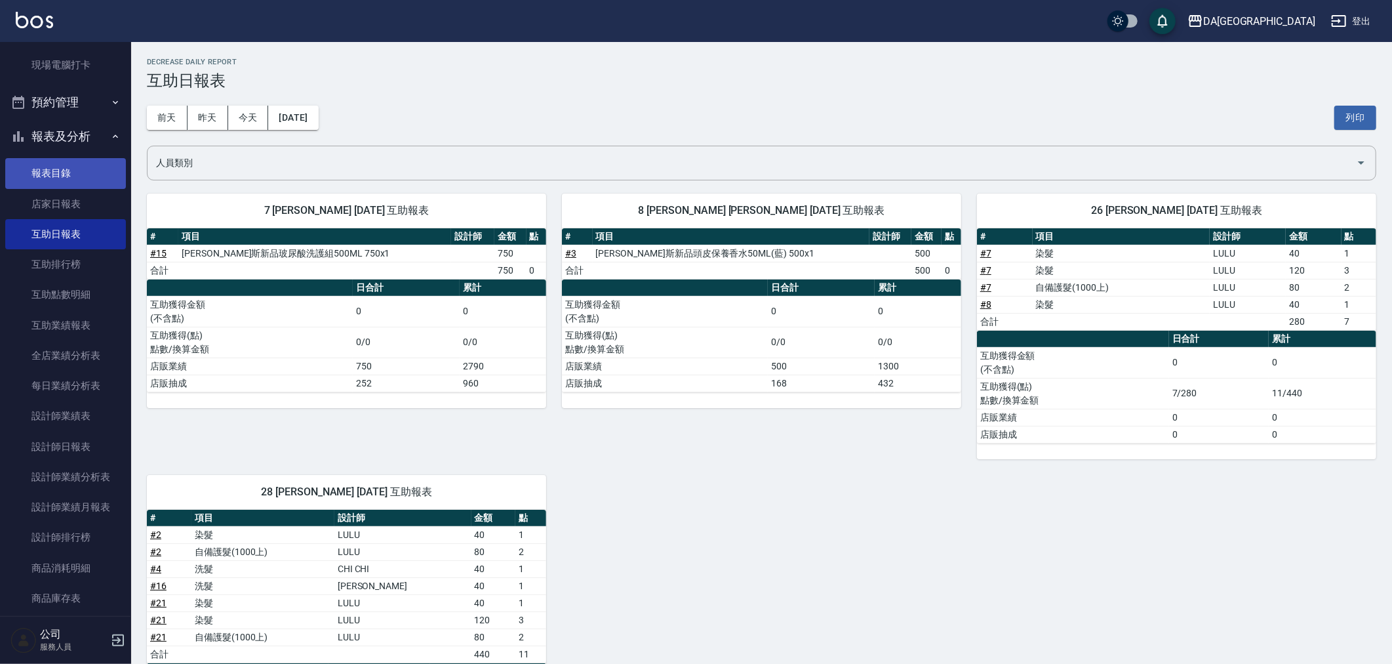
click at [79, 178] on link "報表目錄" at bounding box center [65, 173] width 121 height 30
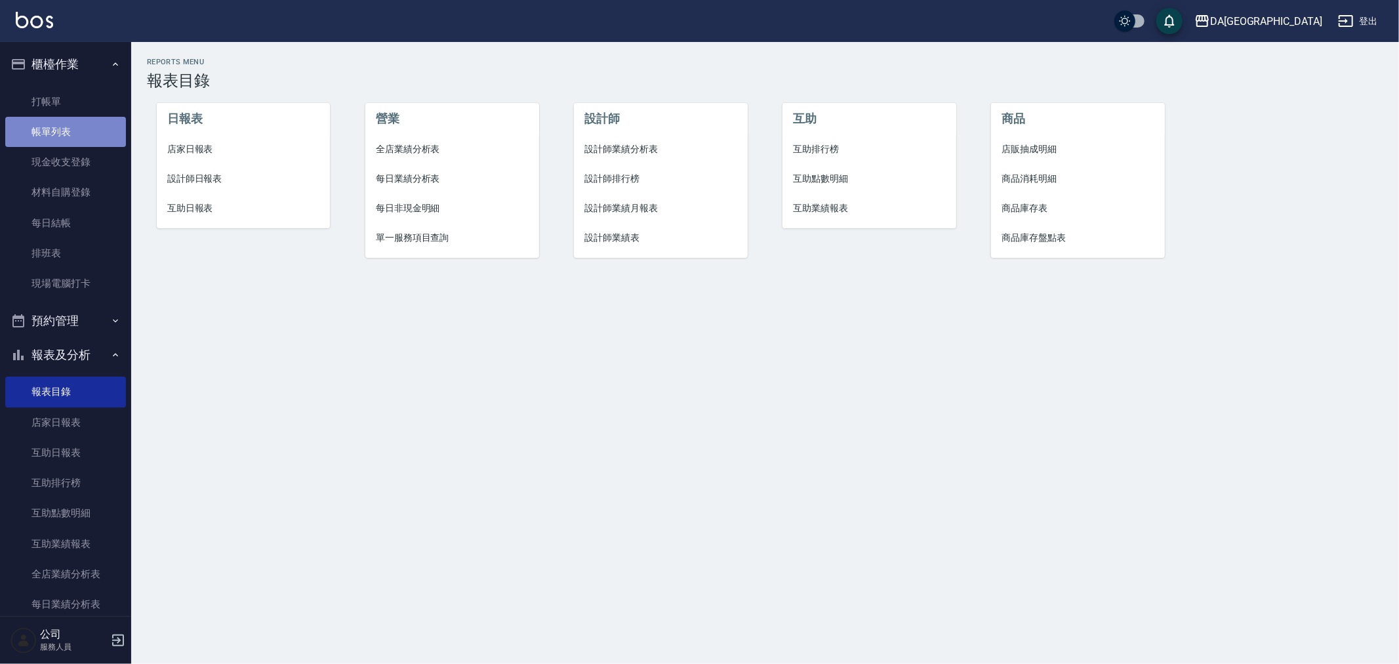
click at [70, 127] on link "帳單列表" at bounding box center [65, 132] width 121 height 30
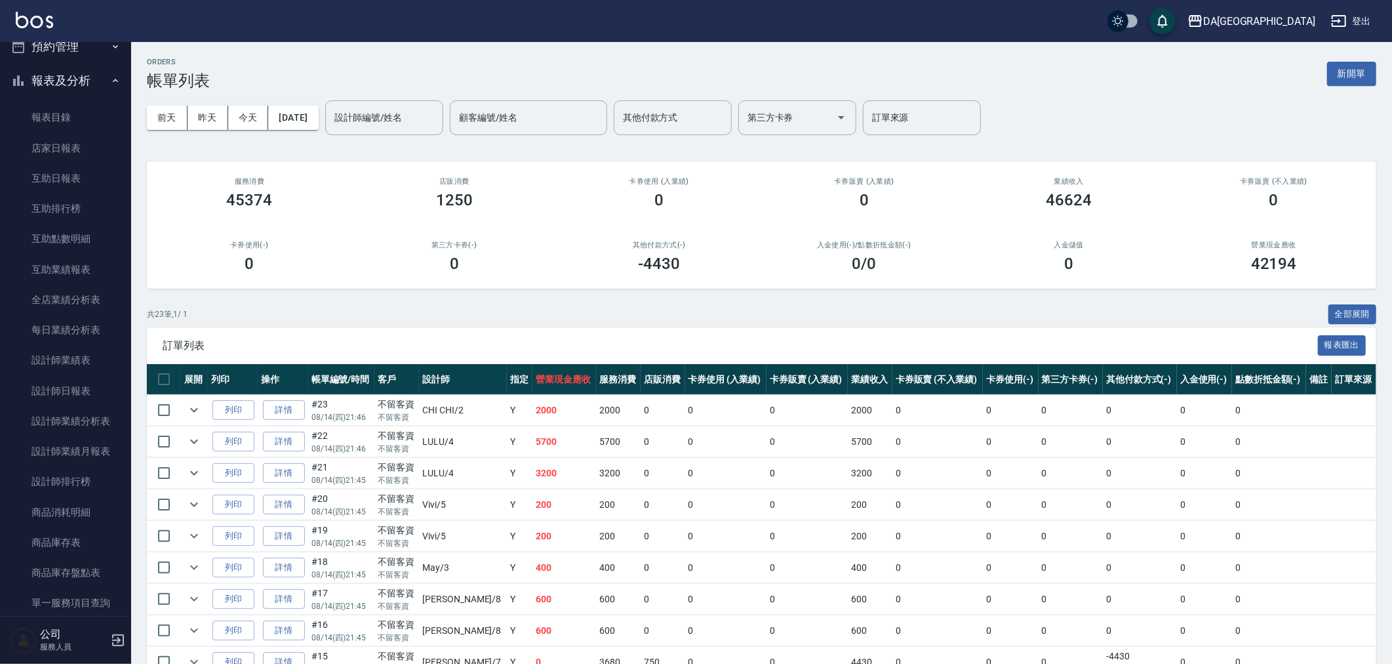
scroll to position [273, 0]
click at [62, 379] on link "設計師日報表" at bounding box center [65, 391] width 121 height 30
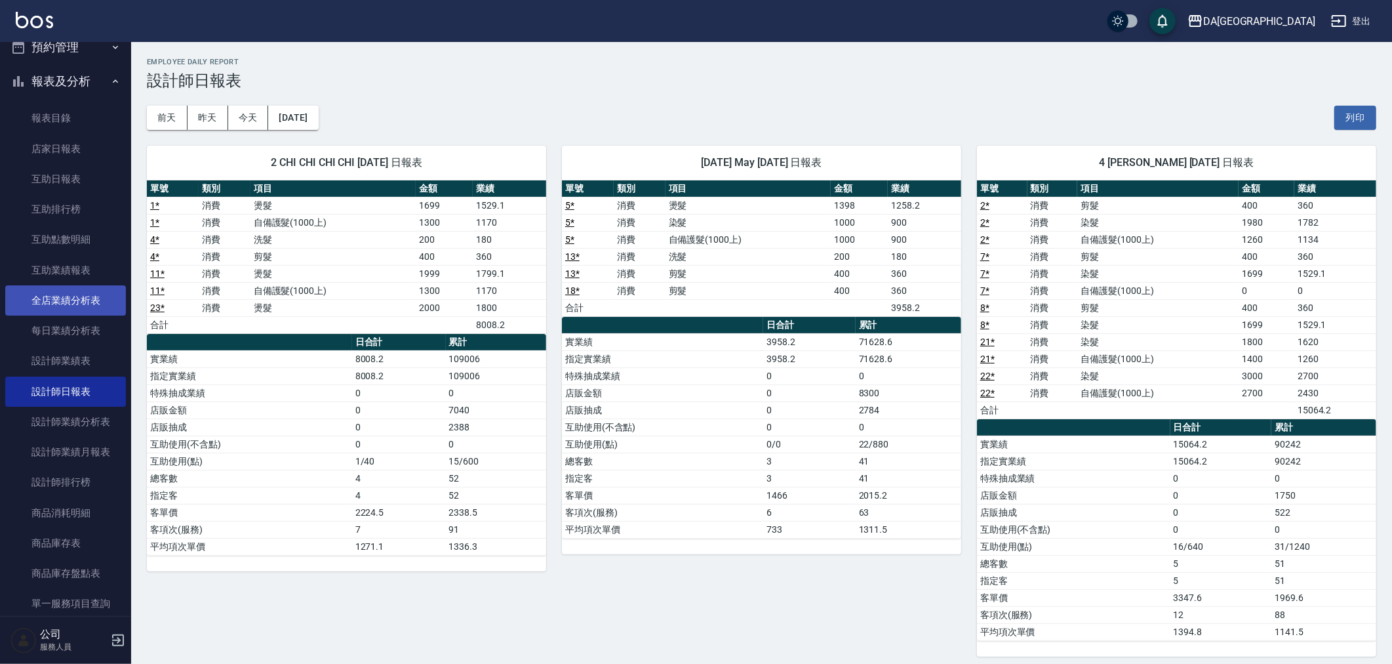
scroll to position [128, 0]
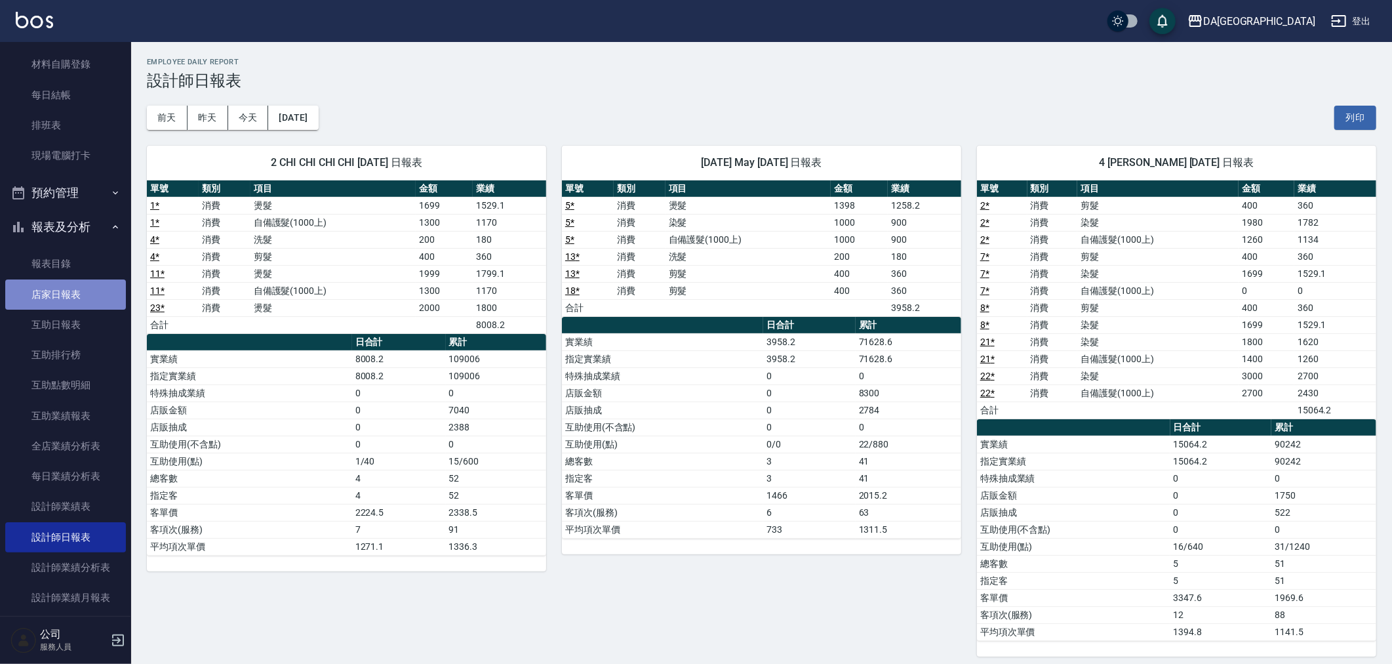
click at [81, 283] on link "店家日報表" at bounding box center [65, 294] width 121 height 30
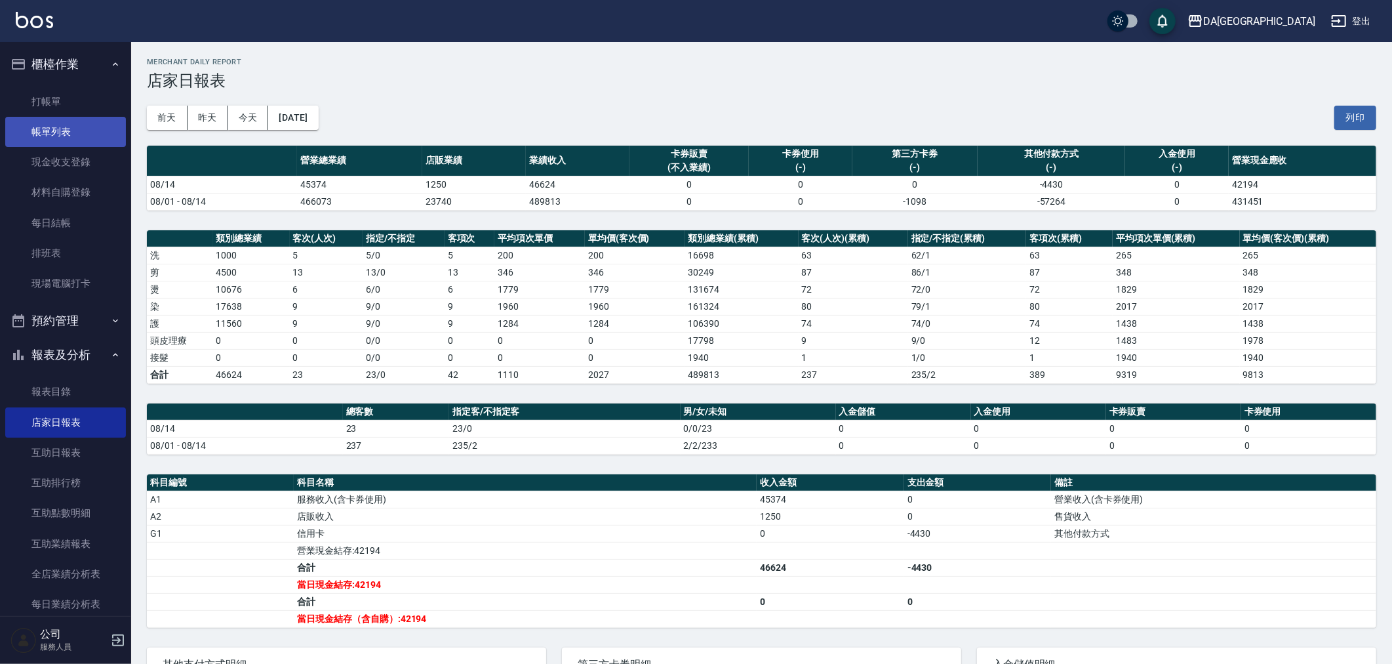
click at [89, 123] on link "帳單列表" at bounding box center [65, 132] width 121 height 30
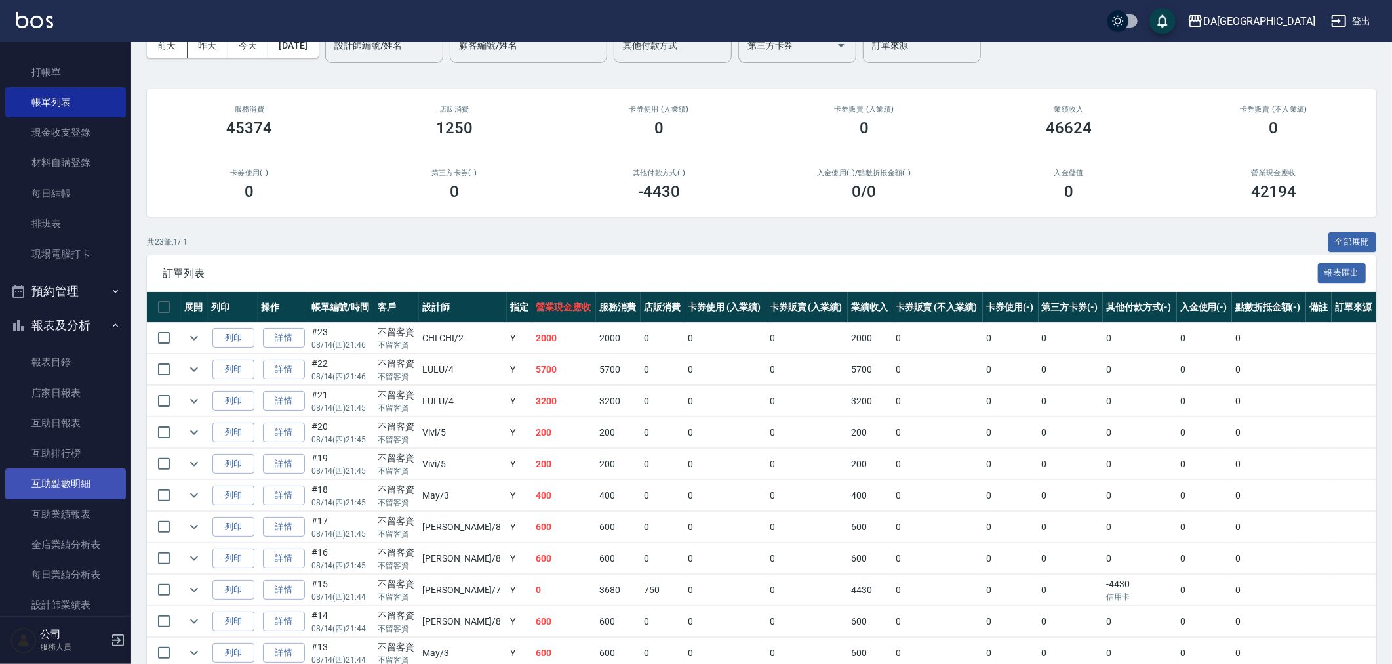
scroll to position [73, 0]
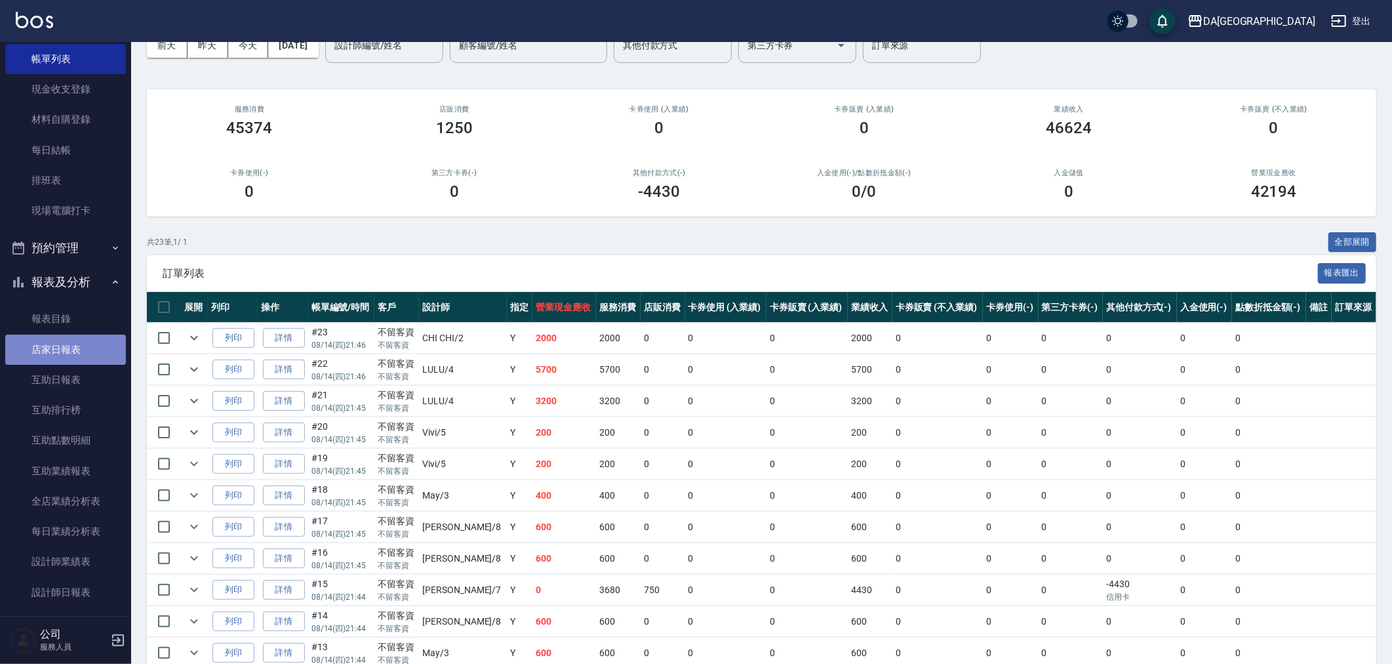
click at [76, 342] on link "店家日報表" at bounding box center [65, 349] width 121 height 30
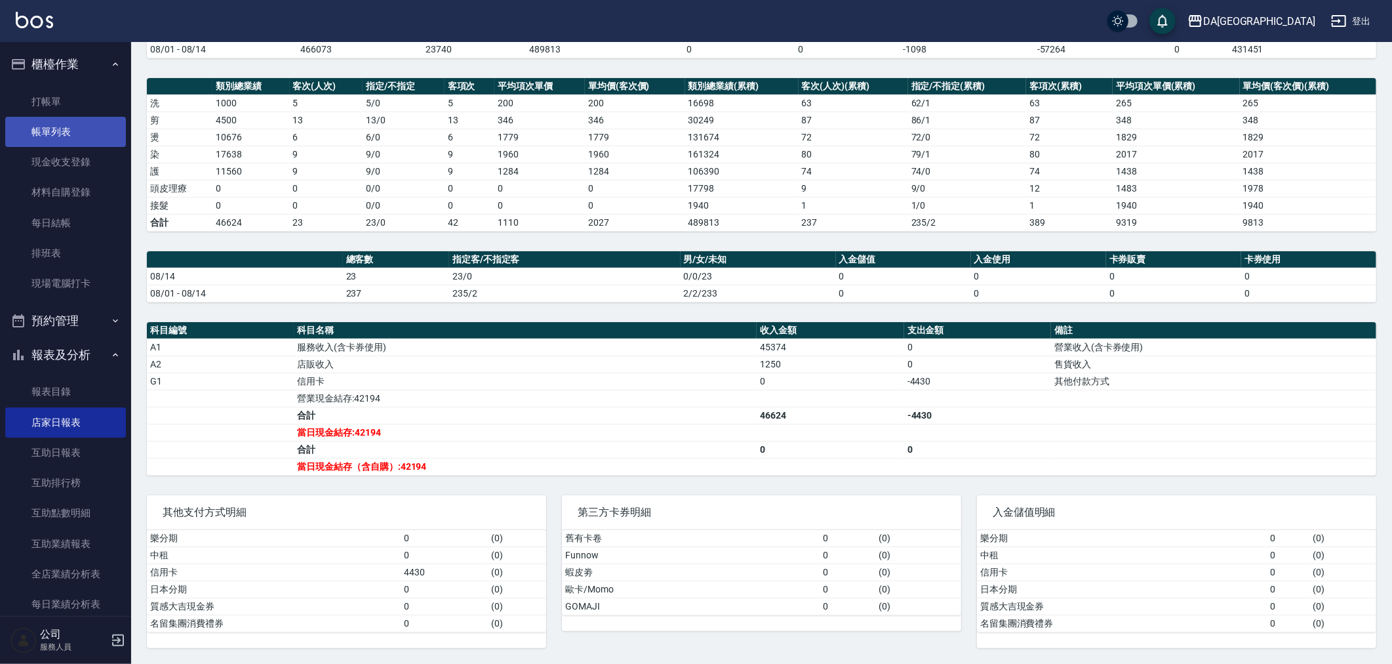
click at [82, 138] on link "帳單列表" at bounding box center [65, 132] width 121 height 30
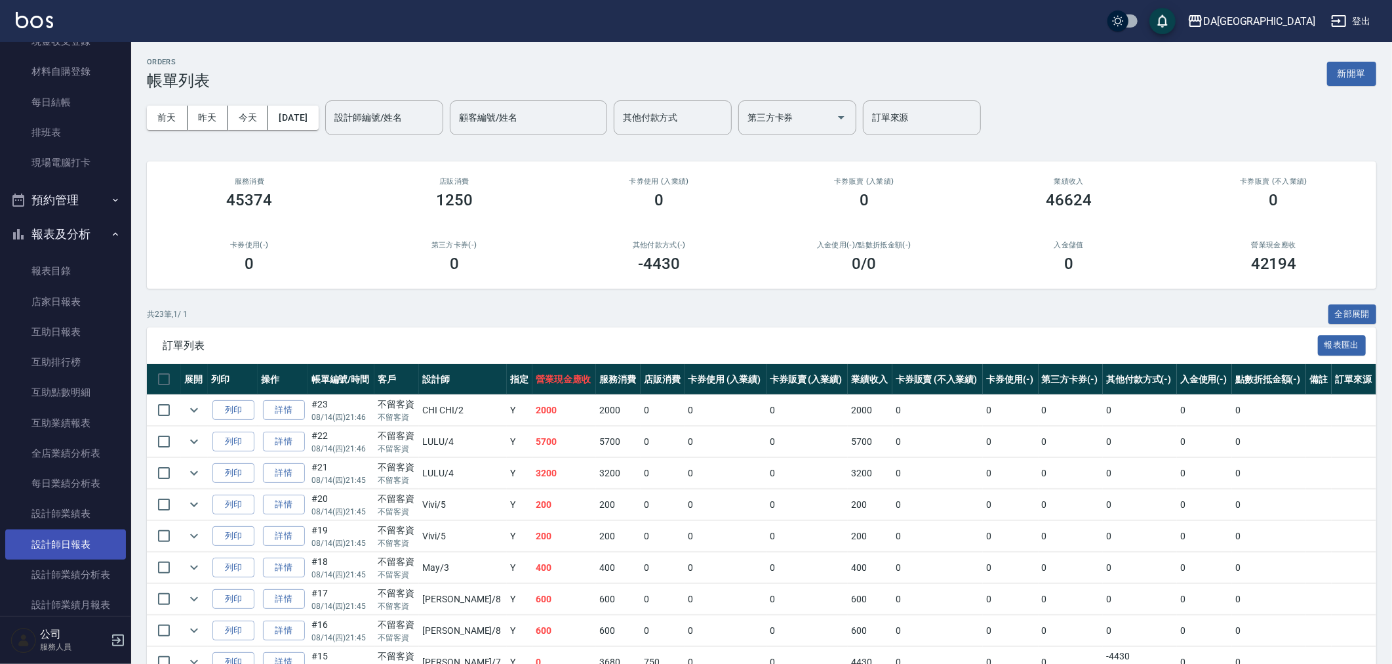
scroll to position [291, 0]
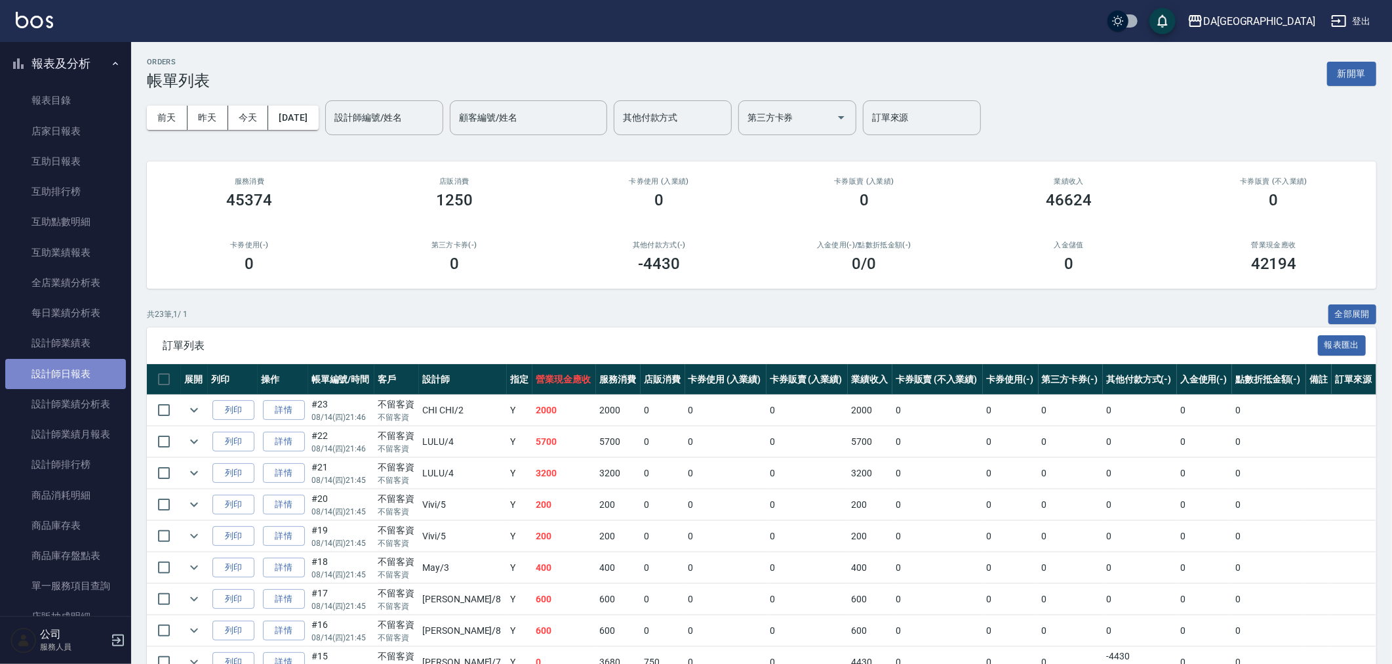
click at [103, 377] on link "設計師日報表" at bounding box center [65, 374] width 121 height 30
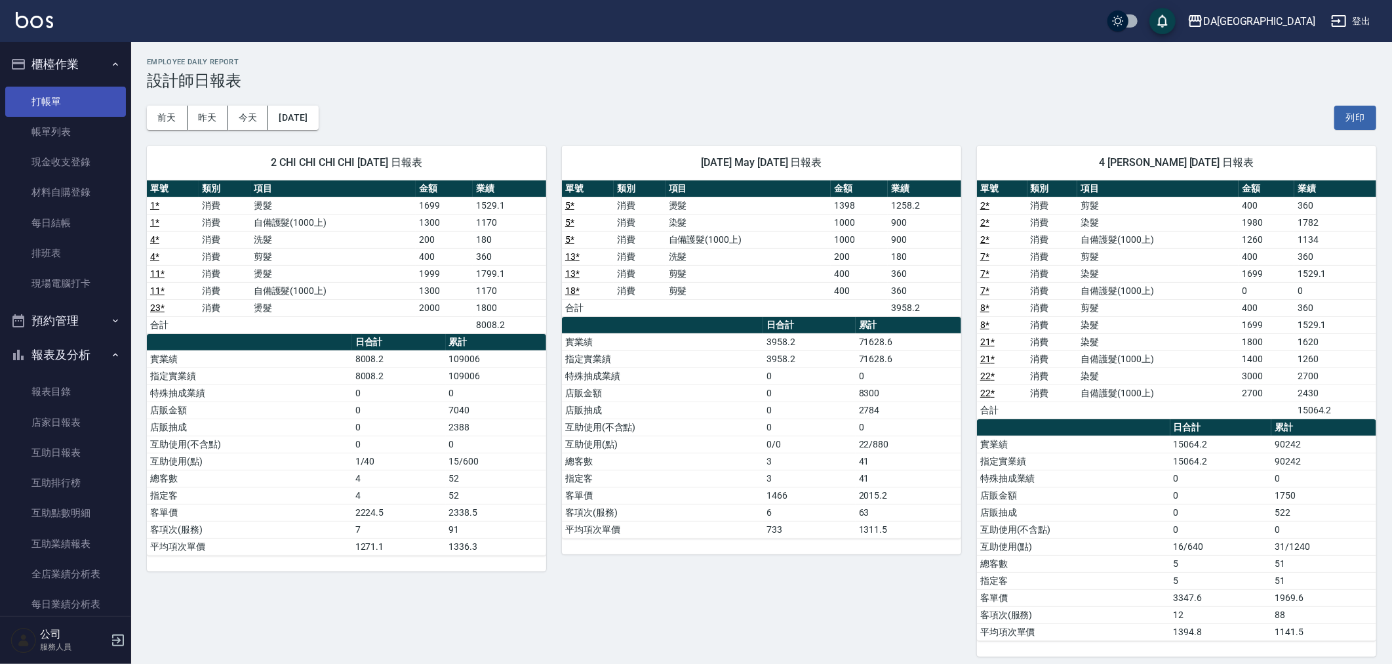
click at [62, 100] on link "打帳單" at bounding box center [65, 102] width 121 height 30
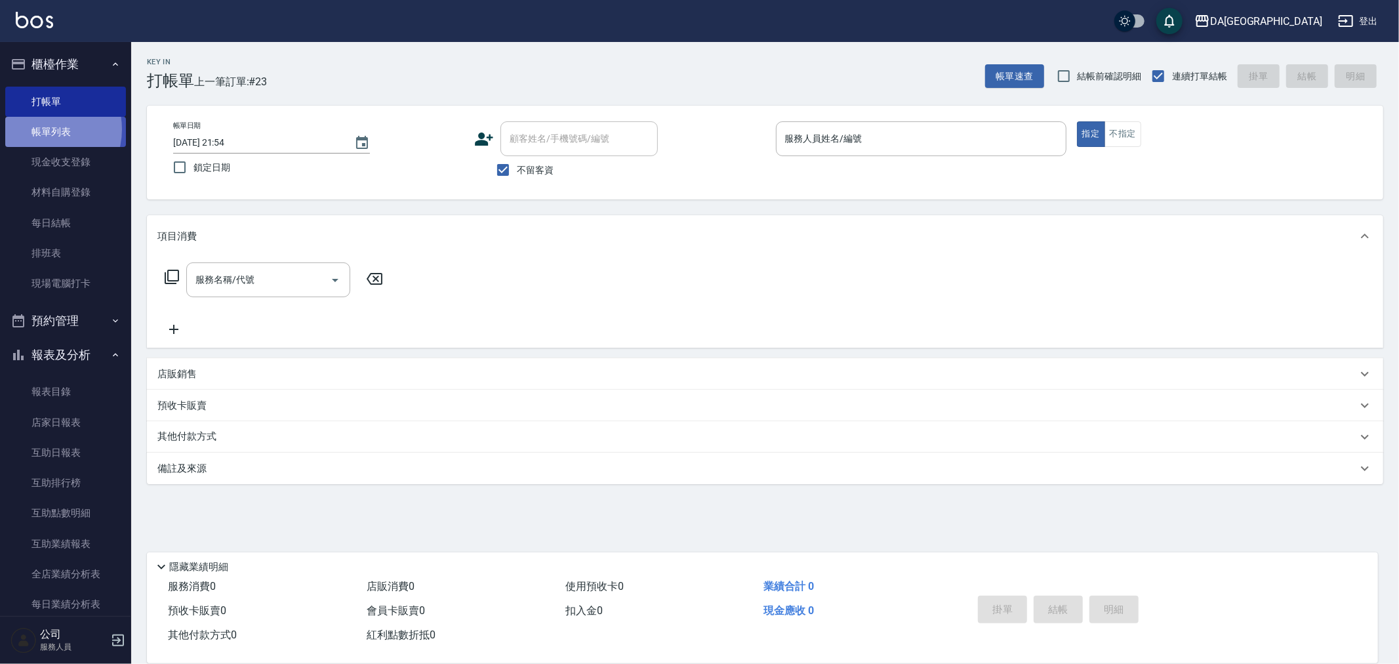
click at [41, 129] on link "帳單列表" at bounding box center [65, 132] width 121 height 30
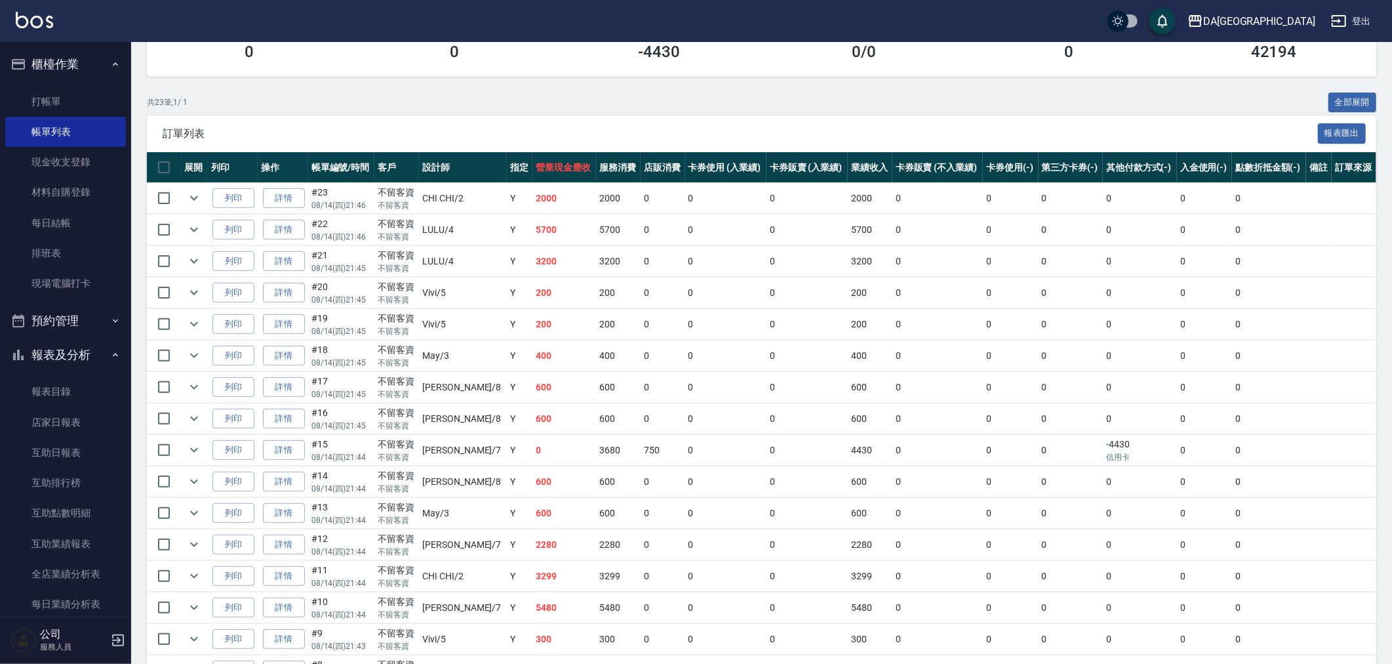
scroll to position [437, 0]
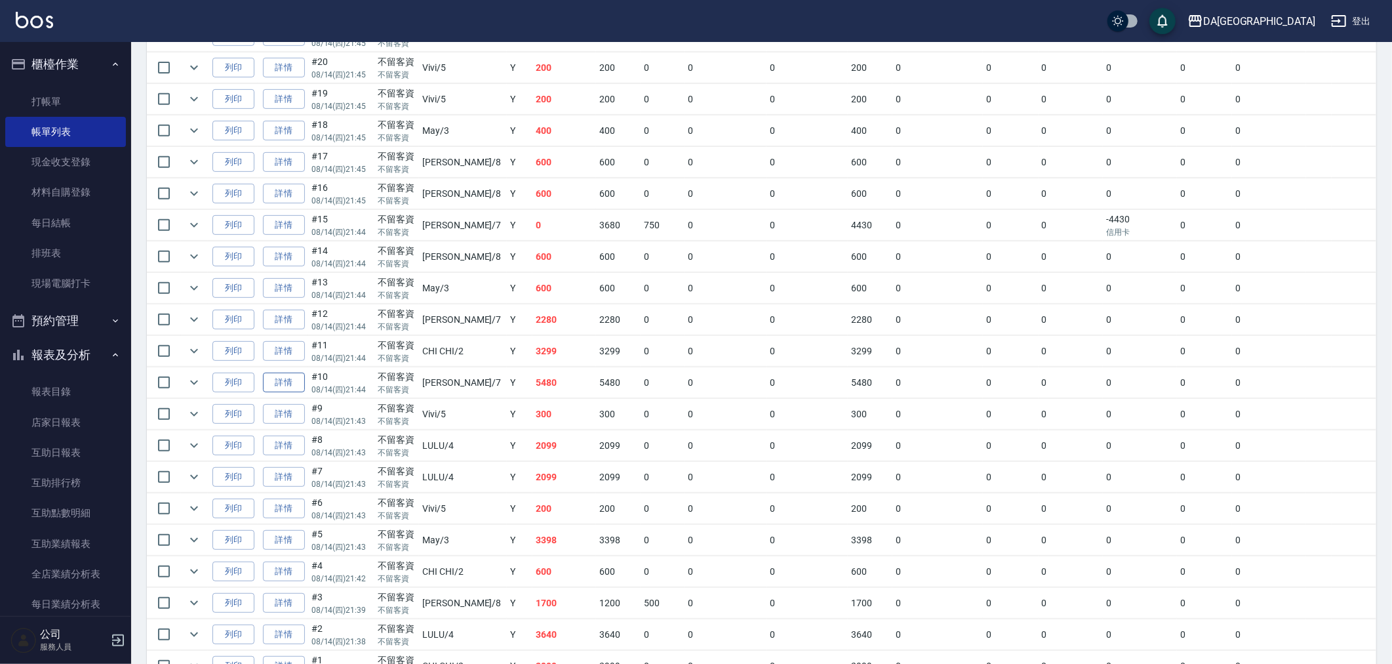
click at [281, 390] on link "詳情" at bounding box center [284, 383] width 42 height 20
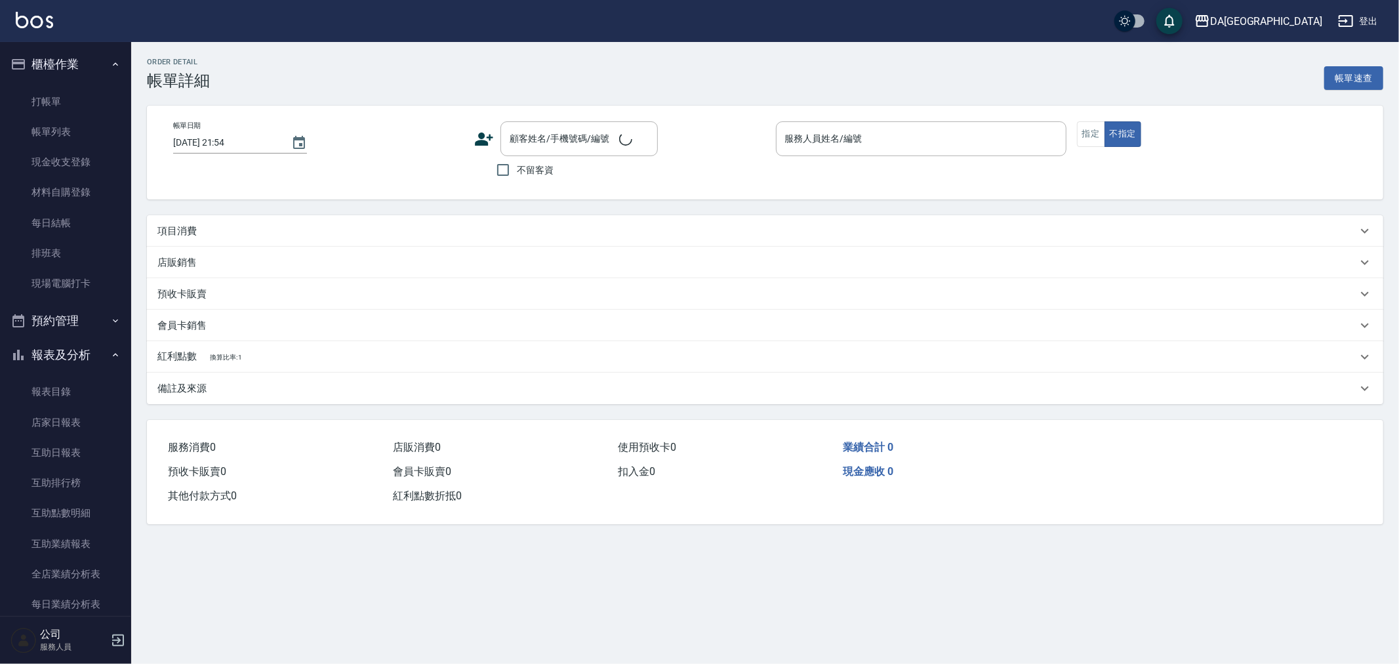
type input "[DATE] 21:44"
checkbox input "true"
type input "Mimi-7"
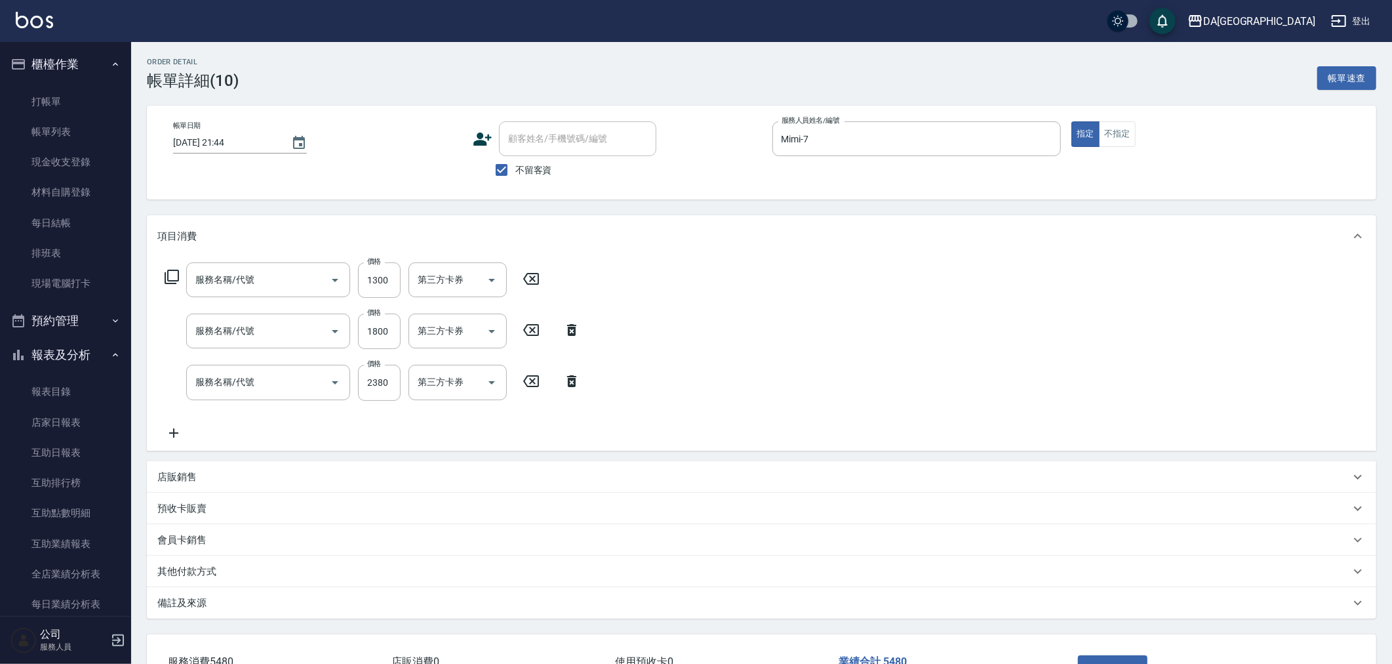
type input "自備護髮(1000上)(601)"
type input "染髮(501)"
type input "燙髮(301)"
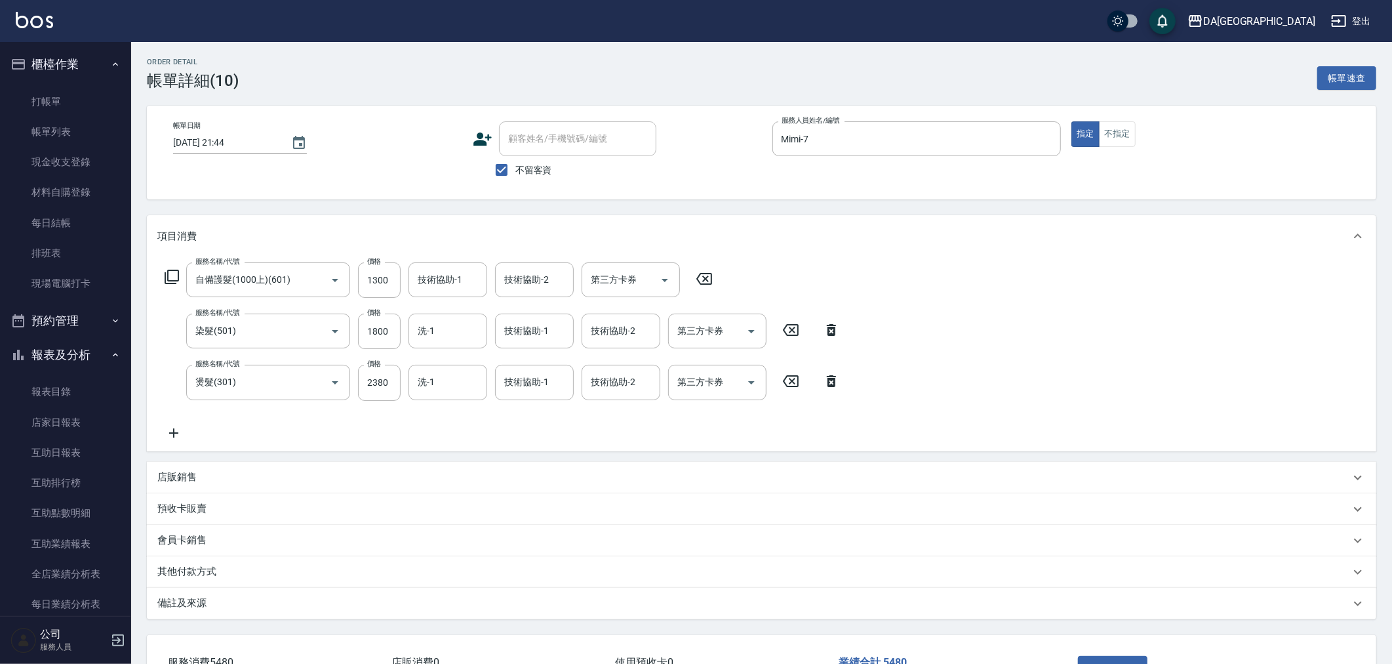
click at [171, 482] on p "店販銷售" at bounding box center [176, 477] width 39 height 14
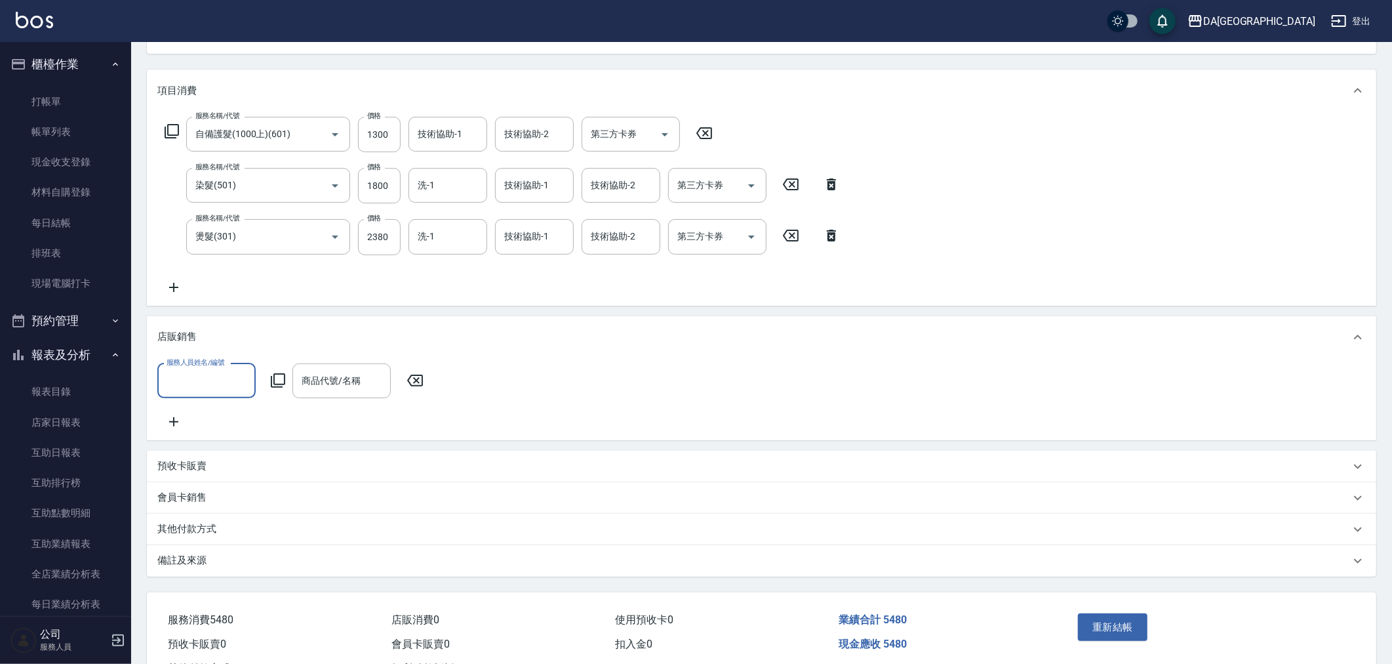
click at [207, 389] on input "服務人員姓名/編號" at bounding box center [206, 380] width 87 height 23
click at [212, 526] on div "Mimi -7" at bounding box center [206, 536] width 98 height 22
type input "Mimi-7"
click at [277, 378] on icon at bounding box center [278, 381] width 16 height 16
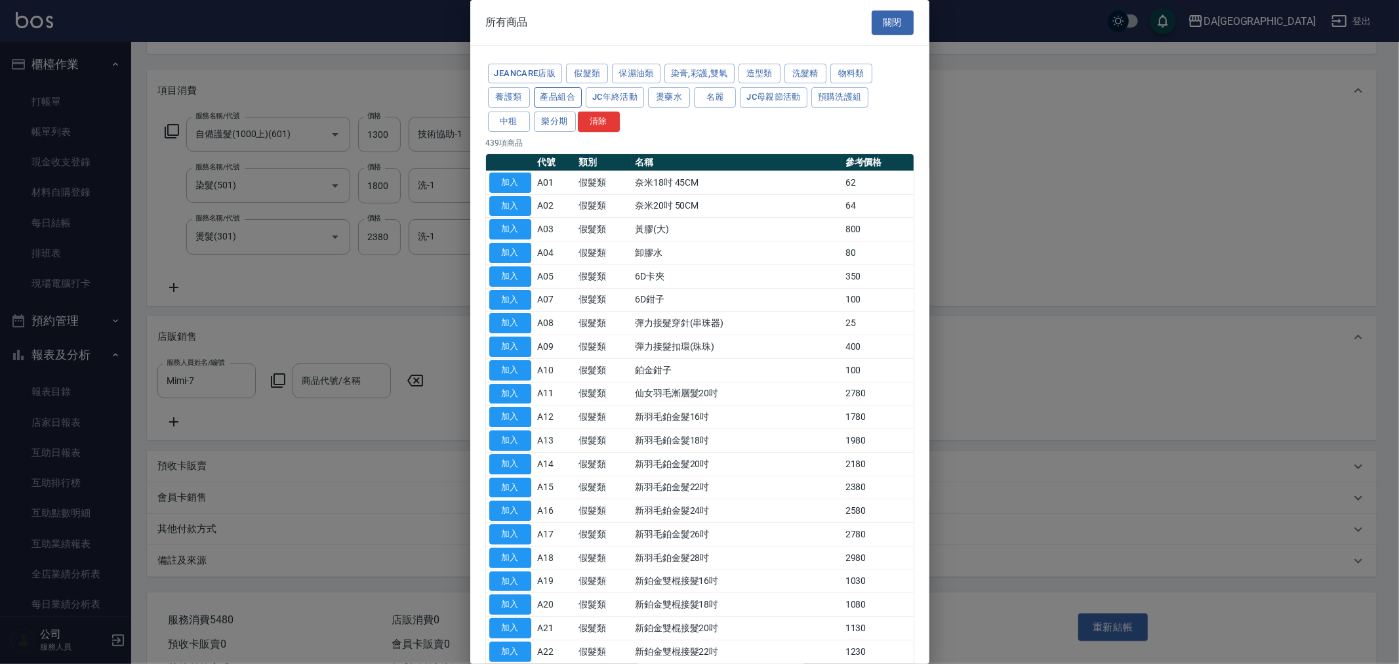
click at [558, 100] on button "產品組合" at bounding box center [558, 97] width 49 height 20
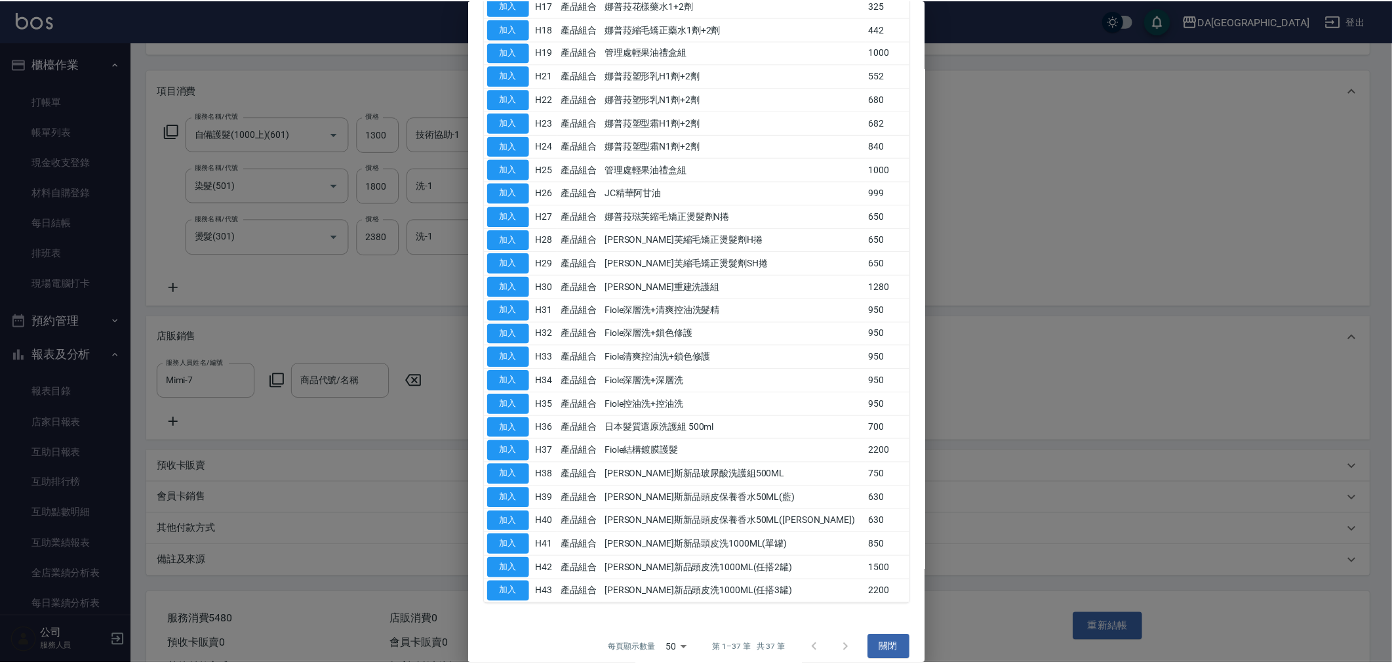
scroll to position [437, 0]
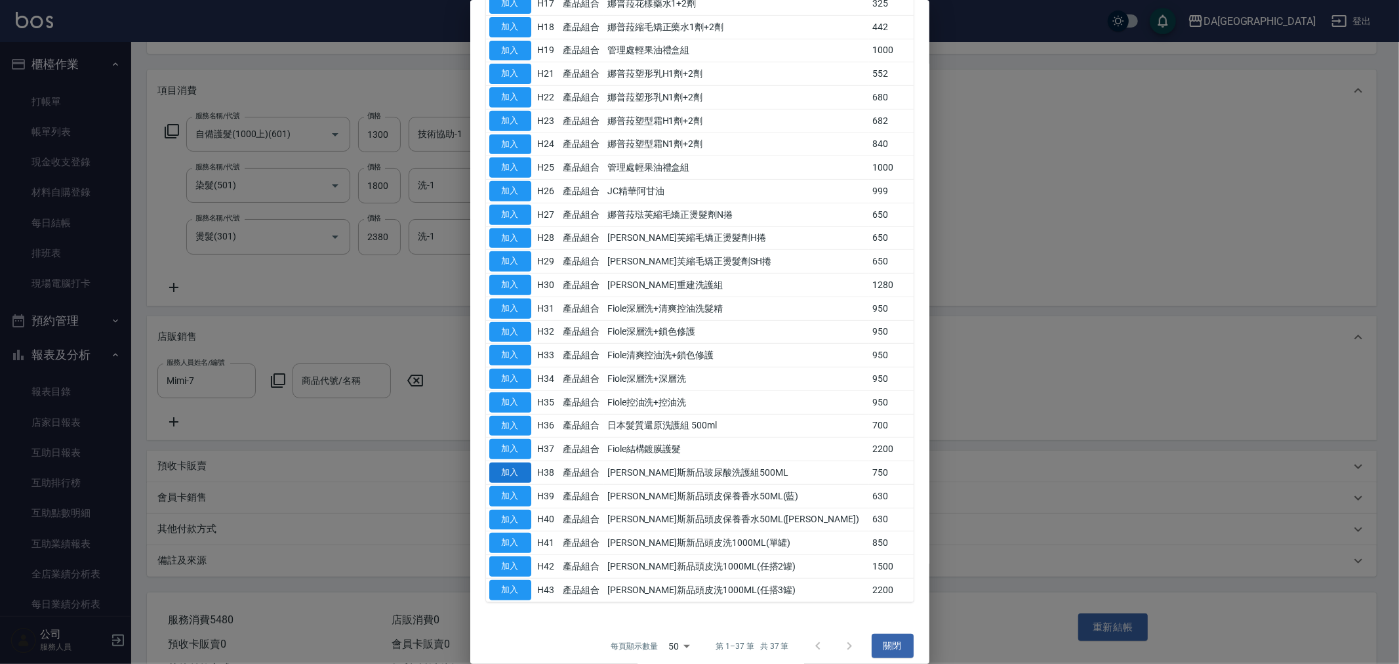
click at [503, 474] on button "加入" at bounding box center [510, 472] width 42 height 20
type input "[PERSON_NAME]斯新品玻尿酸洗護組500ML"
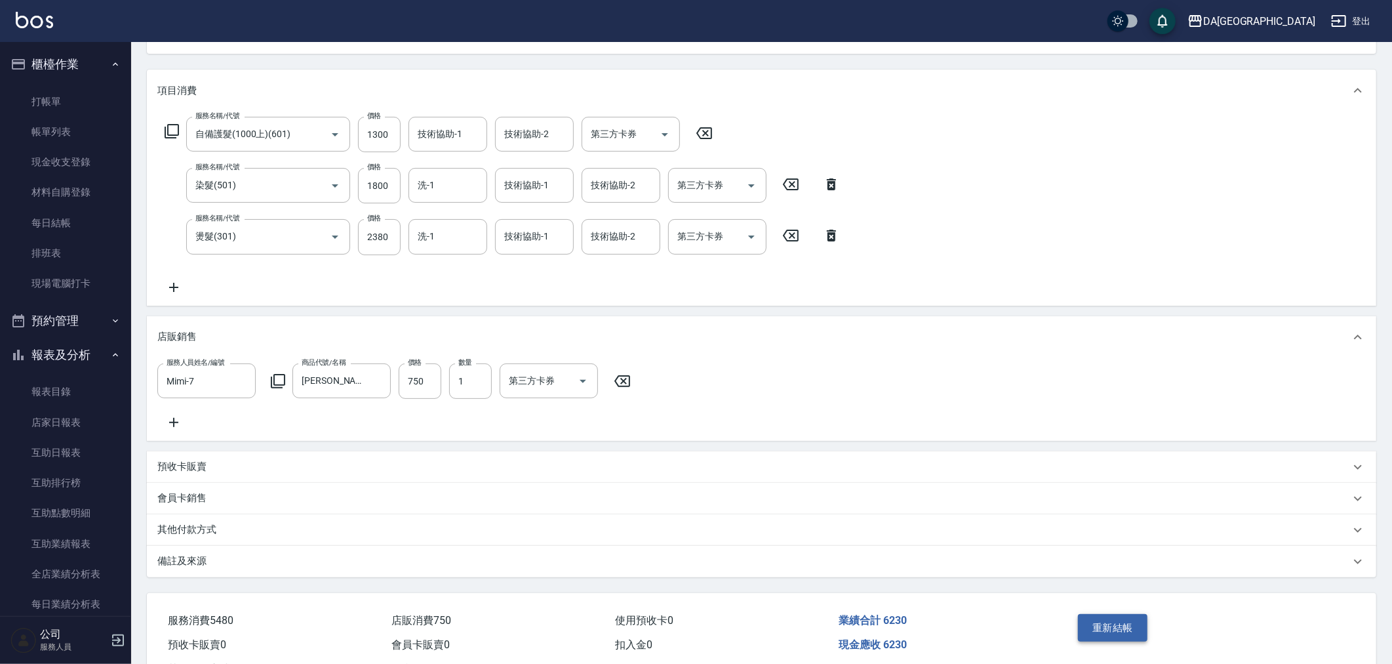
click at [1104, 633] on button "重新結帳" at bounding box center [1113, 628] width 70 height 28
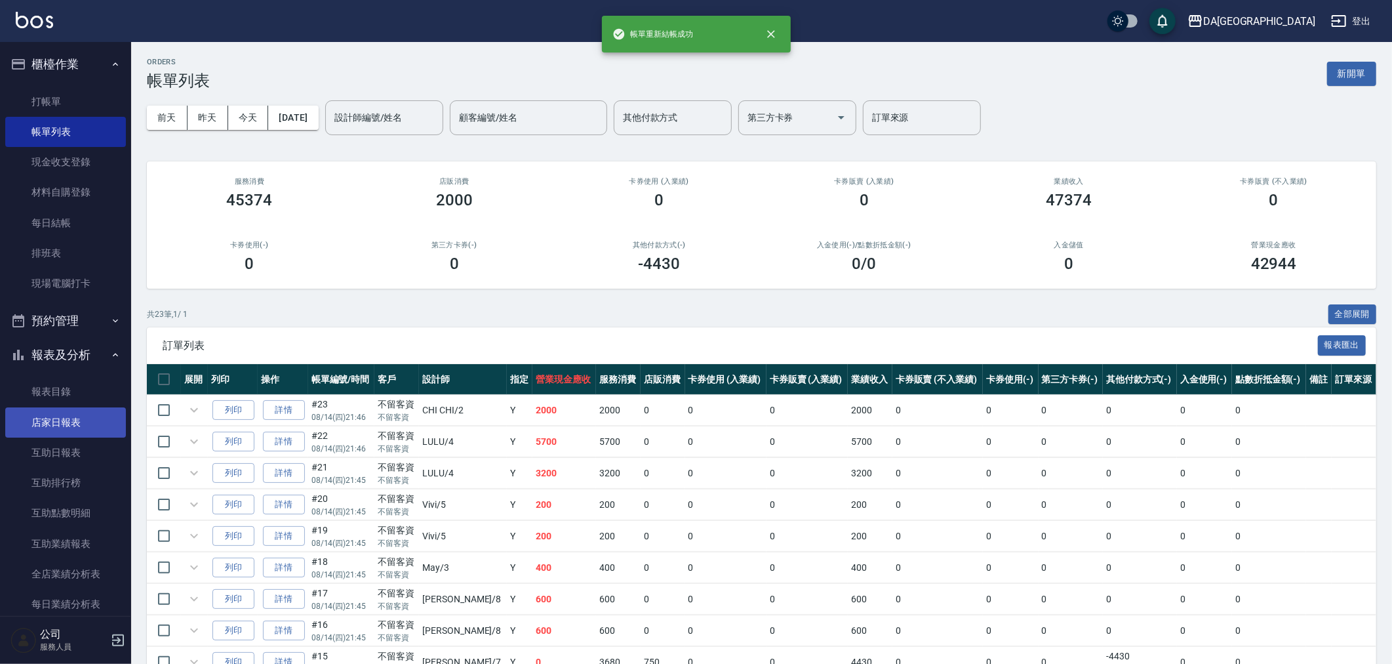
drag, startPoint x: 49, startPoint y: 417, endPoint x: 59, endPoint y: 428, distance: 14.9
click at [50, 417] on link "店家日報表" at bounding box center [65, 422] width 121 height 30
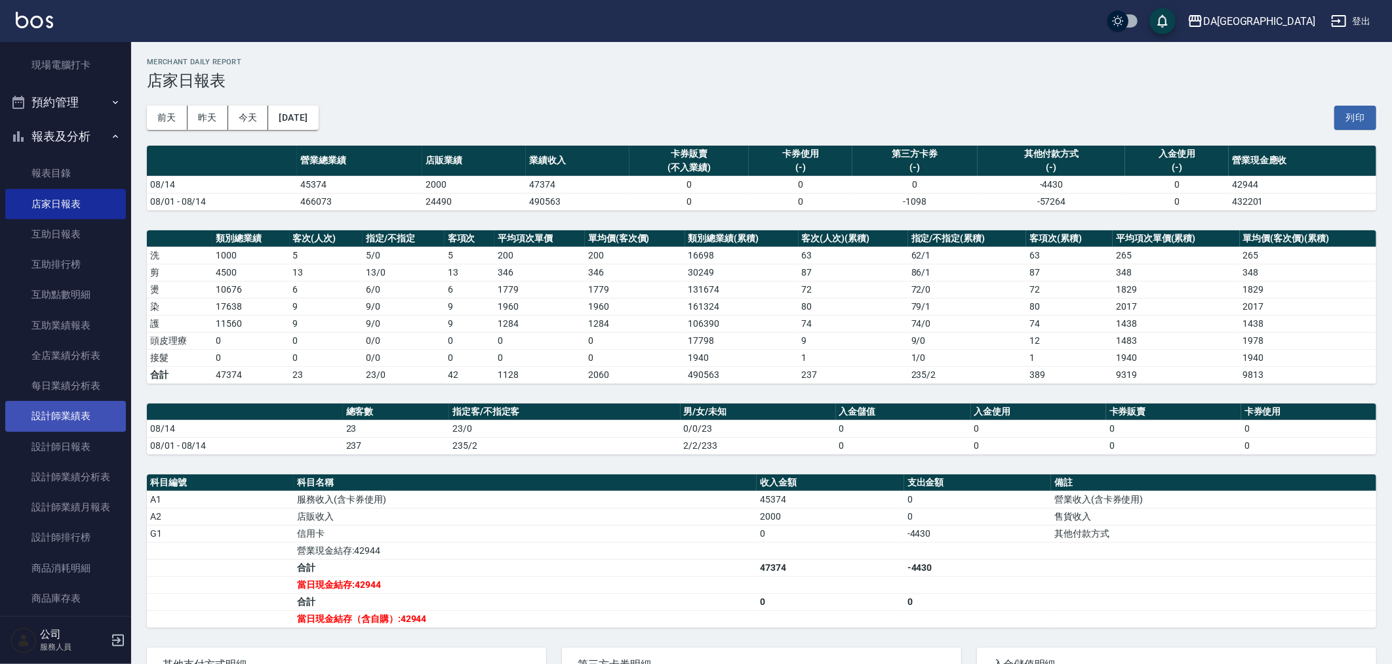
scroll to position [291, 0]
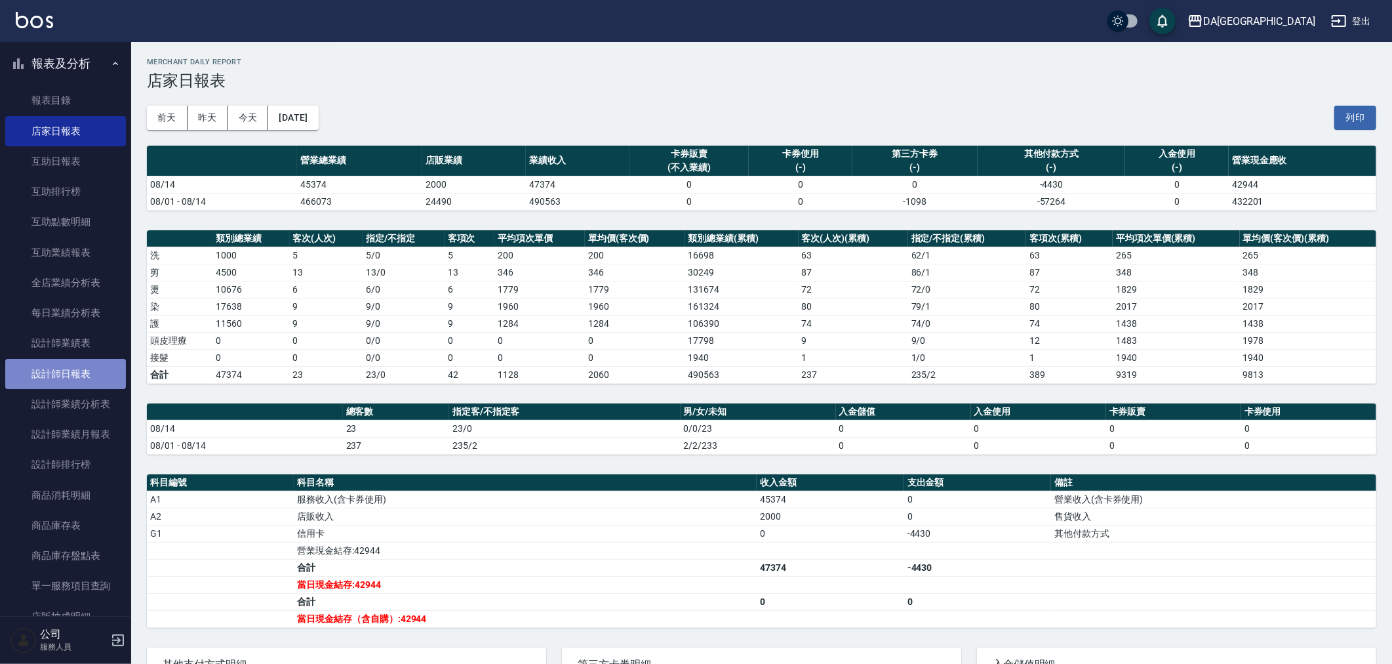
click at [81, 363] on link "設計師日報表" at bounding box center [65, 374] width 121 height 30
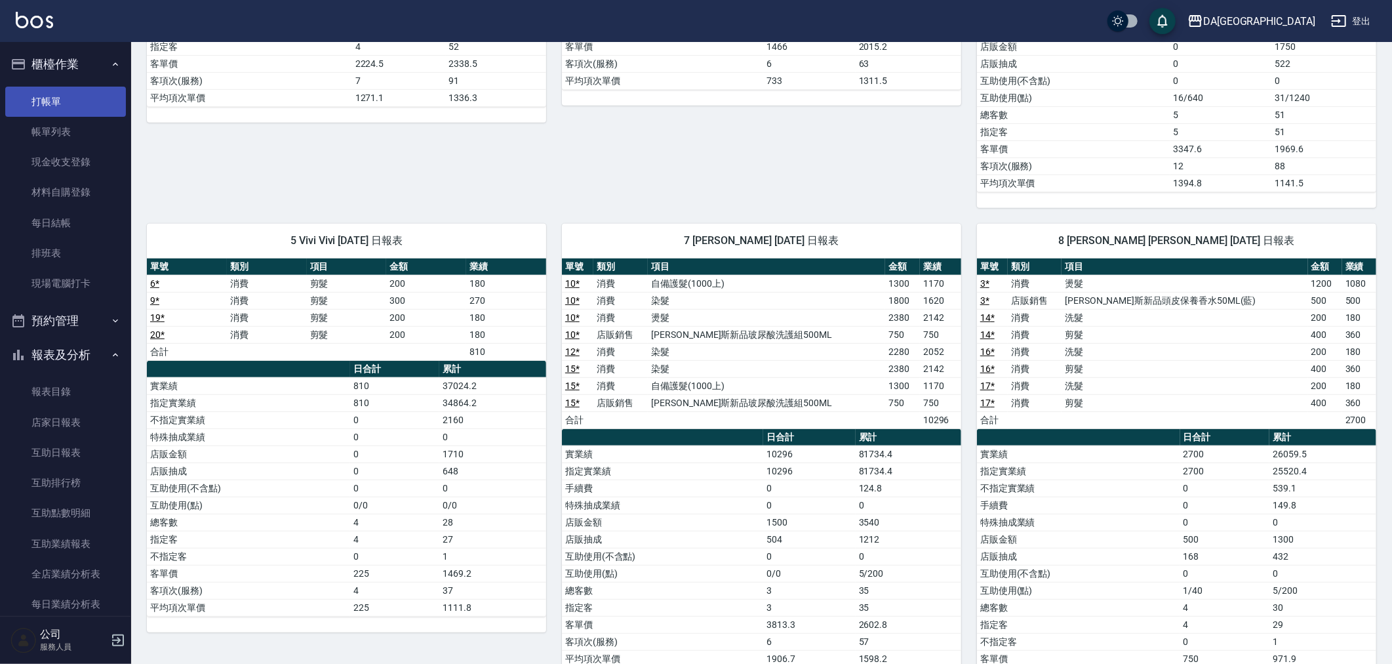
click at [66, 101] on link "打帳單" at bounding box center [65, 102] width 121 height 30
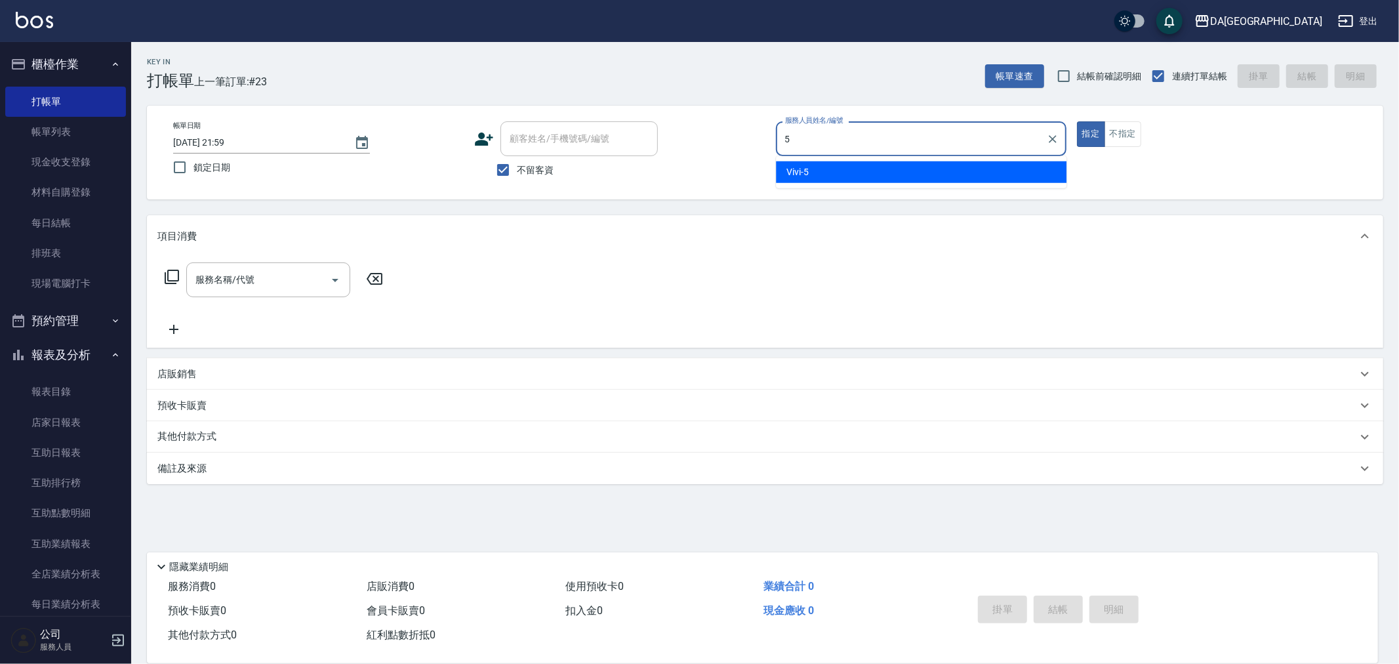
type input "Vivi-5"
type button "true"
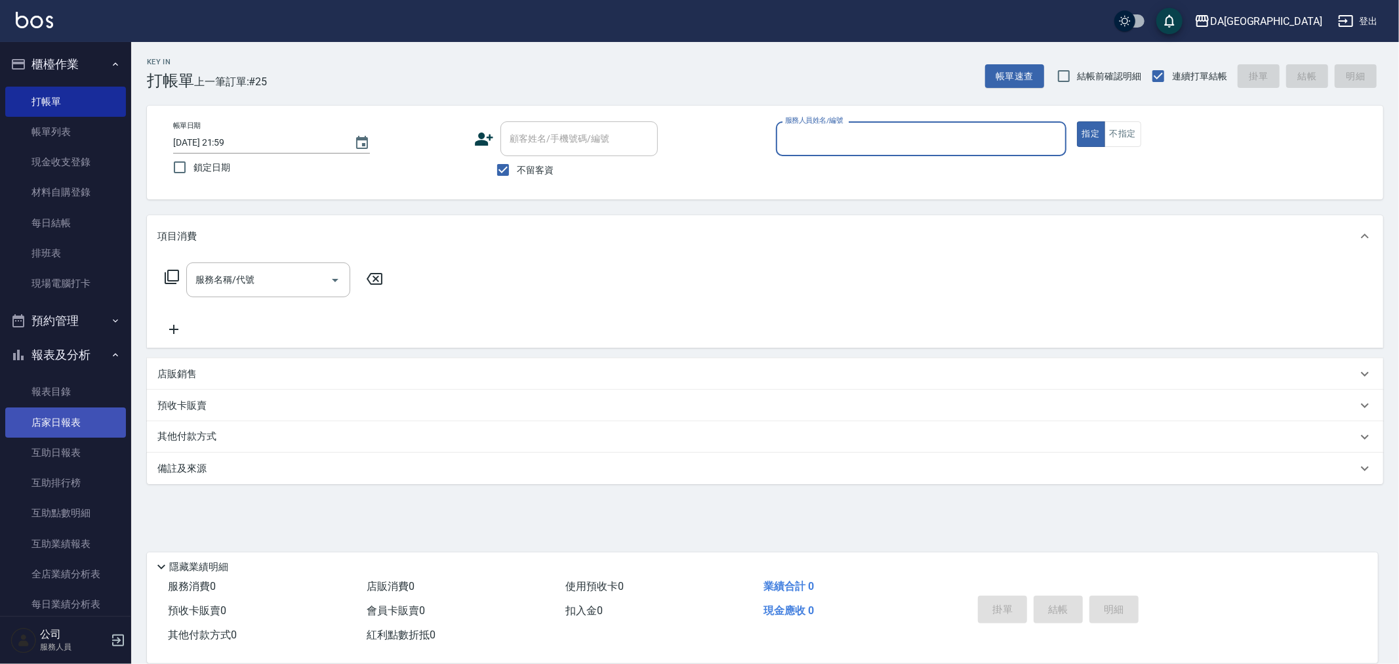
click at [60, 420] on link "店家日報表" at bounding box center [65, 422] width 121 height 30
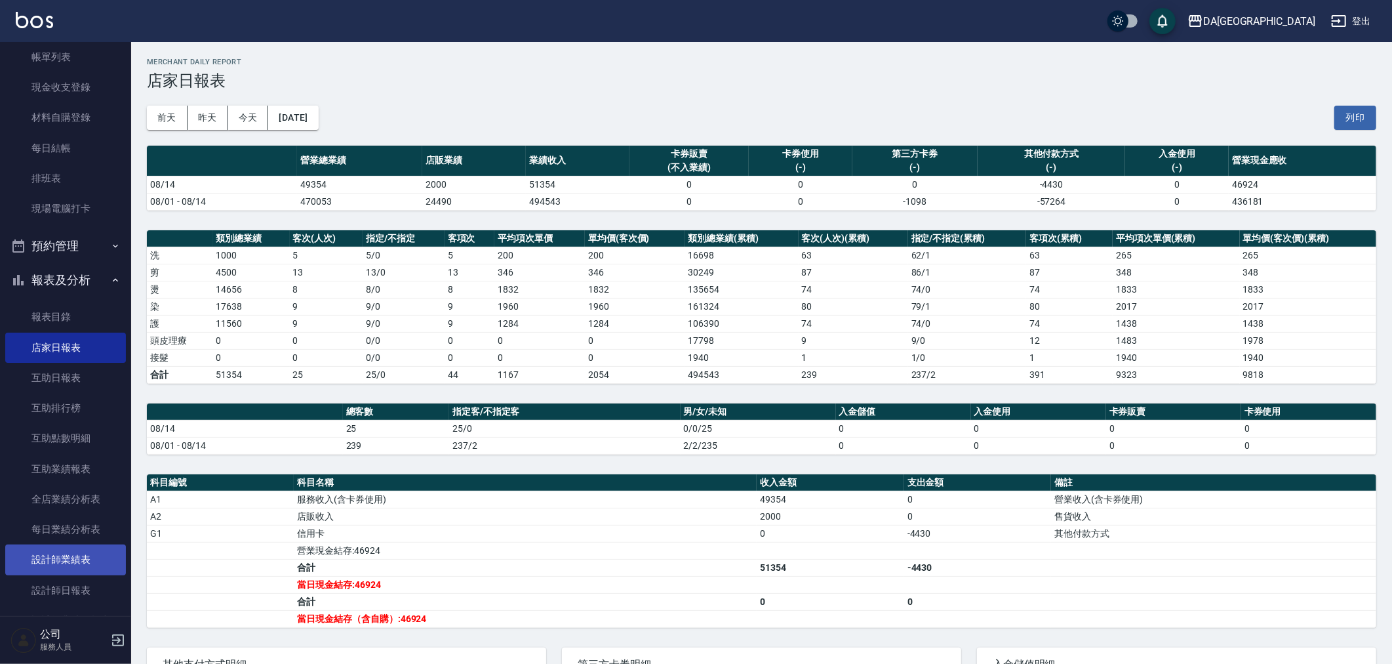
scroll to position [146, 0]
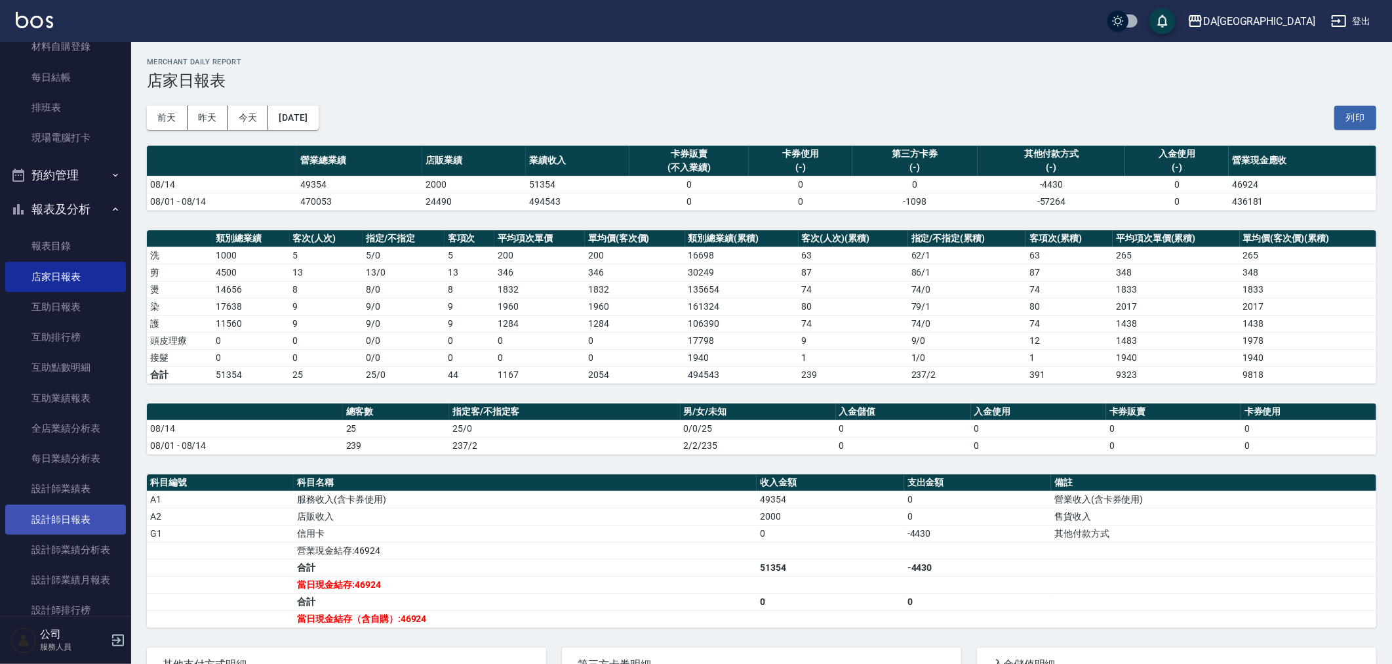
click at [94, 516] on link "設計師日報表" at bounding box center [65, 519] width 121 height 30
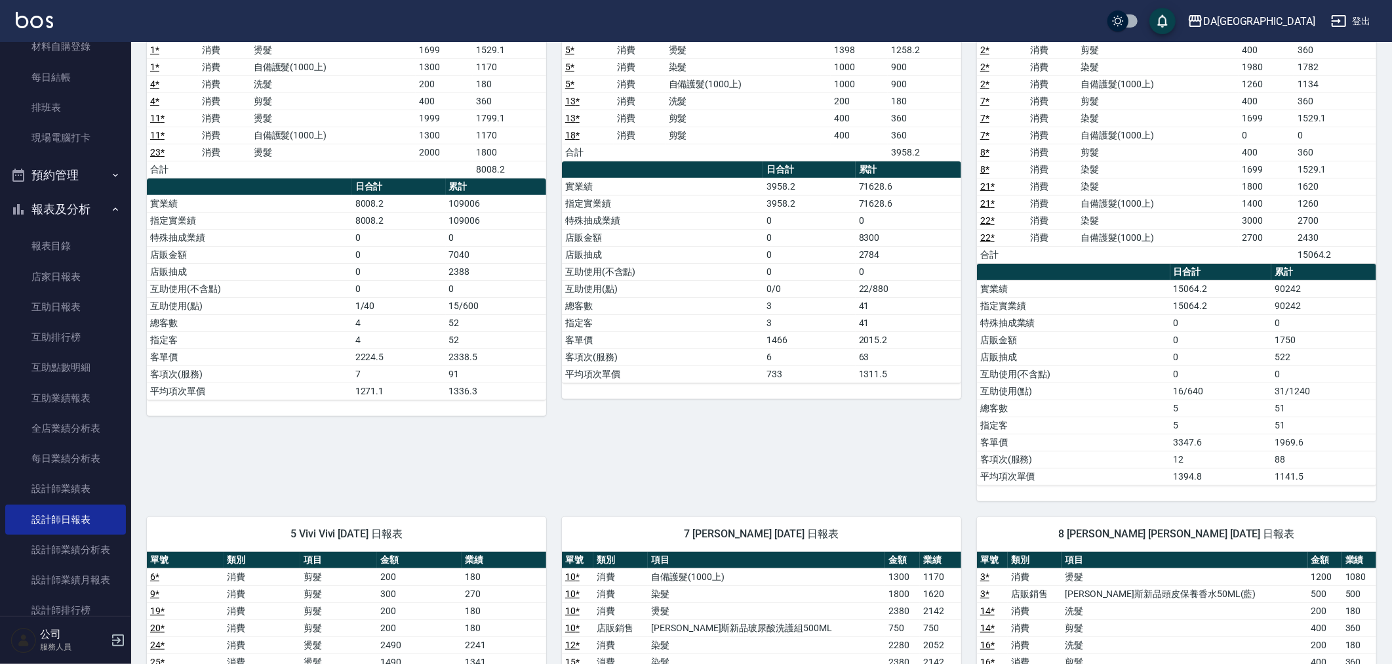
scroll to position [521, 0]
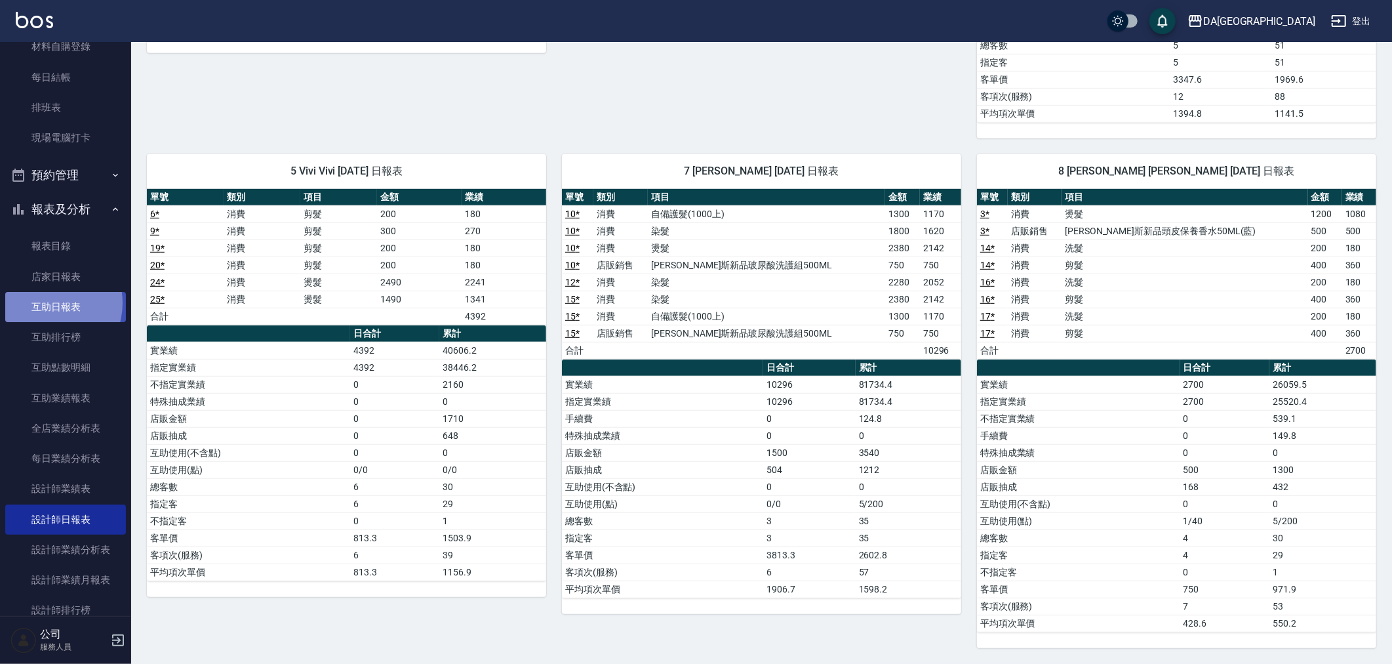
click at [46, 302] on link "互助日報表" at bounding box center [65, 307] width 121 height 30
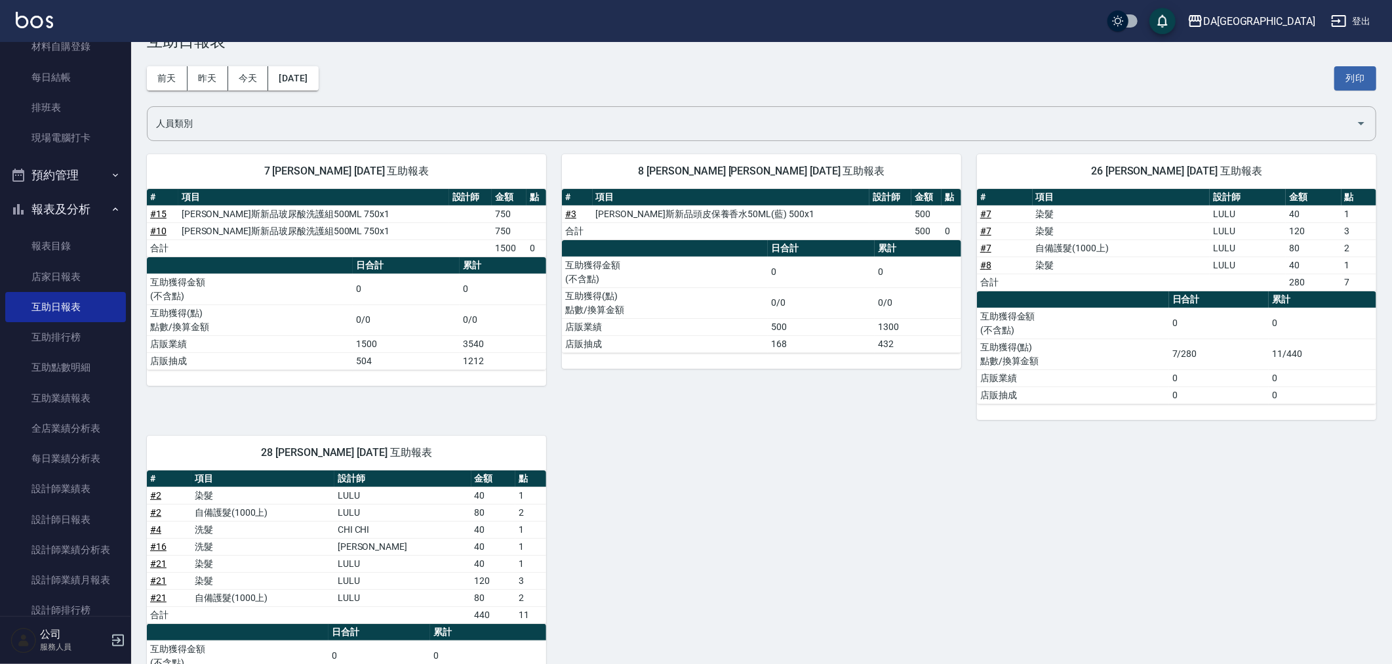
scroll to position [73, 0]
